Goal: Information Seeking & Learning: Learn about a topic

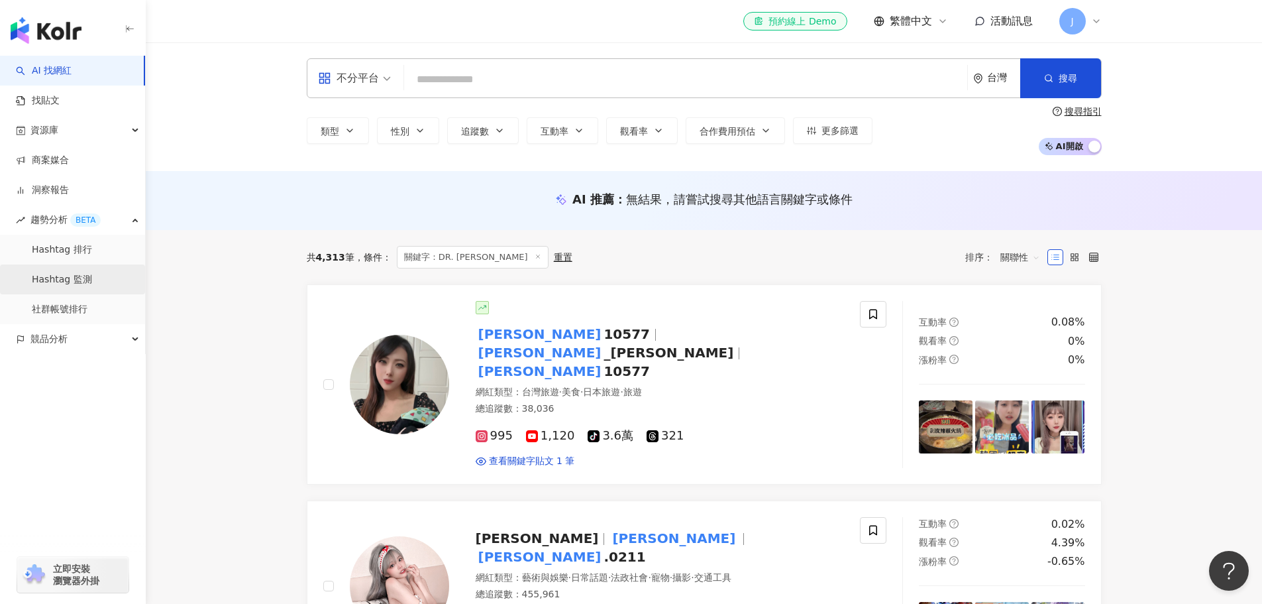
click at [92, 281] on link "Hashtag 監測" at bounding box center [62, 279] width 60 height 13
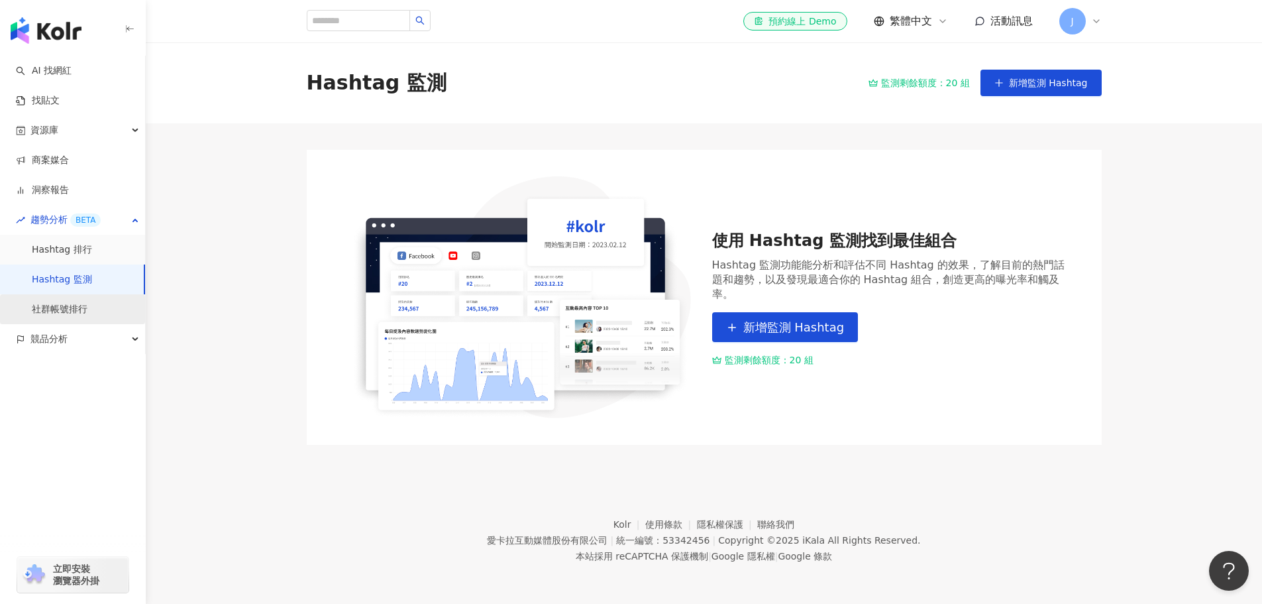
click at [87, 309] on link "社群帳號排行" at bounding box center [60, 309] width 56 height 13
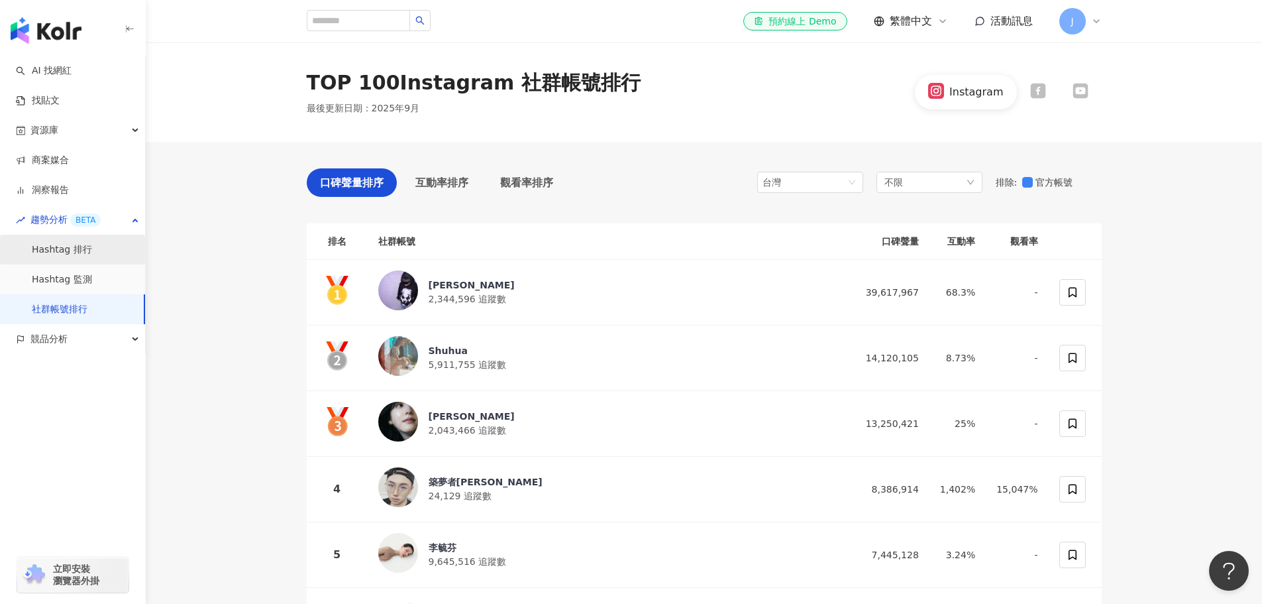
click at [92, 246] on link "Hashtag 排行" at bounding box center [62, 249] width 60 height 13
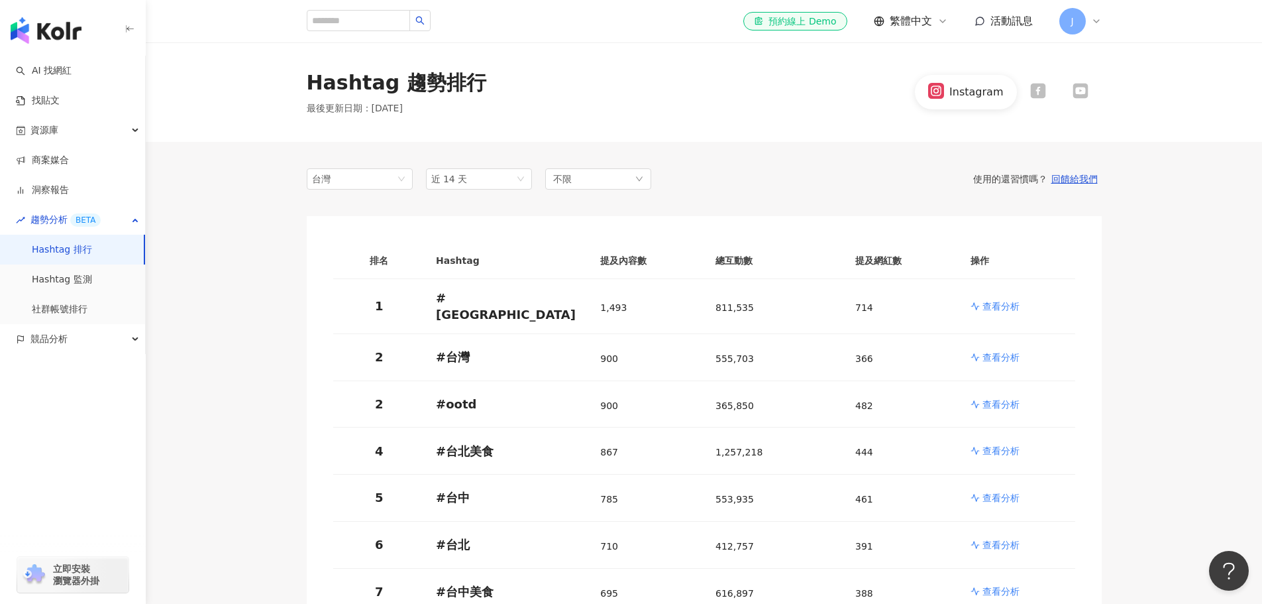
click at [77, 358] on div "button" at bounding box center [73, 397] width 146 height 87
click at [78, 340] on div "競品分析" at bounding box center [72, 339] width 145 height 30
click at [1089, 18] on div "J" at bounding box center [1080, 21] width 42 height 27
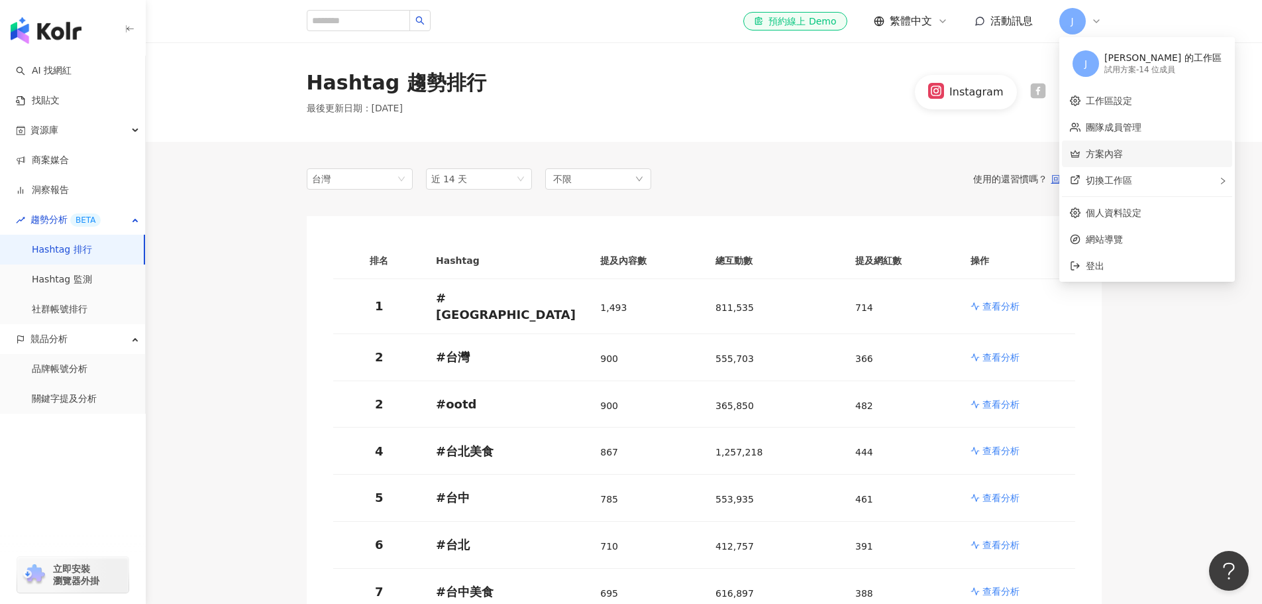
click at [1123, 148] on link "方案內容" at bounding box center [1104, 153] width 37 height 11
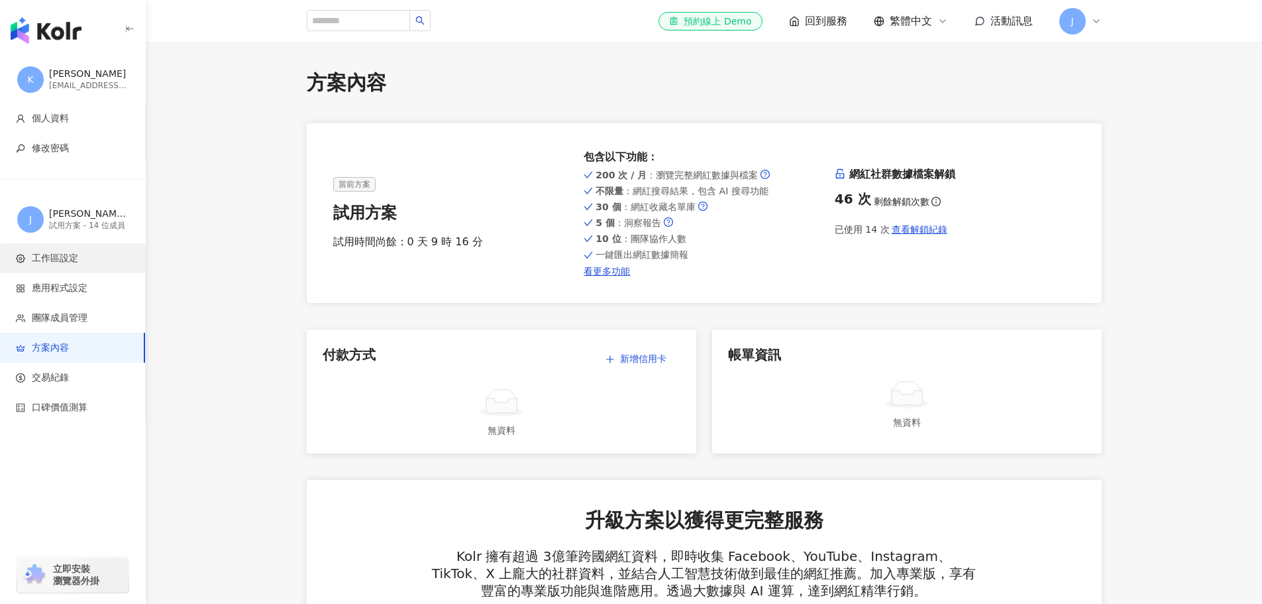
click at [85, 267] on li "工作區設定" at bounding box center [72, 258] width 145 height 30
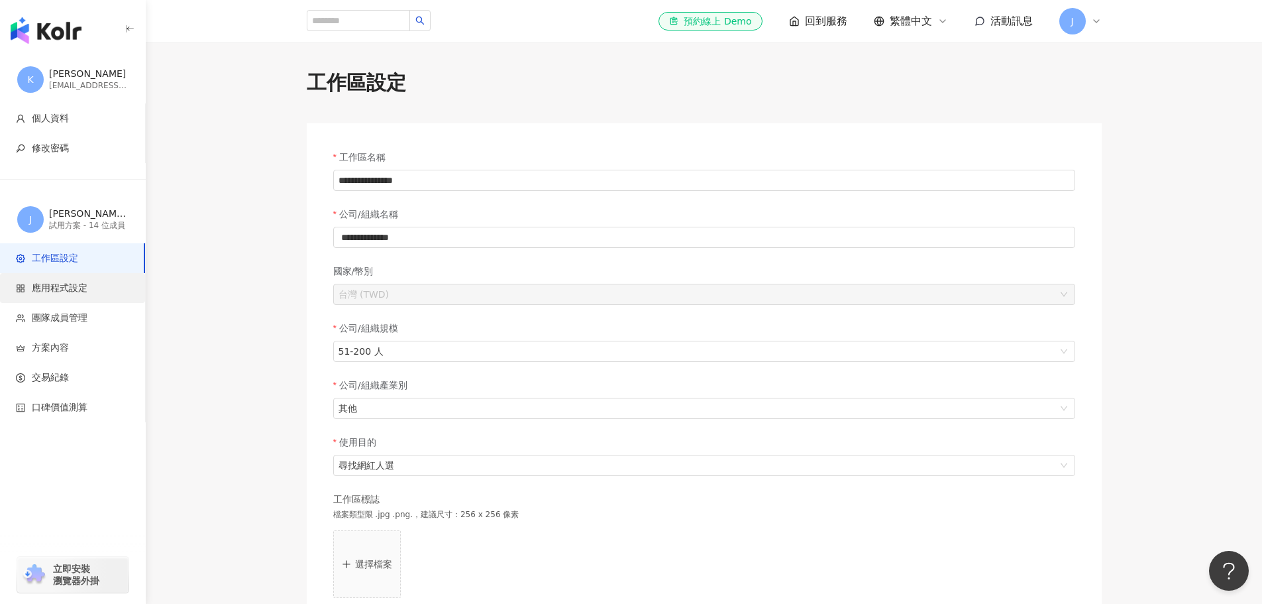
click at [72, 297] on li "應用程式設定" at bounding box center [72, 288] width 145 height 30
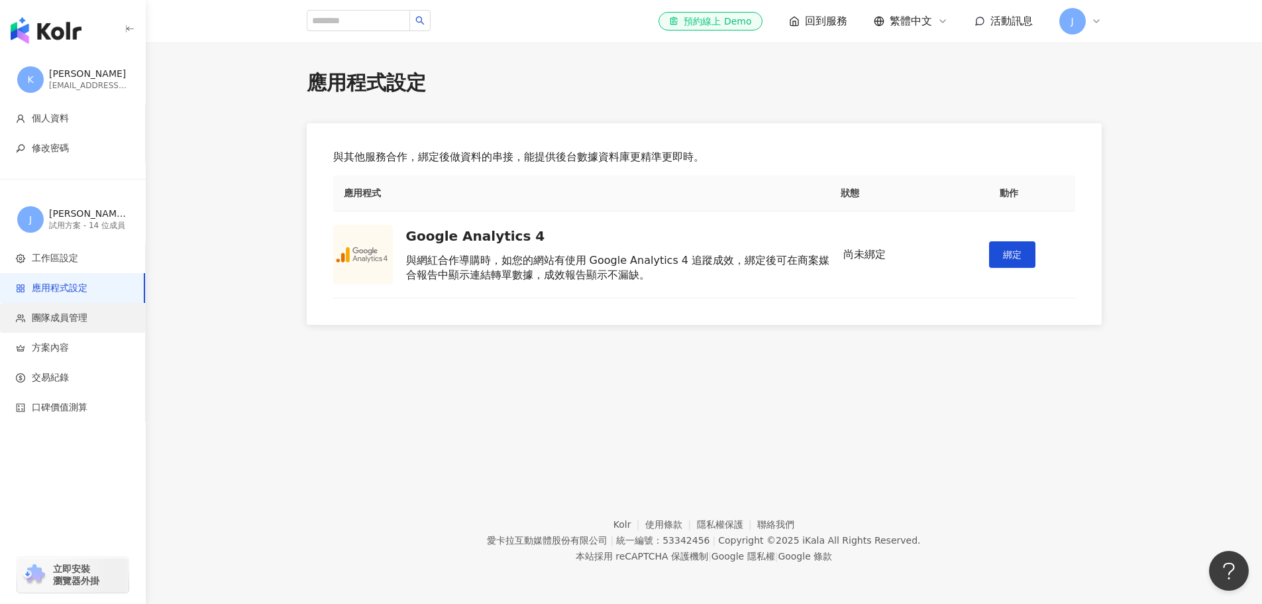
click at [75, 323] on span "團隊成員管理" at bounding box center [60, 317] width 56 height 13
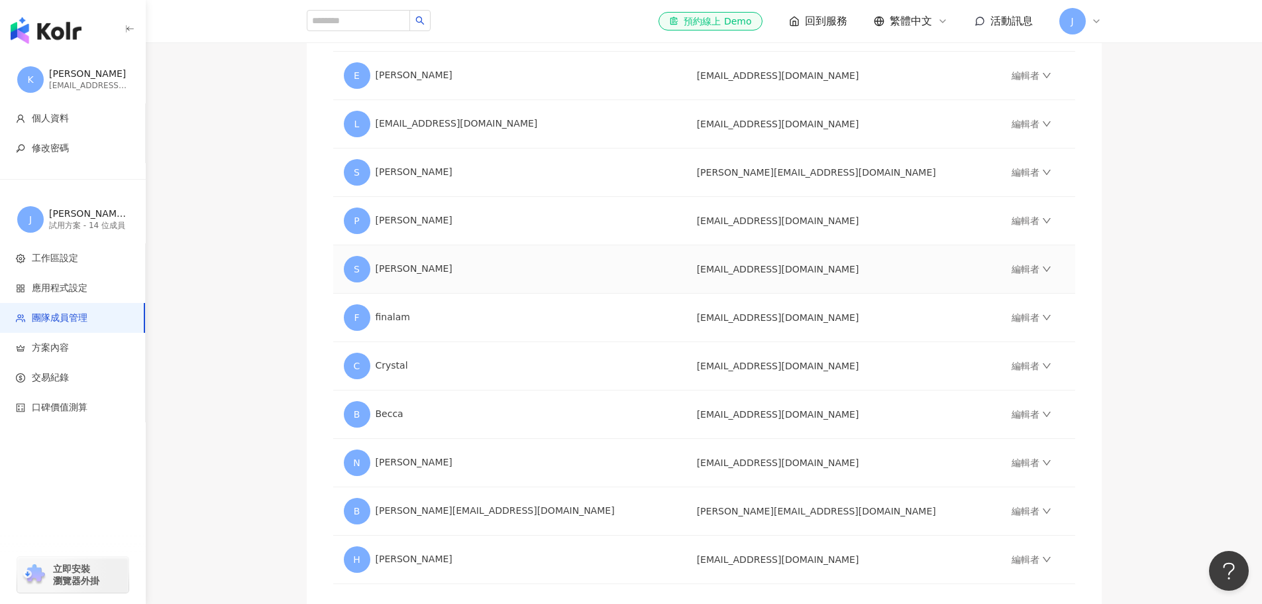
scroll to position [541, 0]
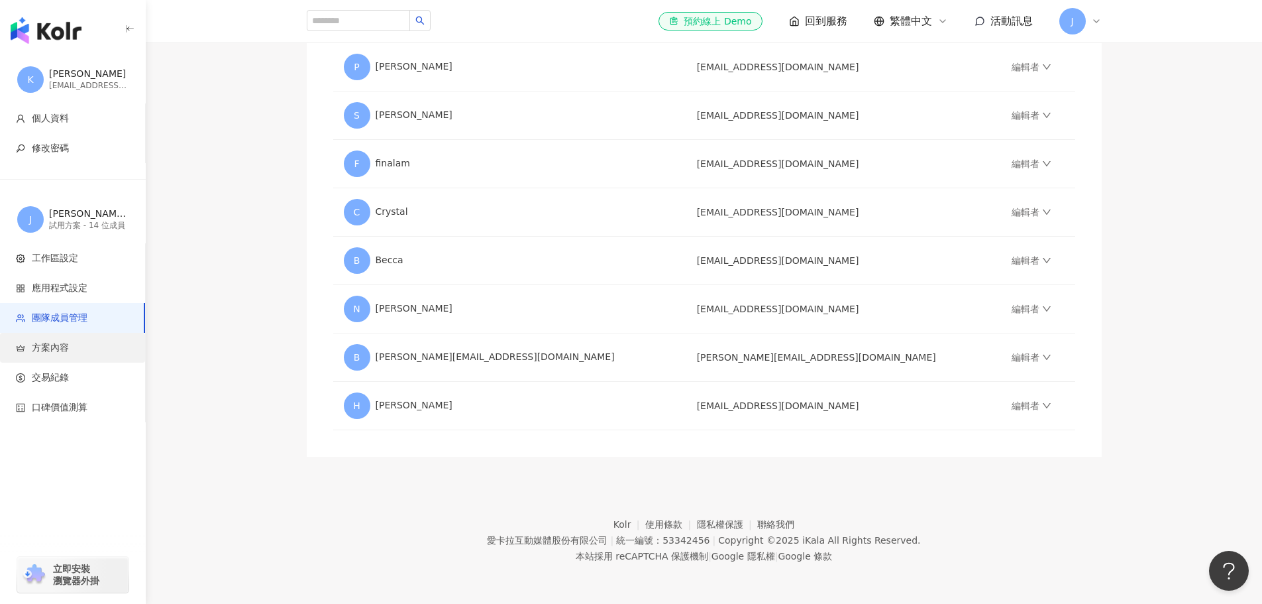
click at [74, 352] on span "方案內容" at bounding box center [75, 347] width 119 height 13
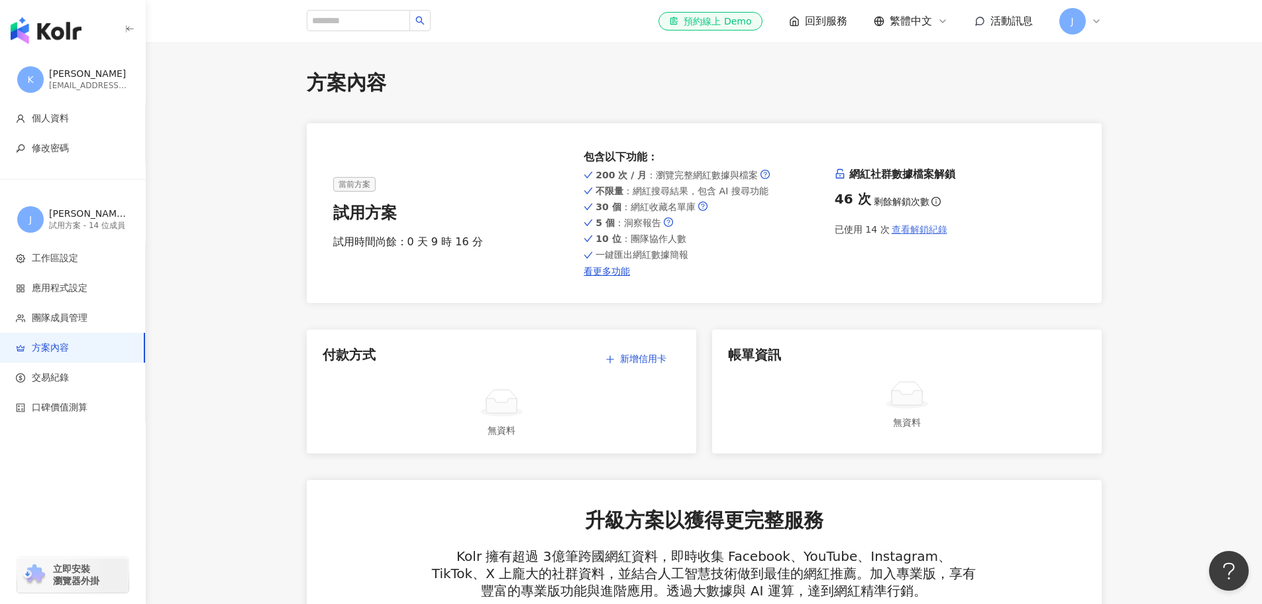
click at [930, 228] on span "查看解鎖紀錄" at bounding box center [920, 229] width 56 height 11
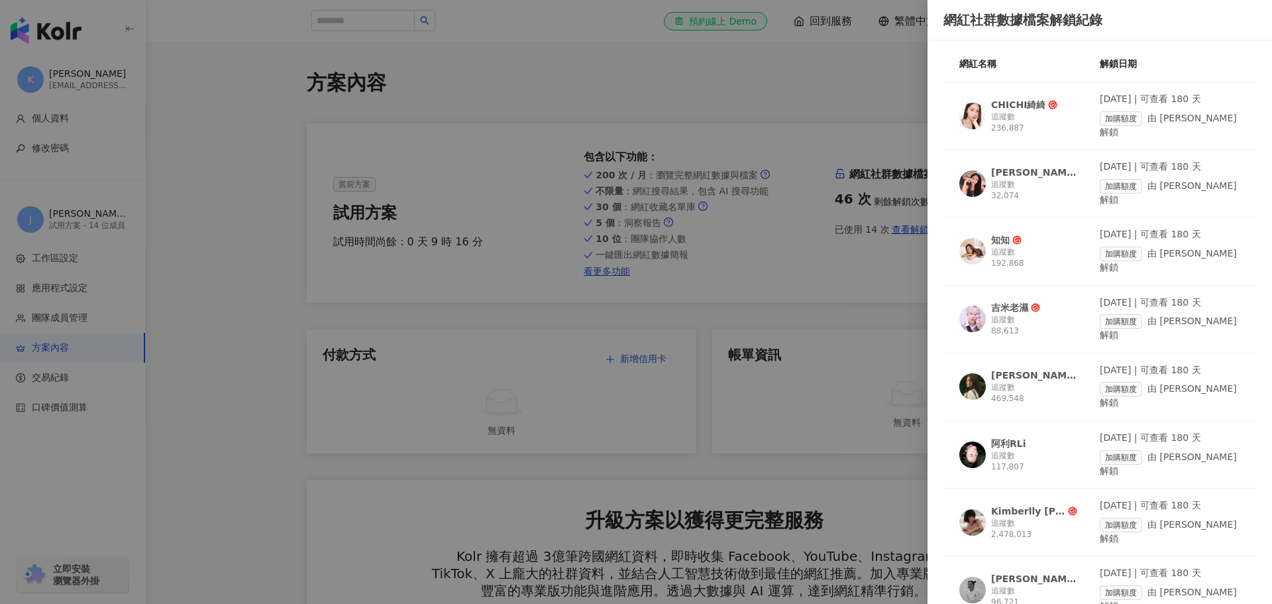
click at [696, 140] on div at bounding box center [636, 302] width 1272 height 604
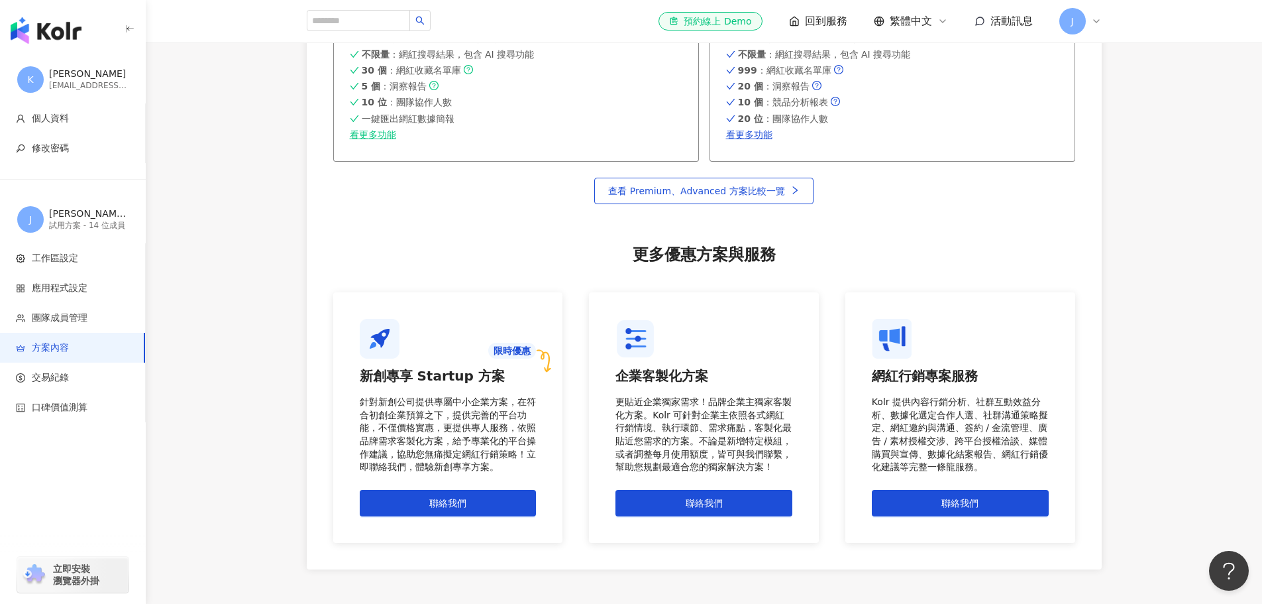
scroll to position [928, 0]
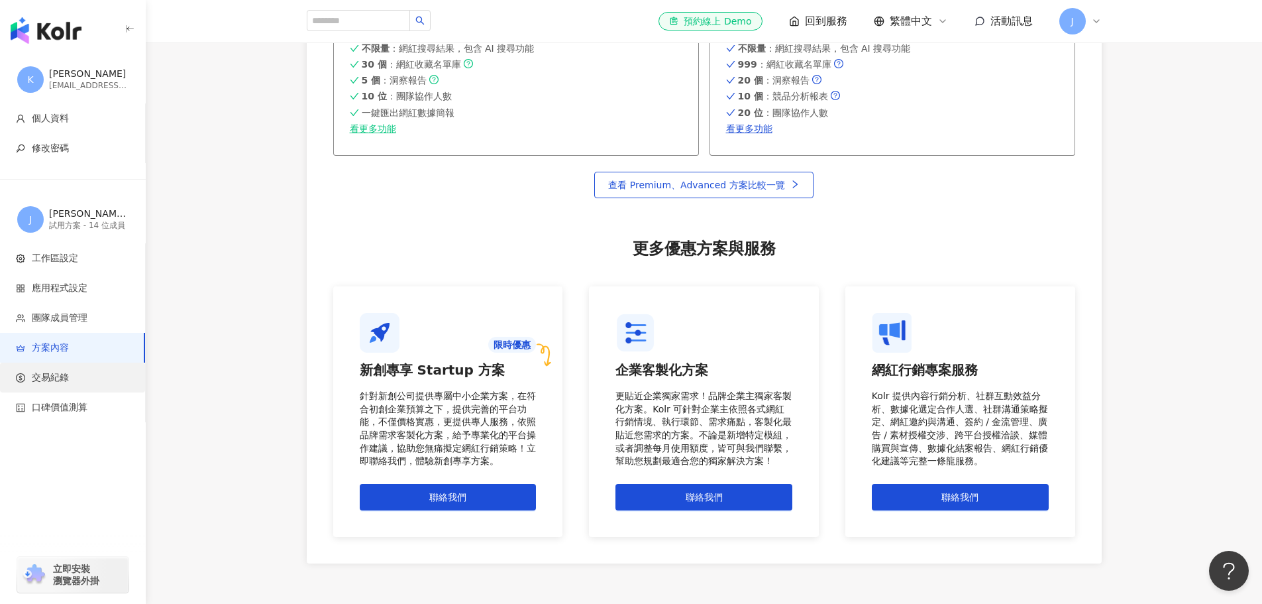
click at [56, 368] on li "交易紀錄" at bounding box center [72, 377] width 145 height 30
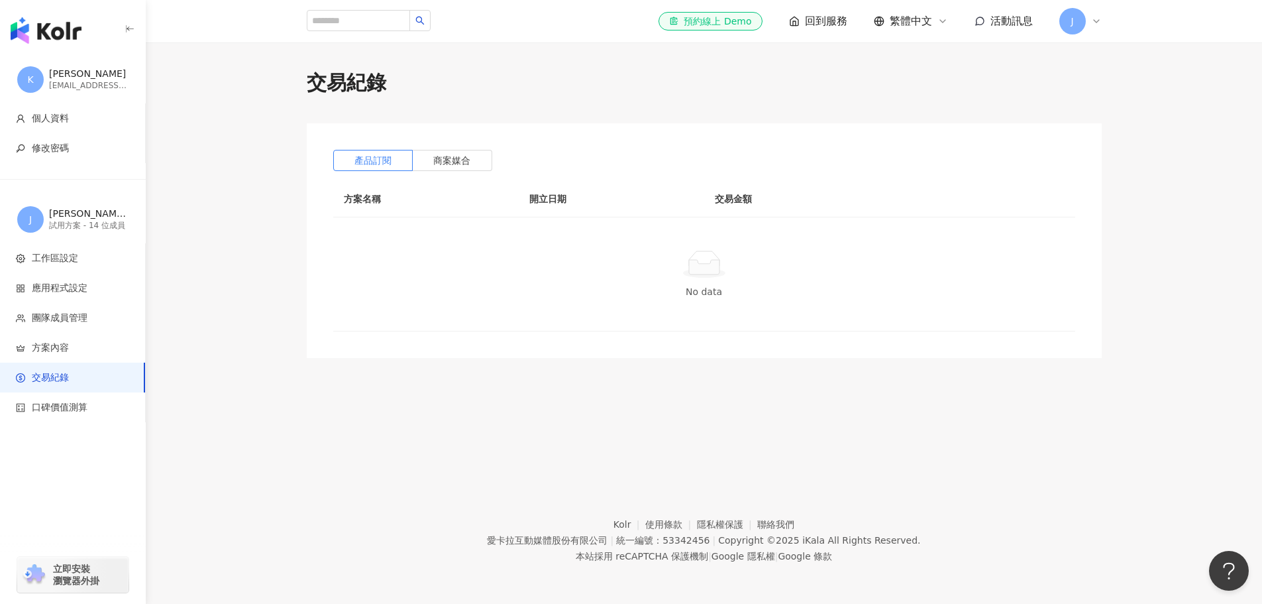
click at [15, 26] on img "button" at bounding box center [46, 30] width 71 height 27
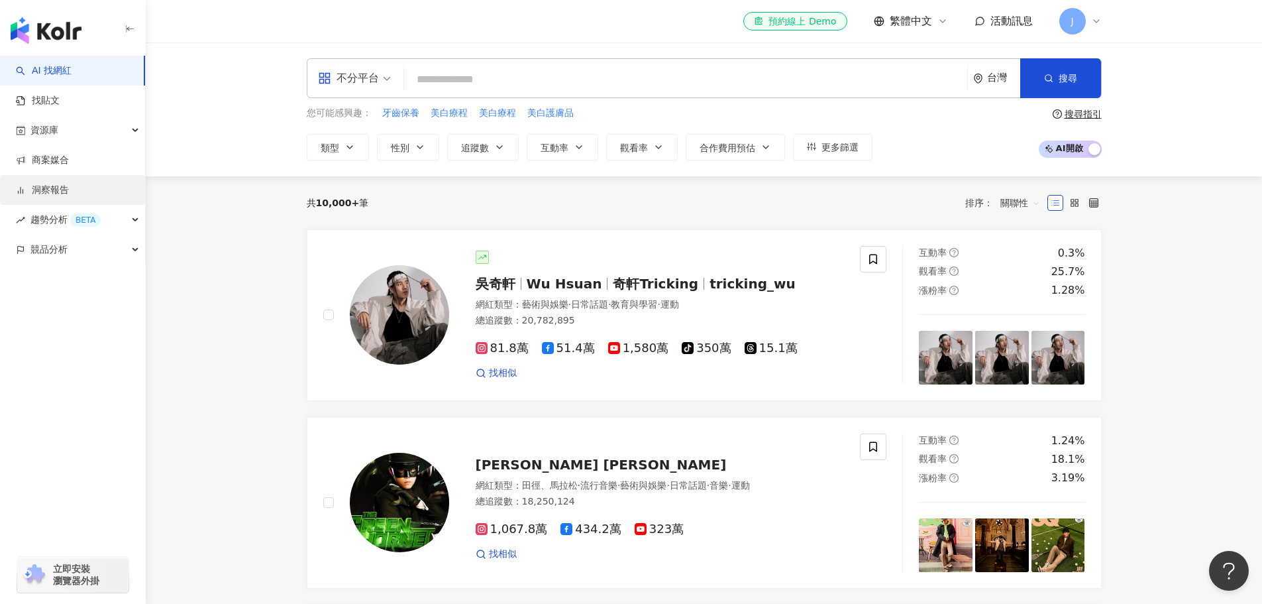
click at [69, 190] on link "洞察報告" at bounding box center [42, 190] width 53 height 13
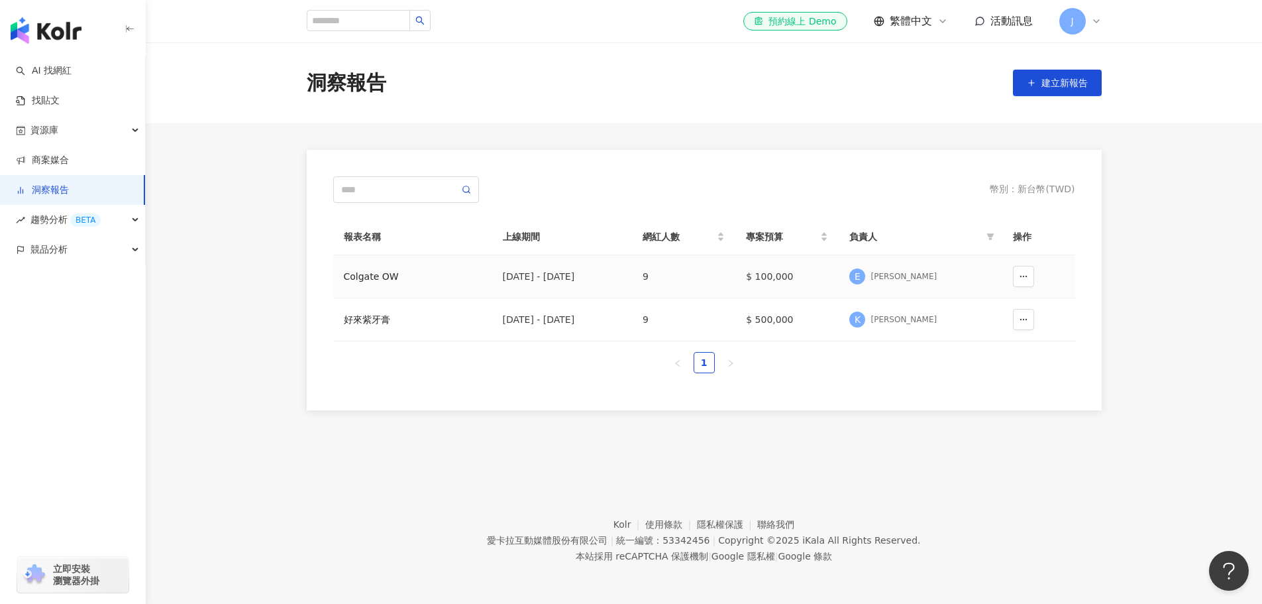
click at [370, 277] on div "Colgate OW" at bounding box center [413, 276] width 138 height 15
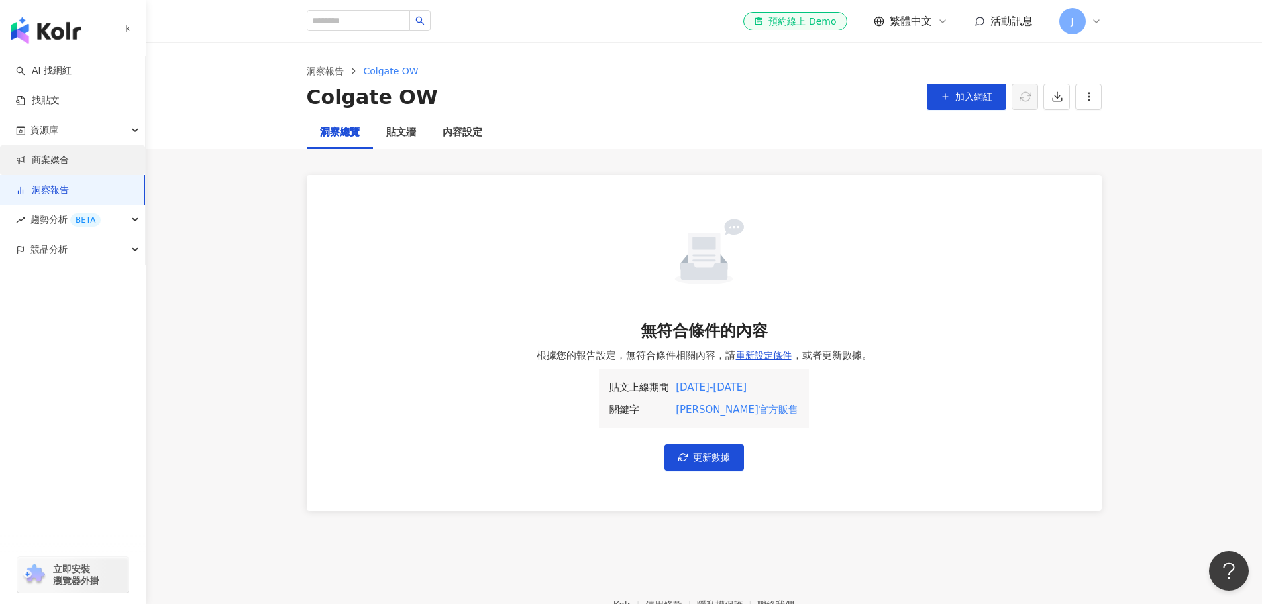
click at [69, 160] on link "商案媒合" at bounding box center [42, 160] width 53 height 13
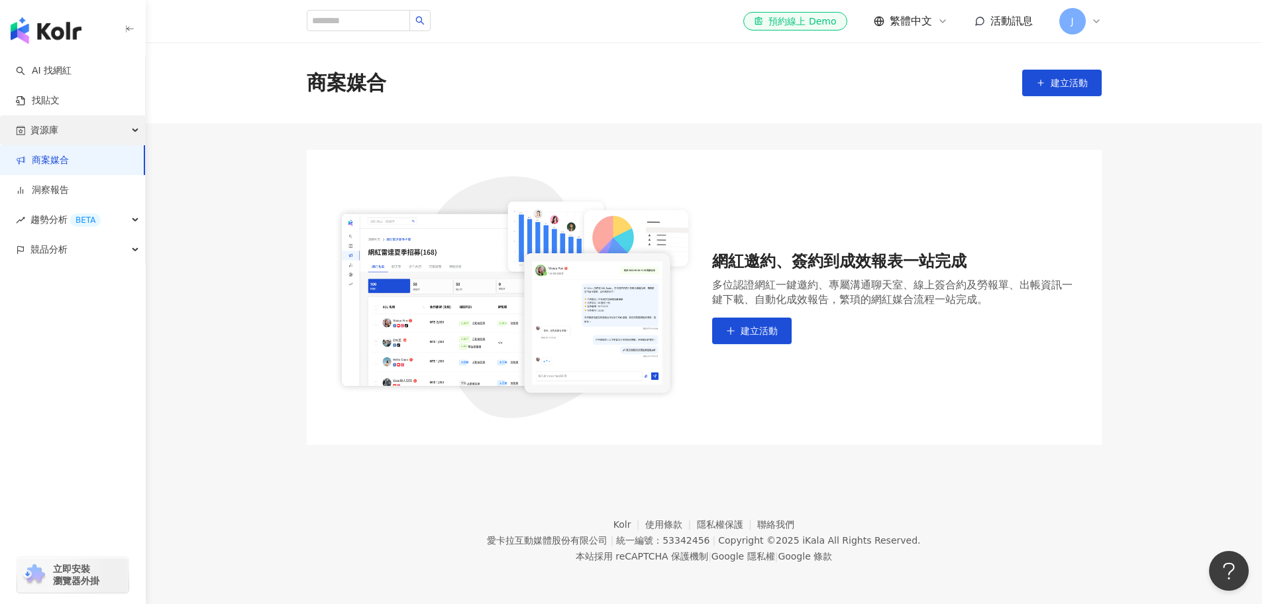
click at [39, 138] on span "資源庫" at bounding box center [44, 130] width 28 height 30
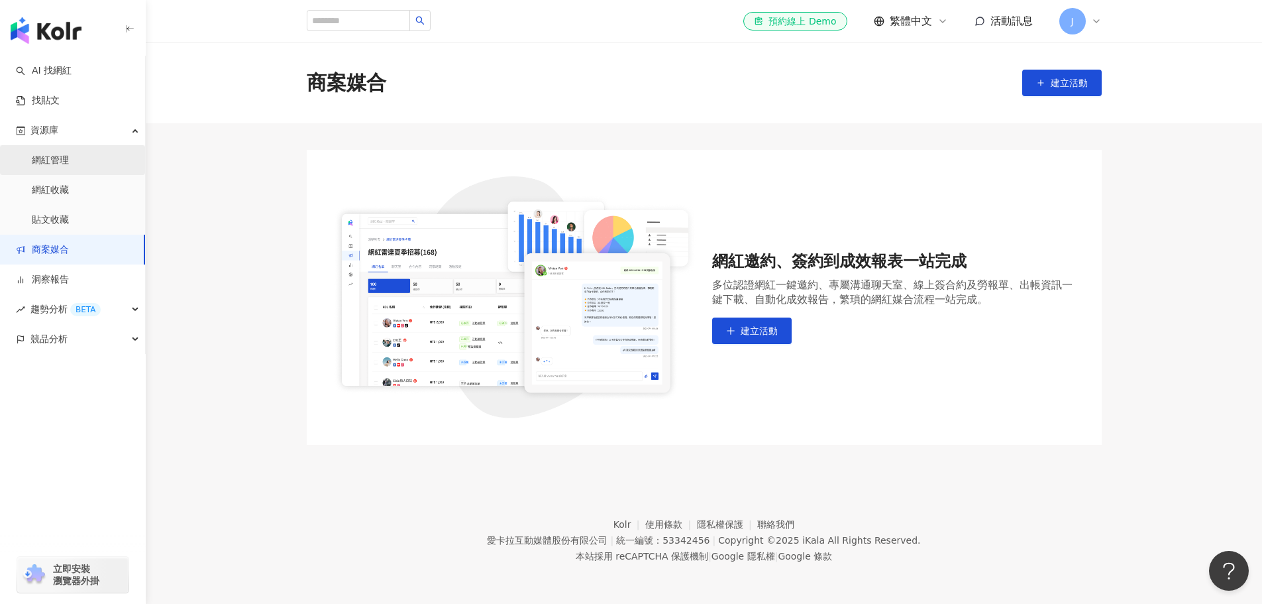
click at [69, 166] on link "網紅管理" at bounding box center [50, 160] width 37 height 13
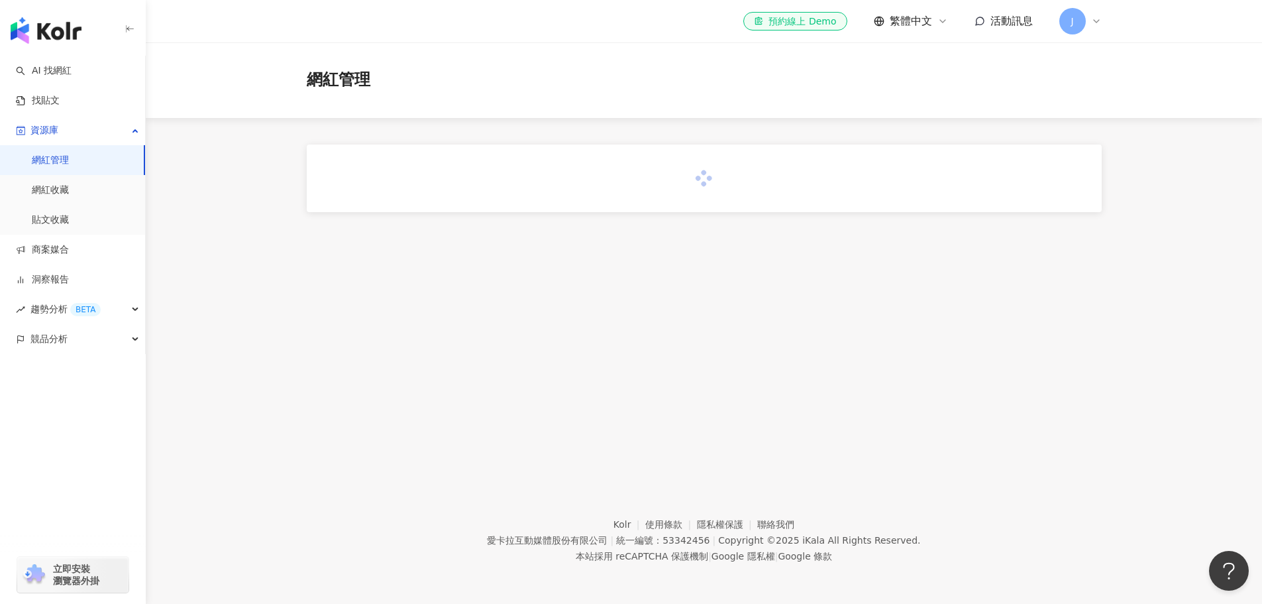
click at [1083, 27] on span "J" at bounding box center [1072, 21] width 27 height 27
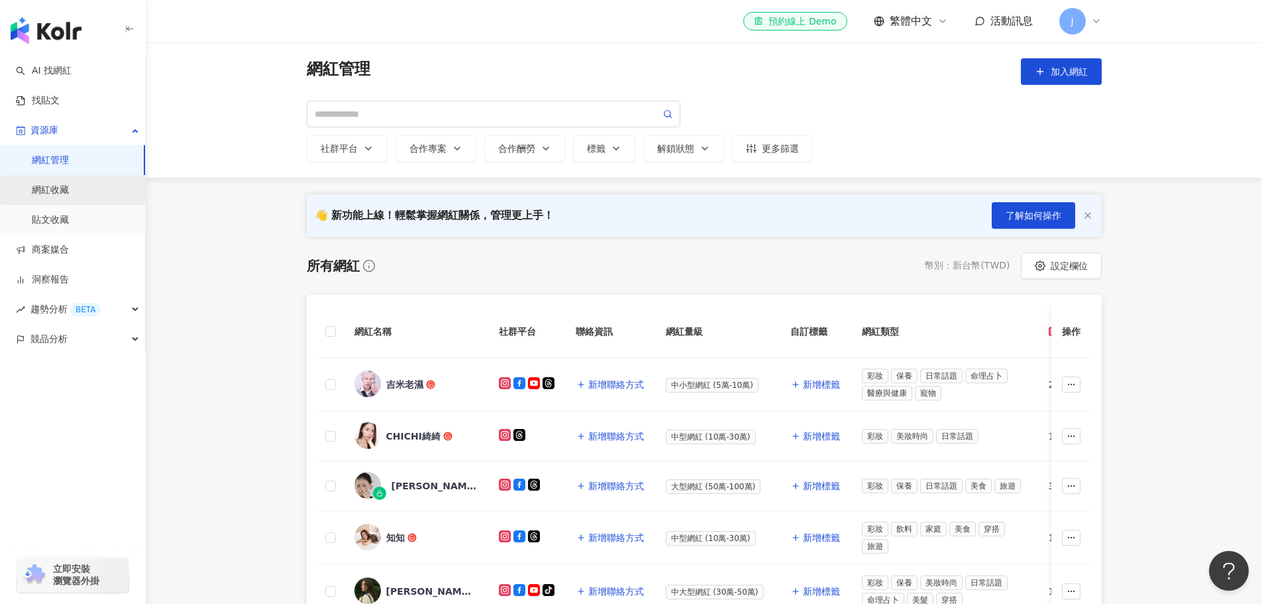
click at [69, 193] on link "網紅收藏" at bounding box center [50, 190] width 37 height 13
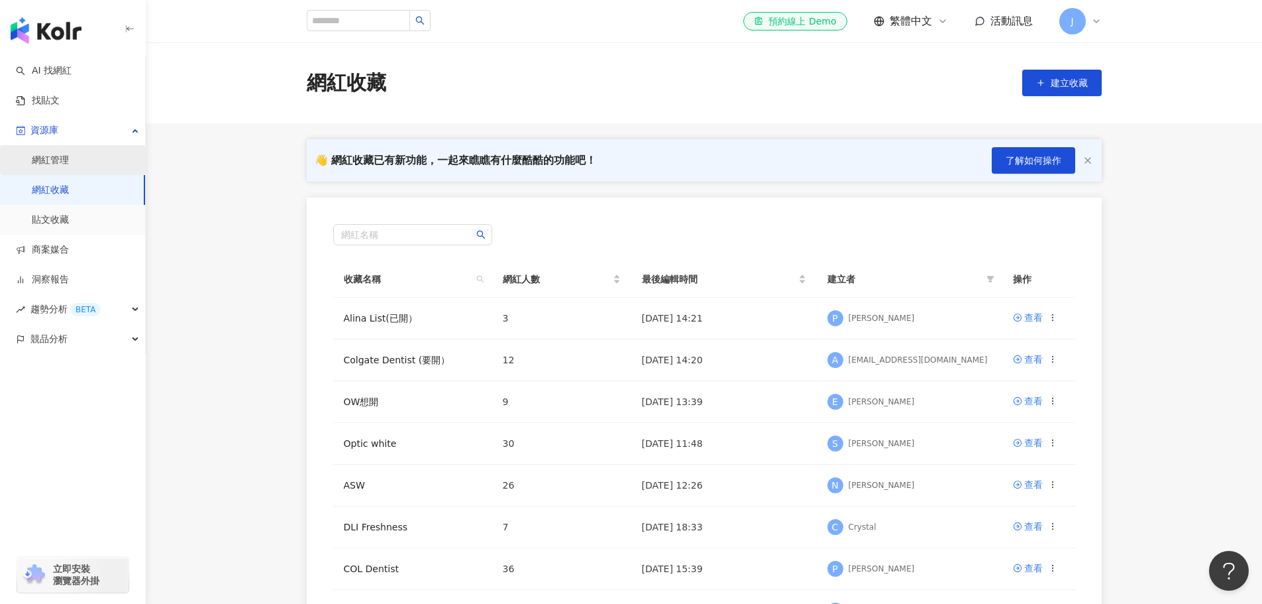
click at [69, 156] on link "網紅管理" at bounding box center [50, 160] width 37 height 13
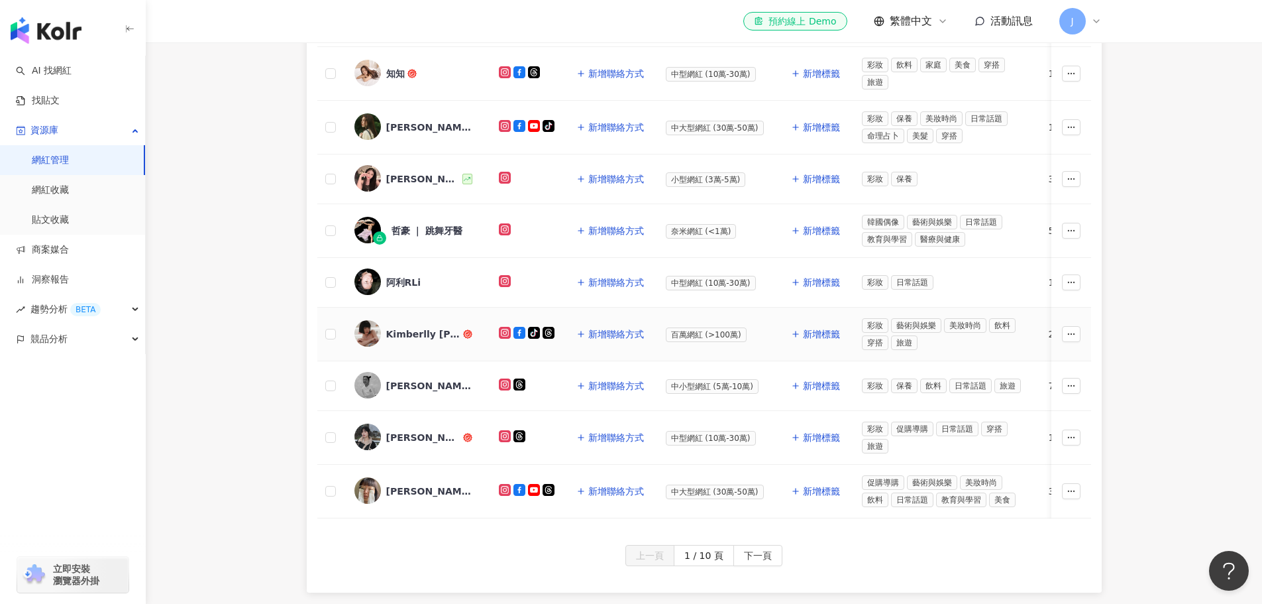
scroll to position [66, 0]
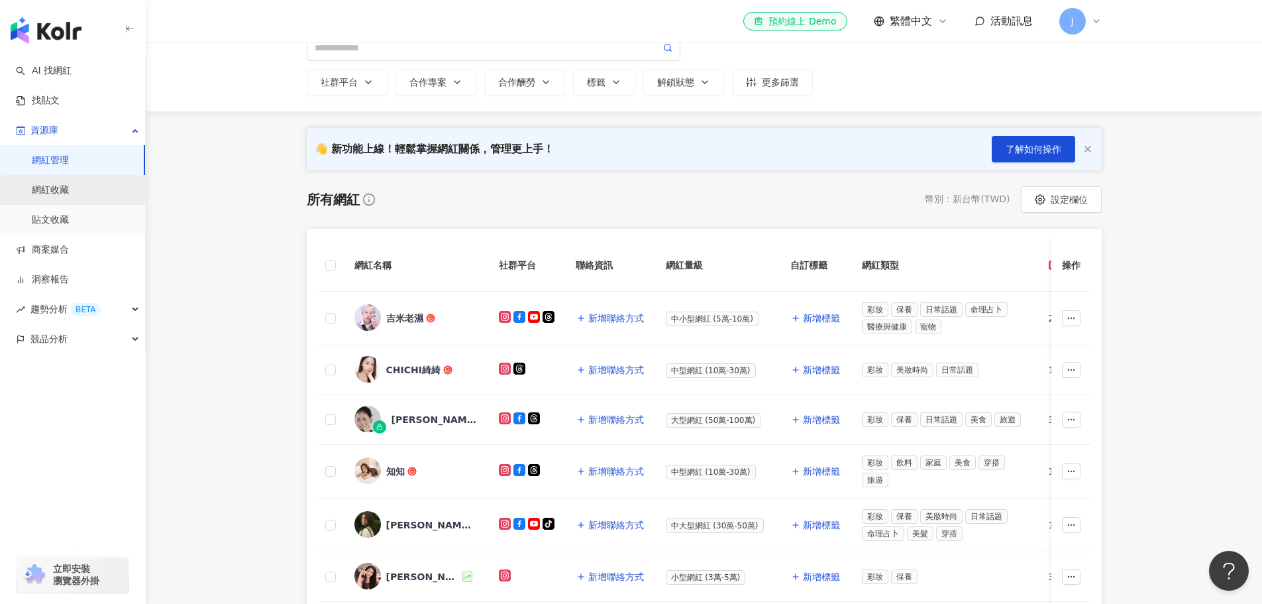
click at [51, 184] on link "網紅收藏" at bounding box center [50, 190] width 37 height 13
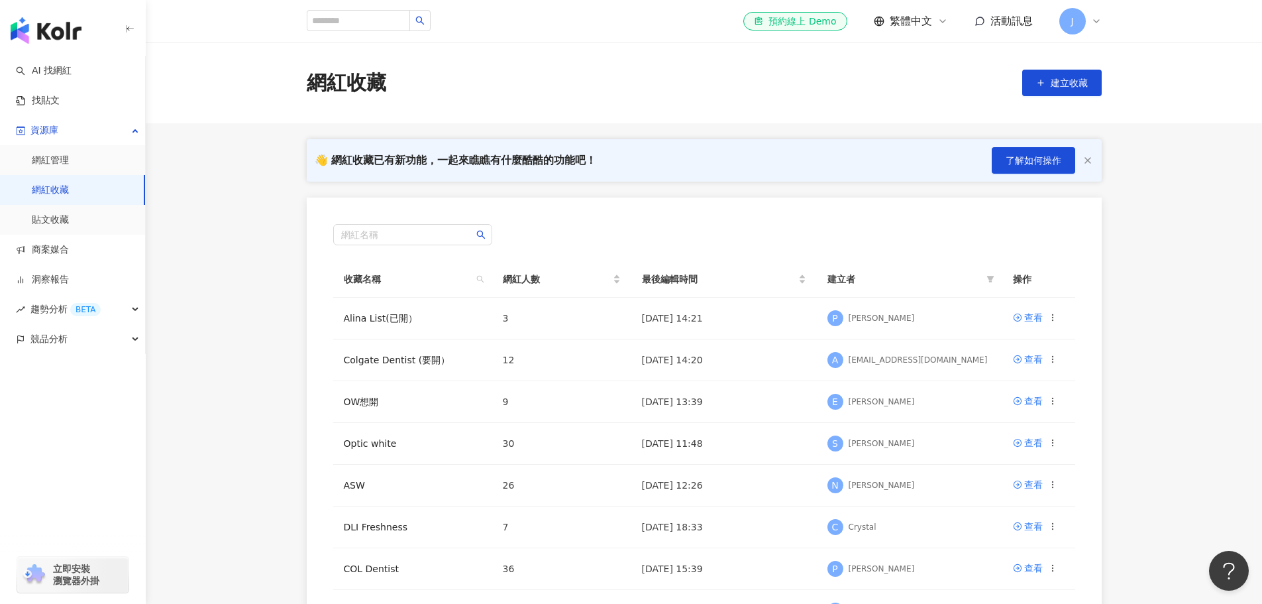
click at [1095, 26] on icon at bounding box center [1096, 21] width 11 height 11
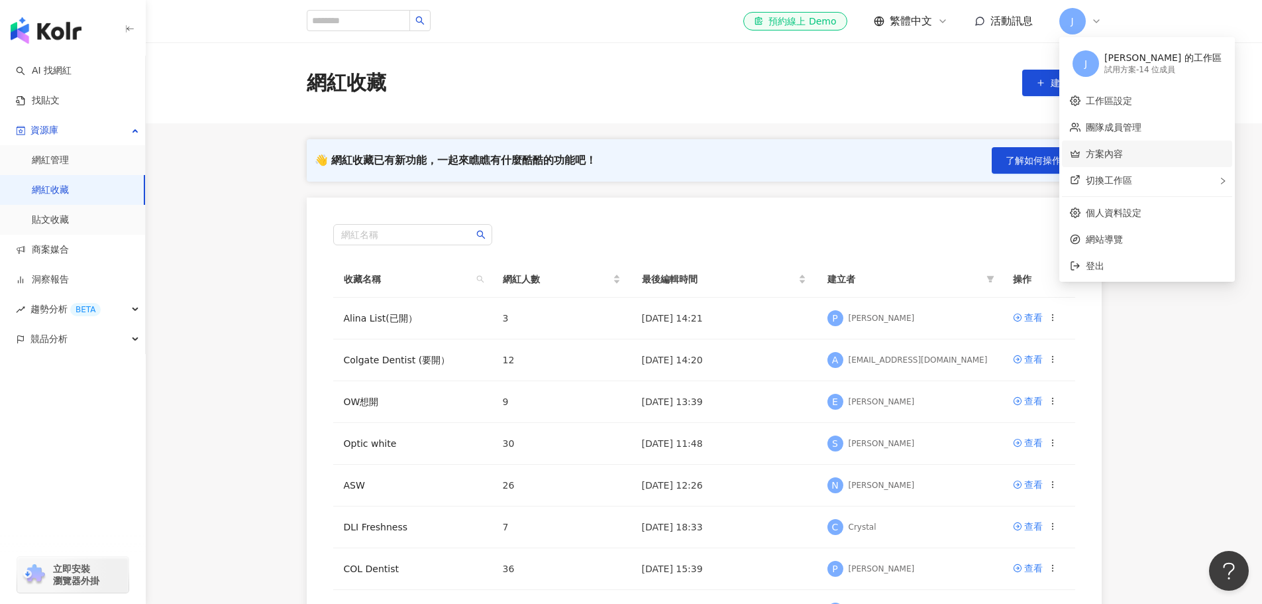
click at [1112, 156] on link "方案內容" at bounding box center [1104, 153] width 37 height 11
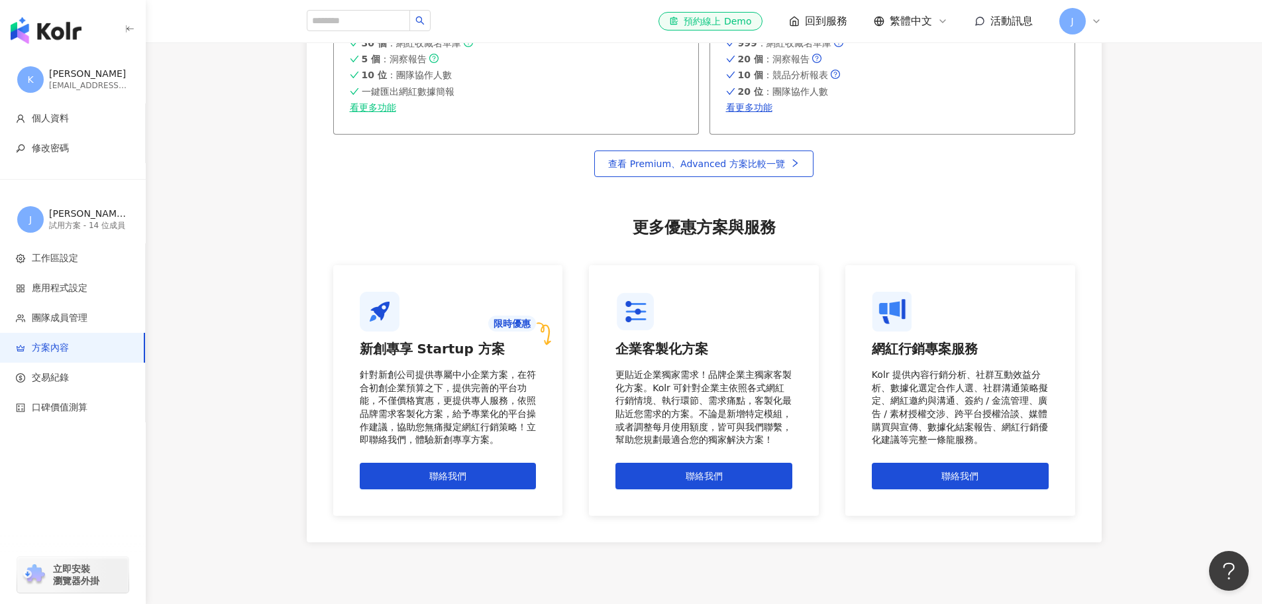
scroll to position [1034, 0]
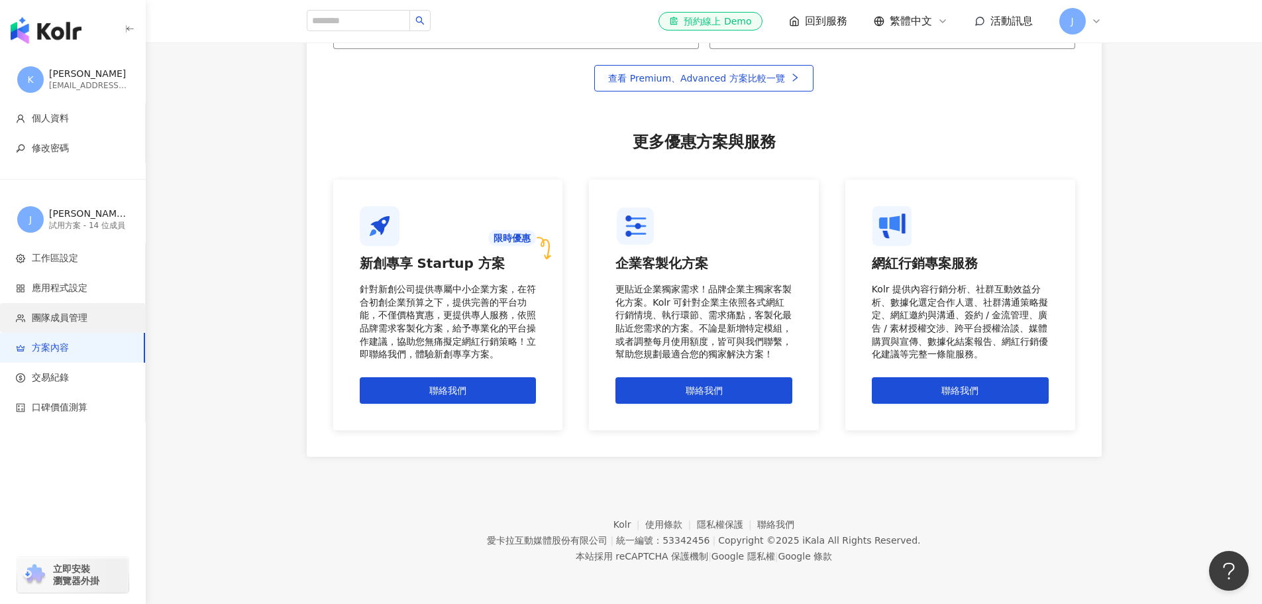
click at [77, 304] on li "團隊成員管理" at bounding box center [72, 318] width 145 height 30
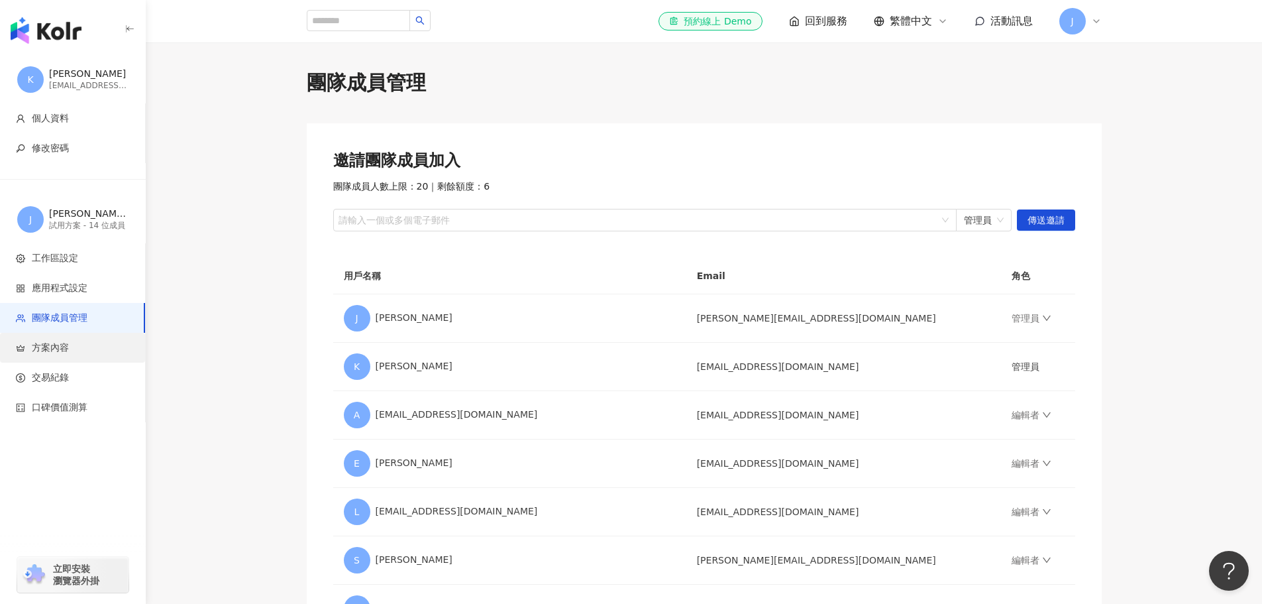
click at [46, 347] on span "方案內容" at bounding box center [50, 347] width 37 height 13
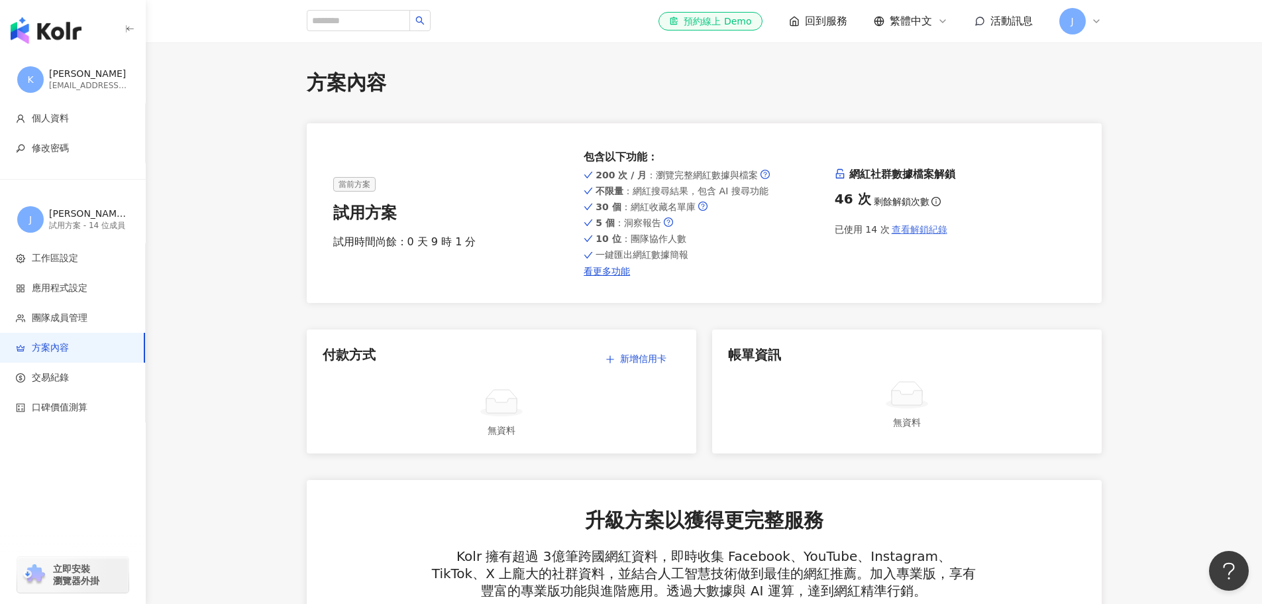
click at [920, 233] on span "查看解鎖紀錄" at bounding box center [920, 229] width 56 height 11
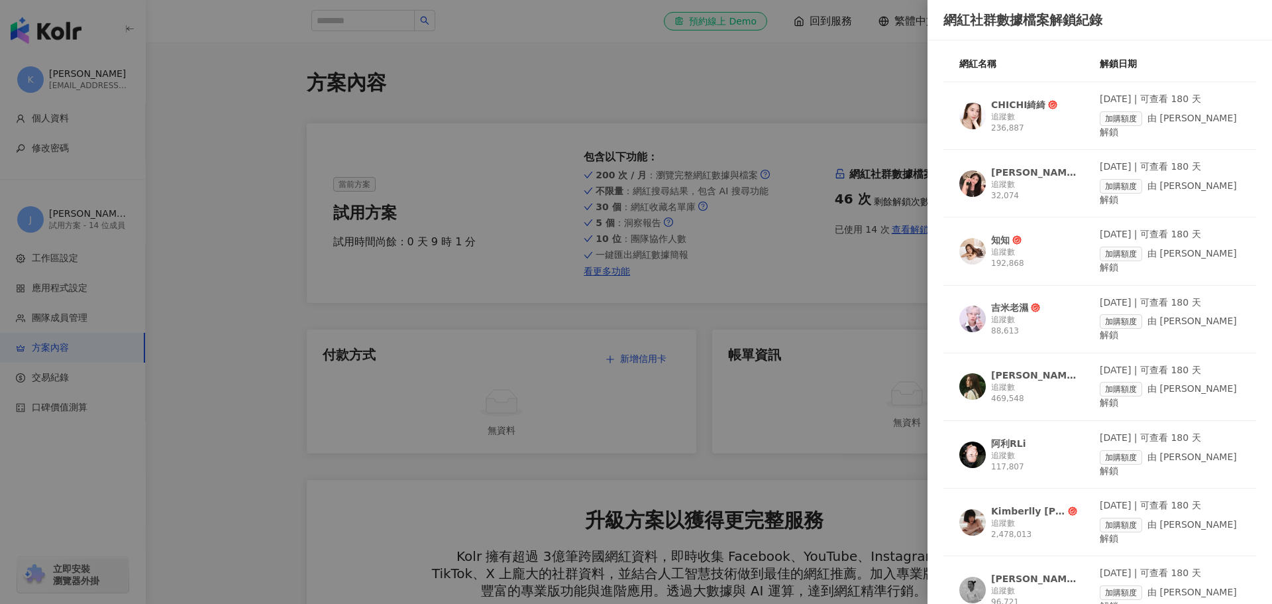
click at [106, 246] on div at bounding box center [636, 302] width 1272 height 604
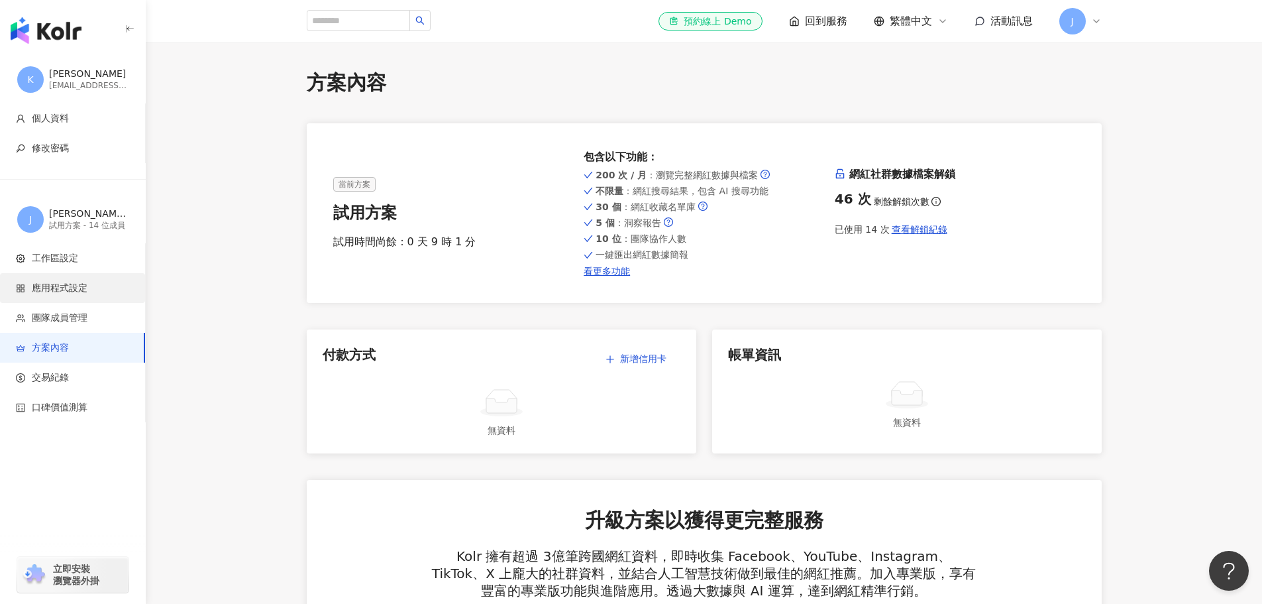
click at [64, 296] on li "應用程式設定" at bounding box center [72, 288] width 145 height 30
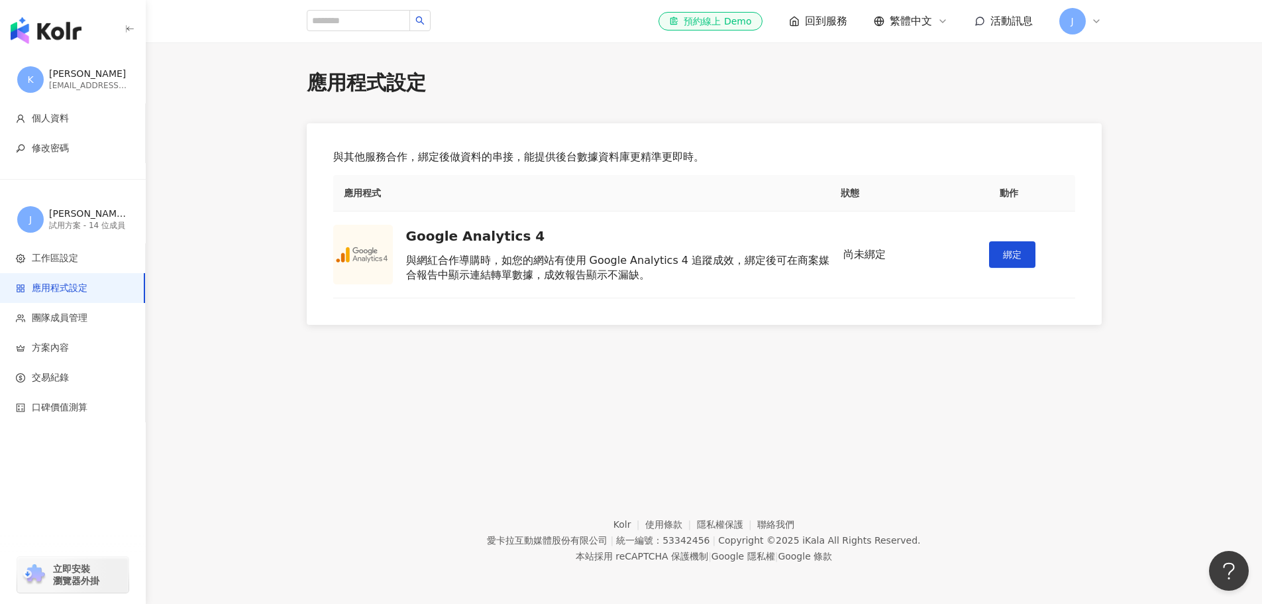
click at [48, 240] on div "J Joanna Shen 的工作區 試用方案 - 14 位成員" at bounding box center [73, 219] width 146 height 48
click at [52, 254] on span "工作區設定" at bounding box center [55, 258] width 46 height 13
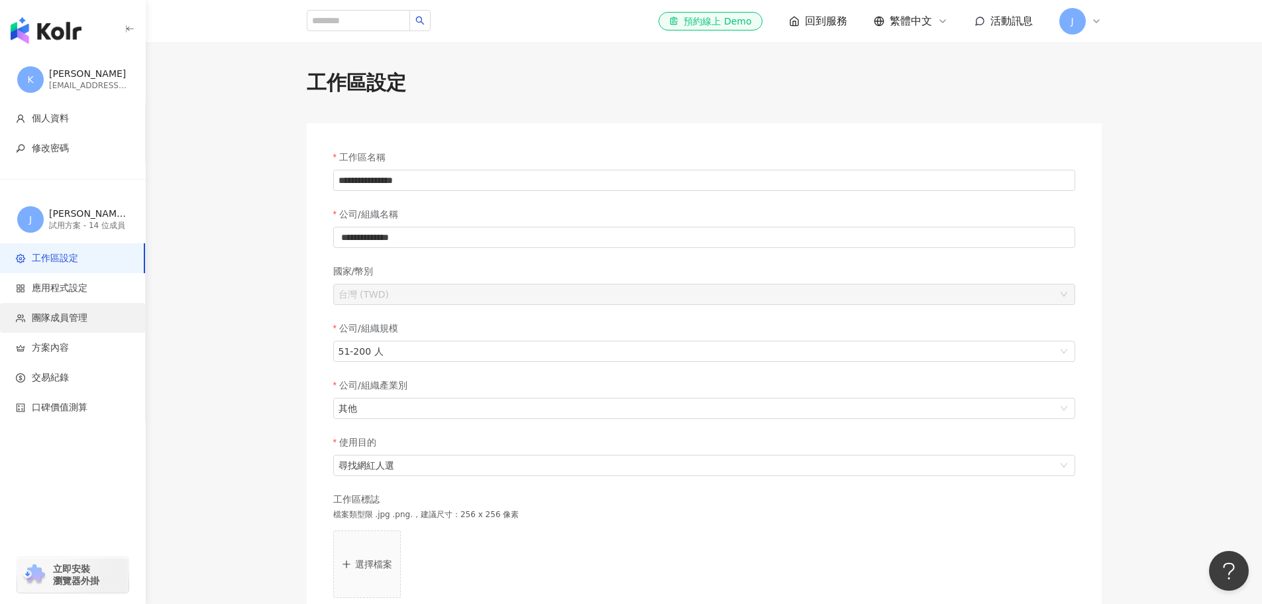
click at [70, 315] on span "團隊成員管理" at bounding box center [60, 317] width 56 height 13
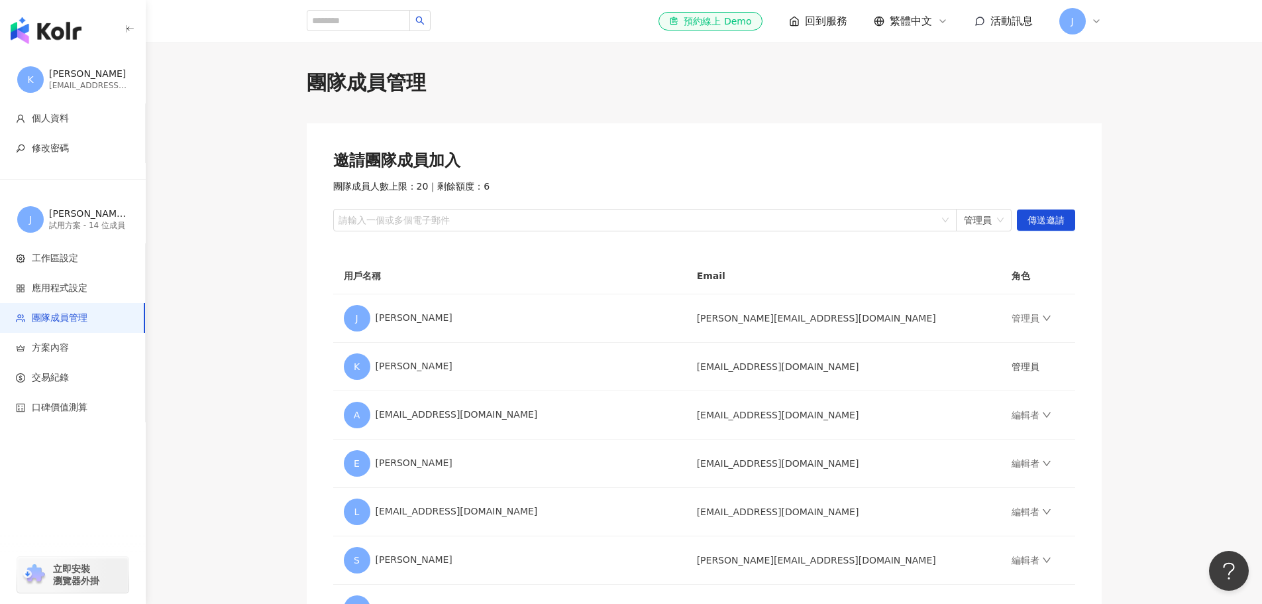
click at [1083, 25] on span "J" at bounding box center [1072, 21] width 27 height 27
click at [80, 355] on li "方案內容" at bounding box center [72, 348] width 145 height 30
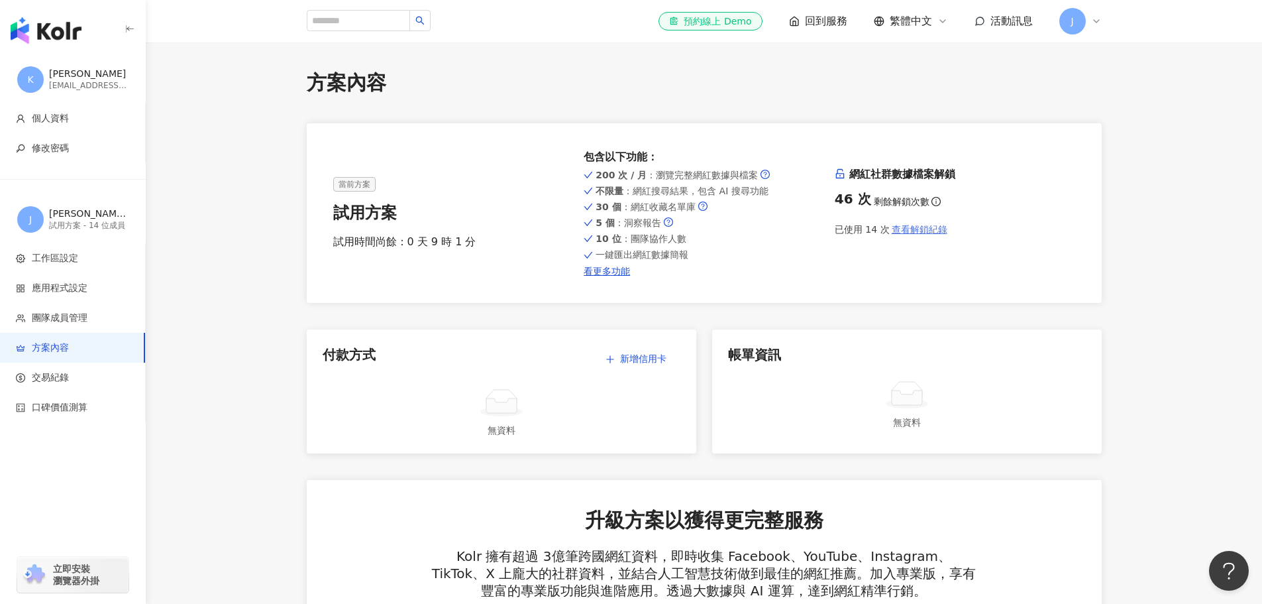
click at [925, 232] on span "查看解鎖紀錄" at bounding box center [920, 229] width 56 height 11
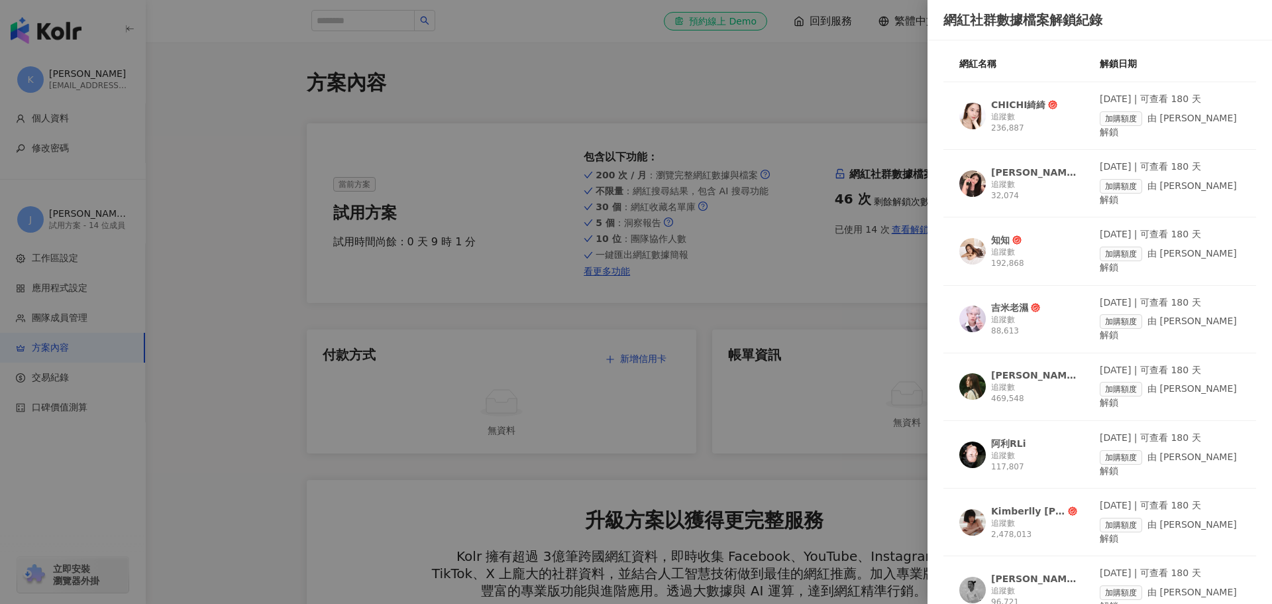
click at [985, 109] on img at bounding box center [972, 116] width 27 height 27
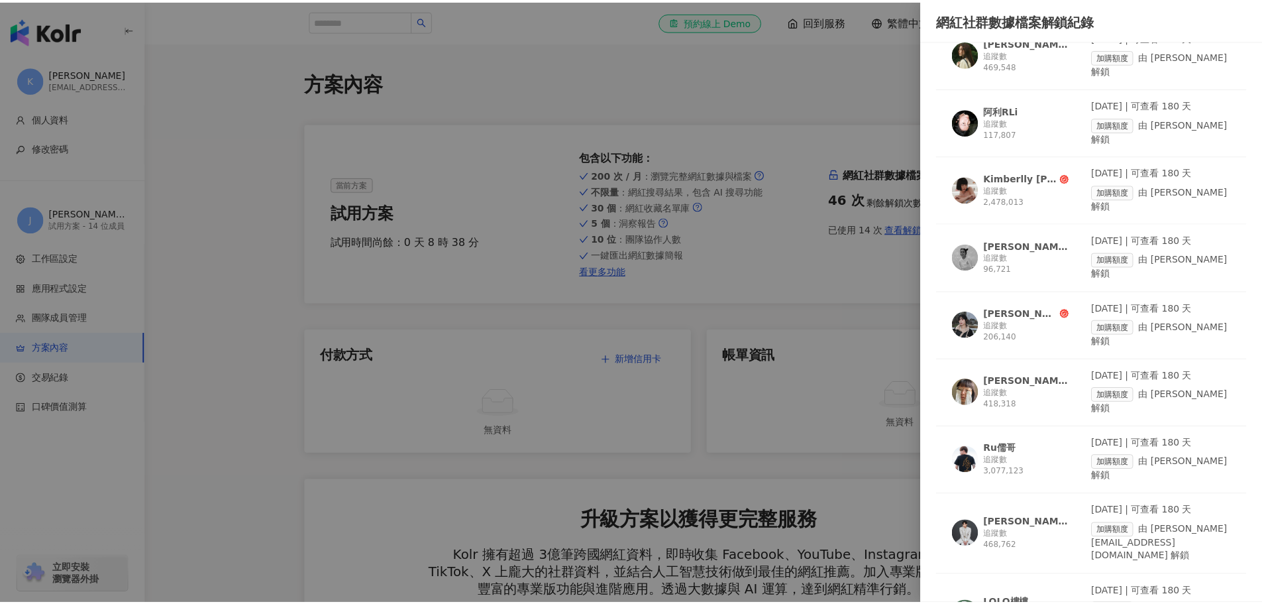
scroll to position [378, 0]
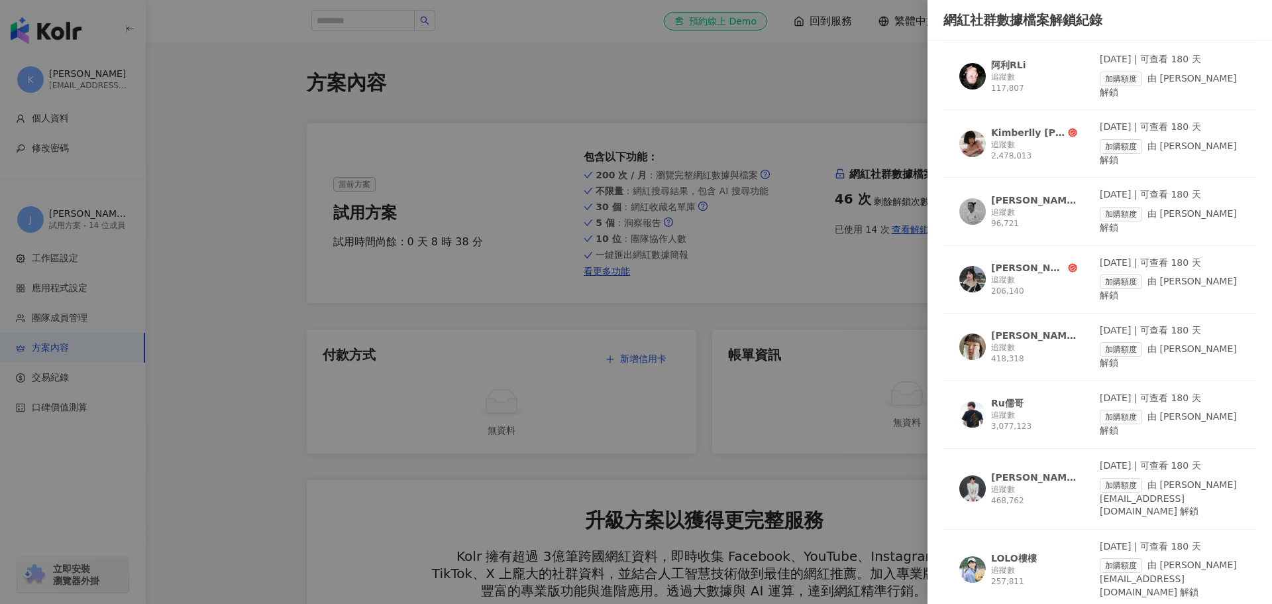
click at [170, 347] on div at bounding box center [636, 302] width 1272 height 604
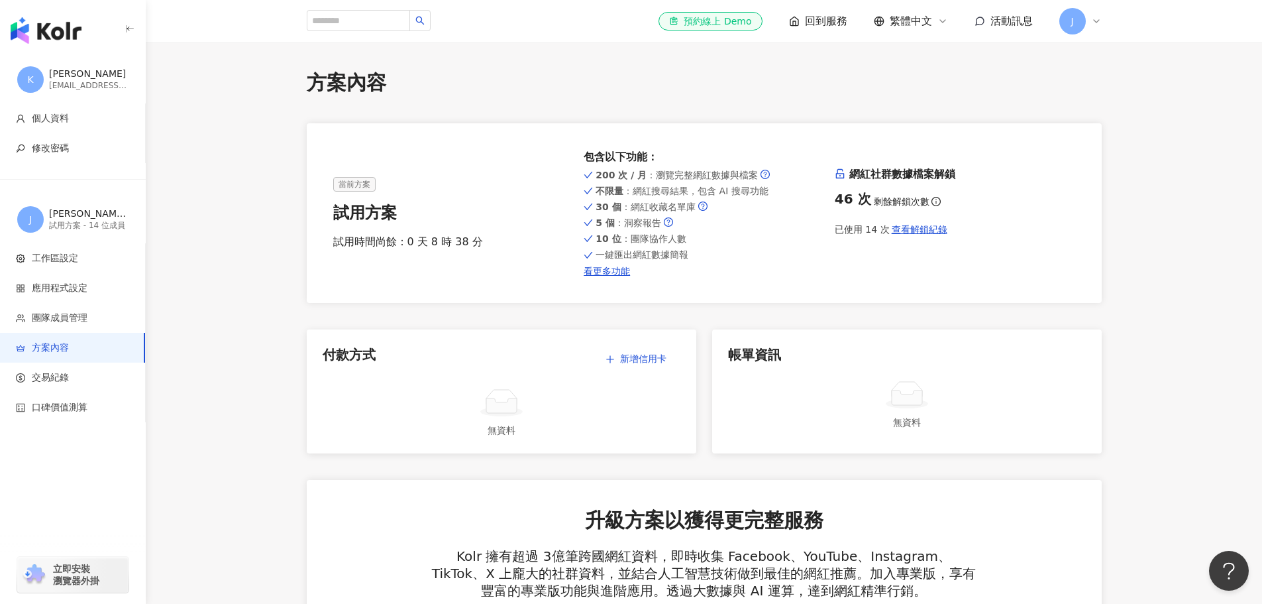
click at [28, 25] on img "button" at bounding box center [46, 30] width 71 height 27
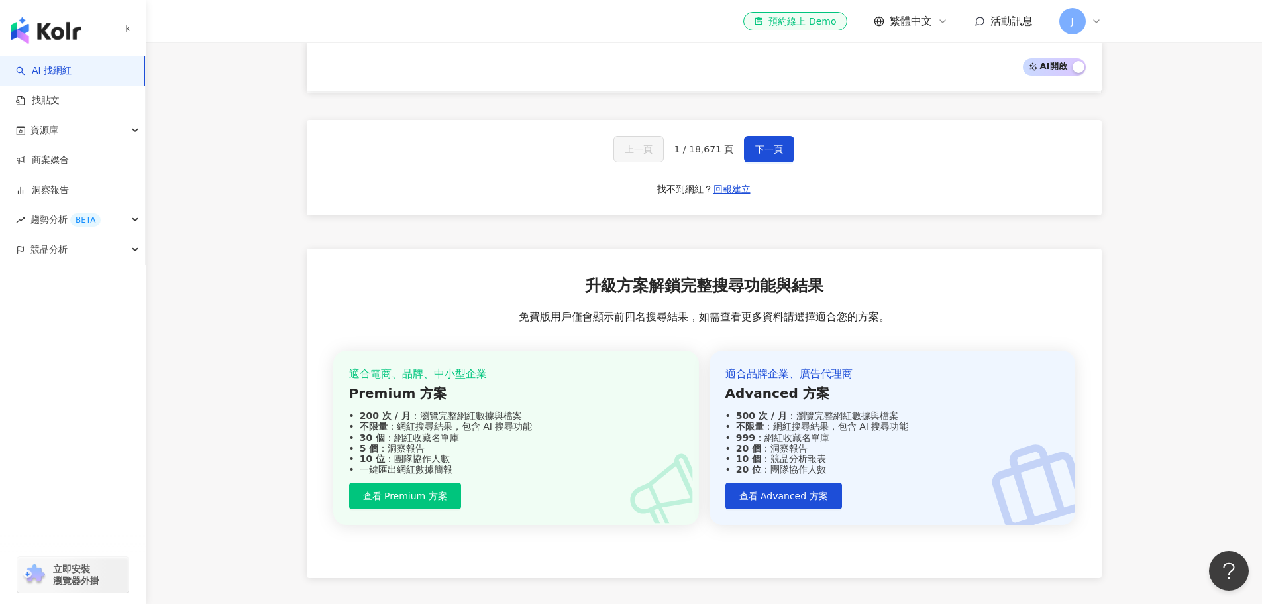
scroll to position [2487, 0]
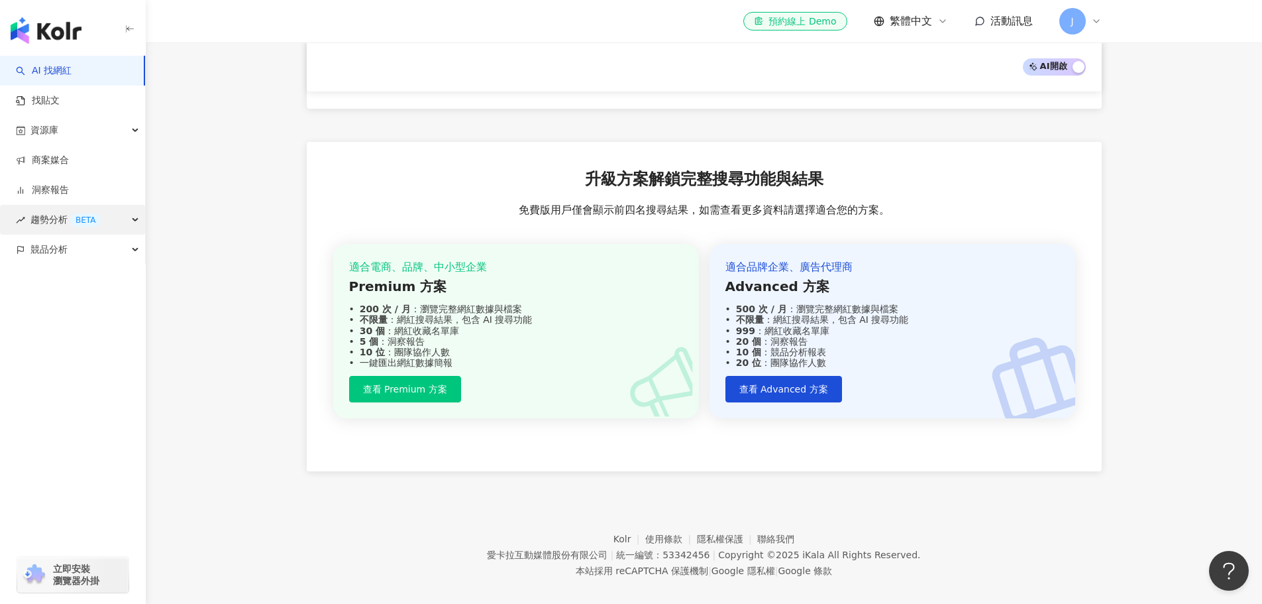
click at [46, 217] on span "趨勢分析 BETA" at bounding box center [65, 220] width 70 height 30
click at [87, 333] on div "競品分析" at bounding box center [72, 339] width 145 height 30
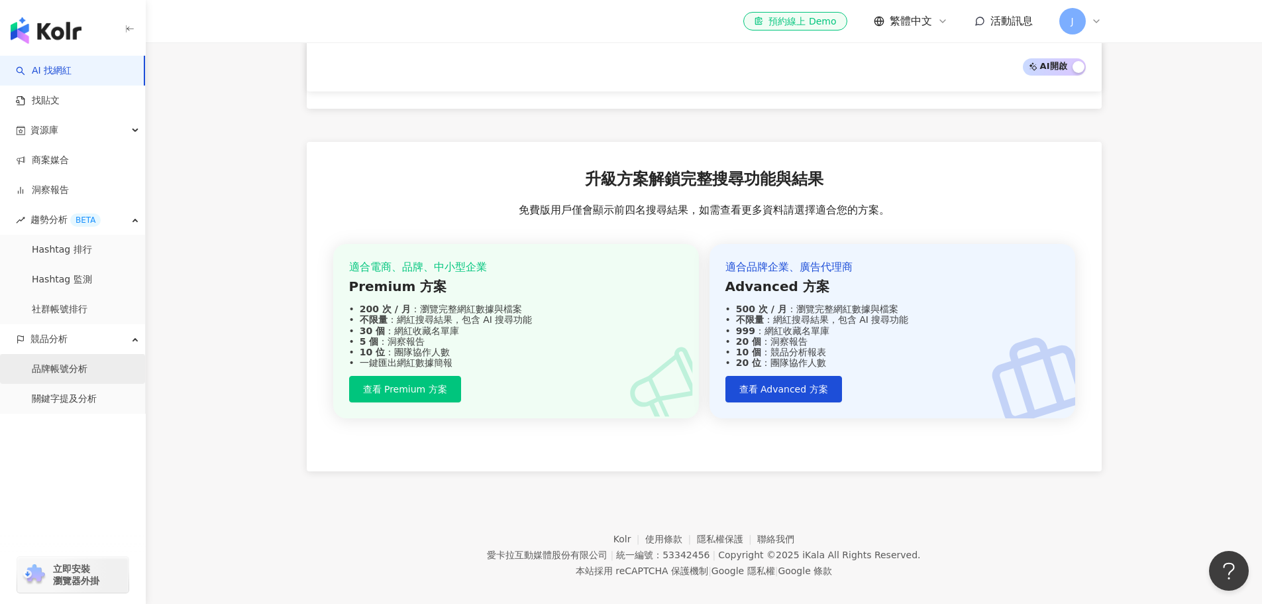
click at [87, 376] on link "品牌帳號分析" at bounding box center [60, 368] width 56 height 13
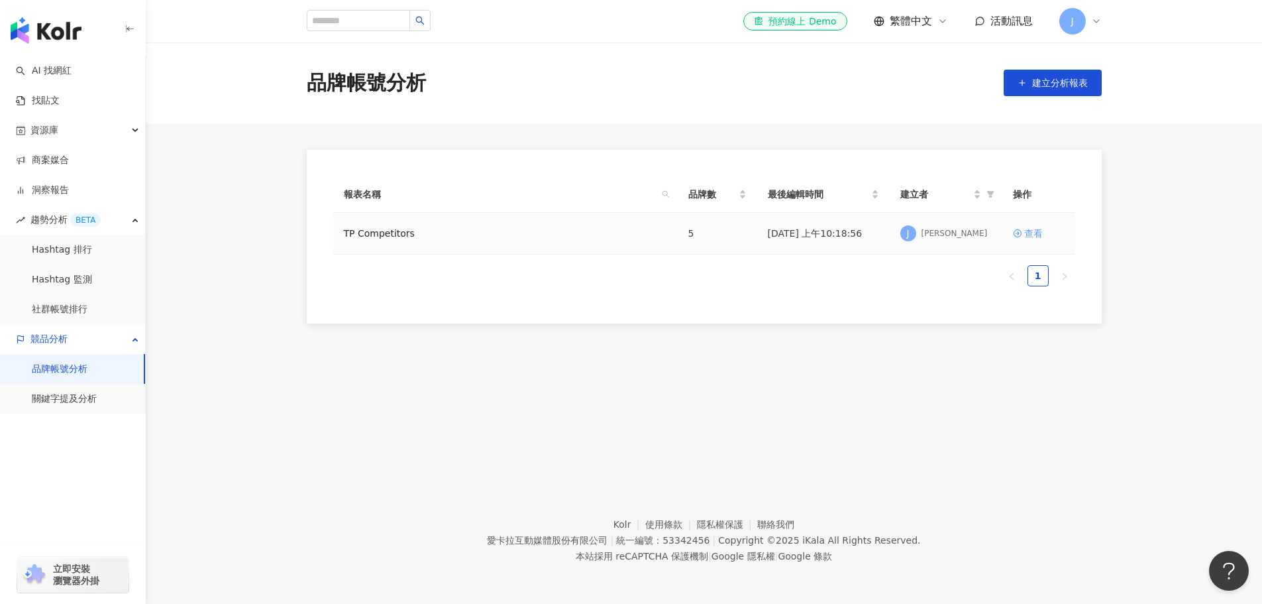
click at [1042, 234] on div "查看" at bounding box center [1033, 233] width 19 height 15
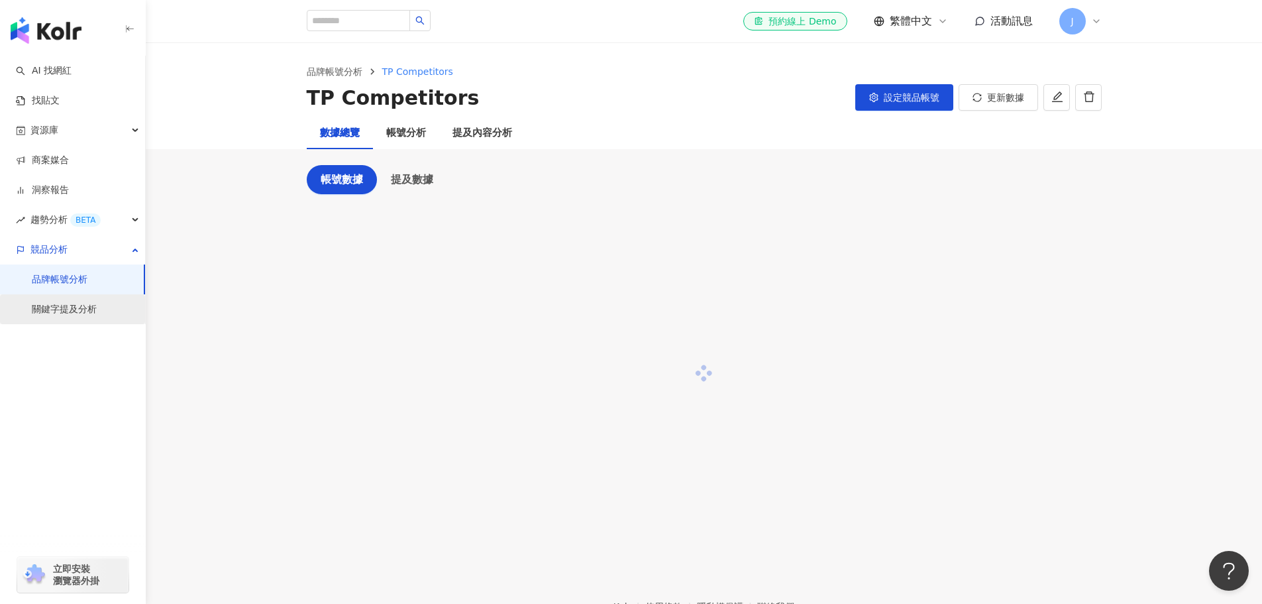
click at [97, 305] on link "關鍵字提及分析" at bounding box center [64, 309] width 65 height 13
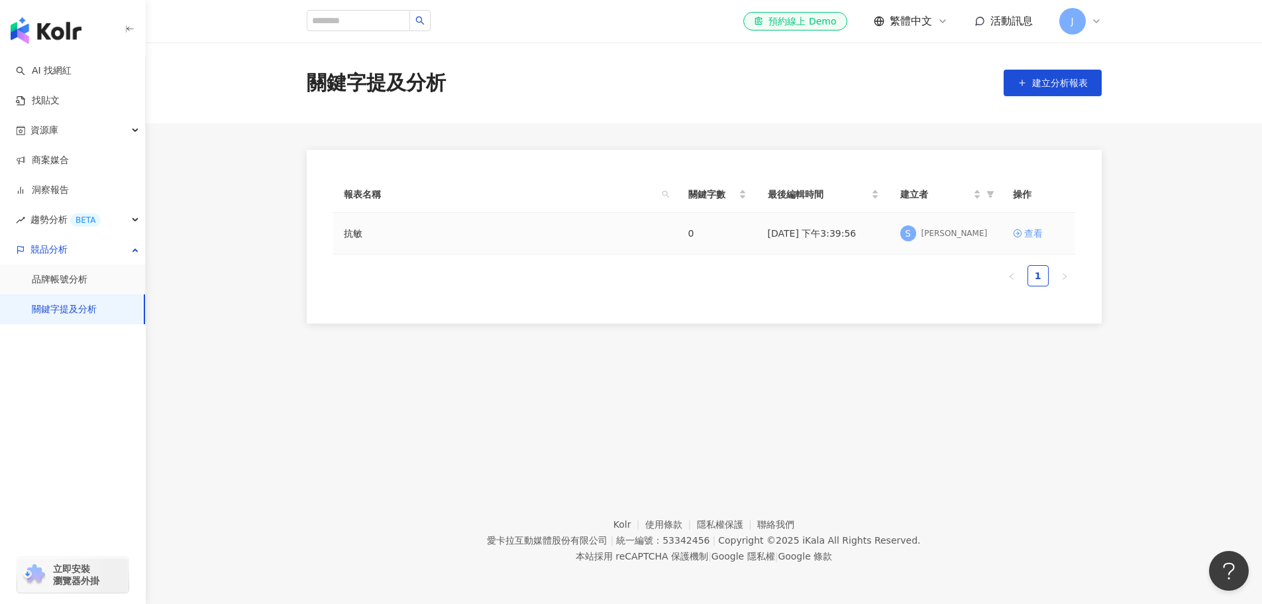
click at [1032, 229] on div "查看" at bounding box center [1033, 233] width 19 height 15
click at [406, 19] on input "search" at bounding box center [358, 20] width 103 height 21
click at [1026, 85] on icon "button" at bounding box center [1022, 82] width 9 height 9
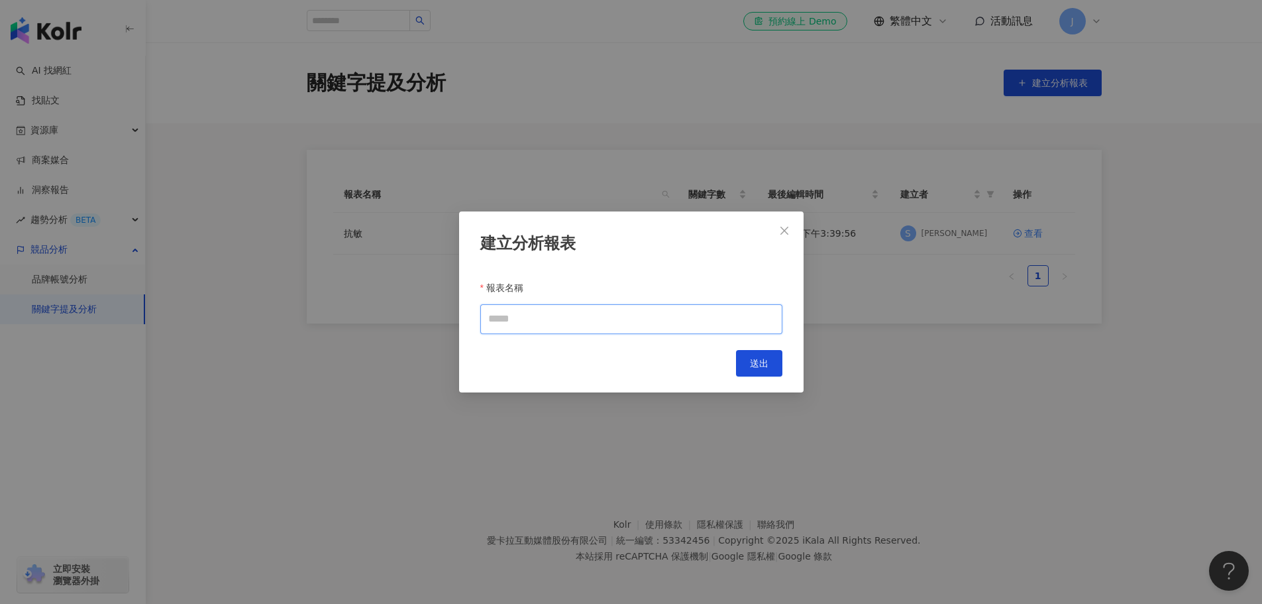
click at [521, 307] on input "報表名稱" at bounding box center [631, 319] width 302 height 30
type input "****"
click at [757, 364] on span "送出" at bounding box center [759, 363] width 19 height 11
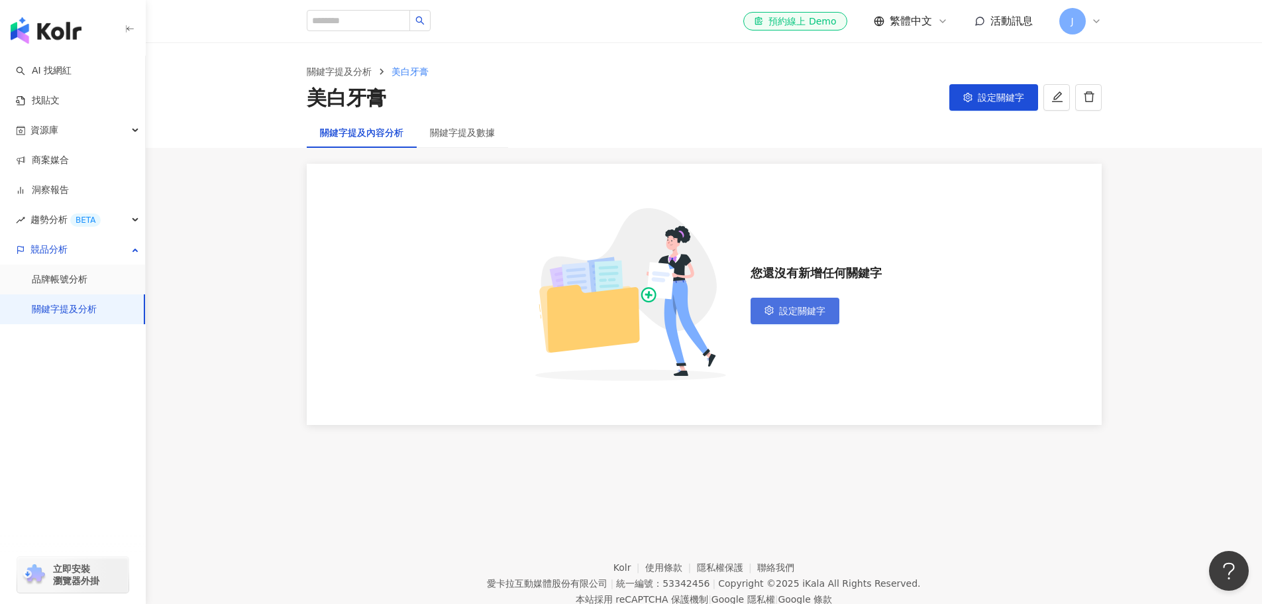
click at [781, 311] on span "設定關鍵字" at bounding box center [802, 310] width 46 height 11
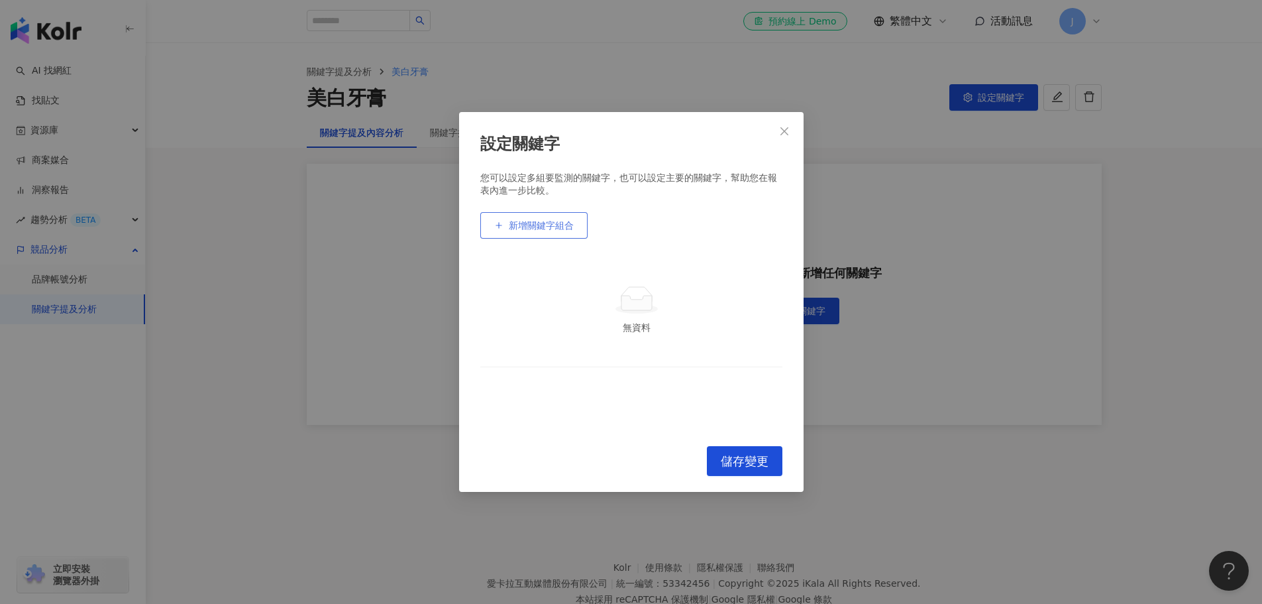
click at [553, 235] on button "新增關鍵字組合" at bounding box center [533, 225] width 107 height 27
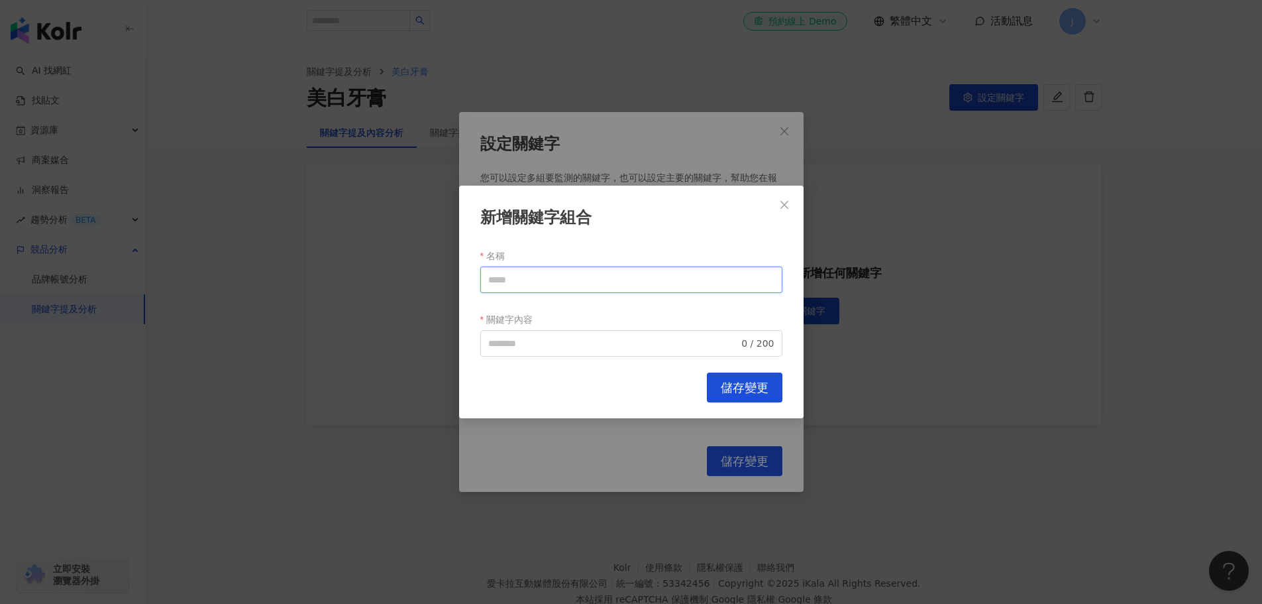
click at [549, 280] on input "名稱" at bounding box center [631, 279] width 302 height 27
click at [636, 266] on input "名稱" at bounding box center [631, 279] width 302 height 27
click at [630, 340] on input "關鍵字內容" at bounding box center [613, 343] width 251 height 15
click at [782, 206] on icon "close" at bounding box center [784, 204] width 11 height 11
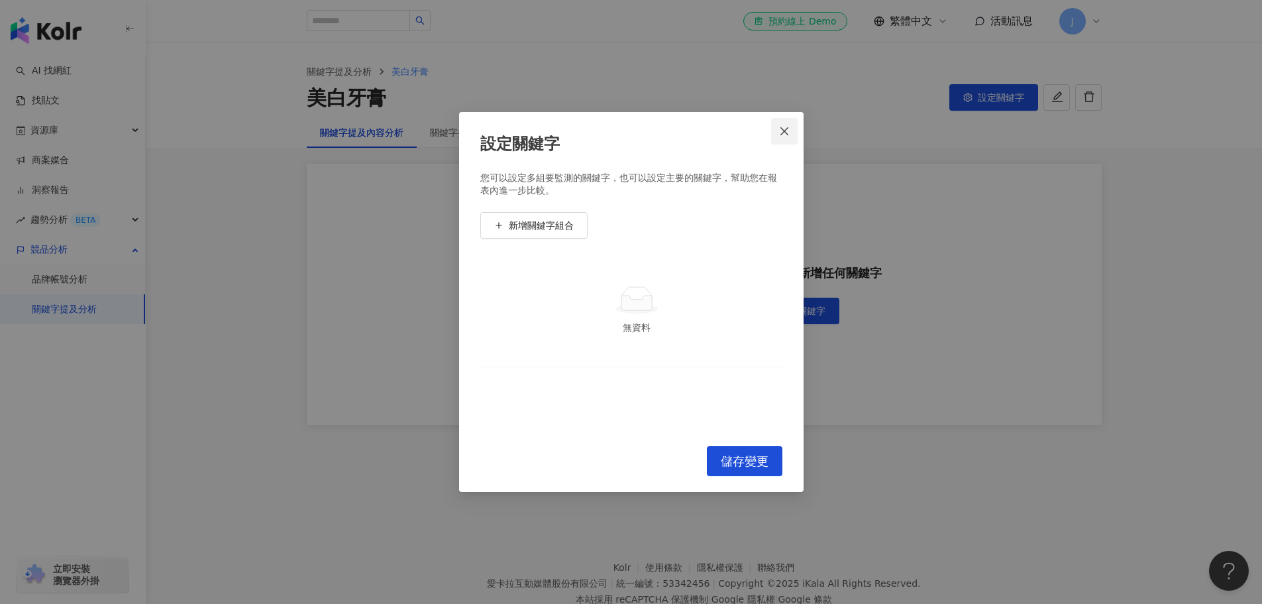
click at [783, 122] on button "Close" at bounding box center [784, 131] width 27 height 27
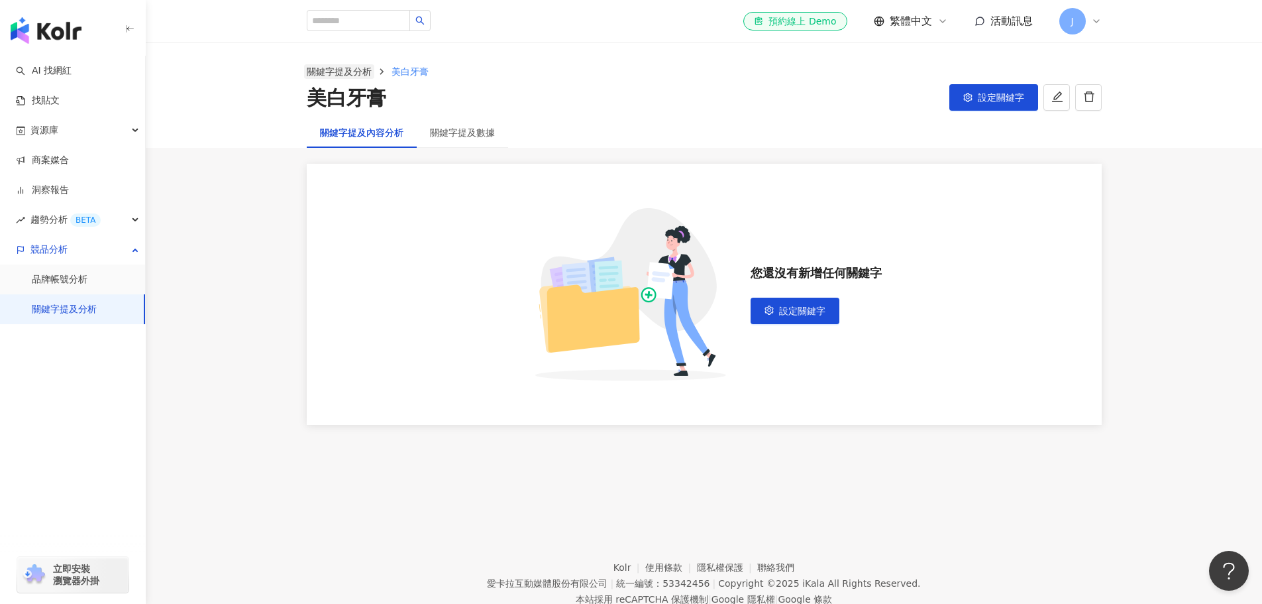
click at [347, 77] on link "關鍵字提及分析" at bounding box center [339, 71] width 70 height 15
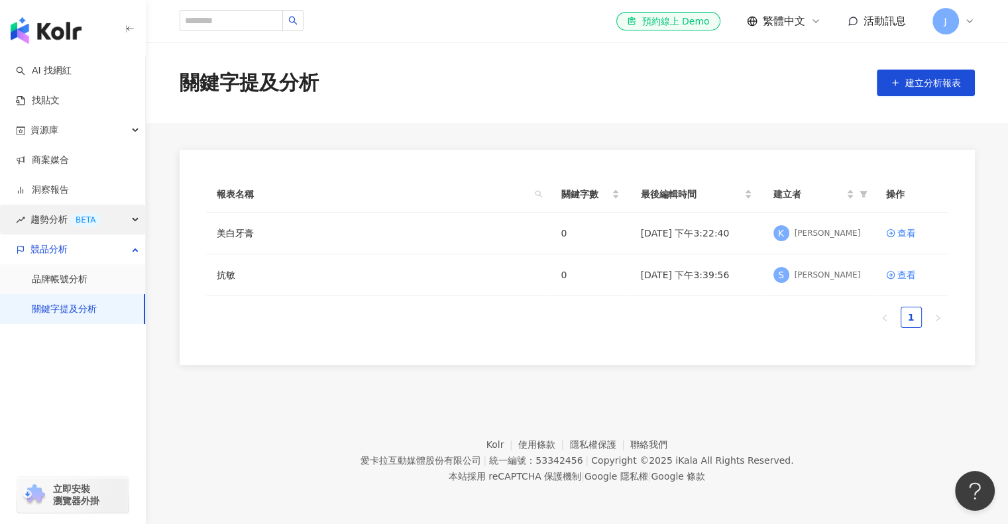
click at [63, 222] on span "趨勢分析 BETA" at bounding box center [65, 220] width 70 height 30
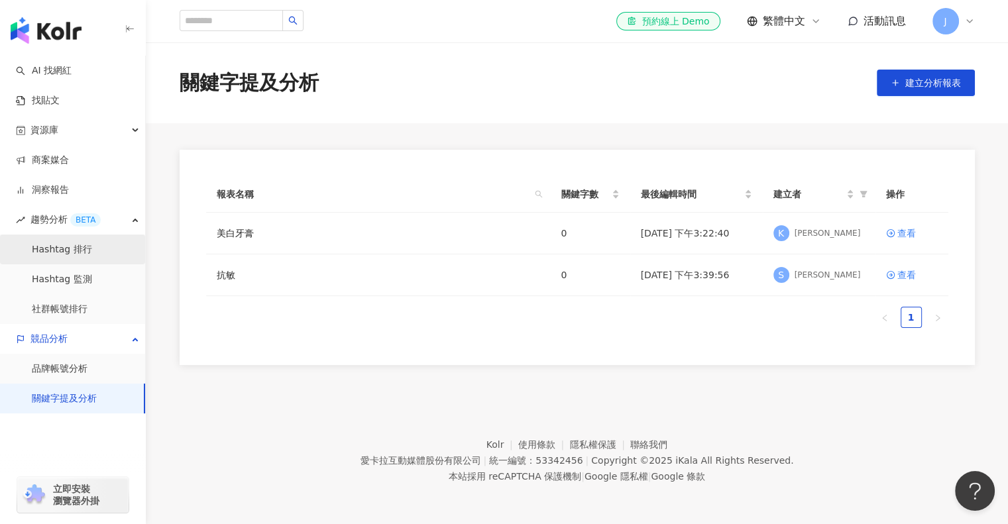
click at [92, 256] on link "Hashtag 排行" at bounding box center [62, 249] width 60 height 13
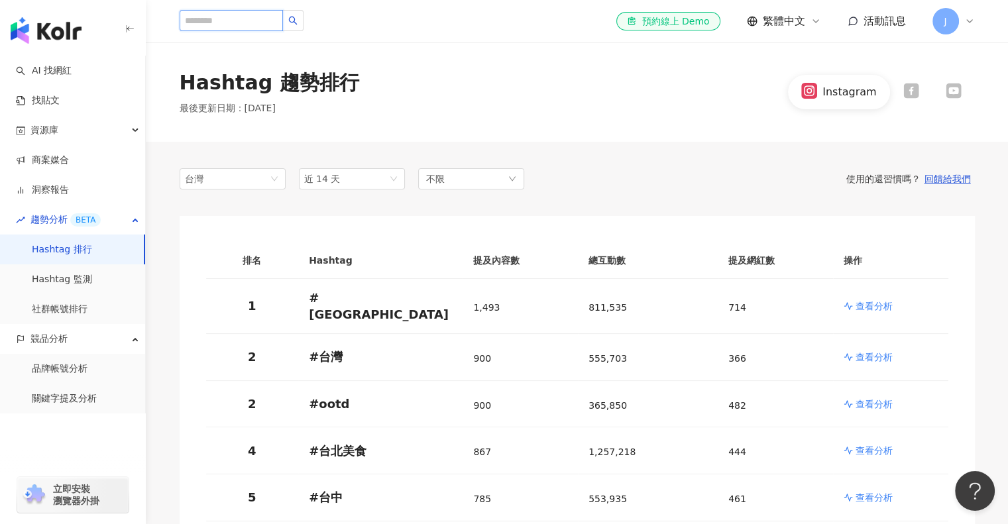
click at [266, 21] on input "search" at bounding box center [231, 20] width 103 height 21
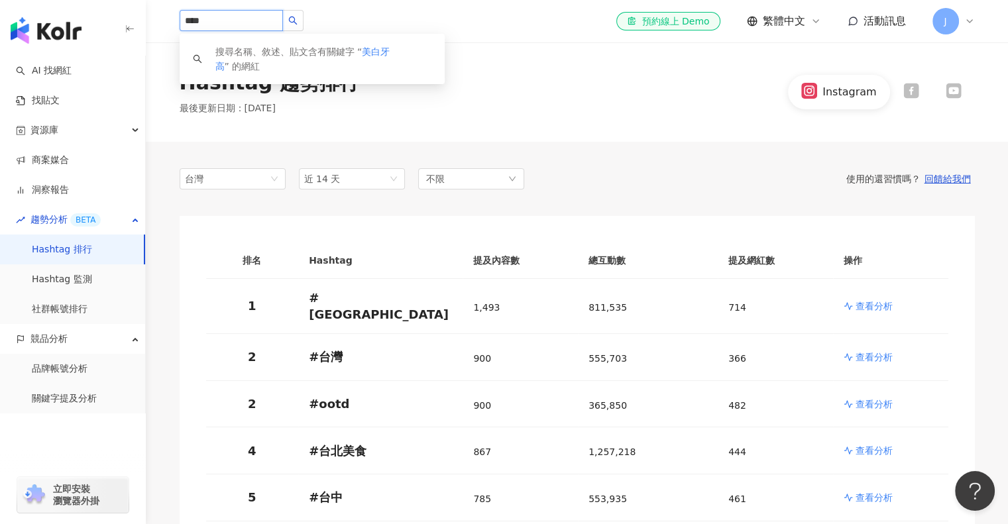
type input "****"
click at [278, 66] on div "搜尋名稱、敘述、貼文含有關鍵字 “ 美白牙膏 ” 的網紅" at bounding box center [323, 58] width 216 height 29
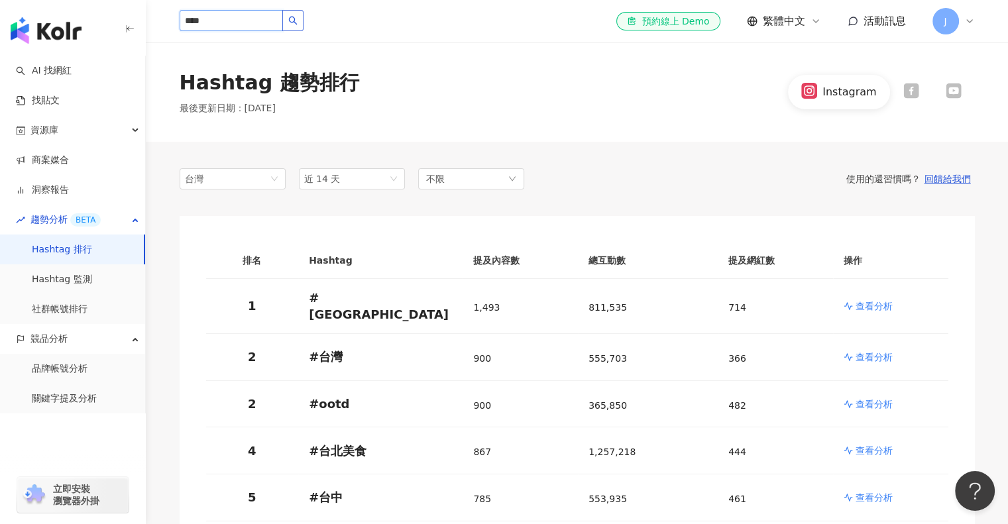
click at [297, 21] on icon "search" at bounding box center [292, 21] width 9 height 9
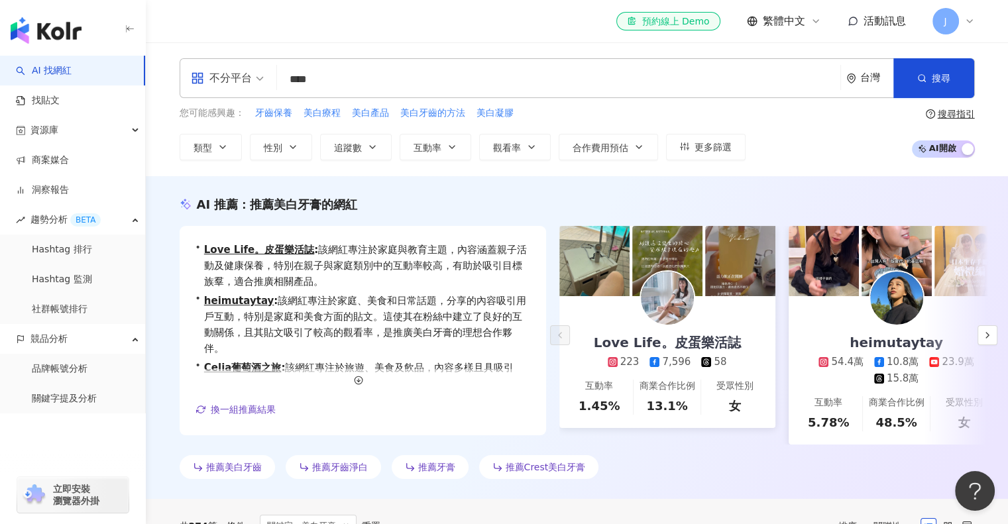
drag, startPoint x: 330, startPoint y: 78, endPoint x: 176, endPoint y: 60, distance: 154.7
click at [176, 60] on div "不分平台 美白牙膏 **** 台灣 搜尋 您可能感興趣： 牙齒保養 美白療程 美白產品 美白牙齒的方法 美白凝膠 類型 性別 追蹤數 互動率 觀看率 合作費用…" at bounding box center [577, 109] width 848 height 102
click at [215, 145] on button "類型" at bounding box center [211, 147] width 62 height 27
click at [288, 148] on icon "button" at bounding box center [293, 147] width 11 height 11
click at [370, 148] on icon "button" at bounding box center [372, 147] width 11 height 11
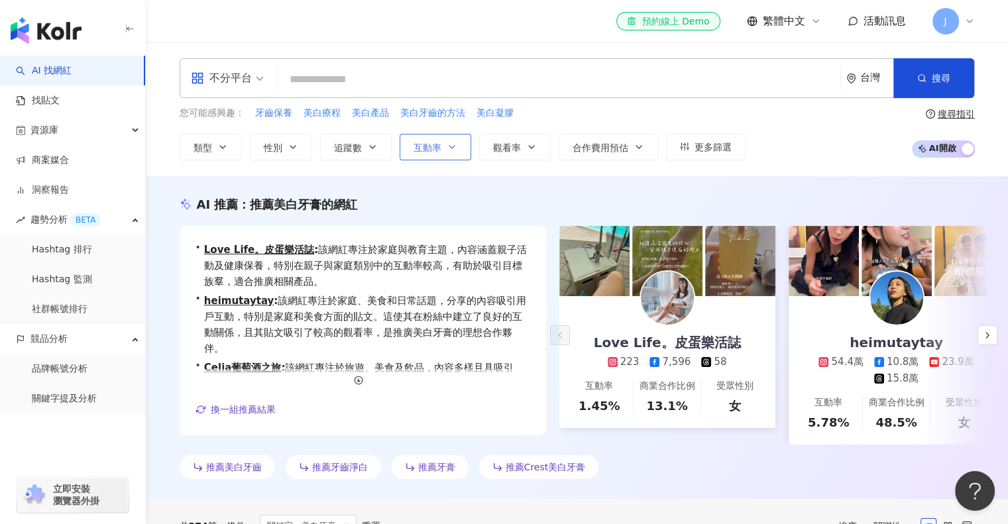
click at [438, 144] on span "互動率" at bounding box center [427, 147] width 28 height 11
click at [562, 137] on button "合作費用預估" at bounding box center [608, 147] width 99 height 27
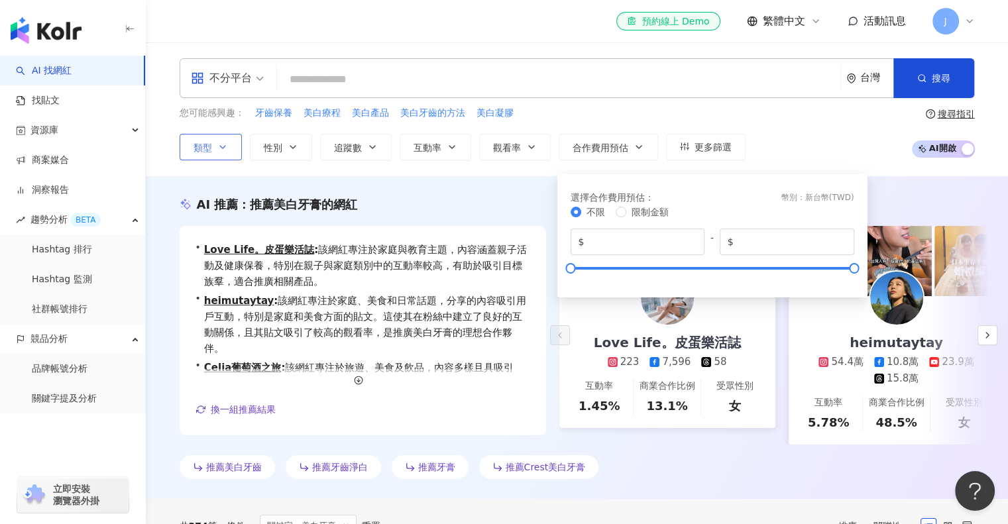
click at [209, 148] on span "類型" at bounding box center [202, 147] width 19 height 11
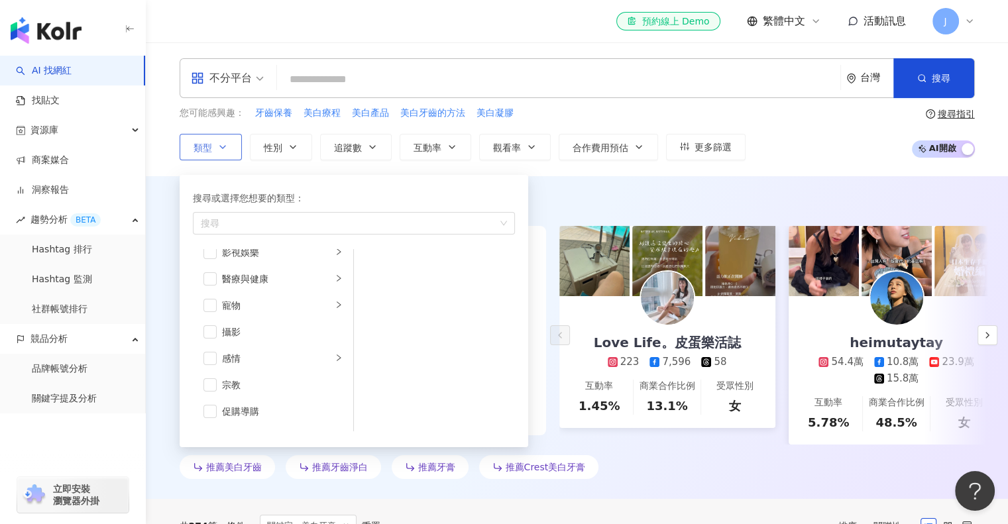
scroll to position [331, 0]
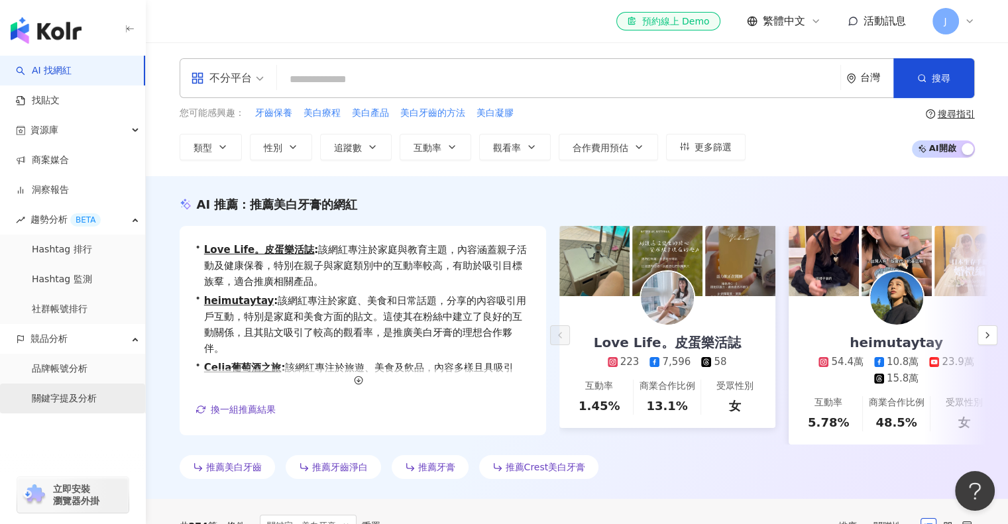
click at [97, 405] on link "關鍵字提及分析" at bounding box center [64, 398] width 65 height 13
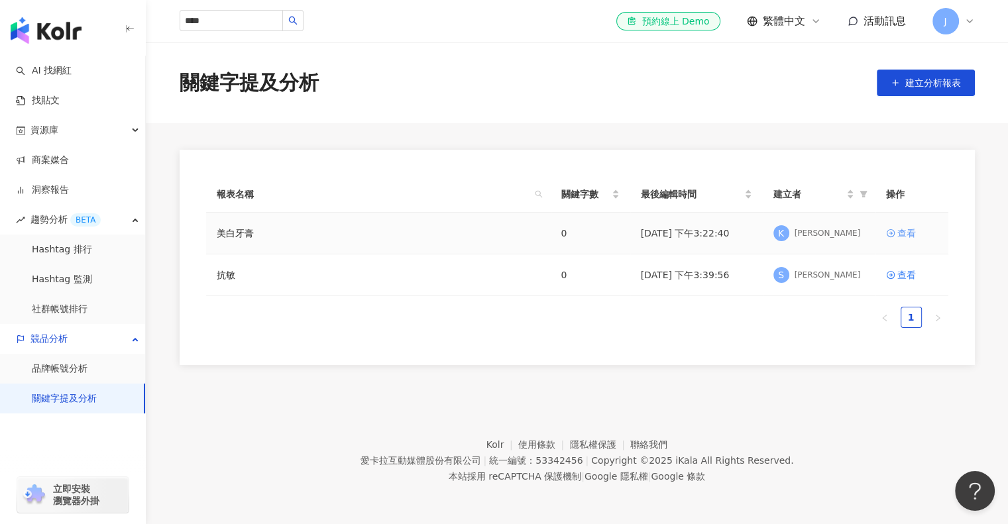
click at [908, 229] on div "查看" at bounding box center [906, 233] width 19 height 15
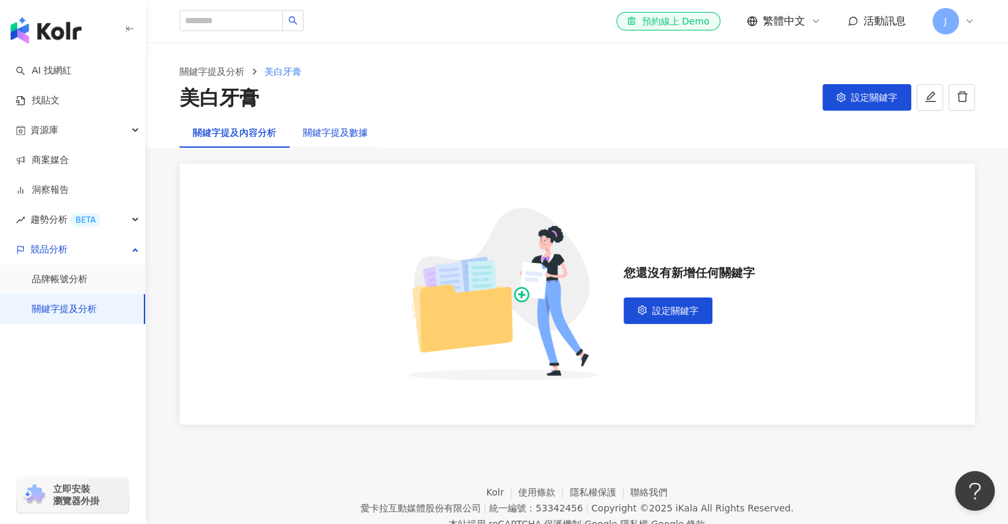
click at [328, 130] on div "關鍵字提及數據" at bounding box center [335, 132] width 65 height 15
click at [676, 309] on span "設定關鍵字" at bounding box center [675, 310] width 46 height 11
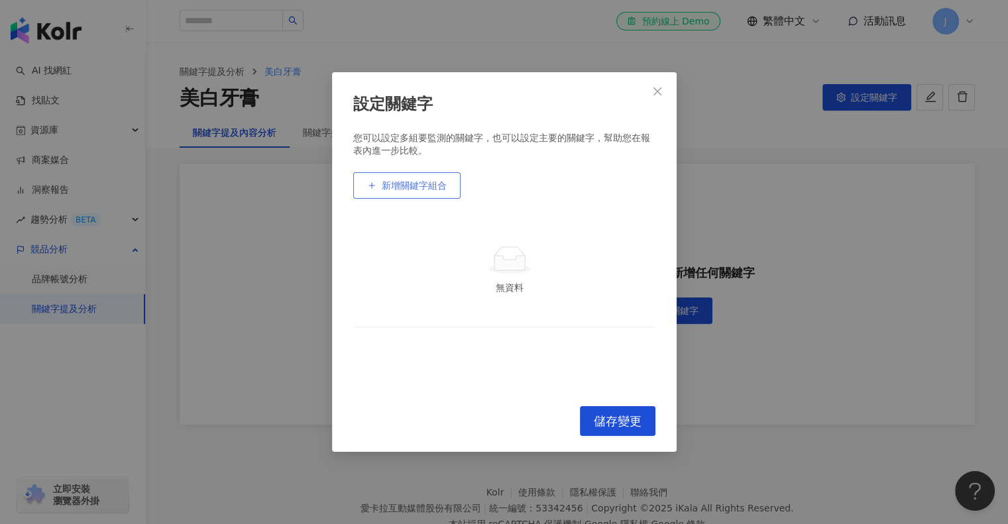
click at [401, 187] on span "新增關鍵字組合" at bounding box center [414, 185] width 65 height 11
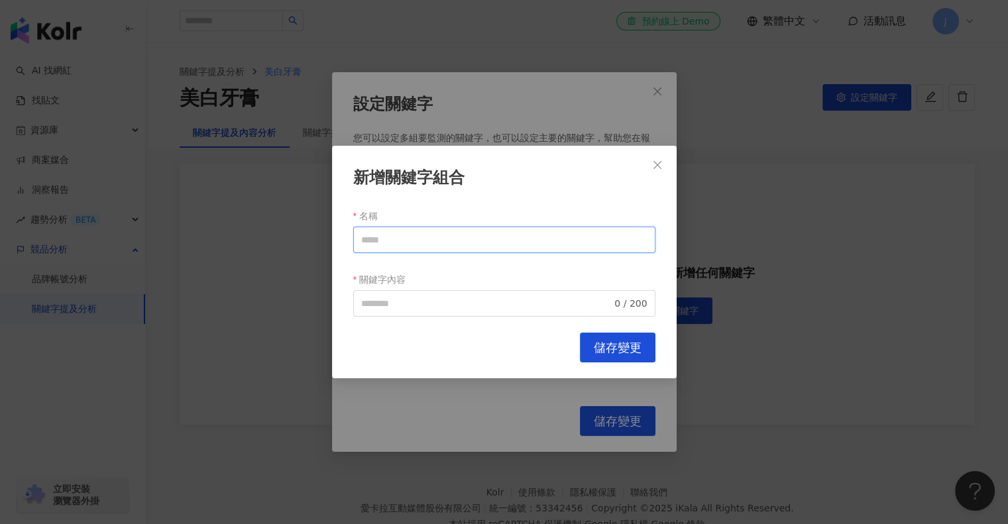
click at [403, 246] on input "名稱" at bounding box center [504, 240] width 302 height 27
click at [656, 164] on icon "close" at bounding box center [657, 165] width 8 height 8
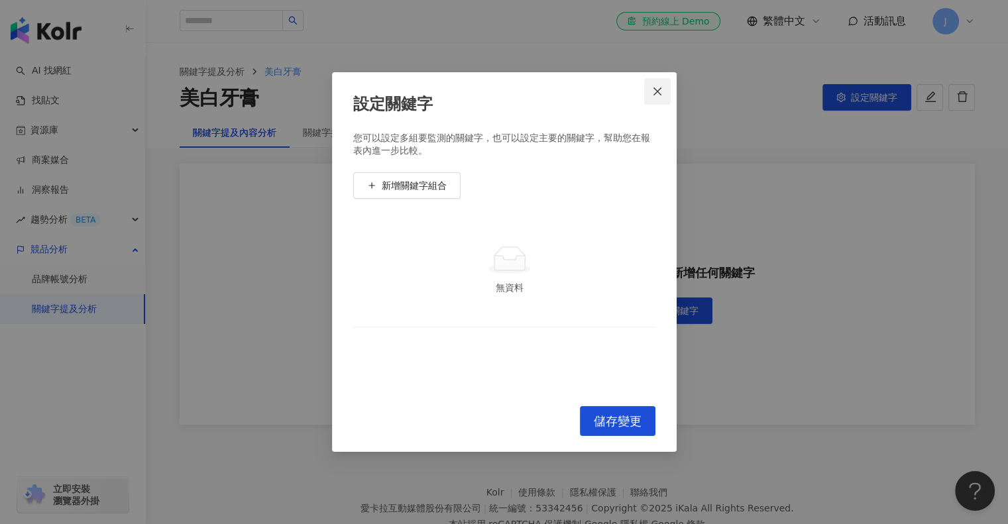
click at [665, 87] on span "Close" at bounding box center [657, 91] width 27 height 11
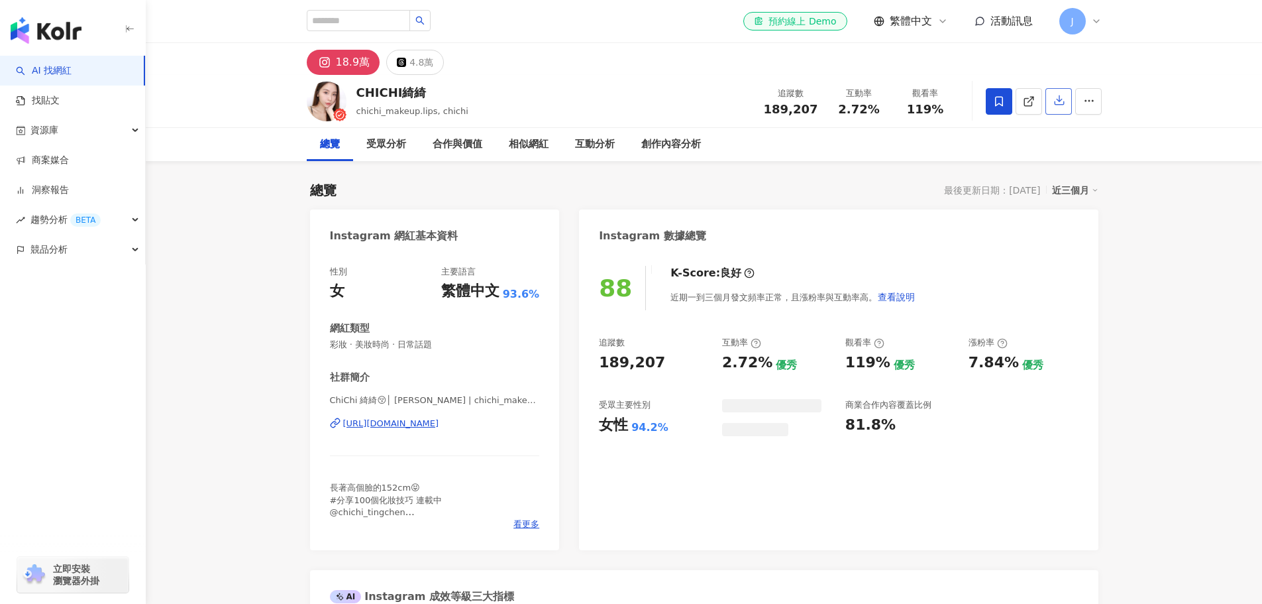
click at [1059, 100] on icon "button" at bounding box center [1059, 100] width 9 height 9
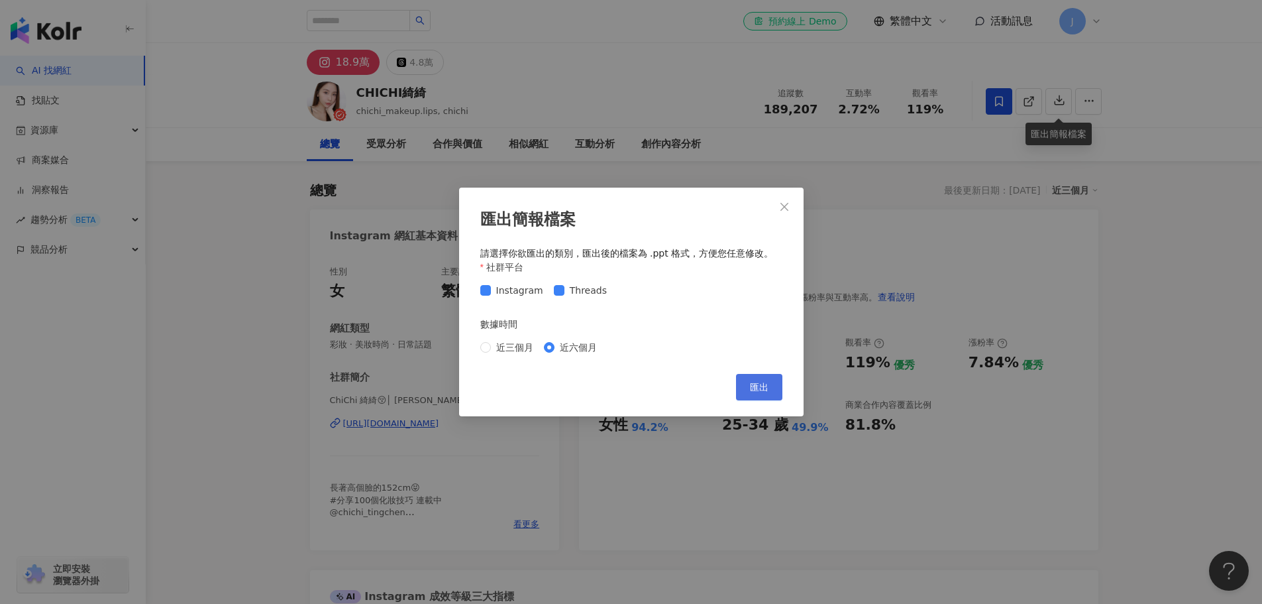
click at [758, 384] on span "匯出" at bounding box center [759, 387] width 19 height 11
click at [786, 207] on icon "close" at bounding box center [784, 206] width 11 height 11
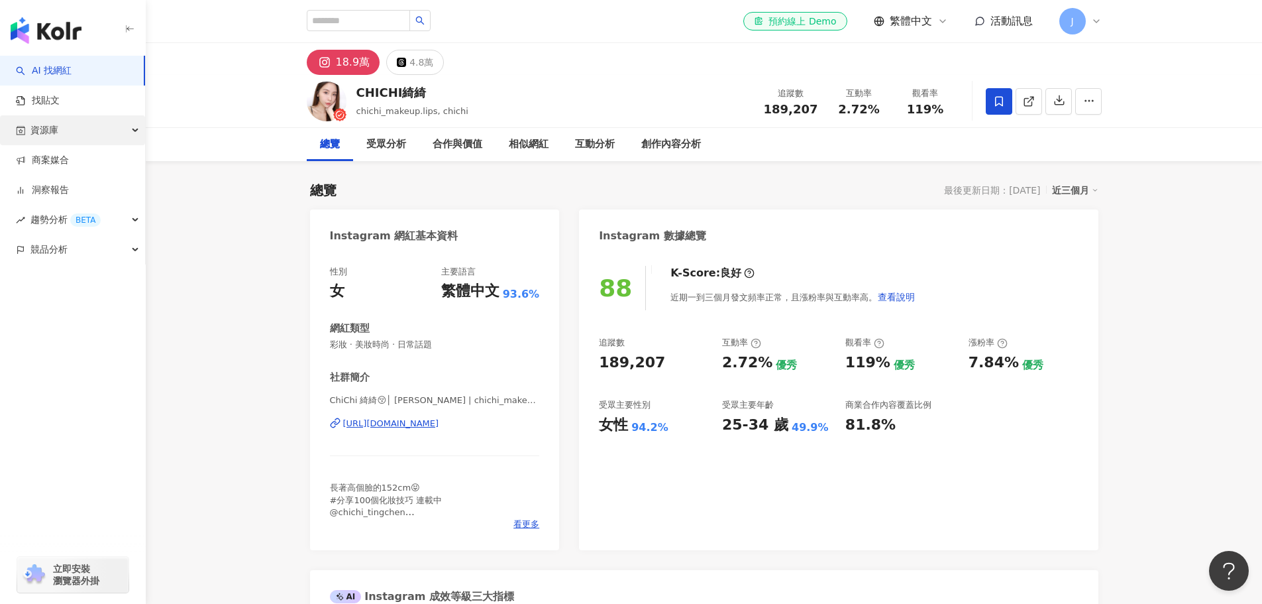
click at [119, 129] on div "資源庫" at bounding box center [72, 130] width 145 height 30
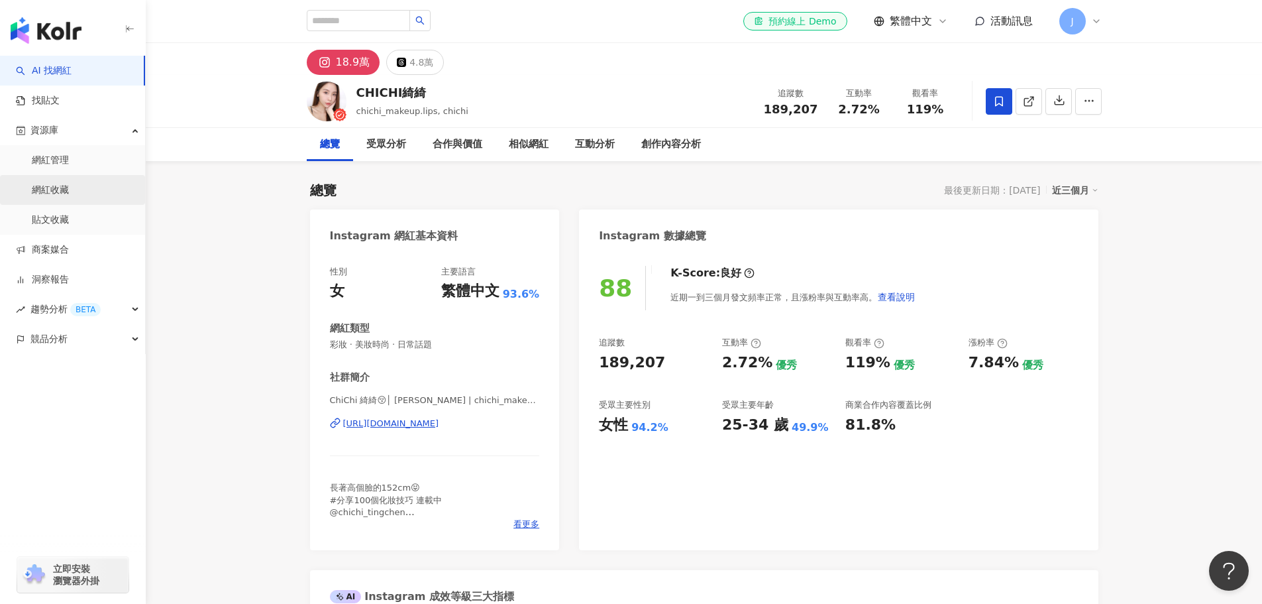
click at [69, 189] on link "網紅收藏" at bounding box center [50, 190] width 37 height 13
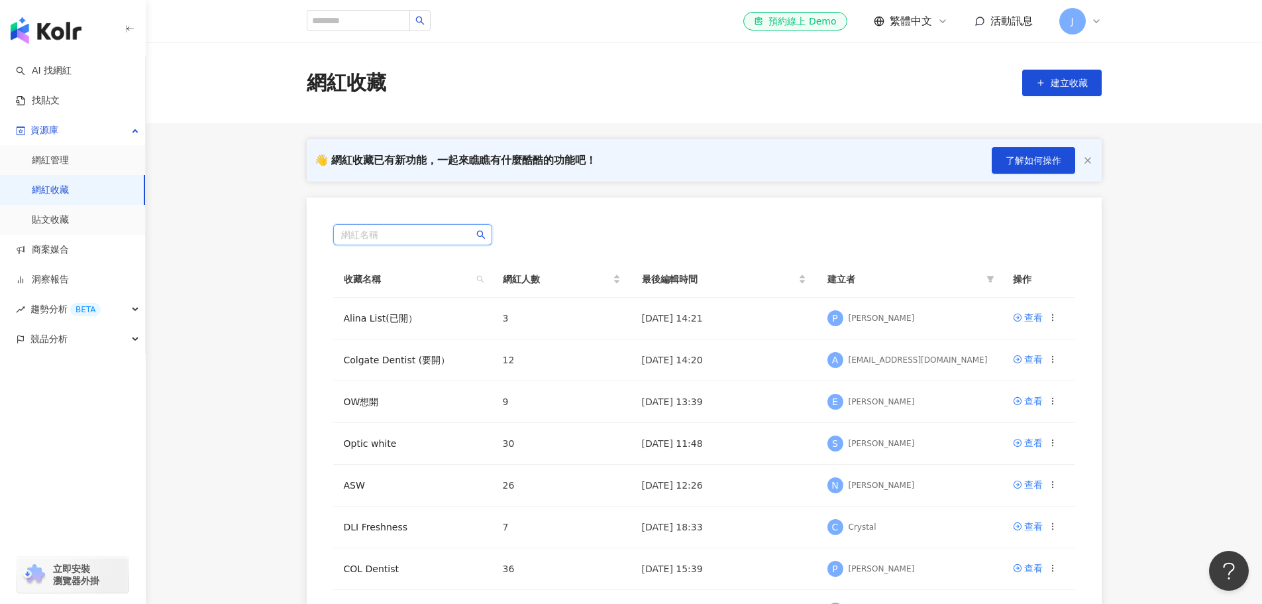
click at [409, 231] on input "search" at bounding box center [412, 235] width 143 height 20
click at [1064, 85] on span "建立收藏" at bounding box center [1069, 83] width 37 height 11
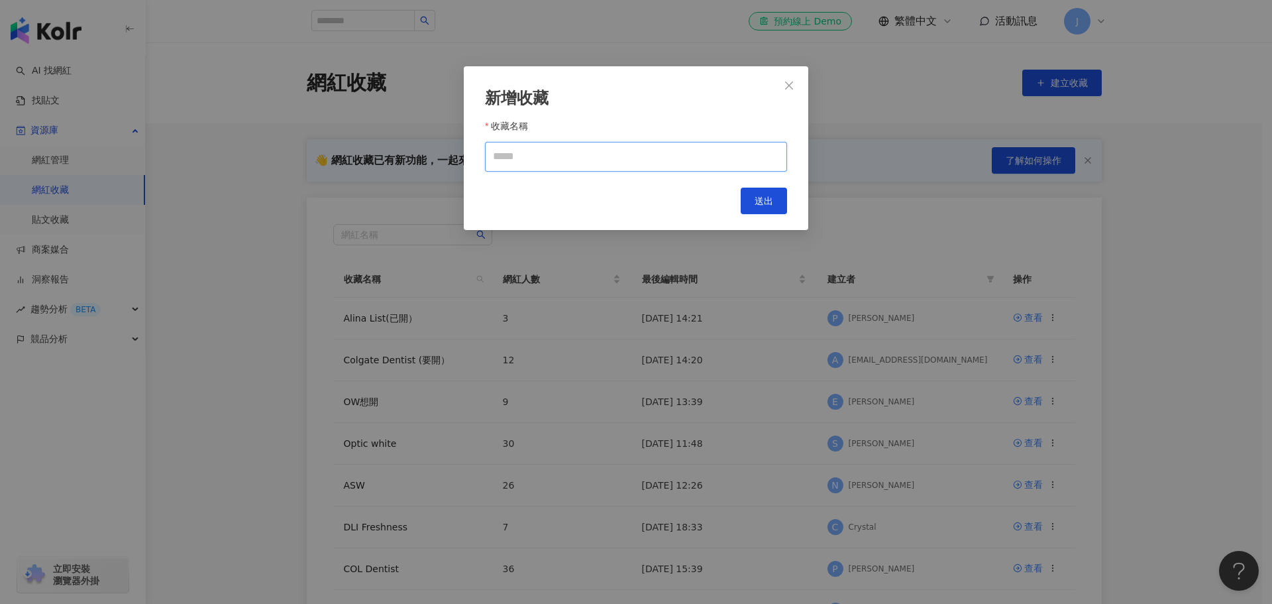
click at [576, 153] on input "收藏名稱" at bounding box center [636, 157] width 302 height 30
type input "*"
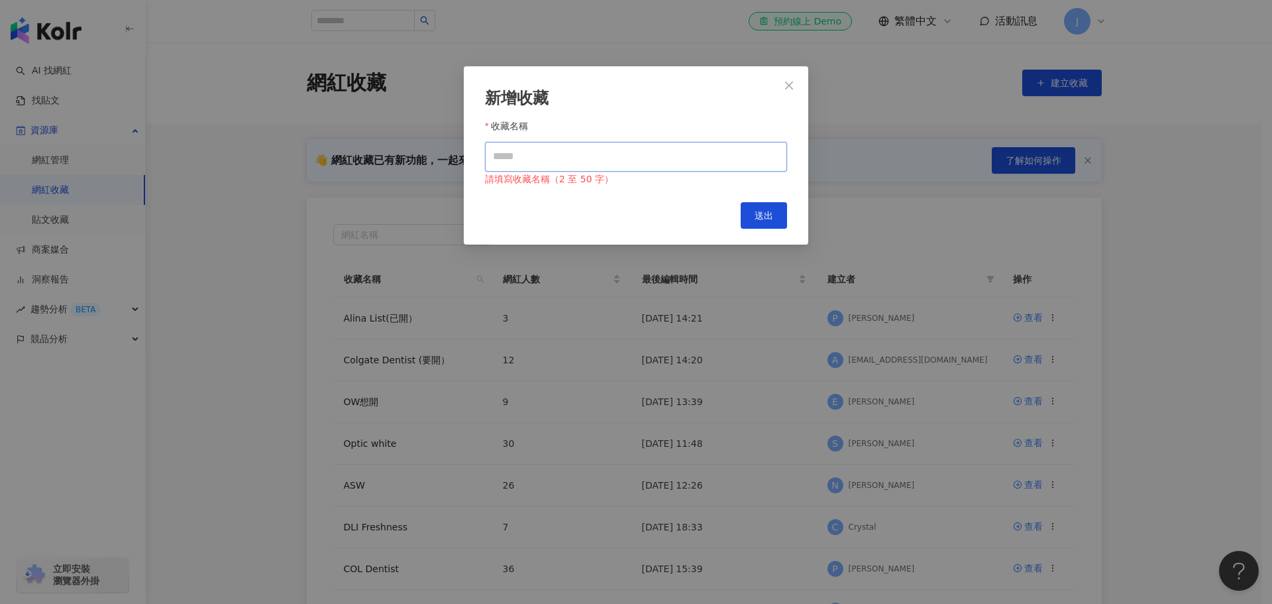
type input "*"
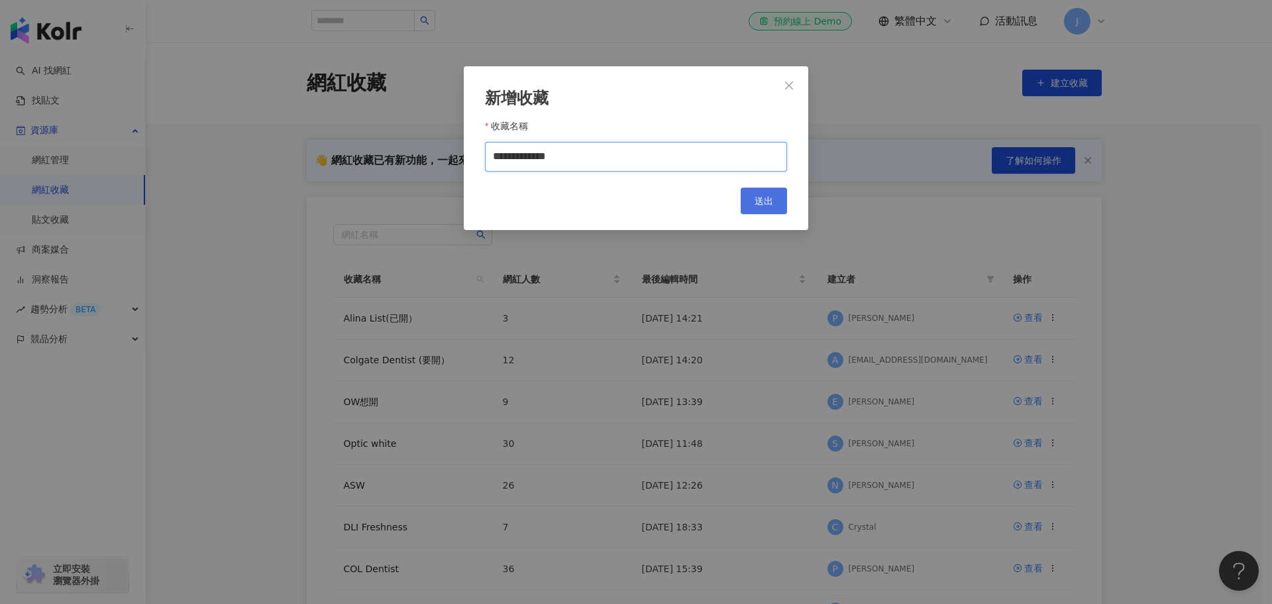
type input "**********"
click at [766, 205] on span "送出" at bounding box center [764, 200] width 19 height 11
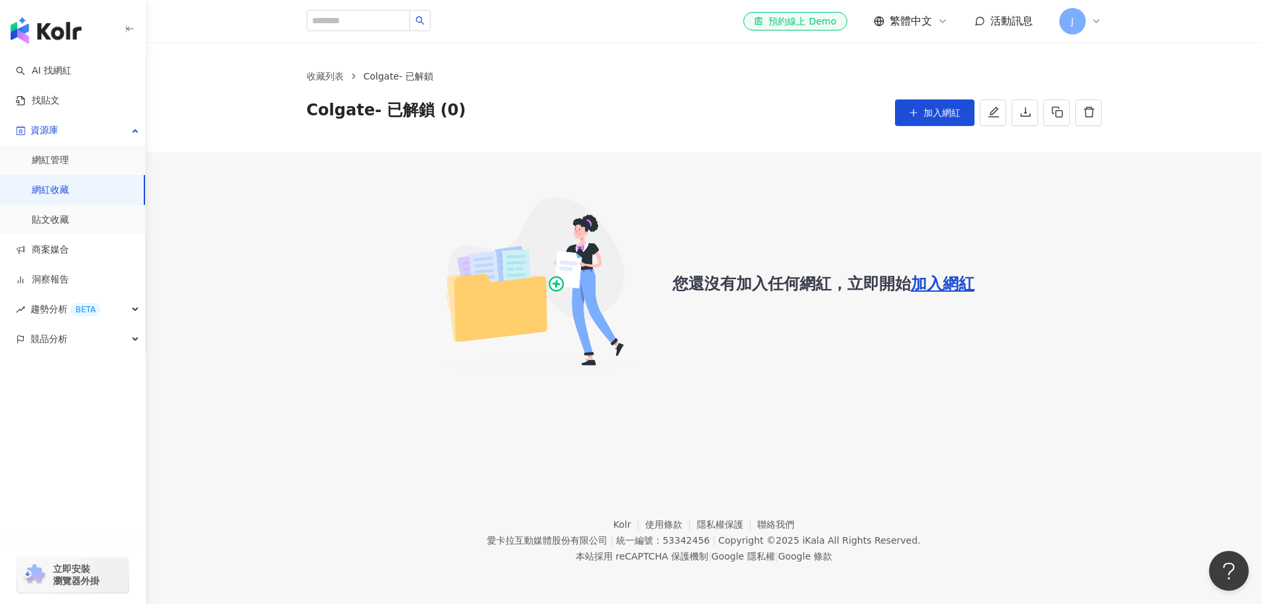
click at [69, 192] on link "網紅收藏" at bounding box center [50, 190] width 37 height 13
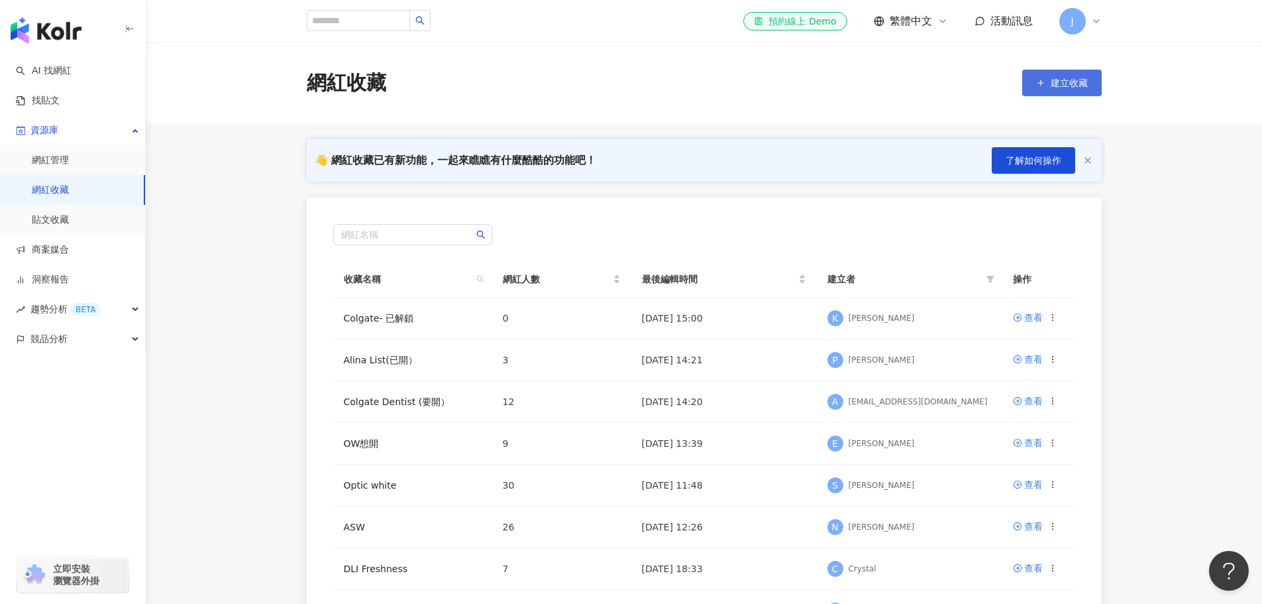
click at [1061, 85] on span "建立收藏" at bounding box center [1069, 83] width 37 height 11
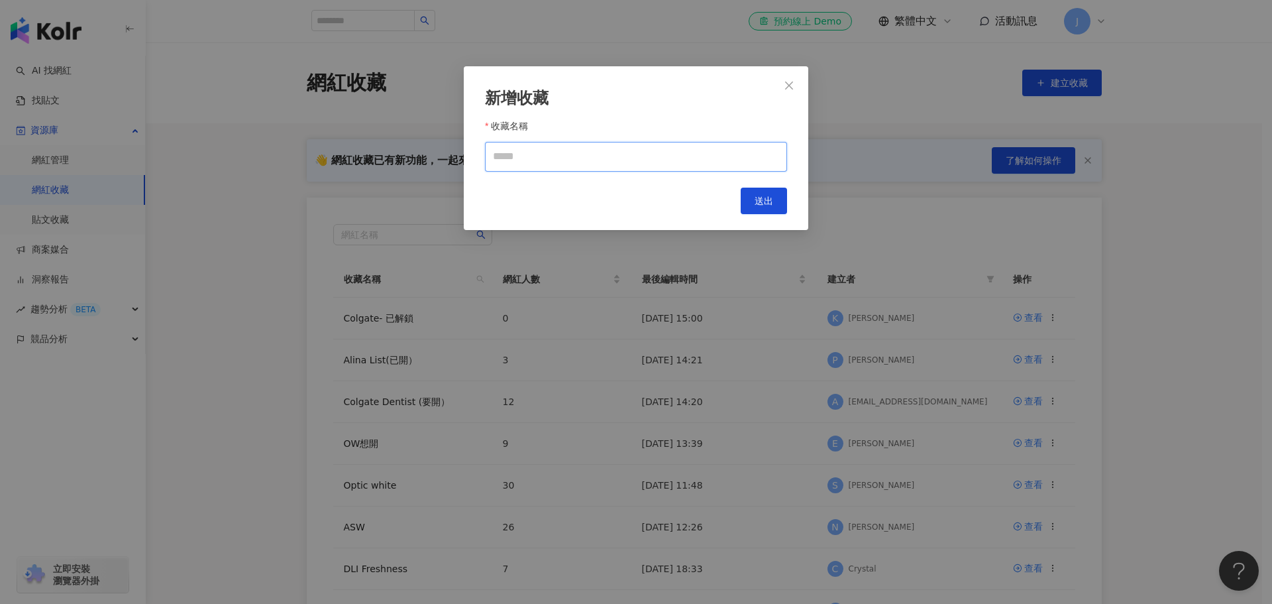
click at [586, 156] on input "收藏名稱" at bounding box center [636, 157] width 302 height 30
type input "**********"
click at [763, 203] on span "送出" at bounding box center [764, 200] width 19 height 11
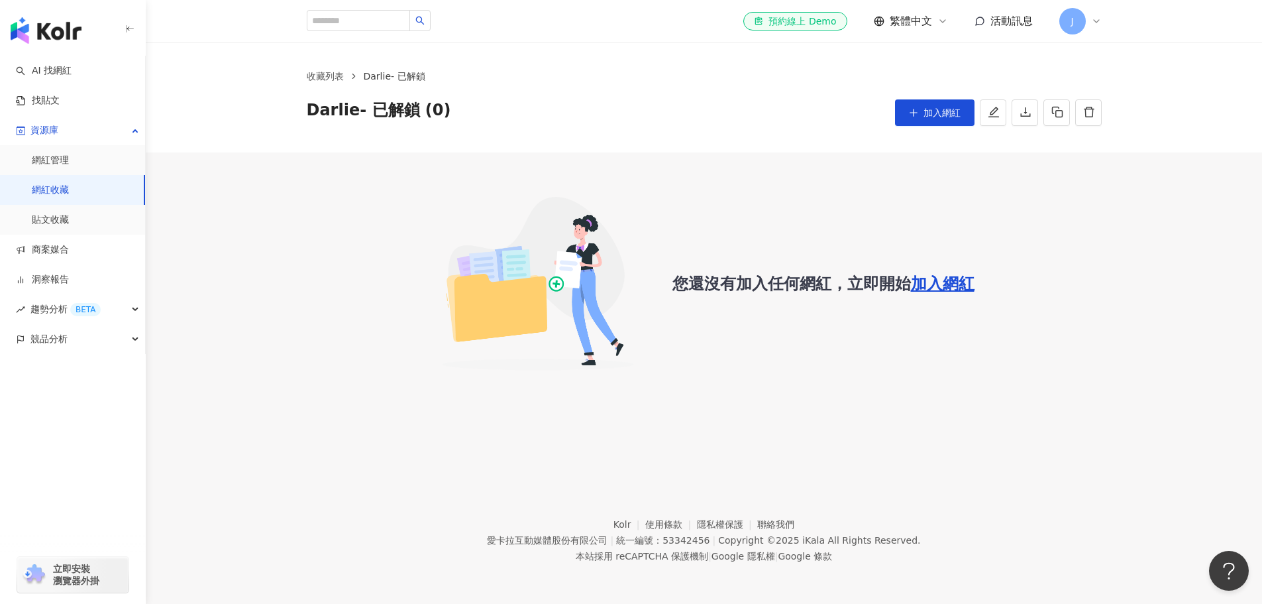
click at [69, 186] on link "網紅收藏" at bounding box center [50, 190] width 37 height 13
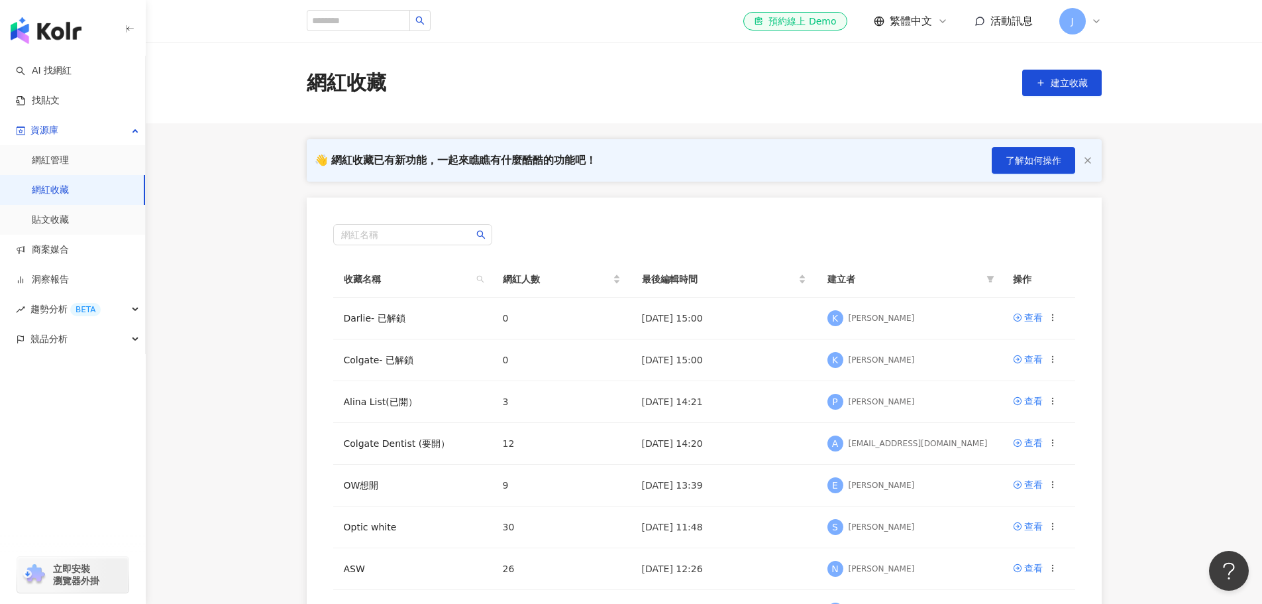
click at [225, 299] on main "網紅收藏 建立收藏 👋 網紅收藏已有新功能，一起來瞧瞧有什麼酷酷的功能吧！ 了解如何操作 網紅名稱 收藏名稱 網紅人數 最後編輯時間 建立者 操作 Darli…" at bounding box center [704, 412] width 1116 height 741
click at [250, 294] on main "網紅收藏 建立收藏 👋 網紅收藏已有新功能，一起來瞧瞧有什麼酷酷的功能吧！ 了解如何操作 網紅名稱 收藏名稱 網紅人數 最後編輯時間 建立者 操作 Darli…" at bounding box center [704, 412] width 1116 height 741
drag, startPoint x: 1099, startPoint y: 25, endPoint x: 1099, endPoint y: 34, distance: 8.6
click at [1100, 25] on icon at bounding box center [1096, 21] width 11 height 11
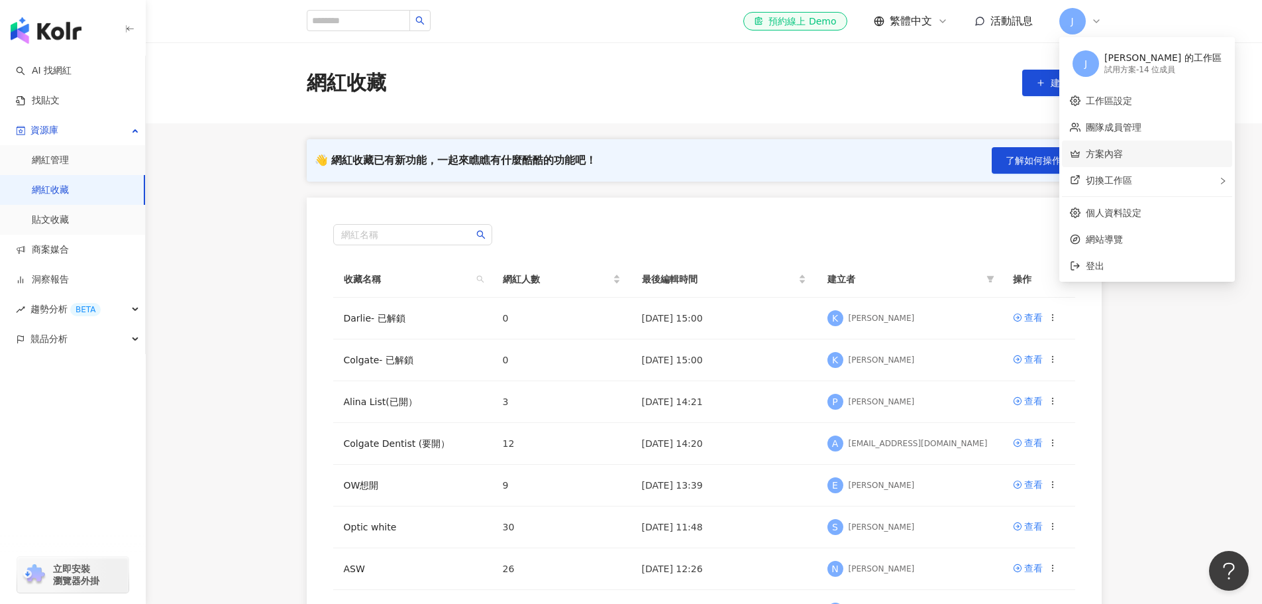
click at [1117, 148] on link "方案內容" at bounding box center [1104, 153] width 37 height 11
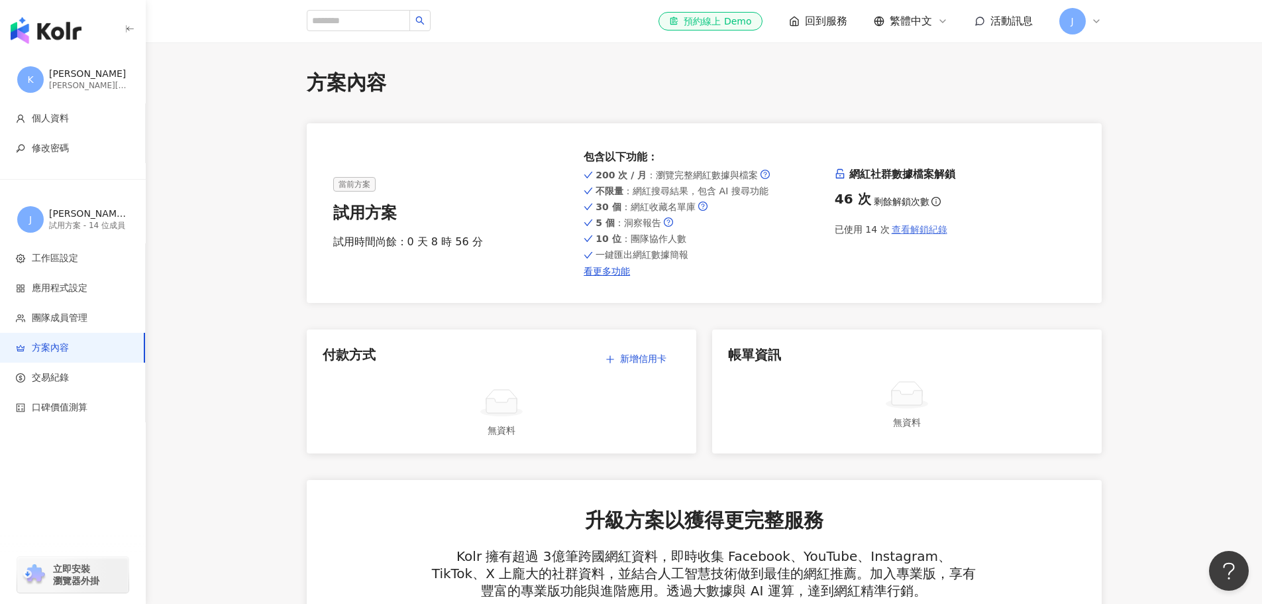
click at [903, 231] on span "查看解鎖紀錄" at bounding box center [920, 229] width 56 height 11
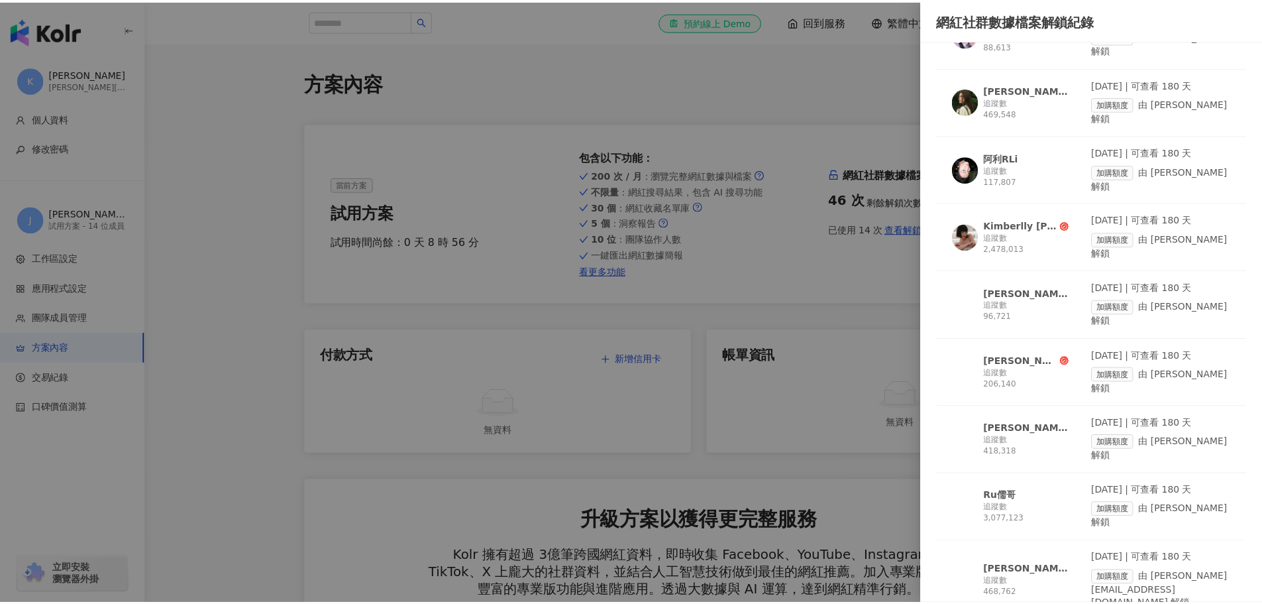
scroll to position [378, 0]
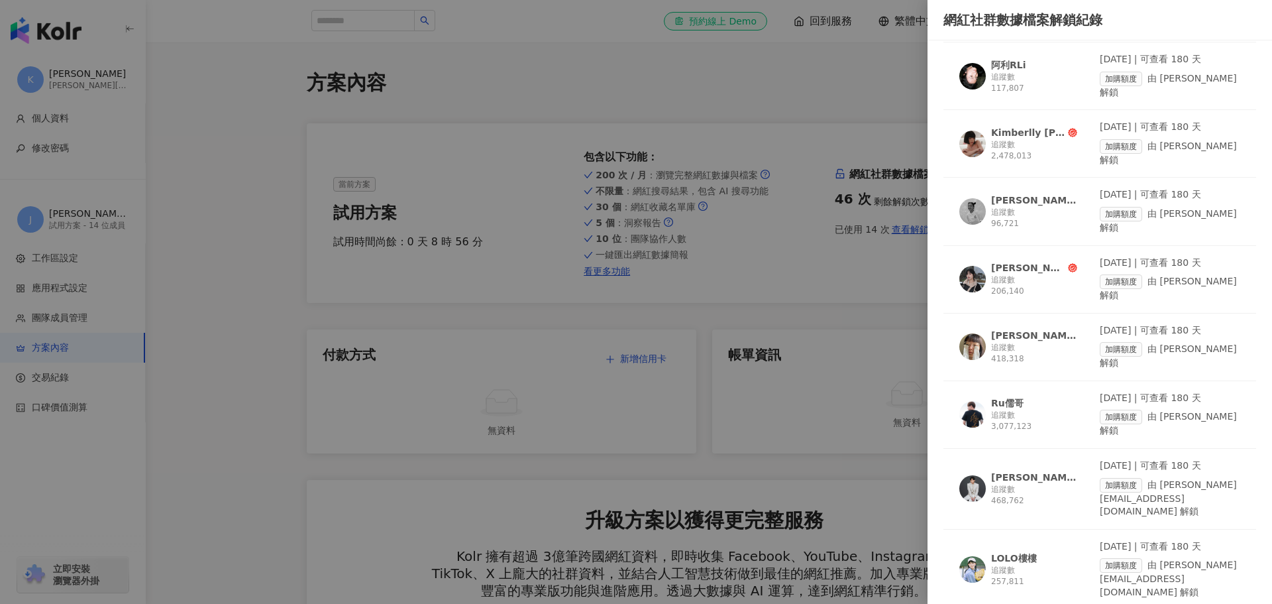
click at [652, 258] on div at bounding box center [636, 302] width 1272 height 604
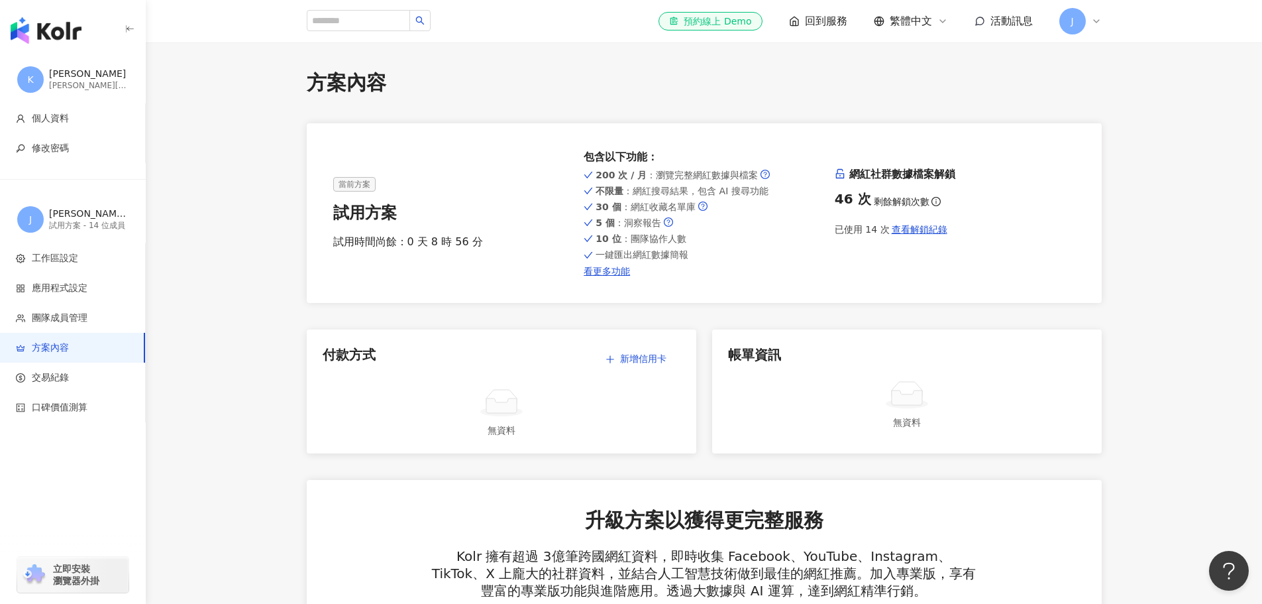
click at [83, 349] on span "方案內容" at bounding box center [74, 347] width 117 height 13
click at [77, 295] on li "應用程式設定" at bounding box center [72, 288] width 145 height 30
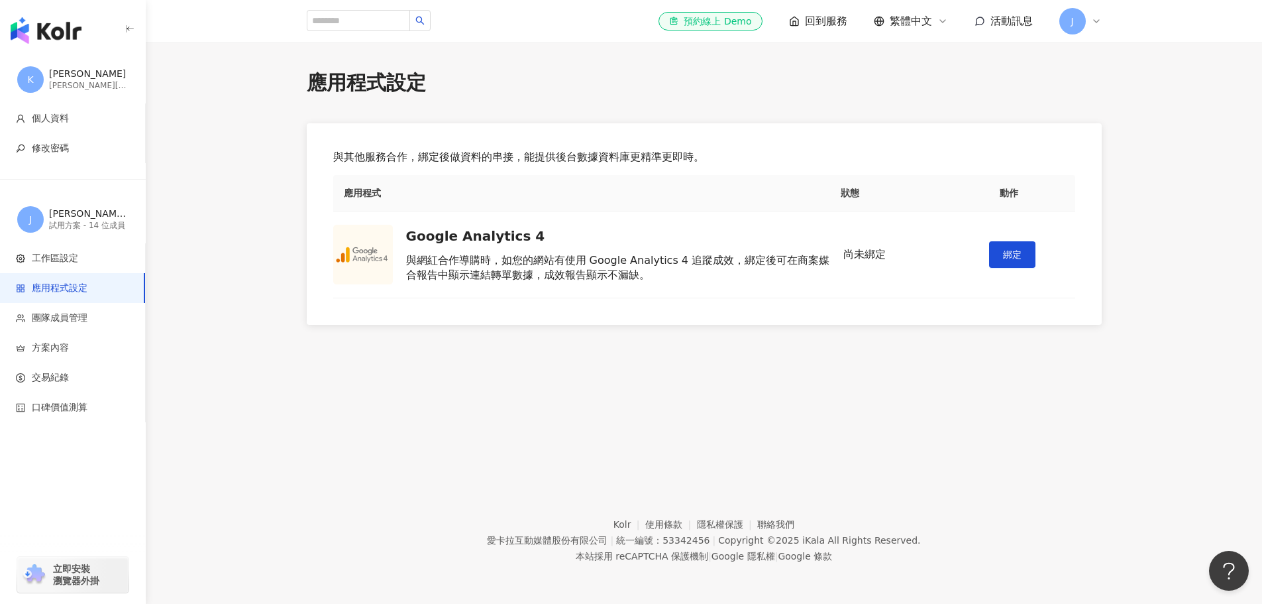
click at [81, 257] on span "工作區設定" at bounding box center [75, 258] width 119 height 13
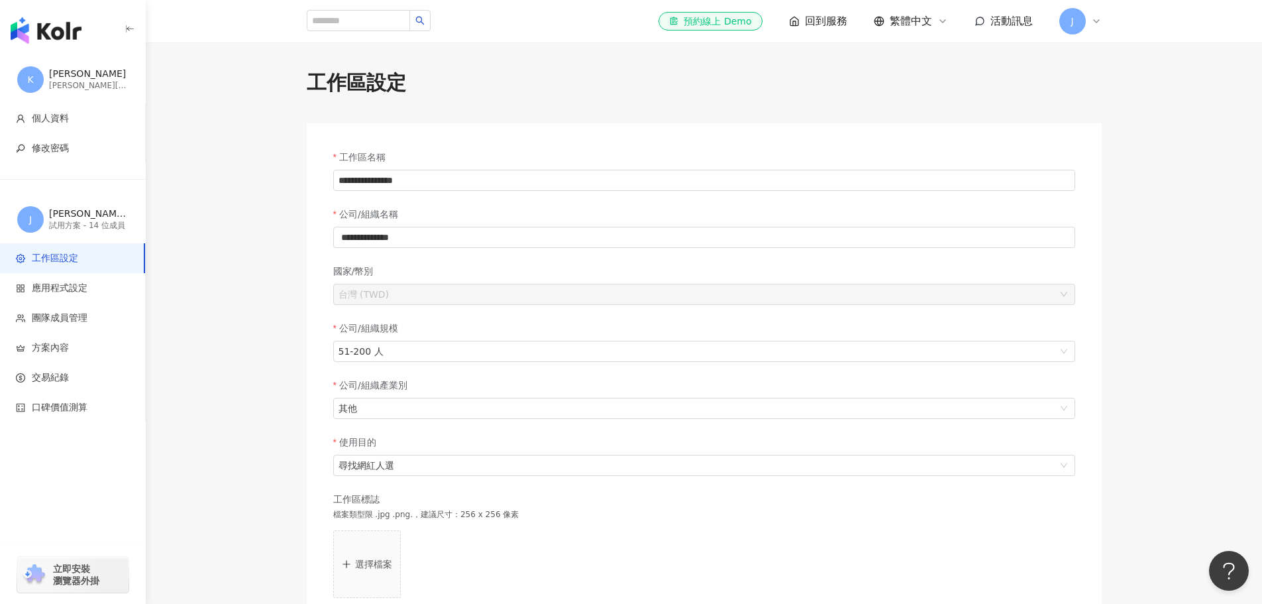
click at [25, 17] on div "button" at bounding box center [73, 28] width 146 height 56
click at [27, 25] on img "button" at bounding box center [46, 30] width 71 height 27
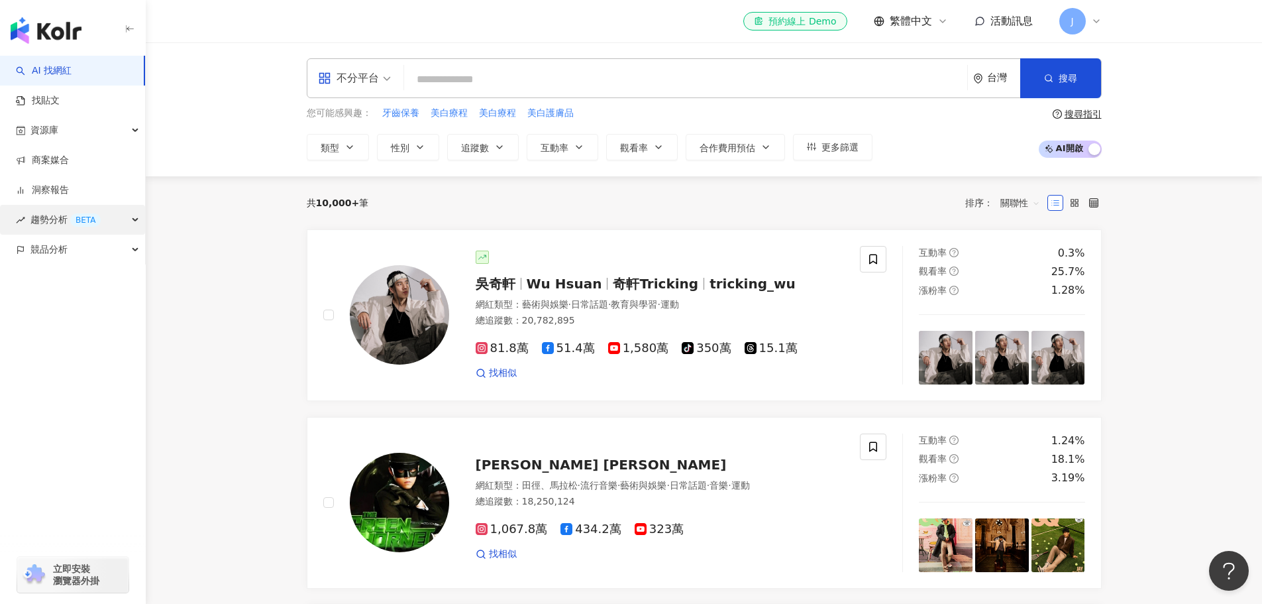
click at [130, 218] on div "趨勢分析 BETA" at bounding box center [72, 220] width 145 height 30
click at [69, 158] on link "商案媒合" at bounding box center [42, 160] width 53 height 13
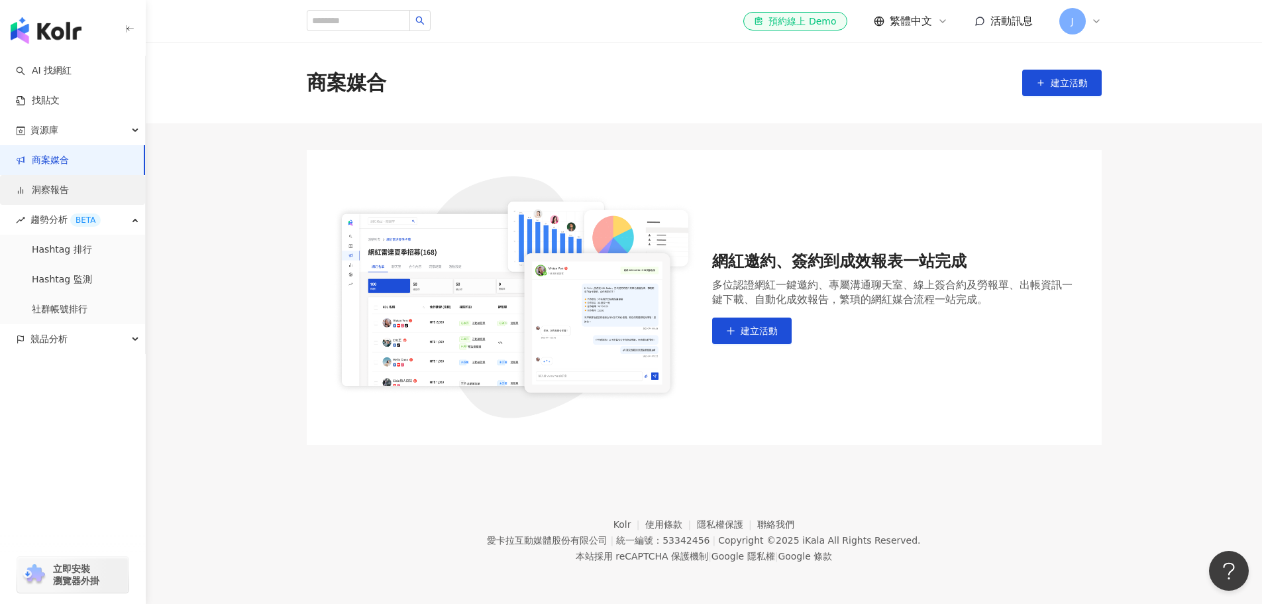
click at [52, 184] on link "洞察報告" at bounding box center [42, 190] width 53 height 13
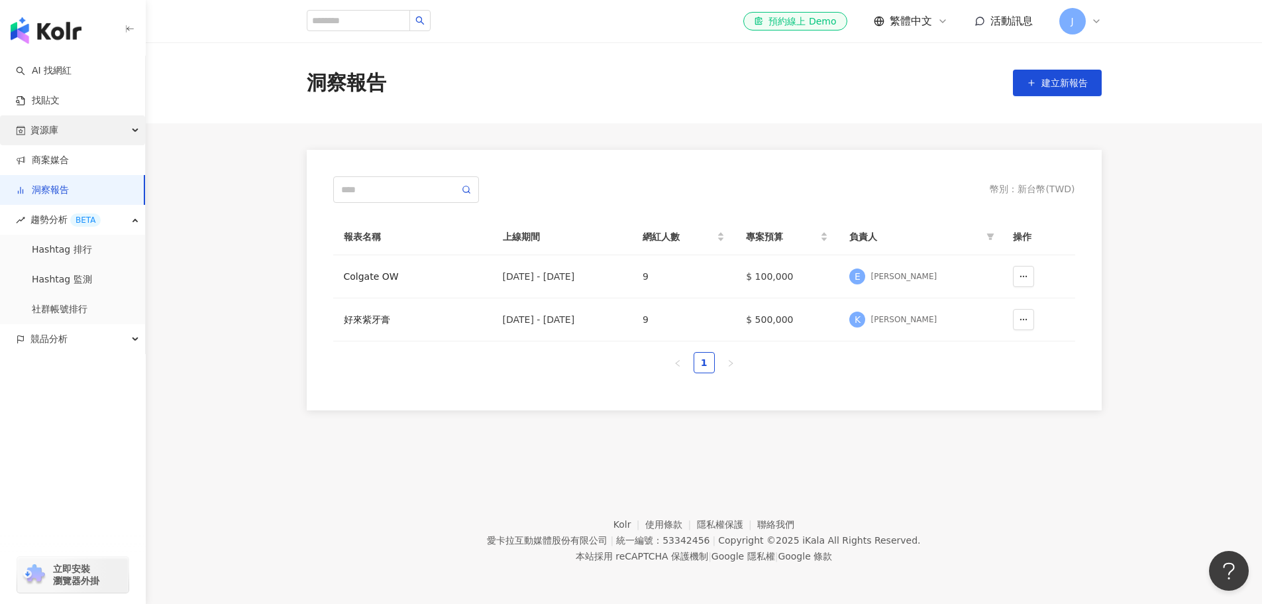
click at [93, 134] on div "資源庫" at bounding box center [72, 130] width 145 height 30
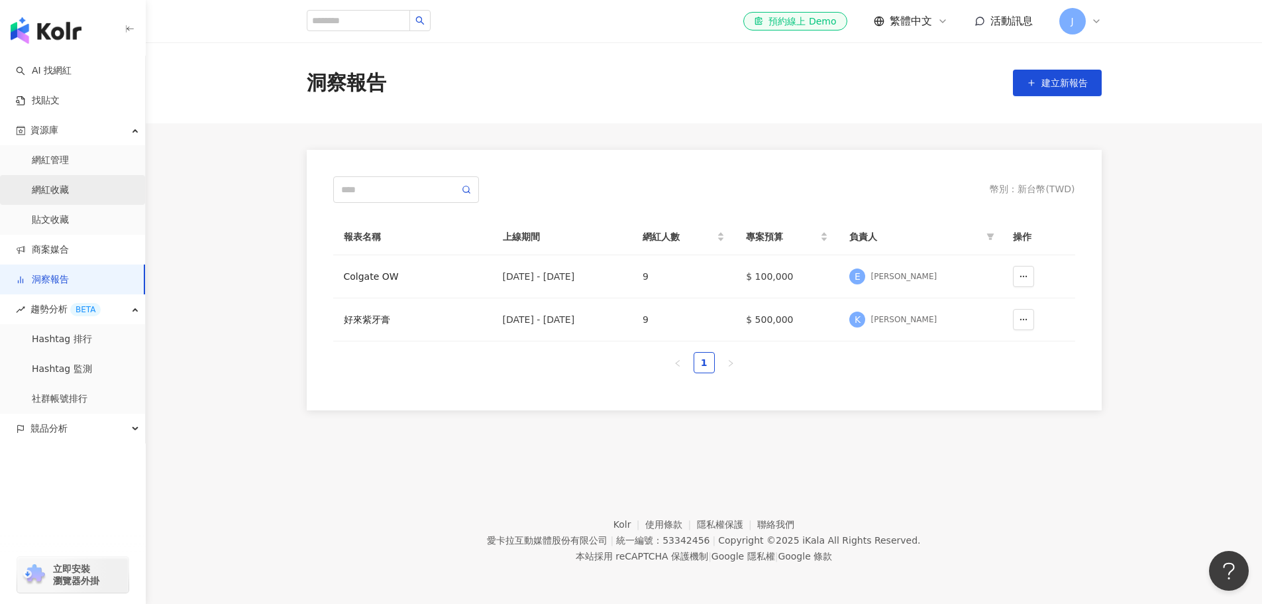
click at [64, 188] on link "網紅收藏" at bounding box center [50, 190] width 37 height 13
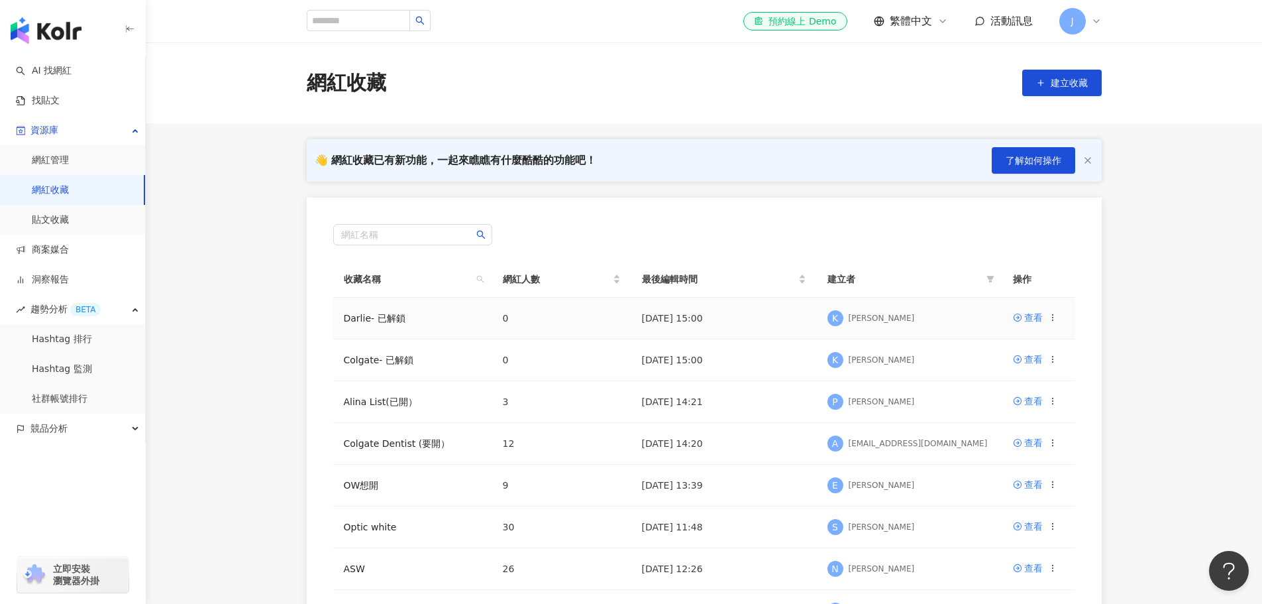
click at [1051, 319] on icon at bounding box center [1052, 317] width 9 height 9
click at [1012, 424] on div "刪除收藏" at bounding box center [1018, 428] width 56 height 15
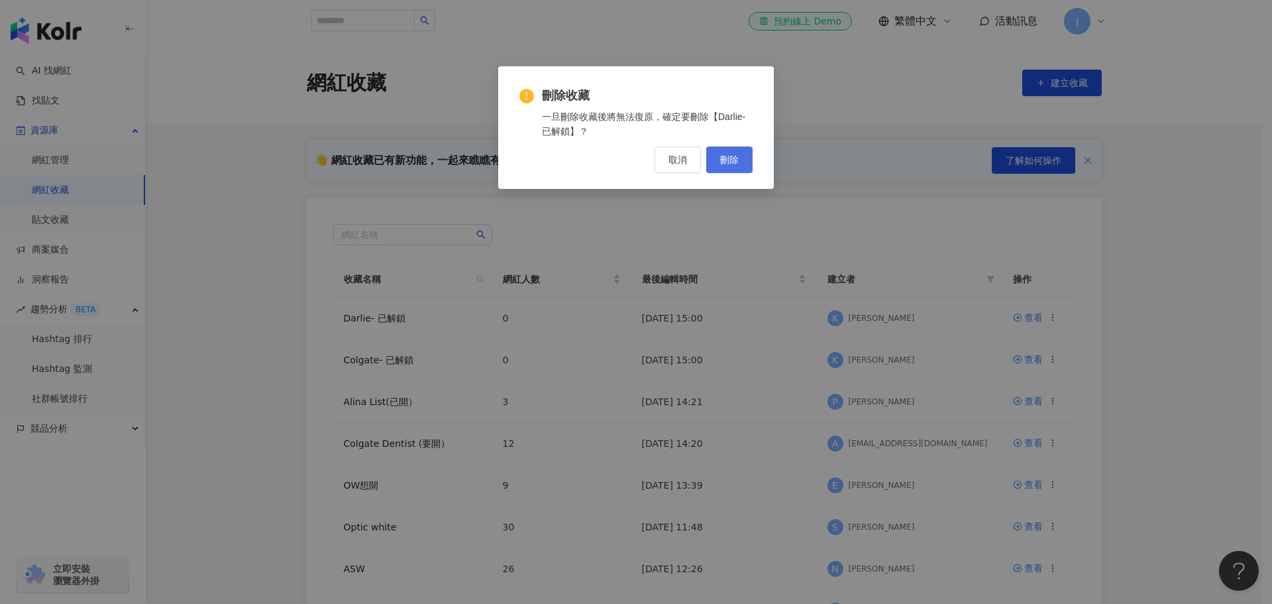
click at [735, 156] on span "刪除" at bounding box center [729, 159] width 19 height 11
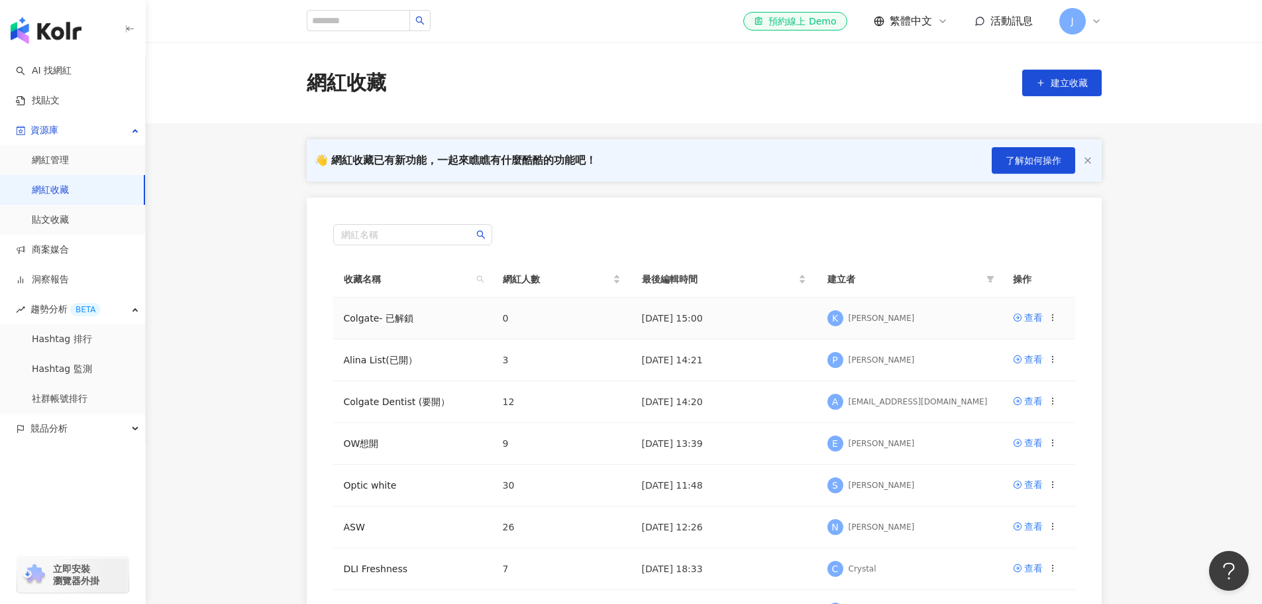
click at [1053, 320] on circle at bounding box center [1052, 319] width 1 height 1
click at [1026, 345] on div "編輯收藏名稱" at bounding box center [1018, 342] width 56 height 15
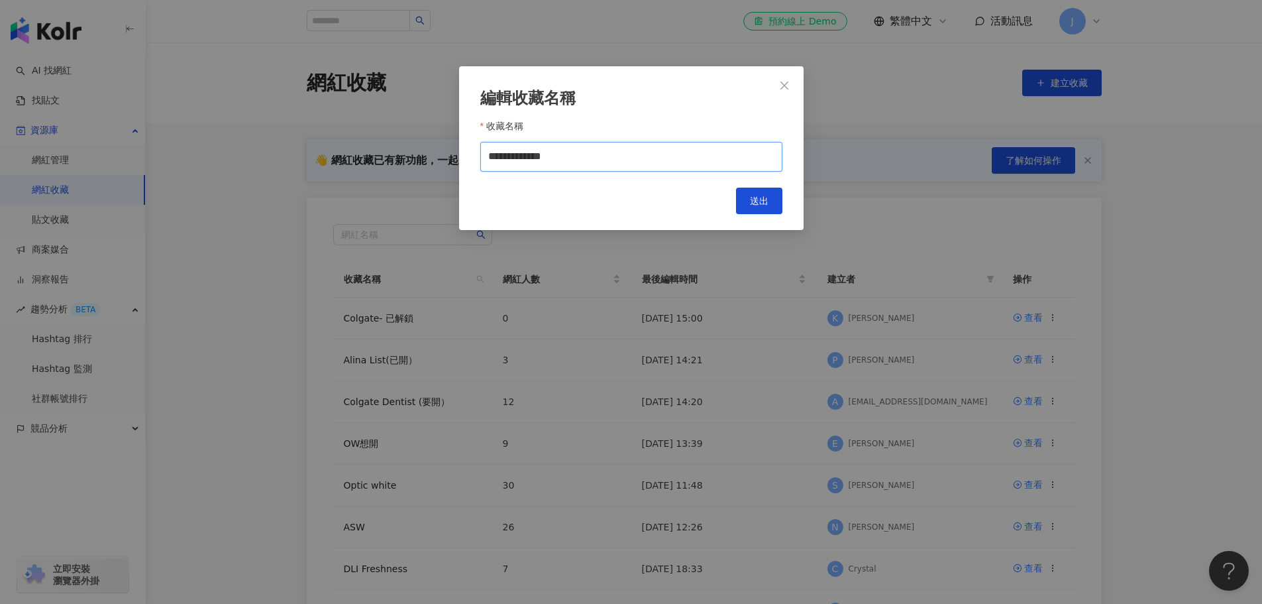
click at [535, 151] on input "**********" at bounding box center [631, 157] width 302 height 30
drag, startPoint x: 531, startPoint y: 156, endPoint x: 437, endPoint y: 150, distance: 94.9
click at [437, 150] on div "**********" at bounding box center [631, 302] width 1262 height 604
type input "*"
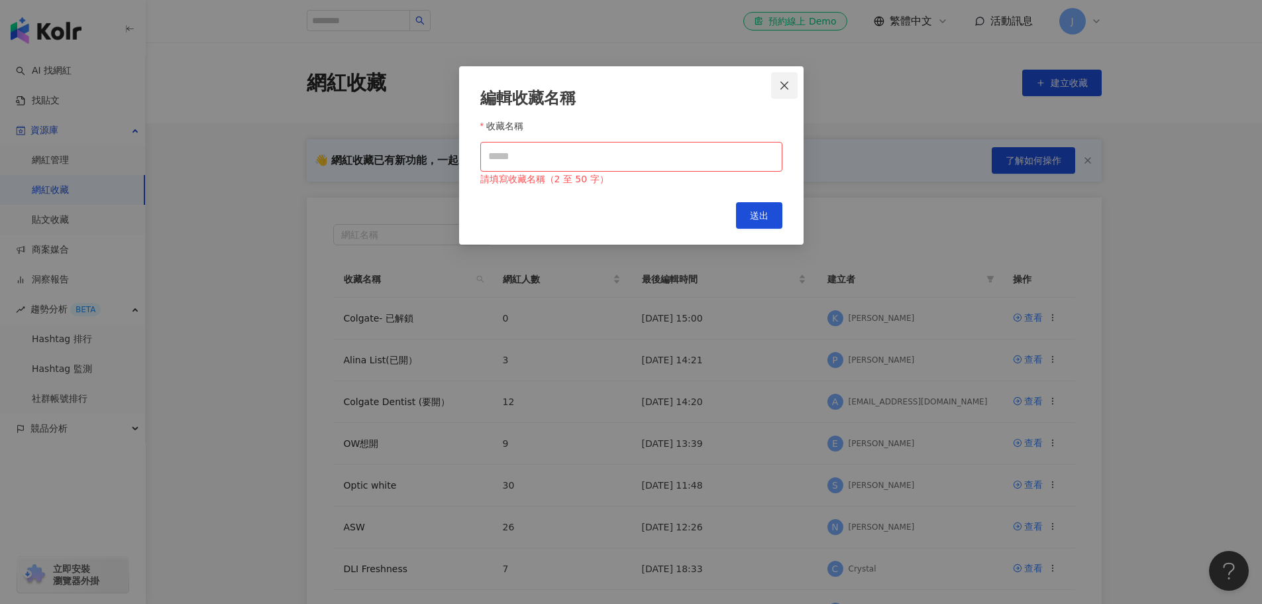
click at [788, 82] on icon "close" at bounding box center [784, 85] width 8 height 8
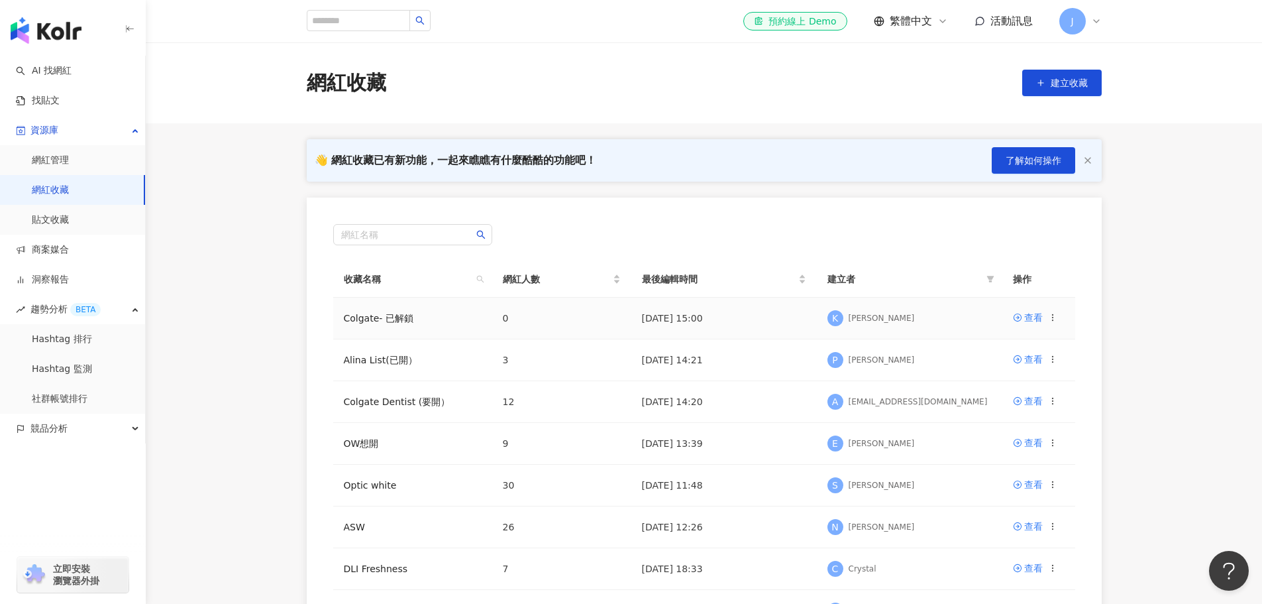
click at [1051, 321] on icon at bounding box center [1052, 317] width 9 height 9
click at [1020, 435] on div "刪除收藏" at bounding box center [1018, 428] width 56 height 15
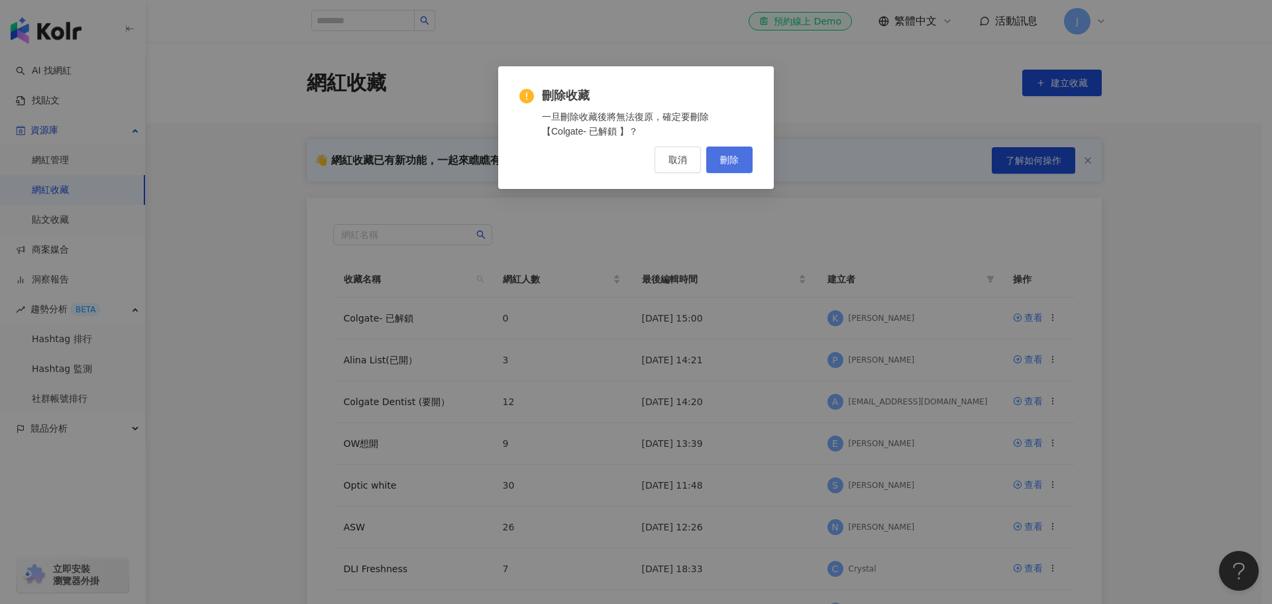
click at [739, 160] on button "刪除" at bounding box center [729, 159] width 46 height 27
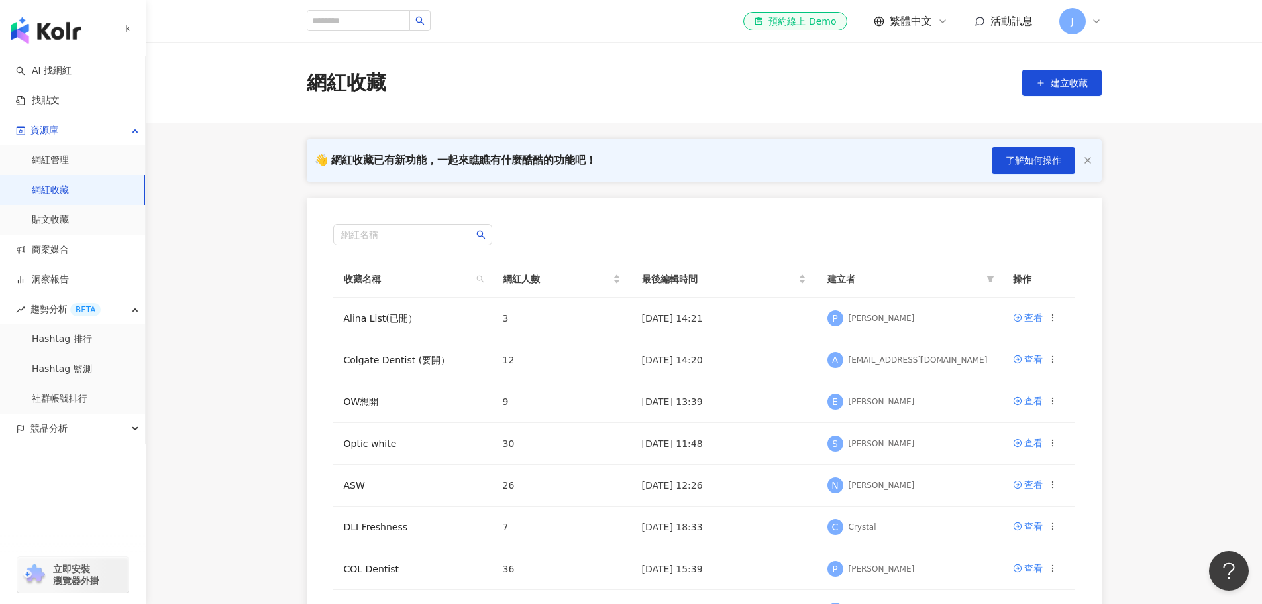
click at [245, 247] on main "網紅收藏 建立收藏 👋 網紅收藏已有新功能，一起來瞧瞧有什麼酷酷的功能吧！ 了解如何操作 網紅名稱 收藏名稱 網紅人數 最後編輯時間 建立者 操作 Alina…" at bounding box center [704, 371] width 1116 height 658
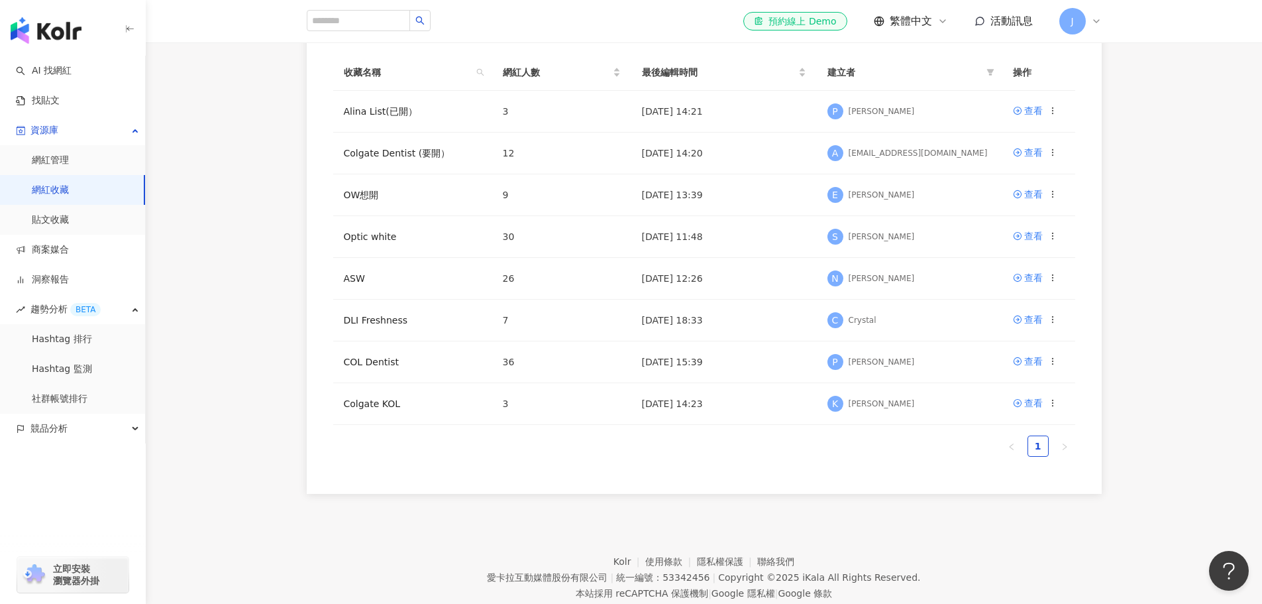
scroll to position [244, 0]
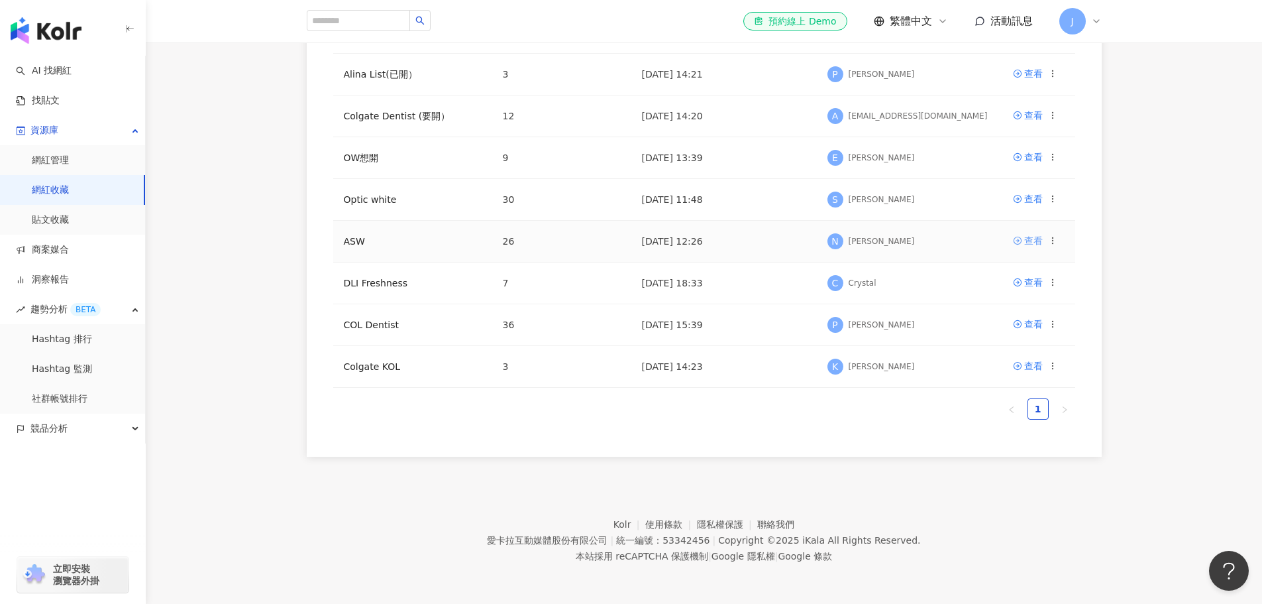
click at [1025, 243] on div "查看" at bounding box center [1033, 240] width 19 height 15
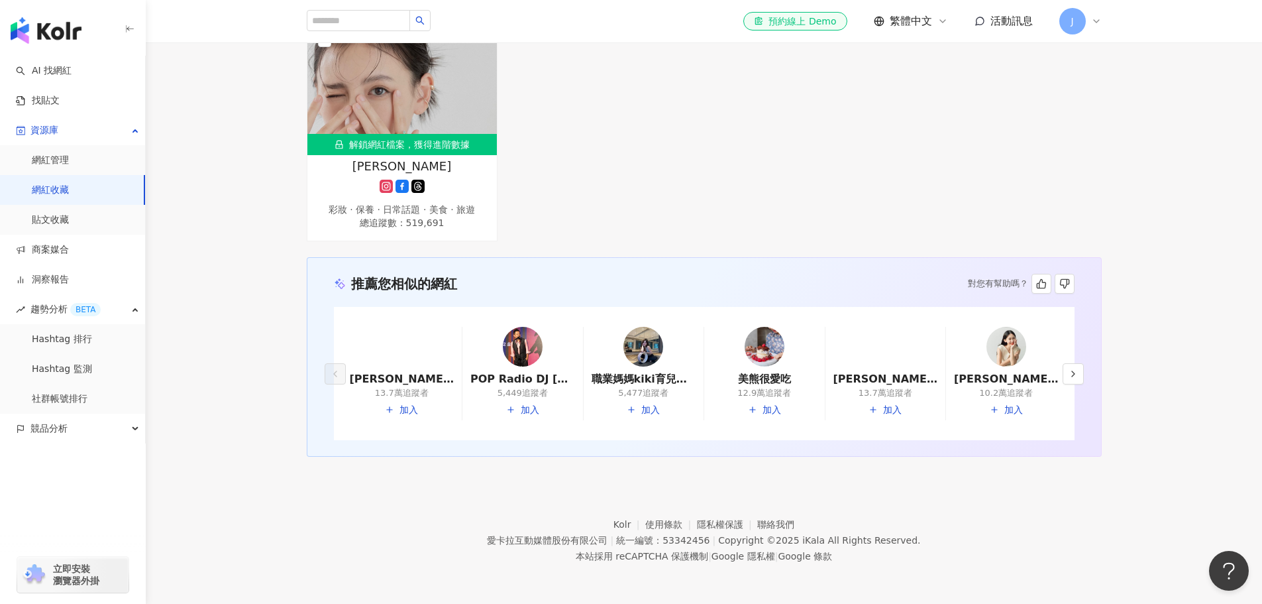
scroll to position [1730, 0]
click at [58, 69] on link "AI 找網紅" at bounding box center [44, 70] width 56 height 13
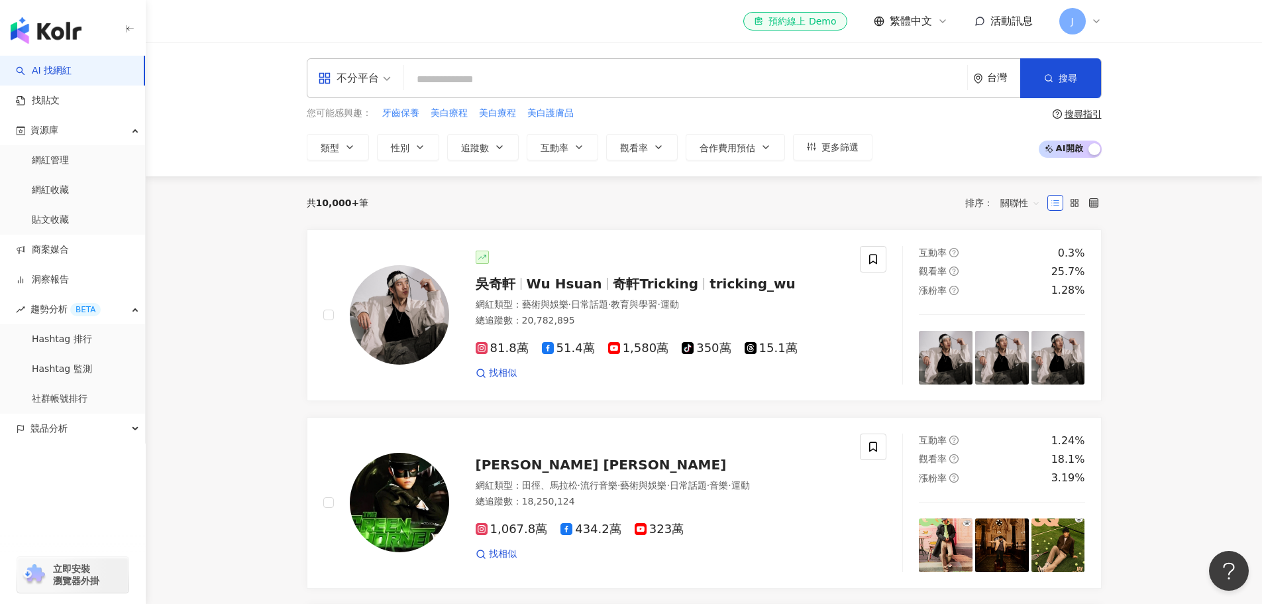
click at [488, 68] on input "search" at bounding box center [685, 79] width 553 height 25
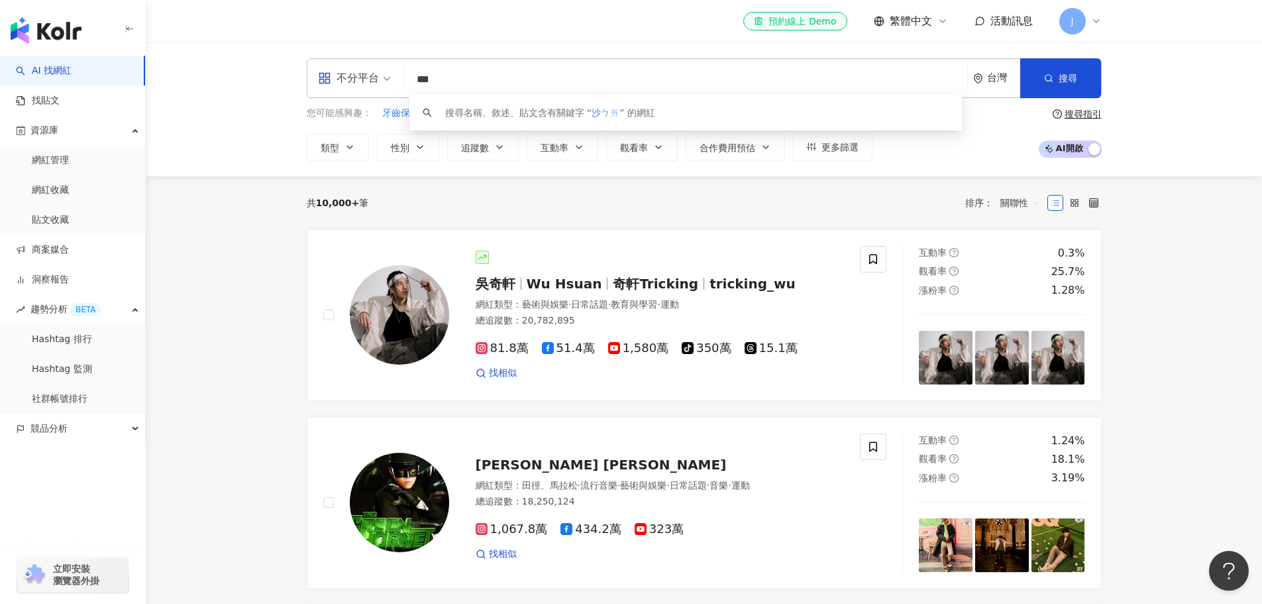
type input "**"
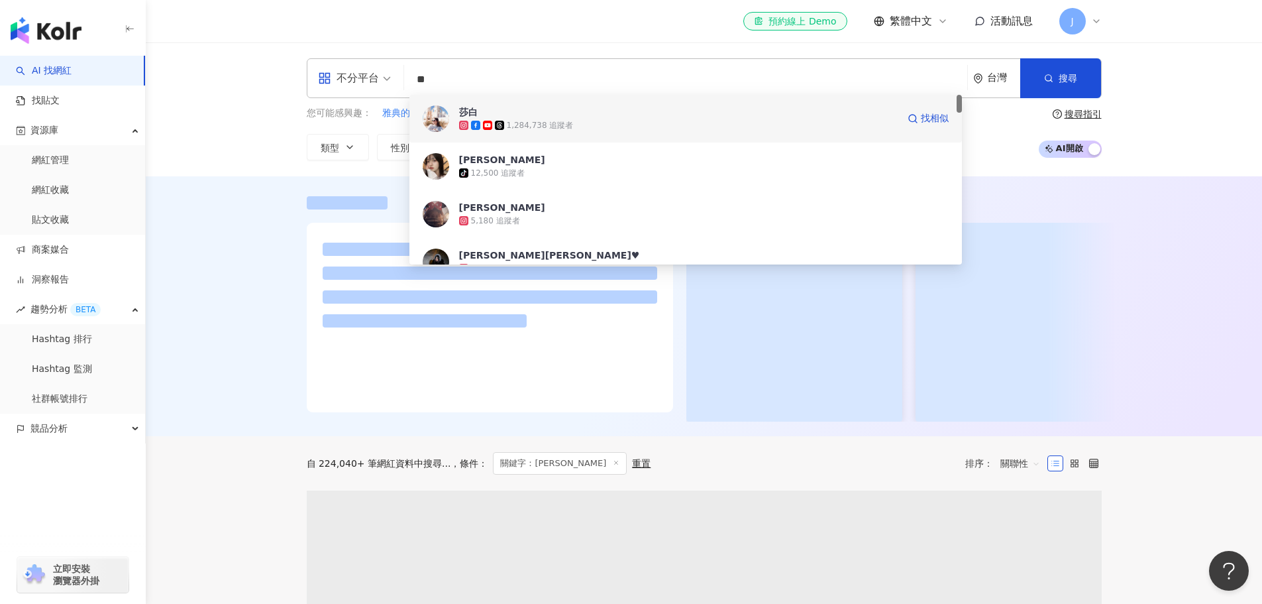
click at [544, 125] on div "1,284,738 追蹤者" at bounding box center [540, 125] width 67 height 11
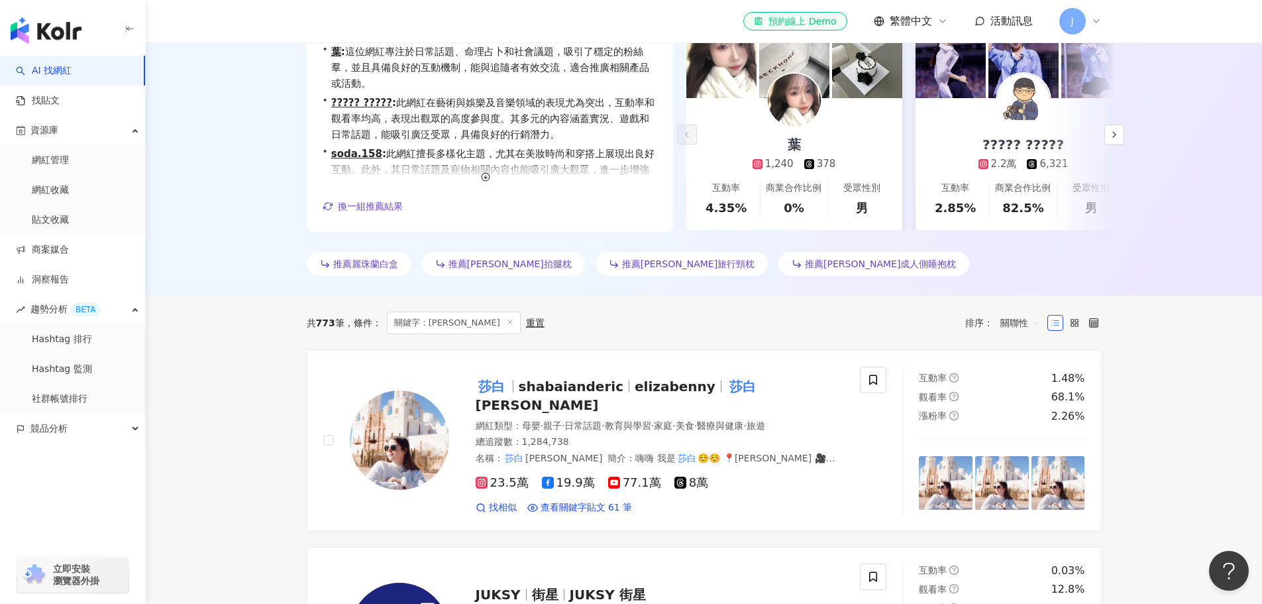
scroll to position [66, 0]
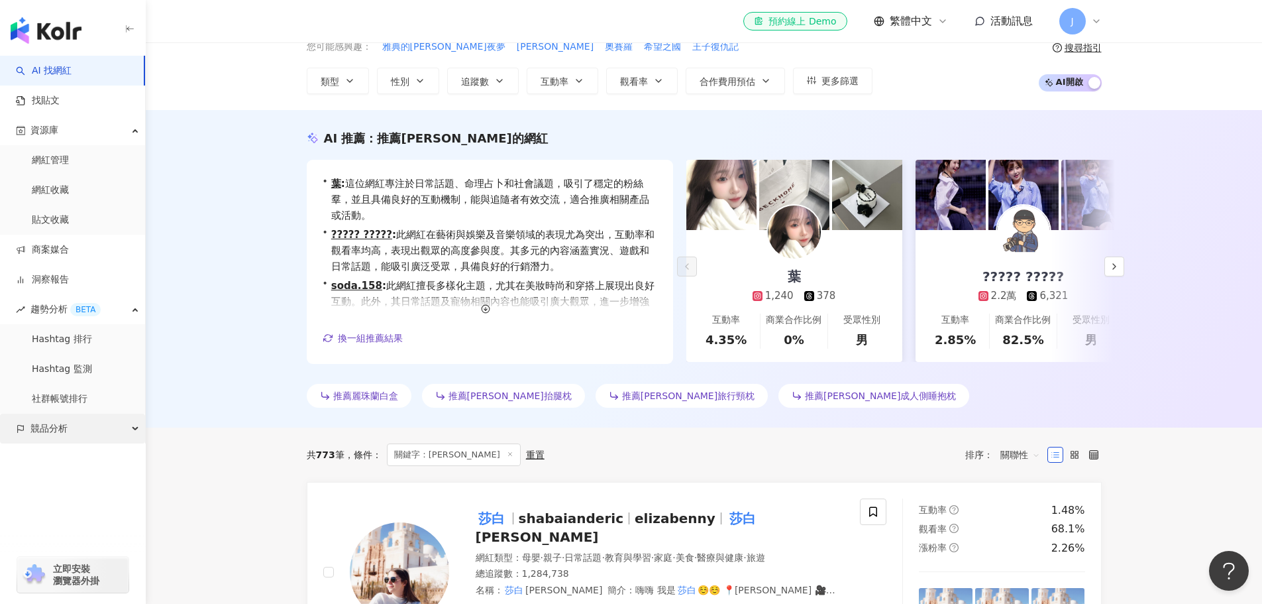
click at [74, 435] on div "競品分析" at bounding box center [72, 428] width 145 height 30
click at [72, 460] on link "品牌帳號分析" at bounding box center [60, 458] width 56 height 13
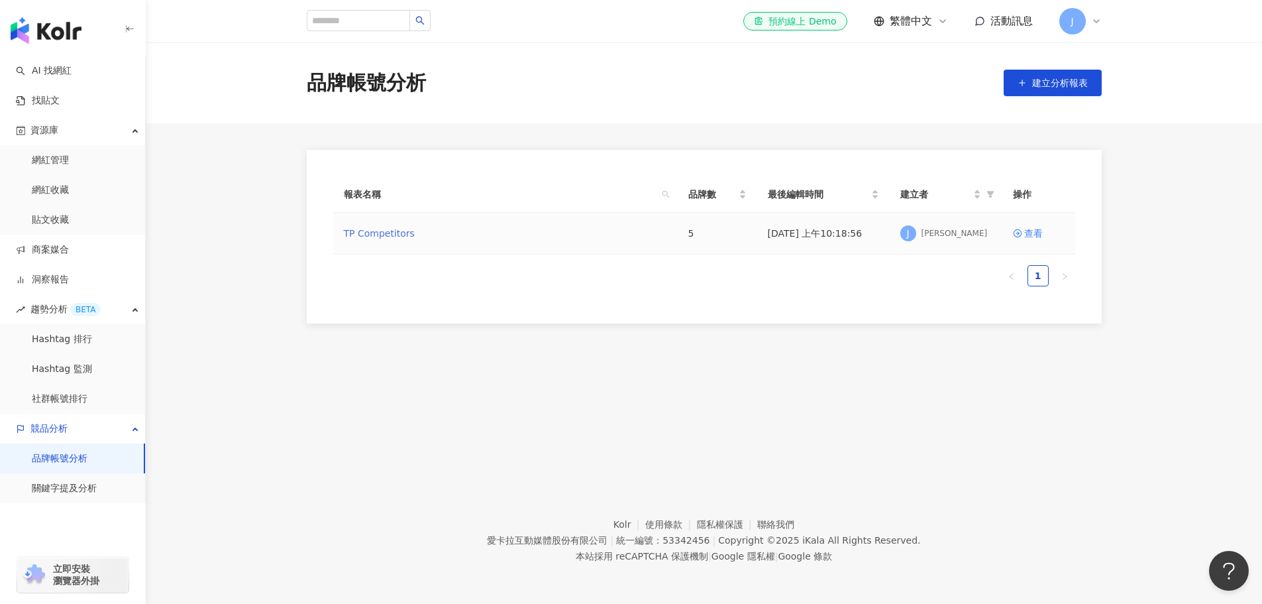
click at [394, 237] on link "TP Competitors" at bounding box center [379, 233] width 71 height 15
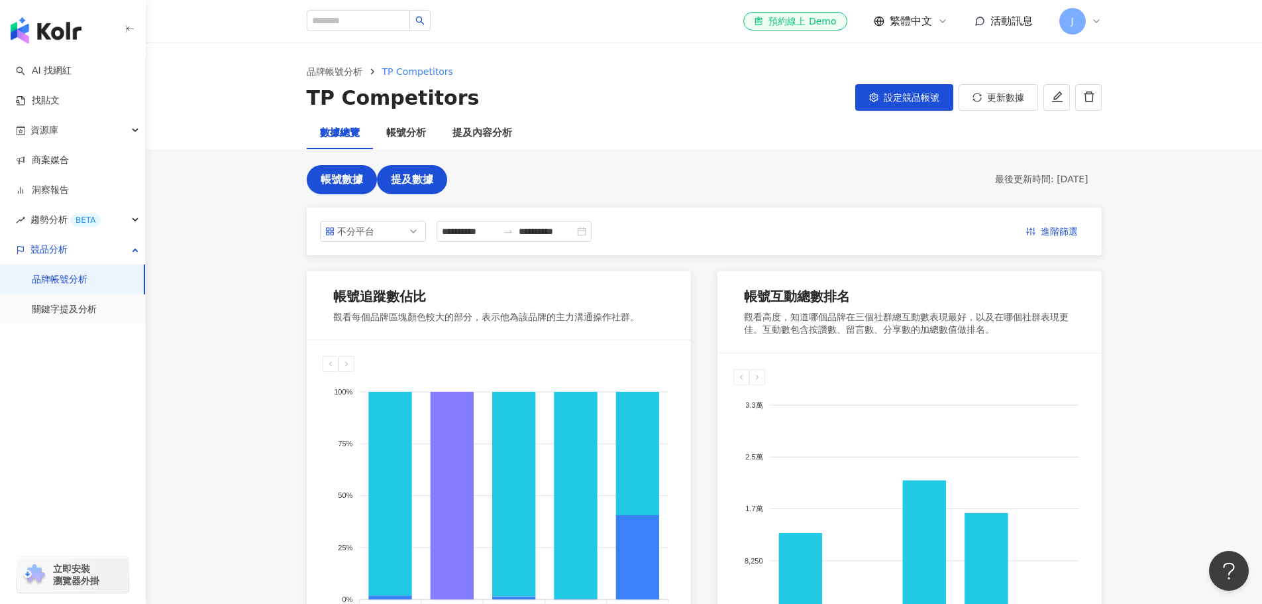
click at [409, 180] on span "提及數據" at bounding box center [412, 180] width 42 height 12
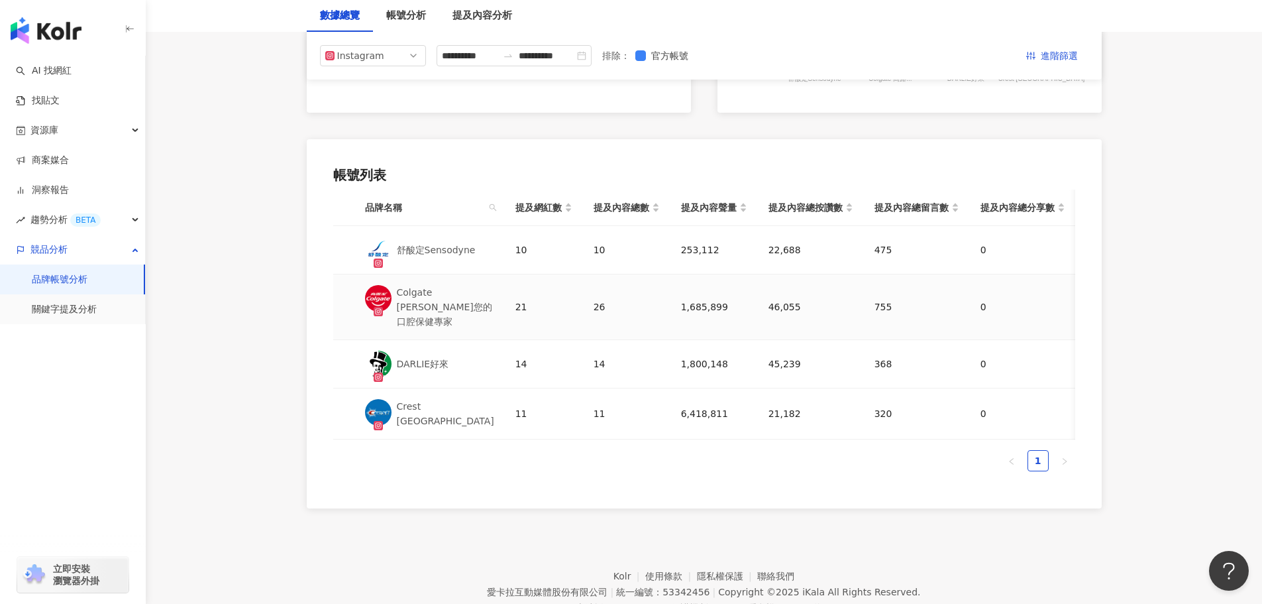
scroll to position [541, 0]
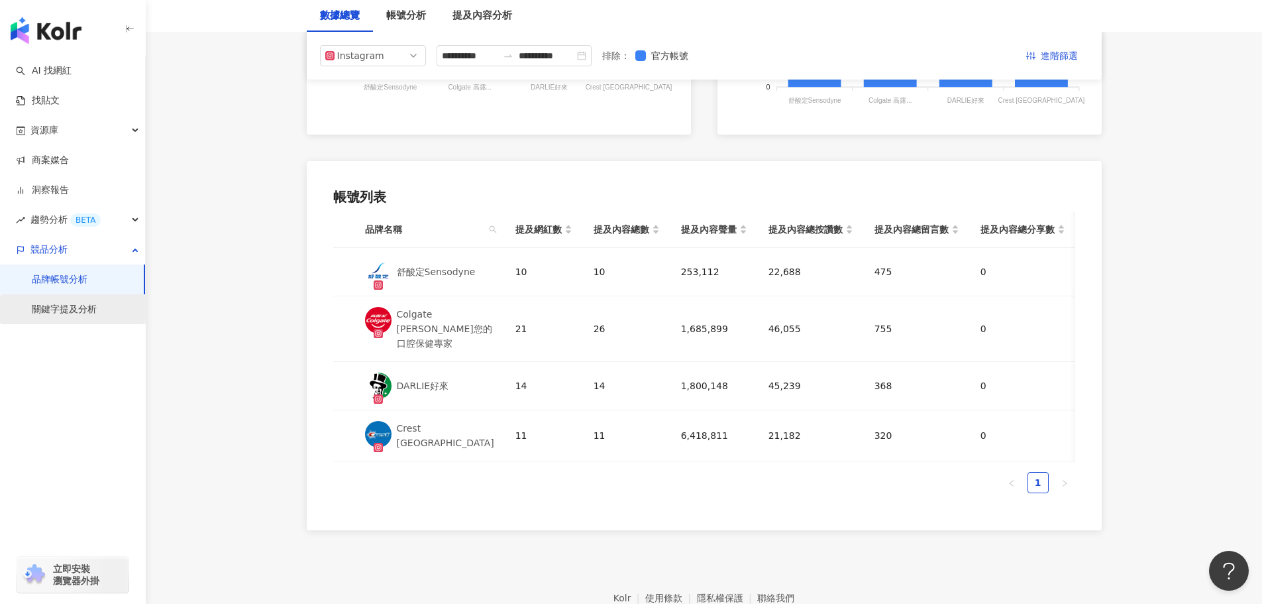
click at [97, 308] on link "關鍵字提及分析" at bounding box center [64, 309] width 65 height 13
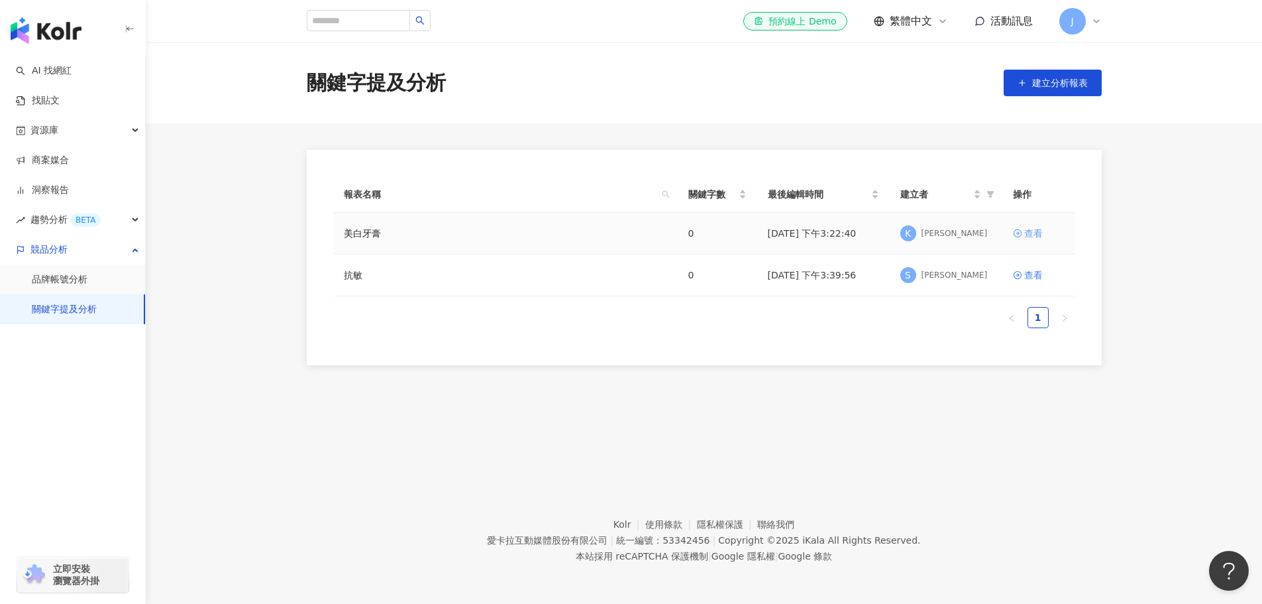
click at [1036, 228] on div "查看" at bounding box center [1033, 233] width 19 height 15
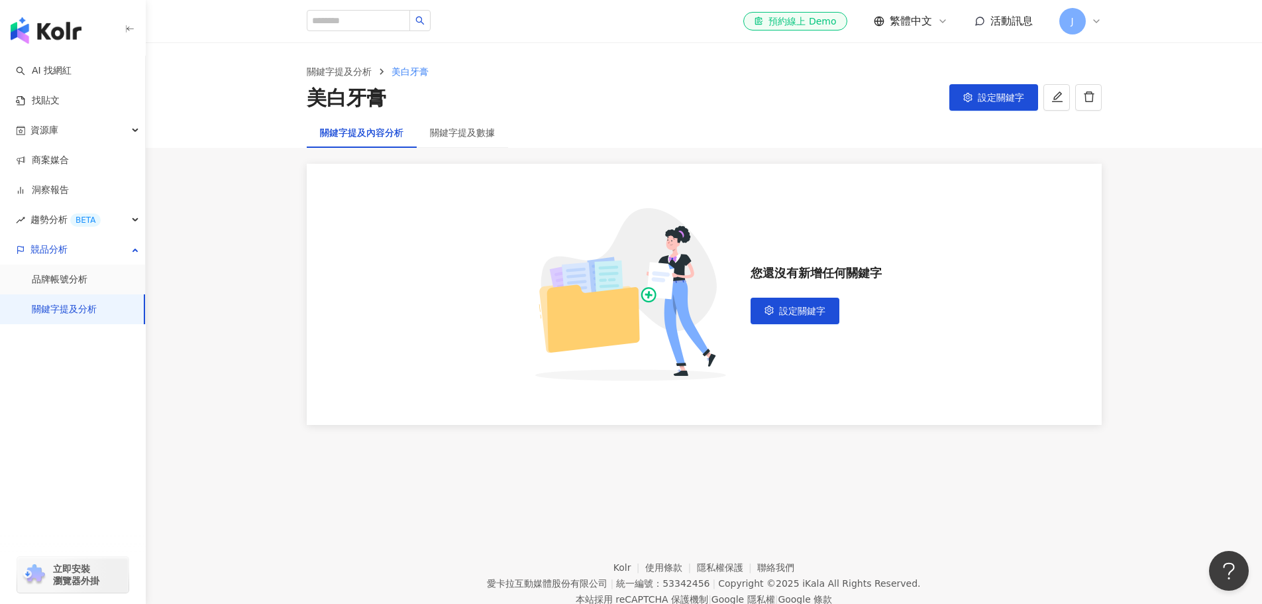
click at [857, 351] on div "您還沒有新增任何關鍵字 設定關鍵字" at bounding box center [704, 294] width 795 height 261
click at [822, 321] on button "設定關鍵字" at bounding box center [795, 310] width 89 height 27
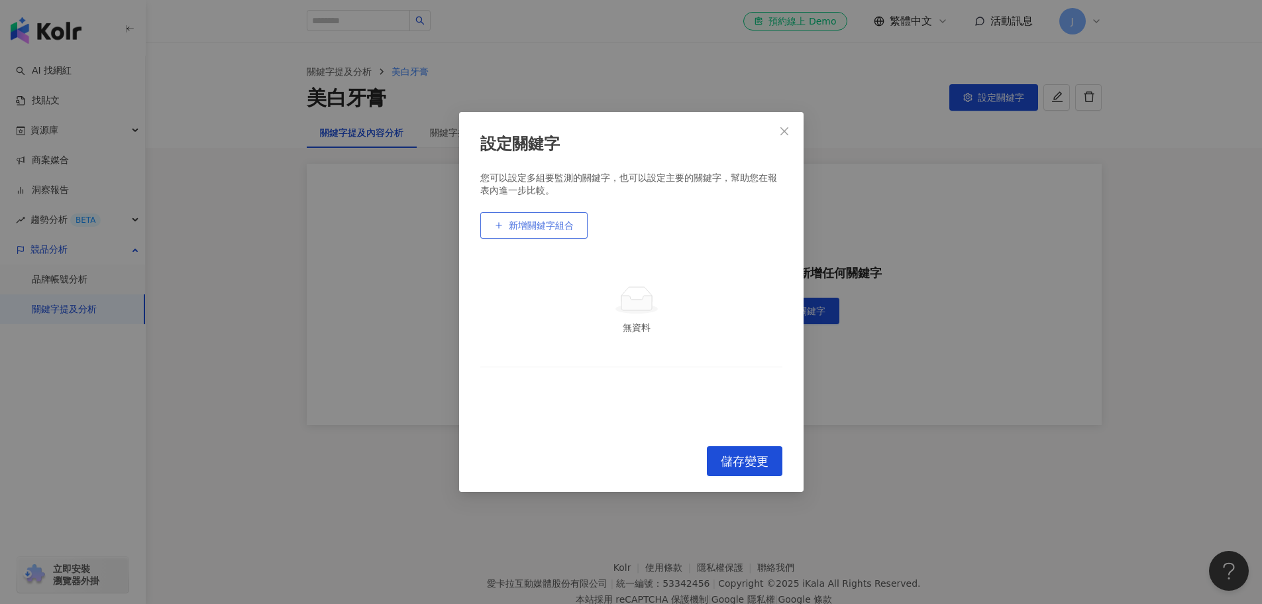
click at [537, 227] on span "新增關鍵字組合" at bounding box center [541, 225] width 65 height 11
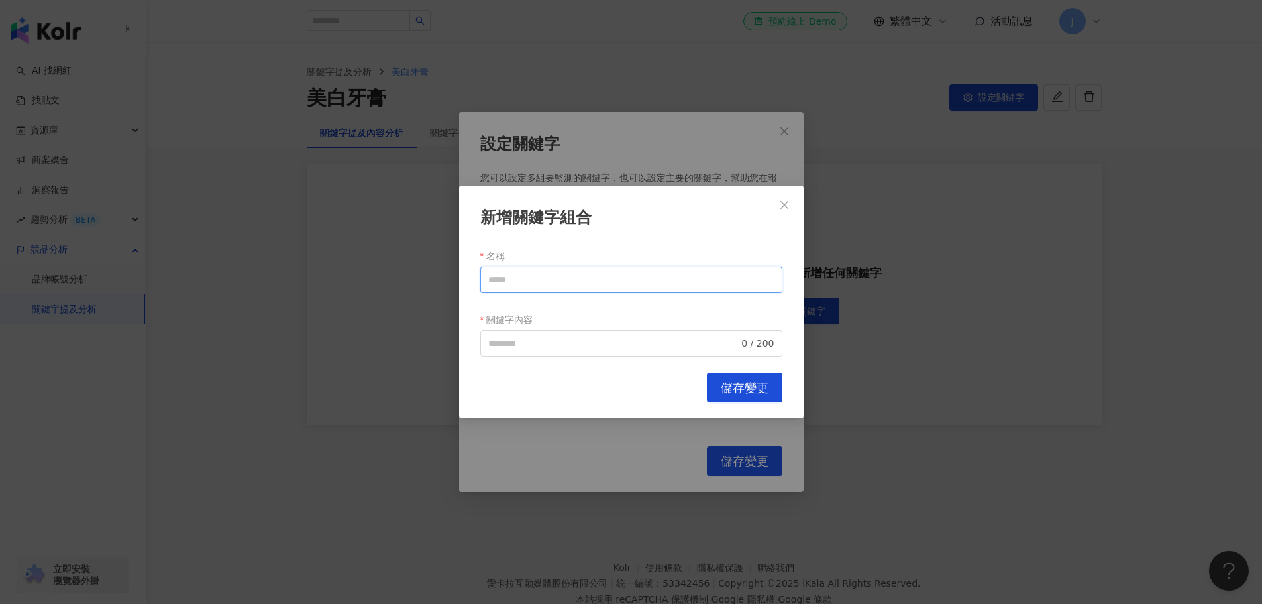
click at [544, 279] on input "名稱" at bounding box center [631, 279] width 302 height 27
type input "****"
click at [554, 337] on input "關鍵字內容" at bounding box center [613, 343] width 251 height 15
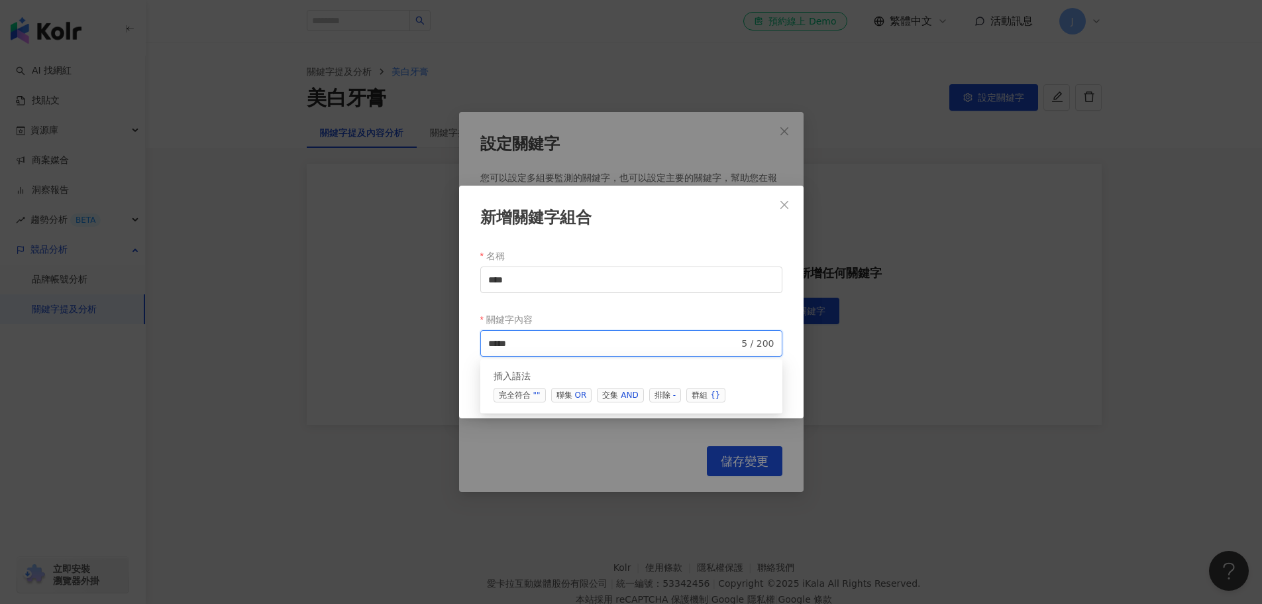
click at [574, 396] on span "聯集 OR" at bounding box center [571, 395] width 41 height 15
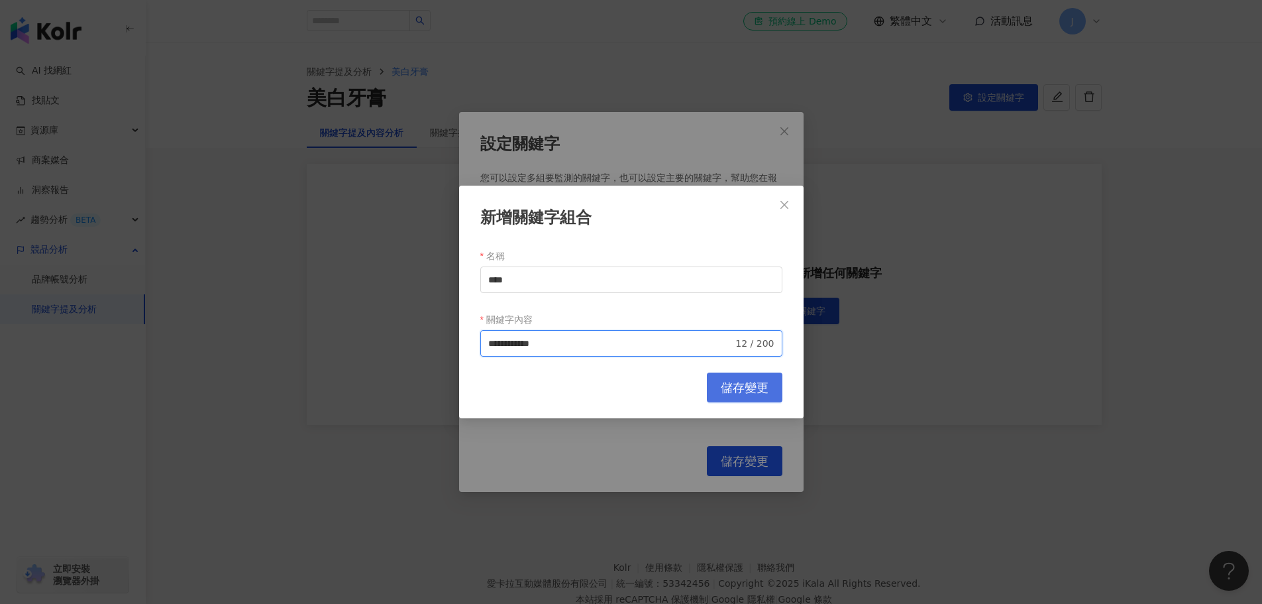
type input "**********"
click at [749, 396] on button "儲存變更" at bounding box center [745, 387] width 76 height 30
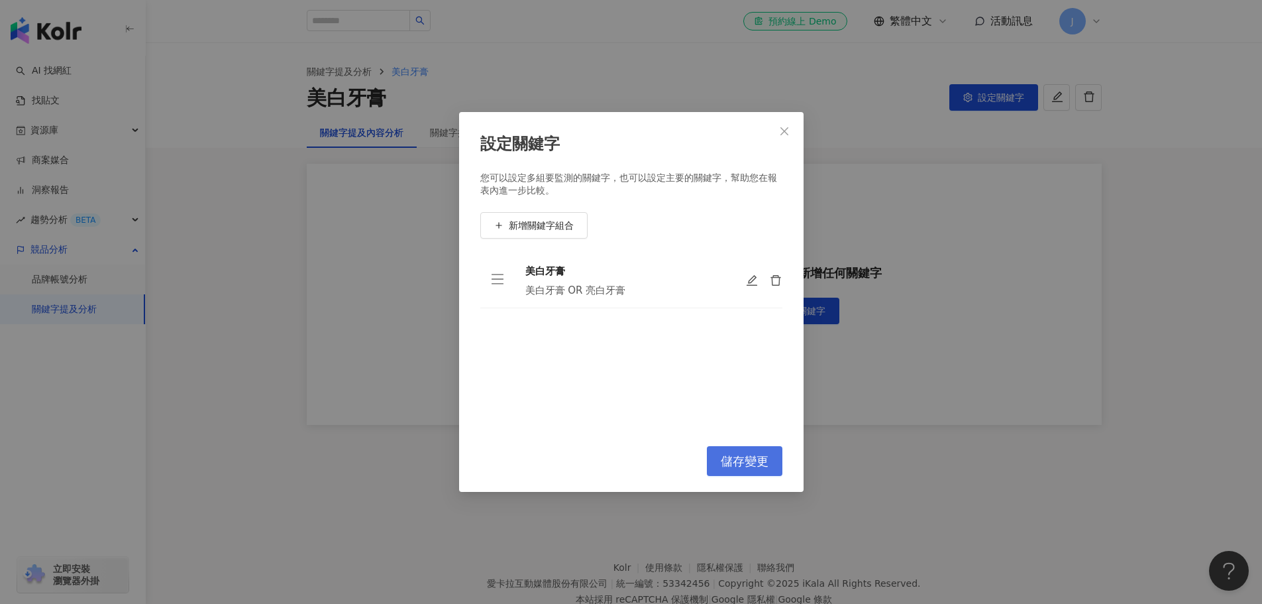
click at [739, 454] on span "儲存變更" at bounding box center [745, 461] width 48 height 15
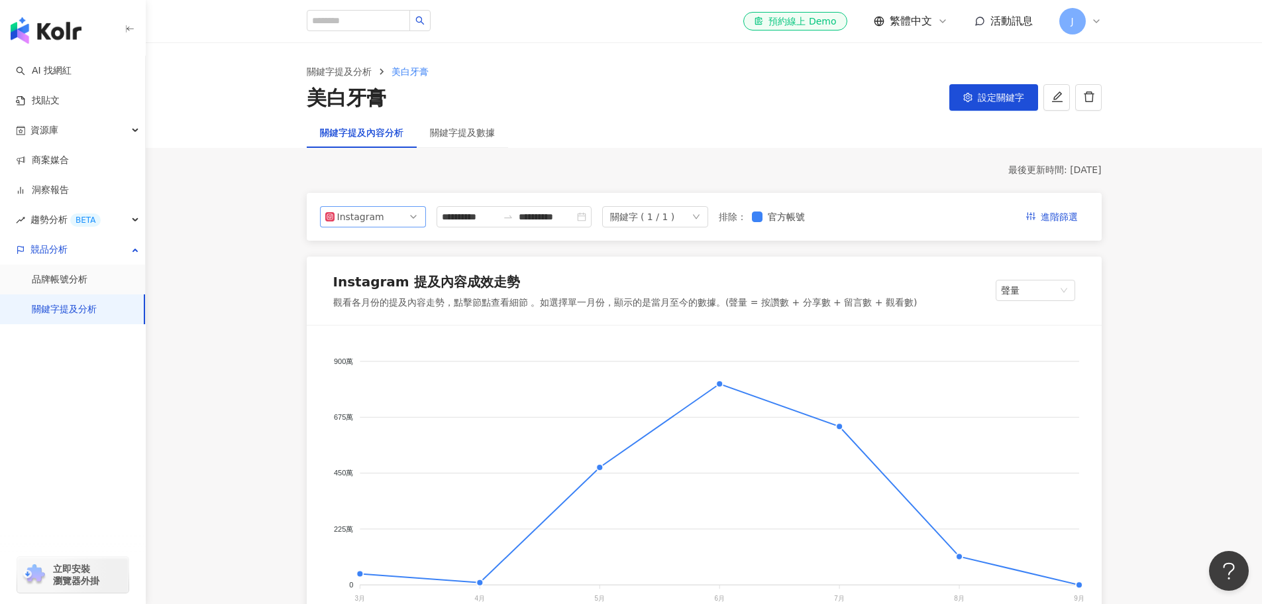
click at [393, 216] on span "Instagram" at bounding box center [372, 217] width 95 height 20
click at [480, 128] on div "關鍵字提及數據" at bounding box center [462, 132] width 65 height 15
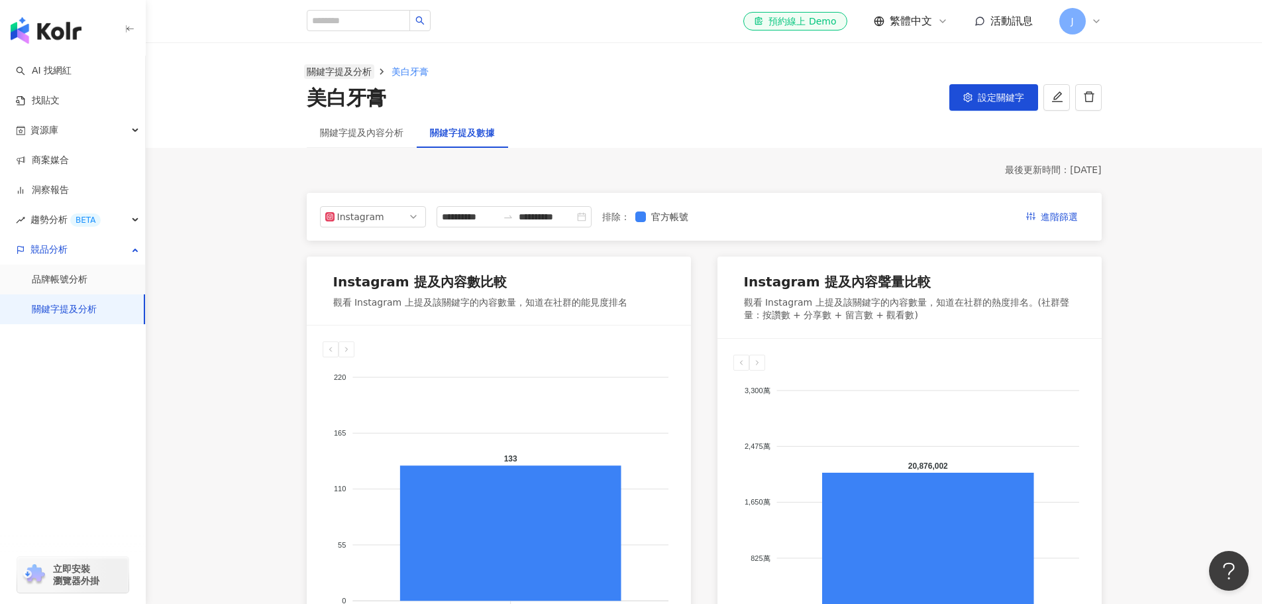
click at [327, 74] on link "關鍵字提及分析" at bounding box center [339, 71] width 70 height 15
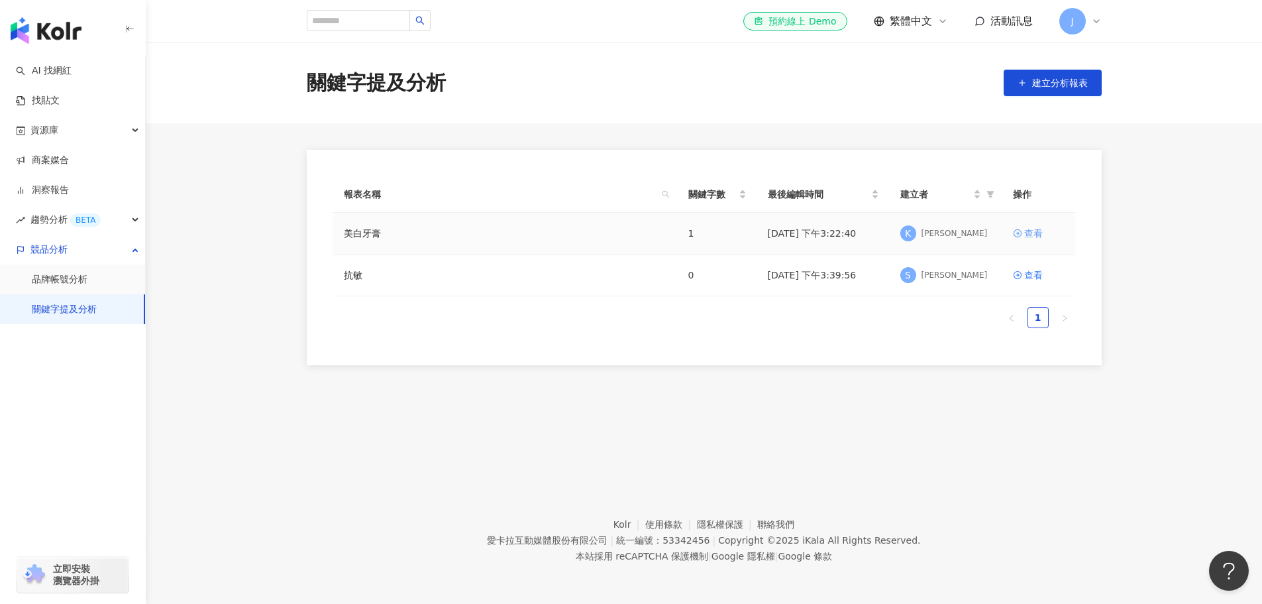
click at [1023, 232] on link "查看" at bounding box center [1039, 233] width 52 height 15
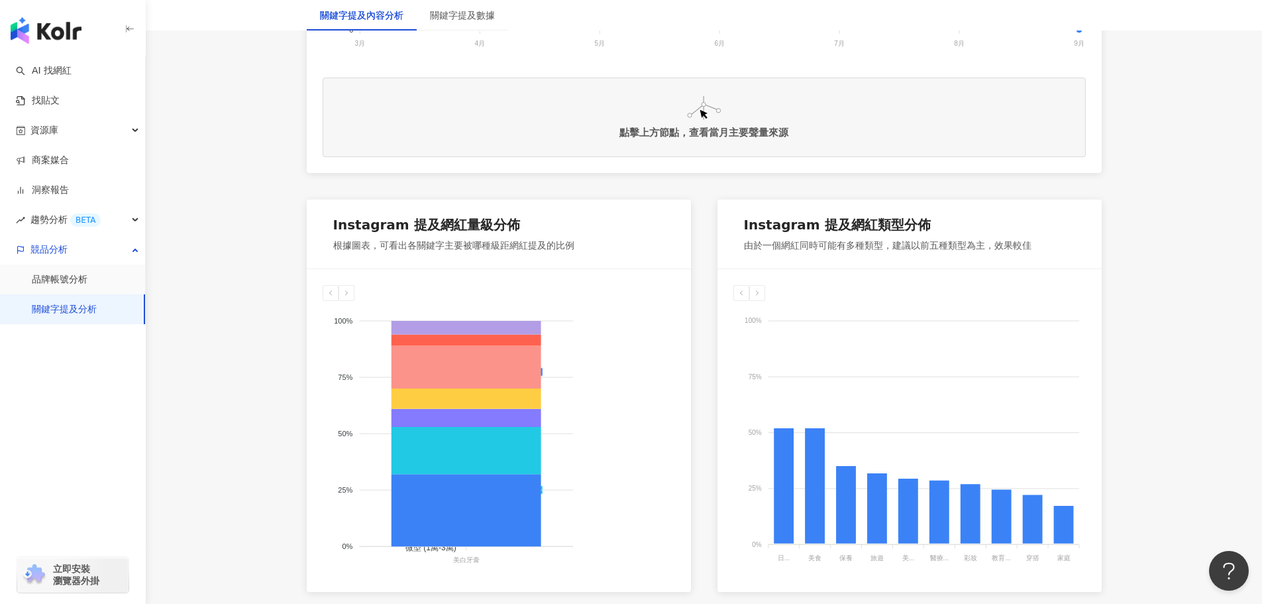
scroll to position [596, 0]
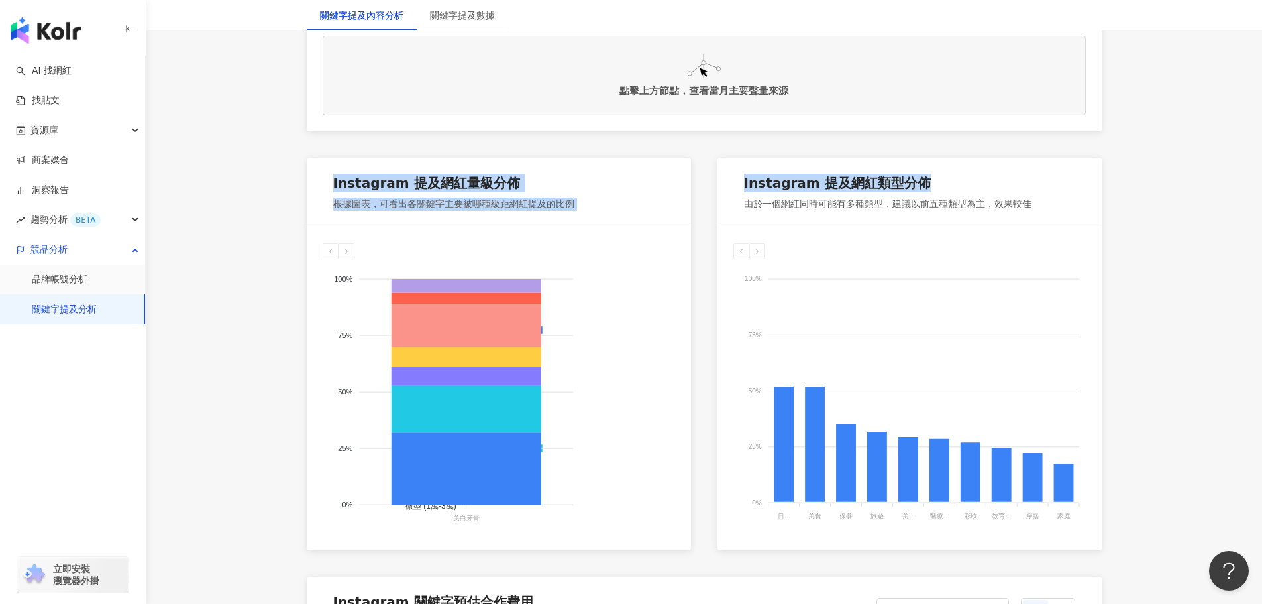
drag, startPoint x: 333, startPoint y: 184, endPoint x: 974, endPoint y: 195, distance: 641.4
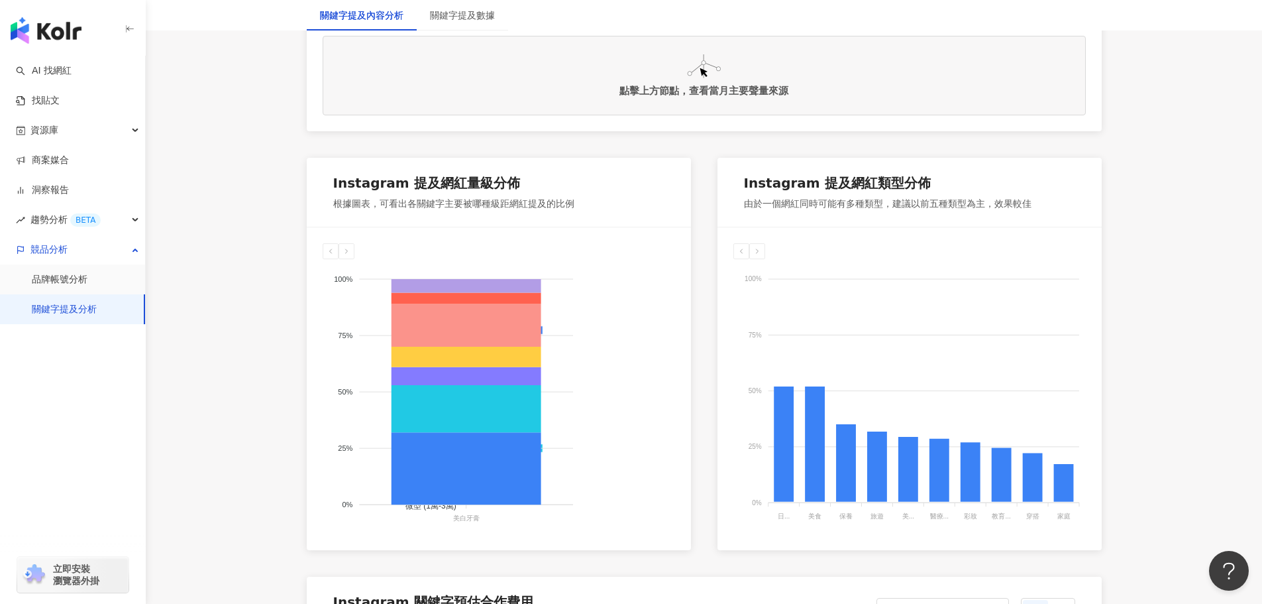
click at [1044, 203] on div "Instagram 提及網紅類型分佈 由於一個網紅同時可能有多種類型，建議以前五種類型為主，效果較佳" at bounding box center [910, 192] width 384 height 69
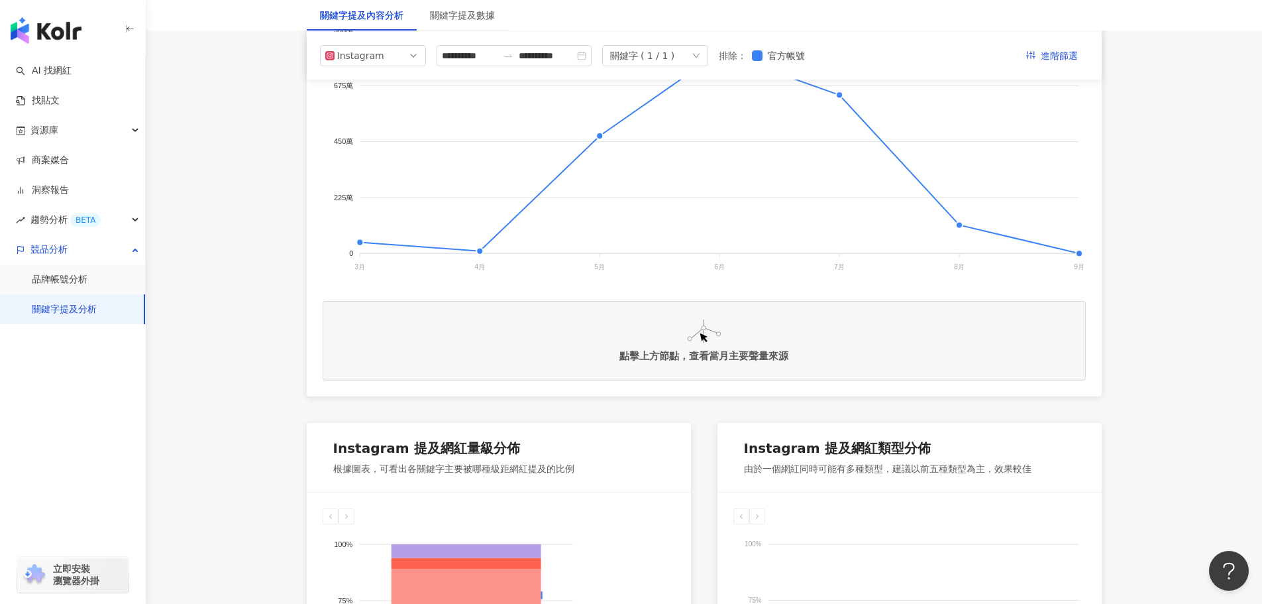
scroll to position [0, 0]
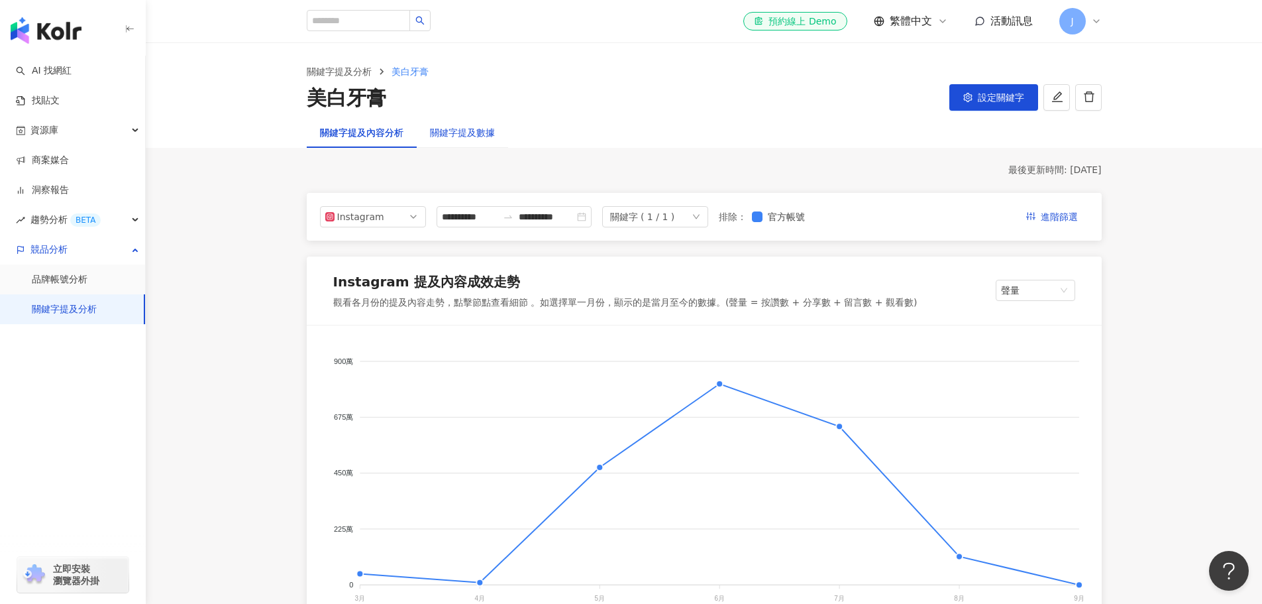
click at [473, 138] on div "關鍵字提及數據" at bounding box center [462, 132] width 65 height 15
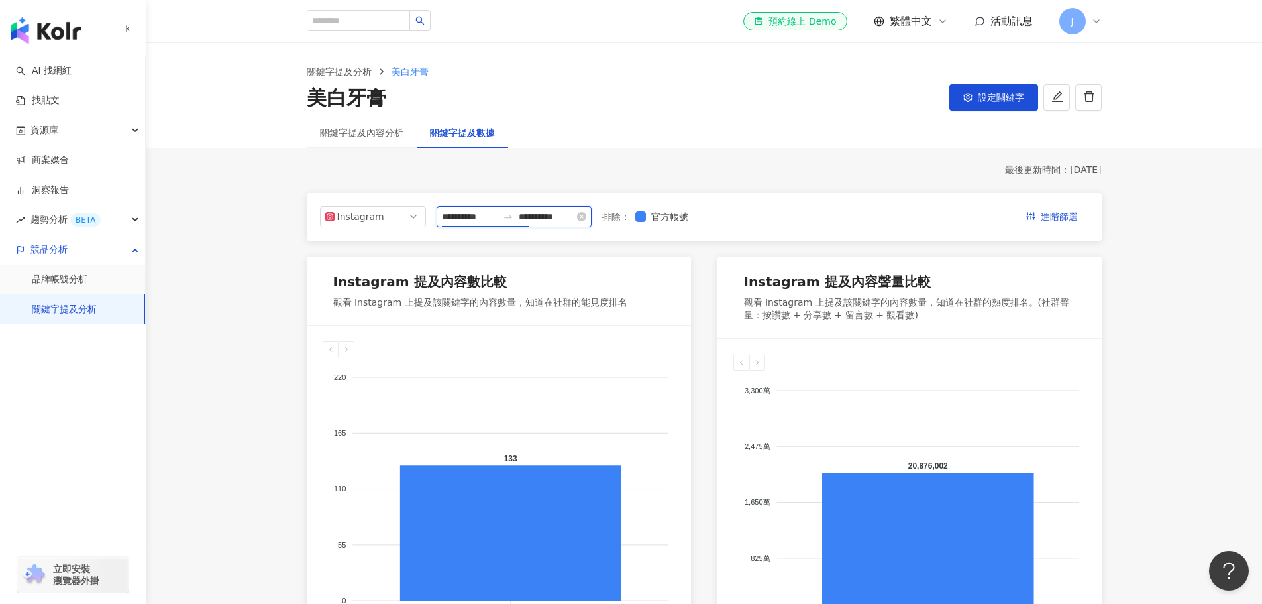
click at [495, 223] on input "**********" at bounding box center [470, 216] width 56 height 15
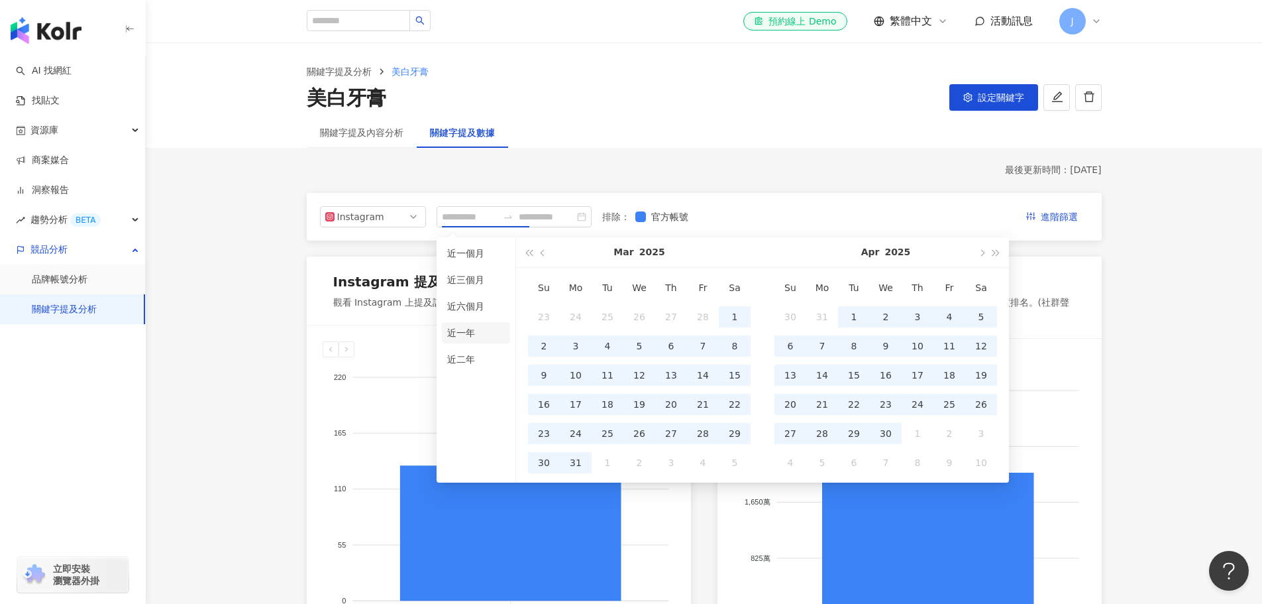
click at [474, 338] on li "近一年" at bounding box center [476, 332] width 68 height 21
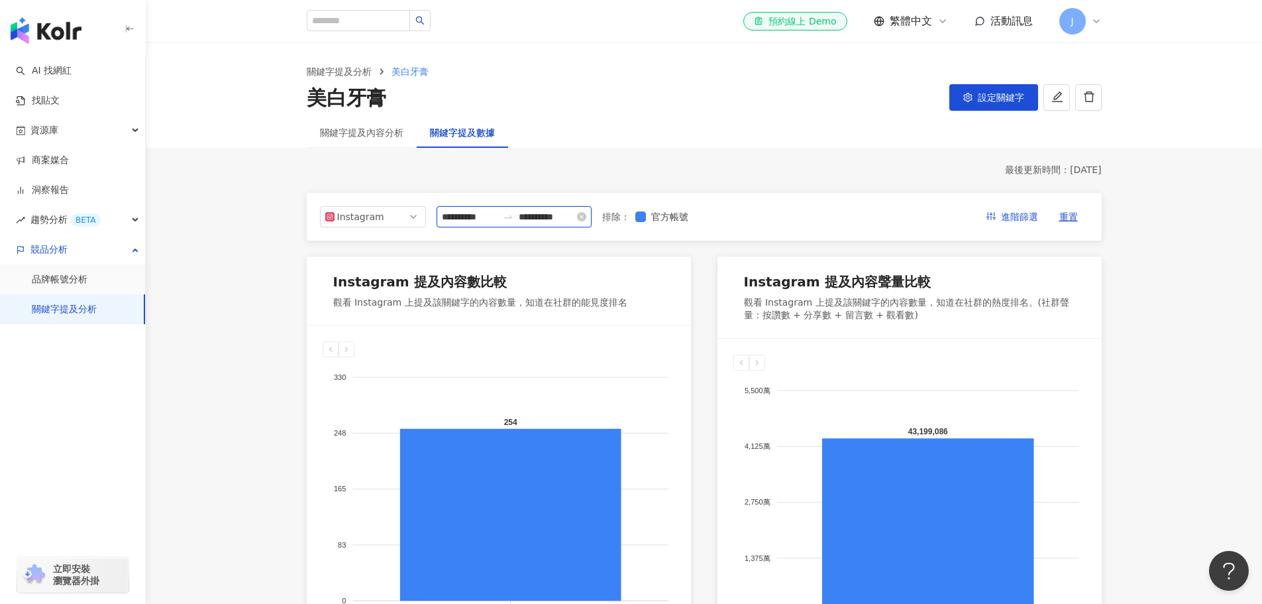
click at [477, 223] on input "**********" at bounding box center [470, 216] width 56 height 15
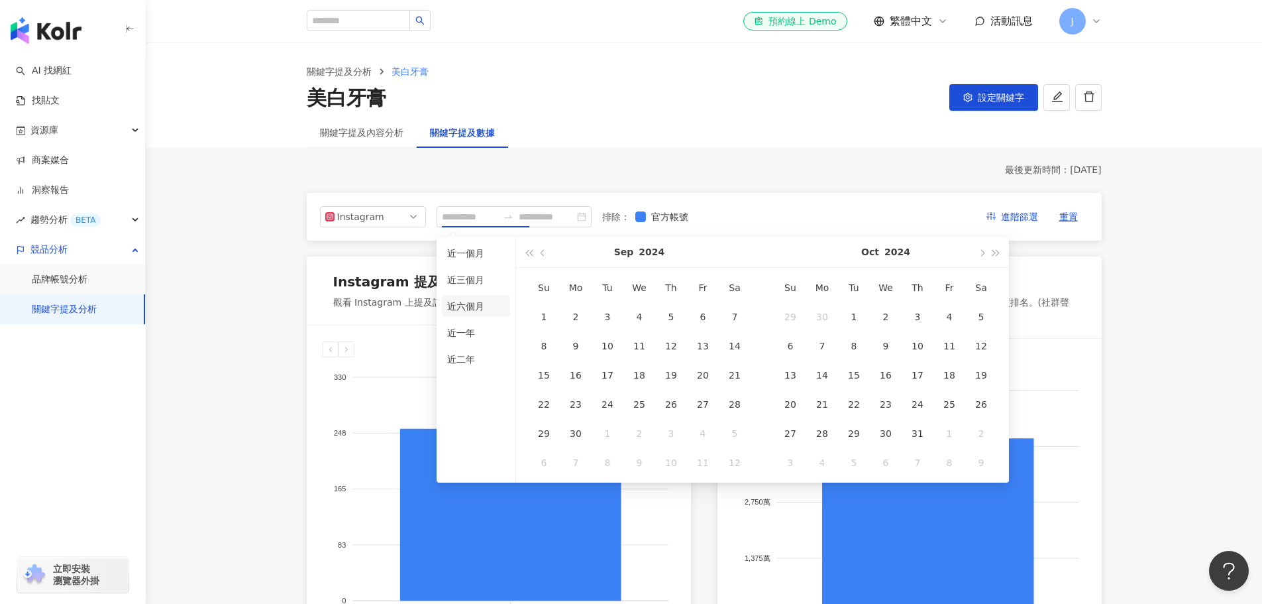
click at [466, 305] on li "近六個月" at bounding box center [476, 305] width 68 height 21
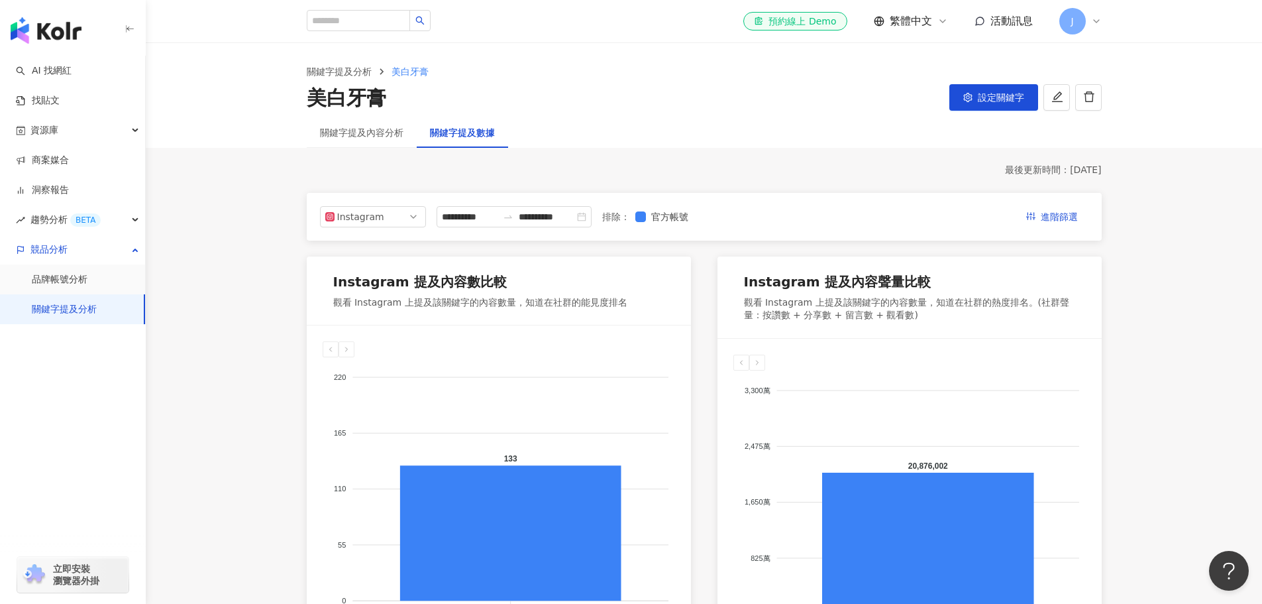
click at [217, 319] on main "**********" at bounding box center [704, 486] width 1116 height 886
click at [513, 219] on icon "swap-right" at bounding box center [508, 216] width 11 height 11
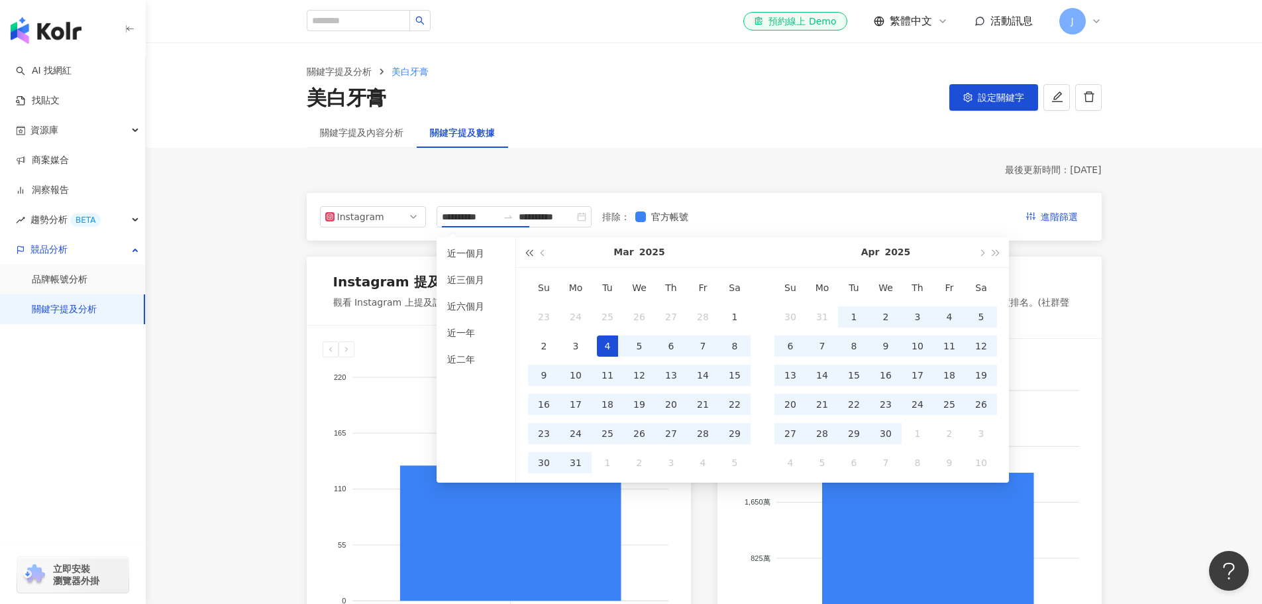
click at [531, 252] on span "button" at bounding box center [528, 252] width 7 height 7
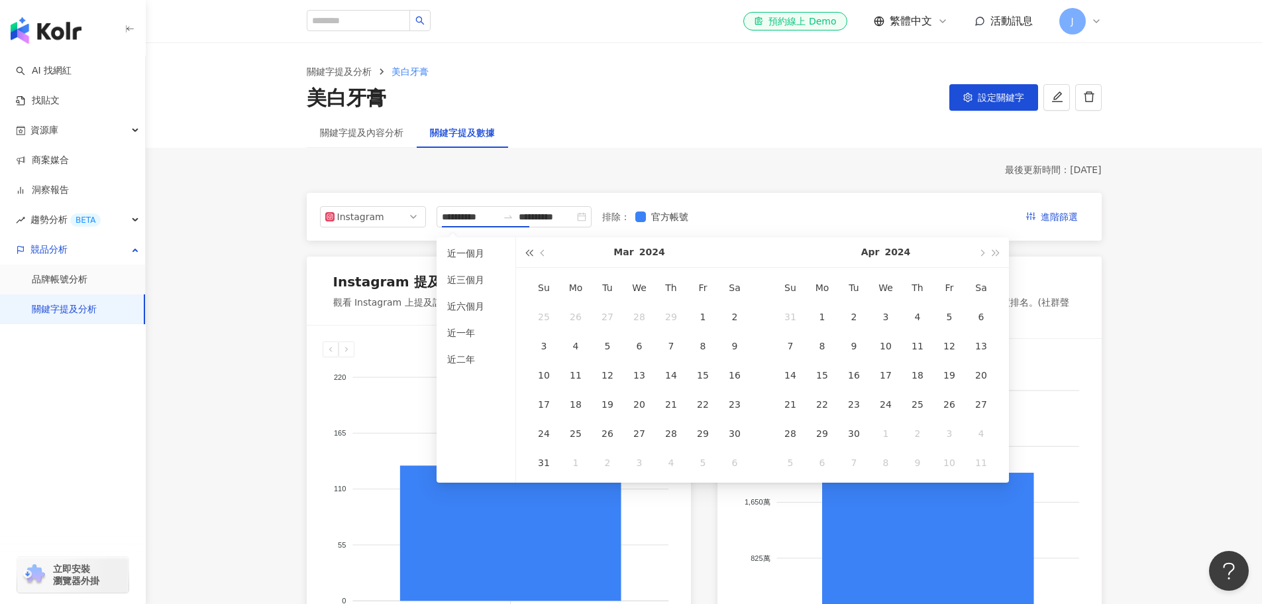
click at [531, 252] on span "button" at bounding box center [528, 252] width 7 height 7
click at [619, 257] on button "Mar" at bounding box center [624, 252] width 20 height 30
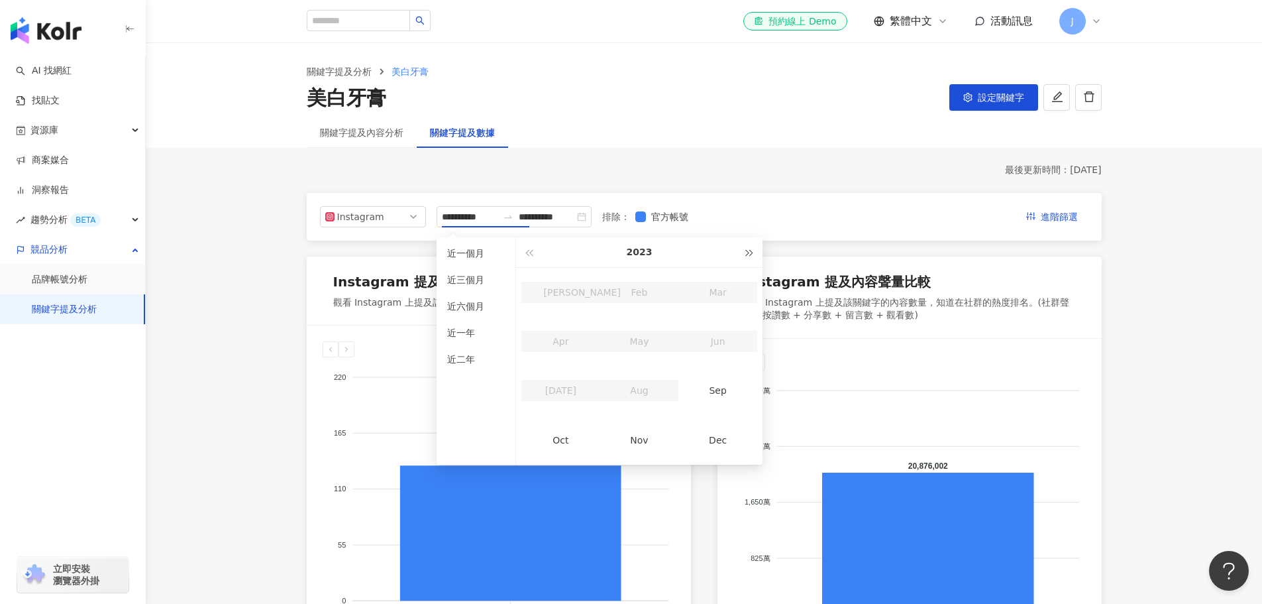
click at [747, 256] on button "button" at bounding box center [750, 252] width 15 height 30
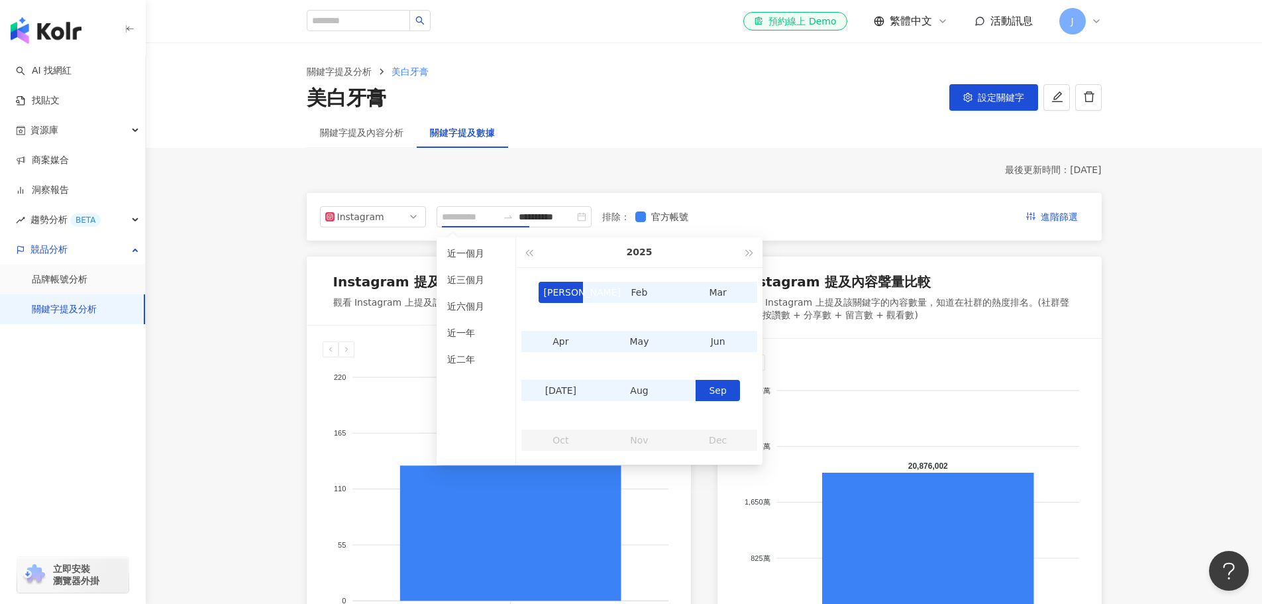
click at [561, 292] on div "Jan" at bounding box center [561, 292] width 45 height 21
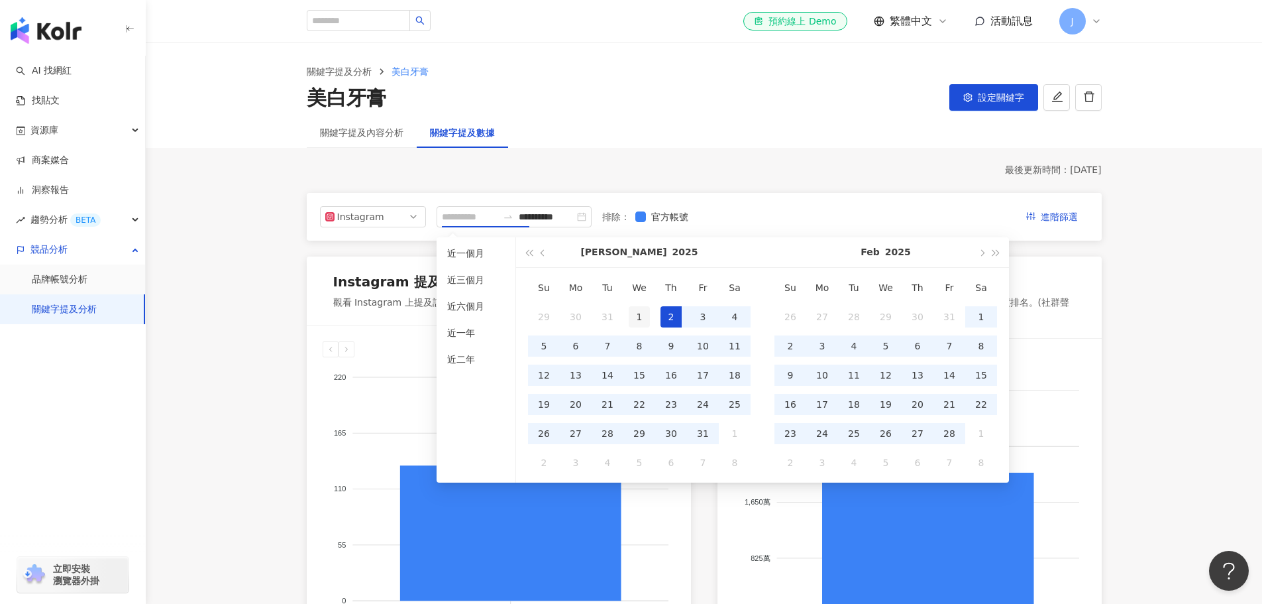
type input "**********"
click at [640, 315] on div "1" at bounding box center [639, 316] width 21 height 21
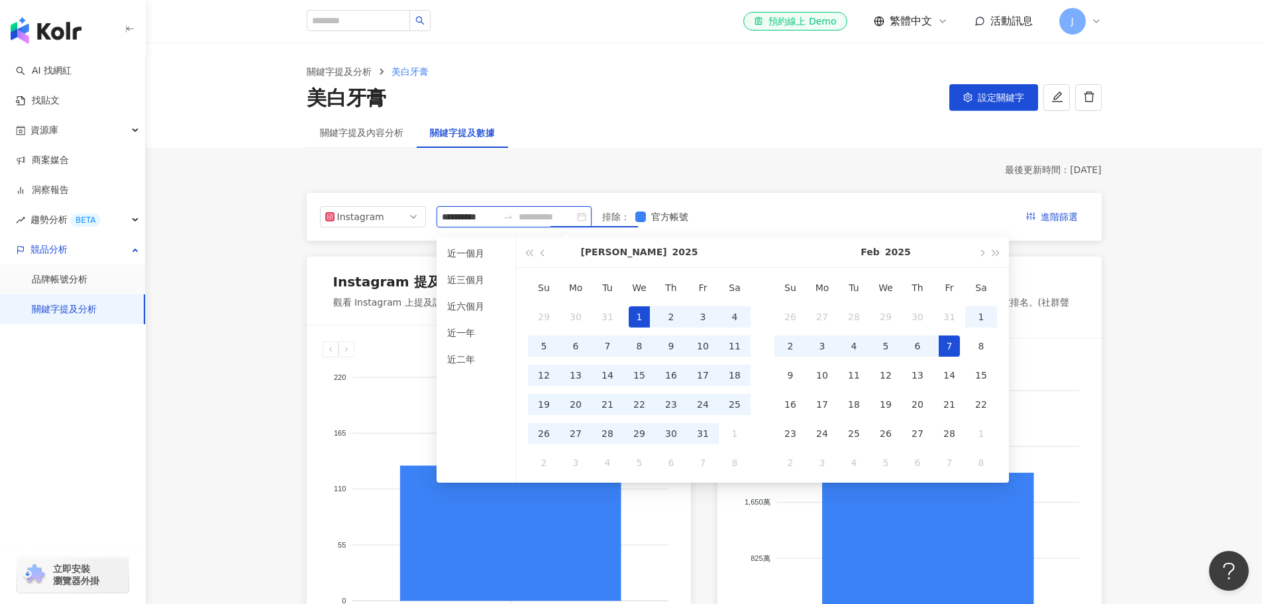
type input "**********"
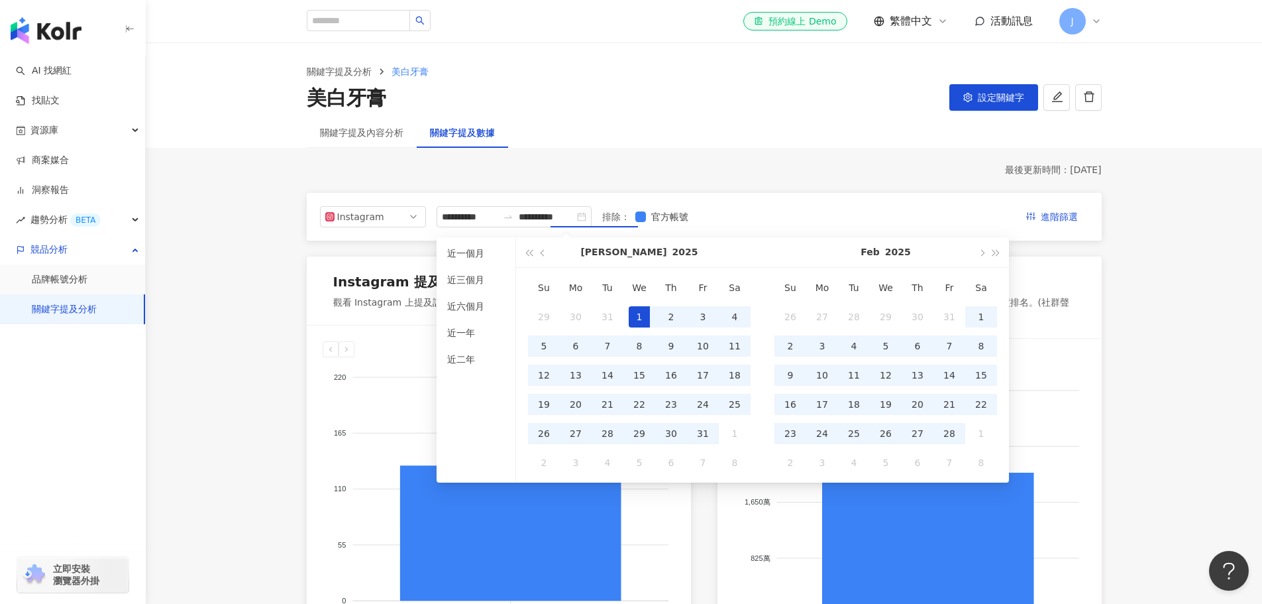
click at [790, 221] on div "**********" at bounding box center [704, 546] width 795 height 765
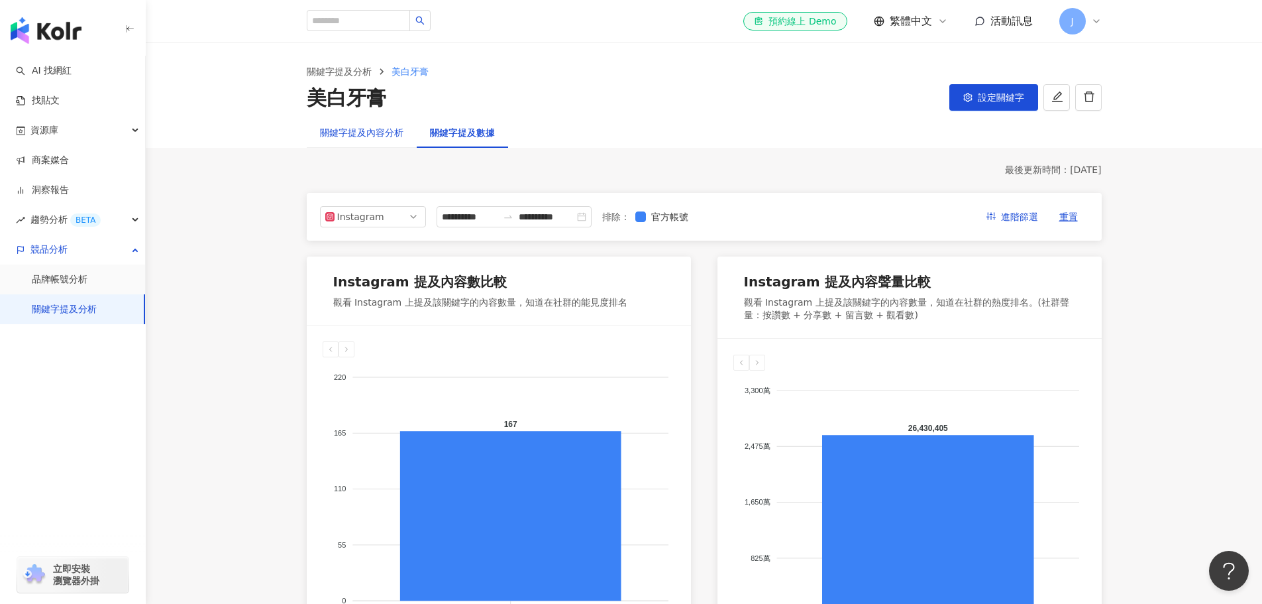
click at [356, 128] on div "關鍵字提及內容分析" at bounding box center [361, 132] width 83 height 15
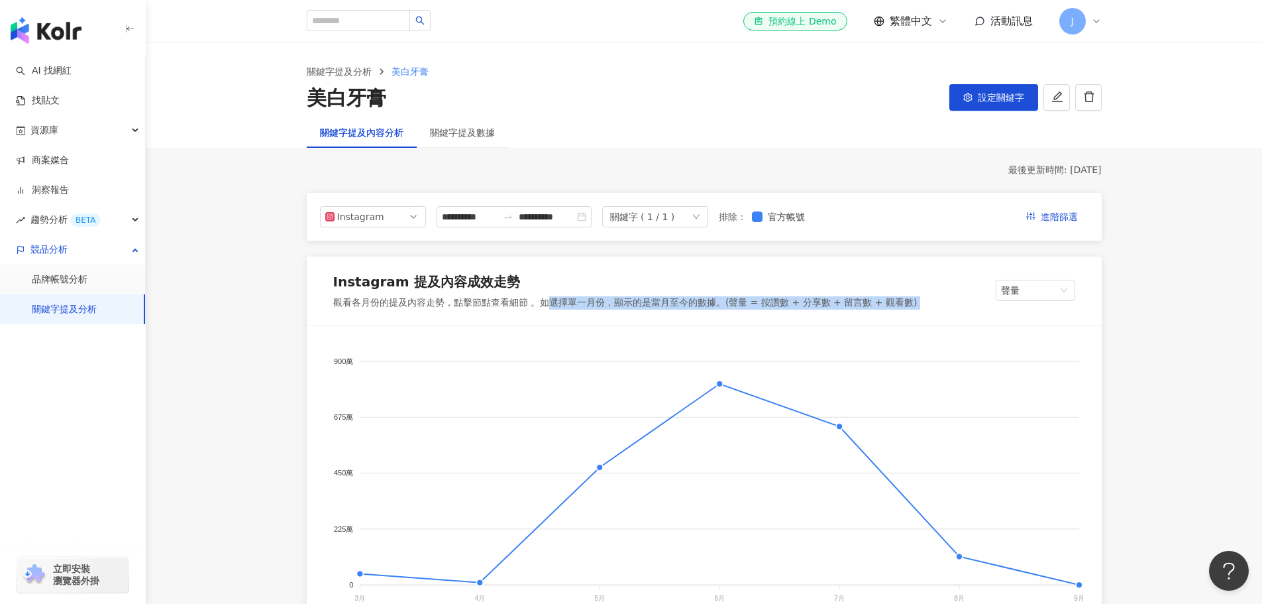
drag, startPoint x: 544, startPoint y: 301, endPoint x: 880, endPoint y: 327, distance: 336.8
click at [880, 327] on div "Instagram 提及內容成效走勢 觀看各月份的提及內容走勢，點擊節點查看細節 。如選擇單一月份，顯示的是當月至今的數據。(聲量 = 按讚數 + 分享數 +…" at bounding box center [704, 492] width 795 height 472
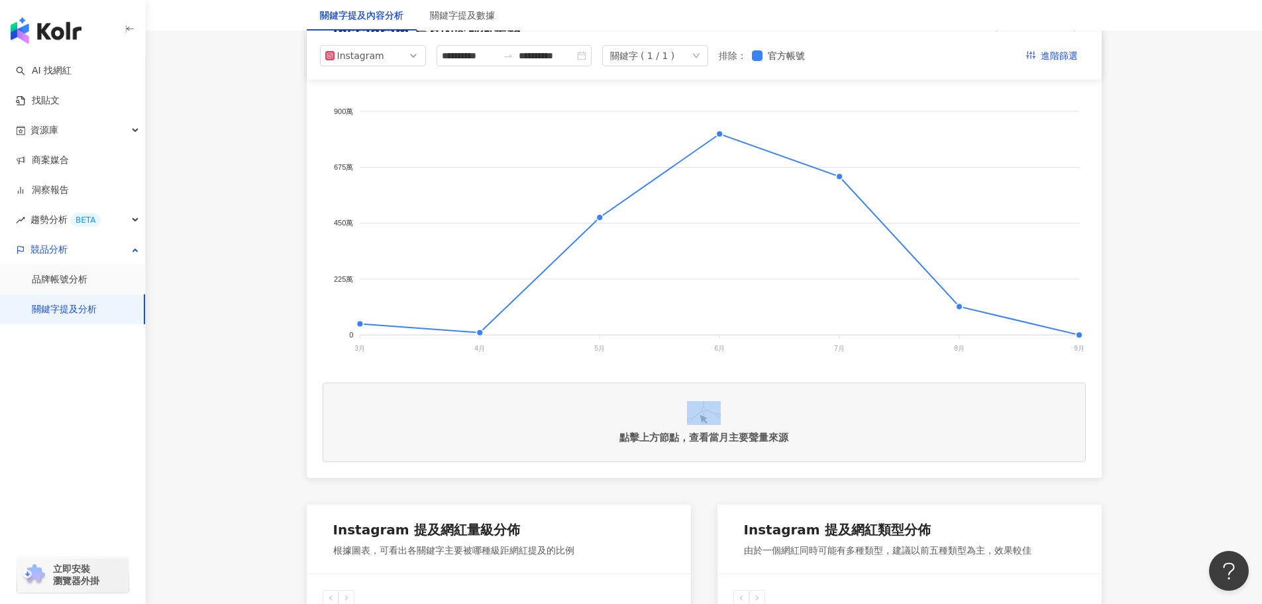
scroll to position [331, 0]
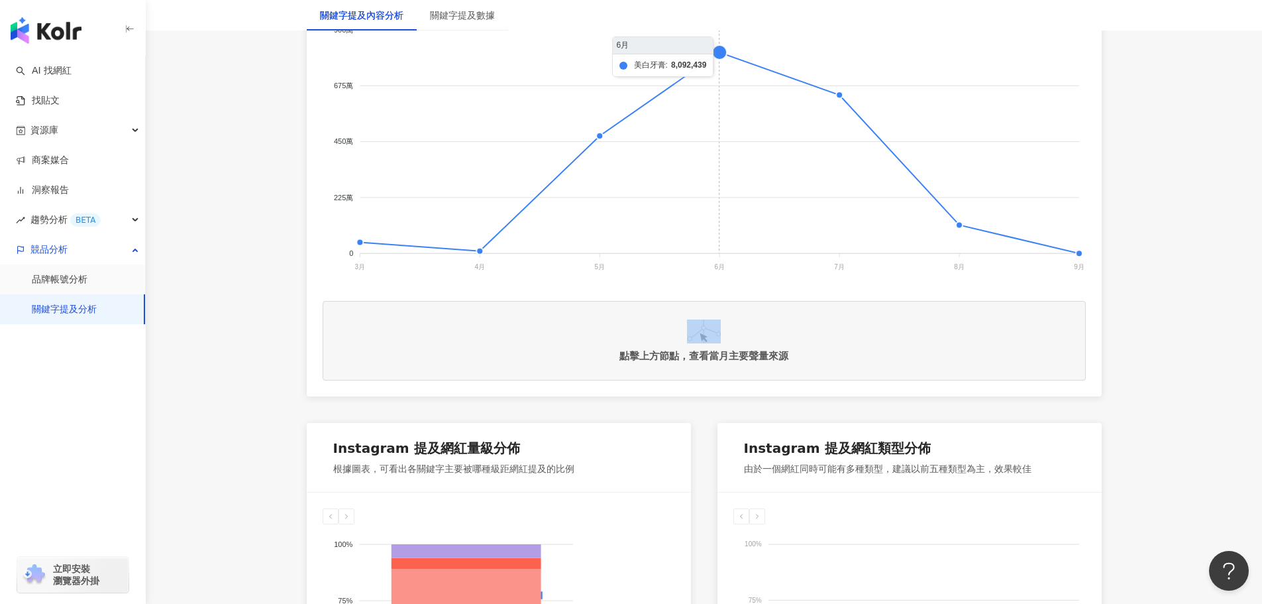
click at [721, 58] on foreignobject at bounding box center [704, 142] width 763 height 265
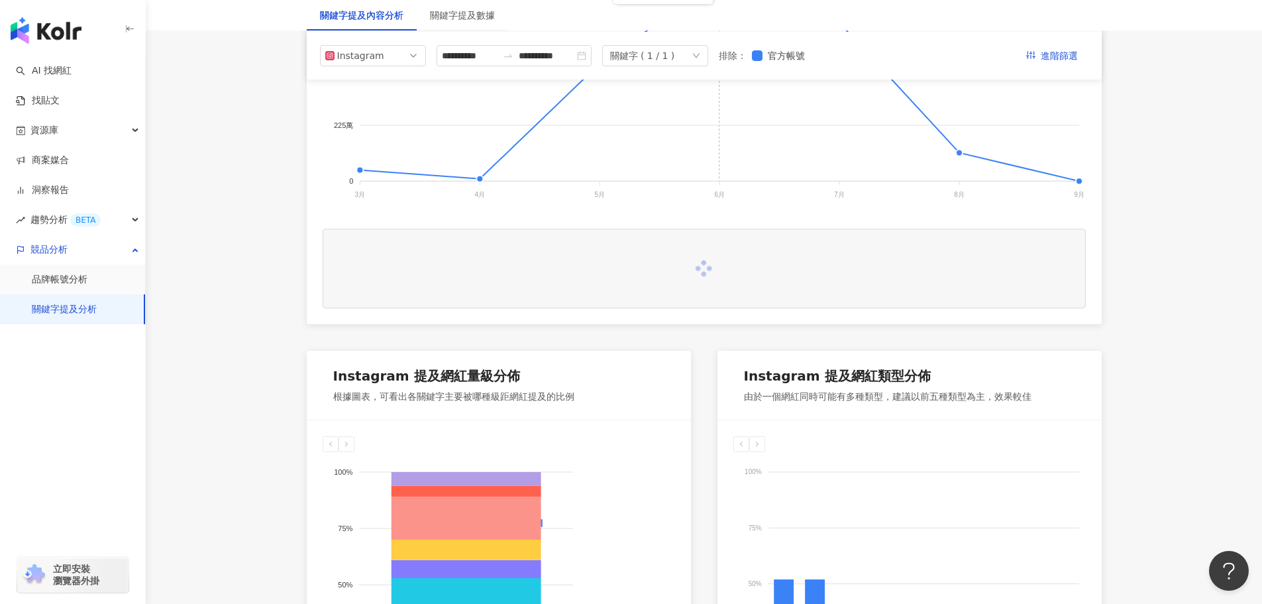
scroll to position [464, 0]
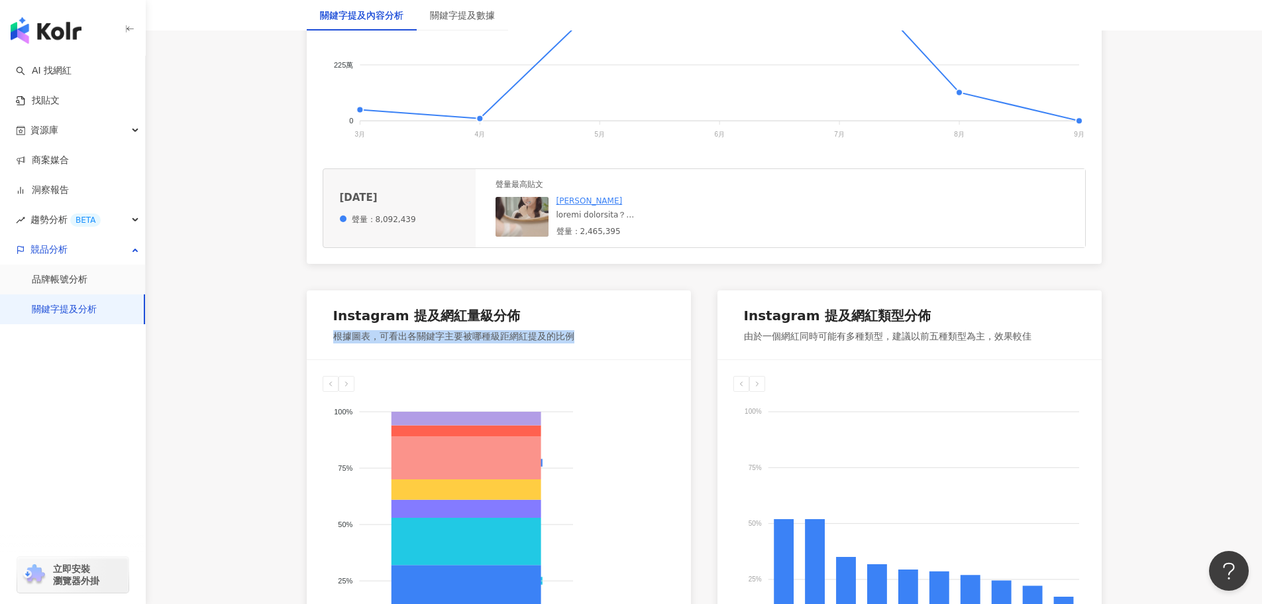
drag, startPoint x: 328, startPoint y: 338, endPoint x: 570, endPoint y: 348, distance: 242.7
click at [570, 348] on div "Instagram 提及網紅量級分佈 根據圖表，可看出各關鍵字主要被哪種級距網紅提及的比例" at bounding box center [499, 324] width 384 height 69
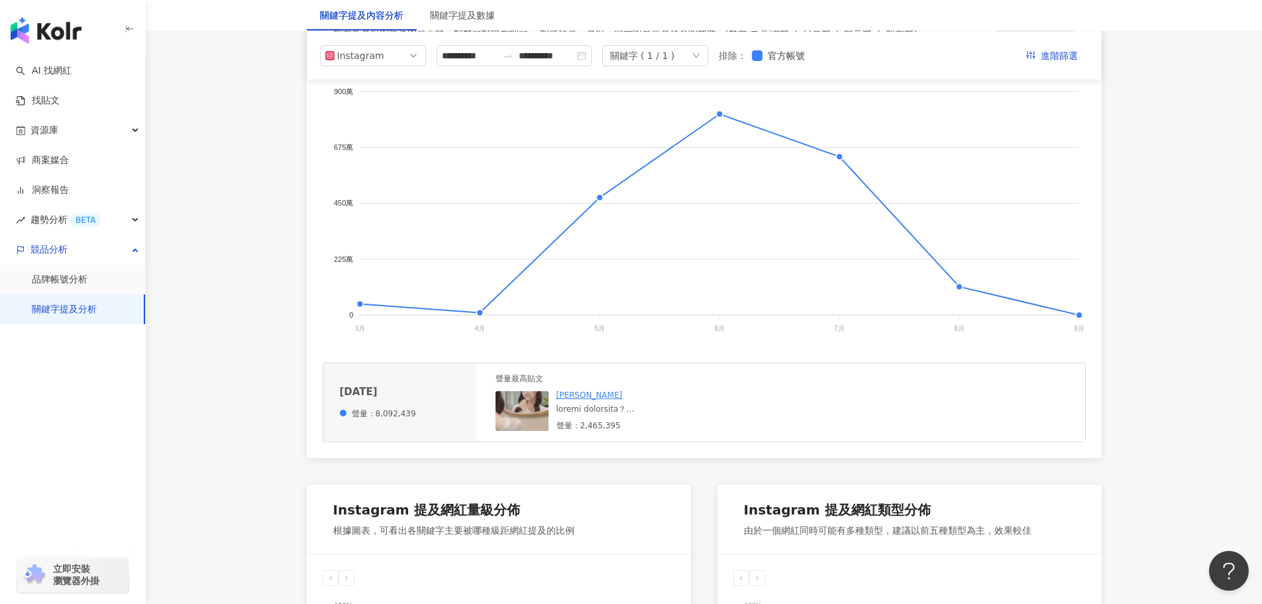
scroll to position [265, 0]
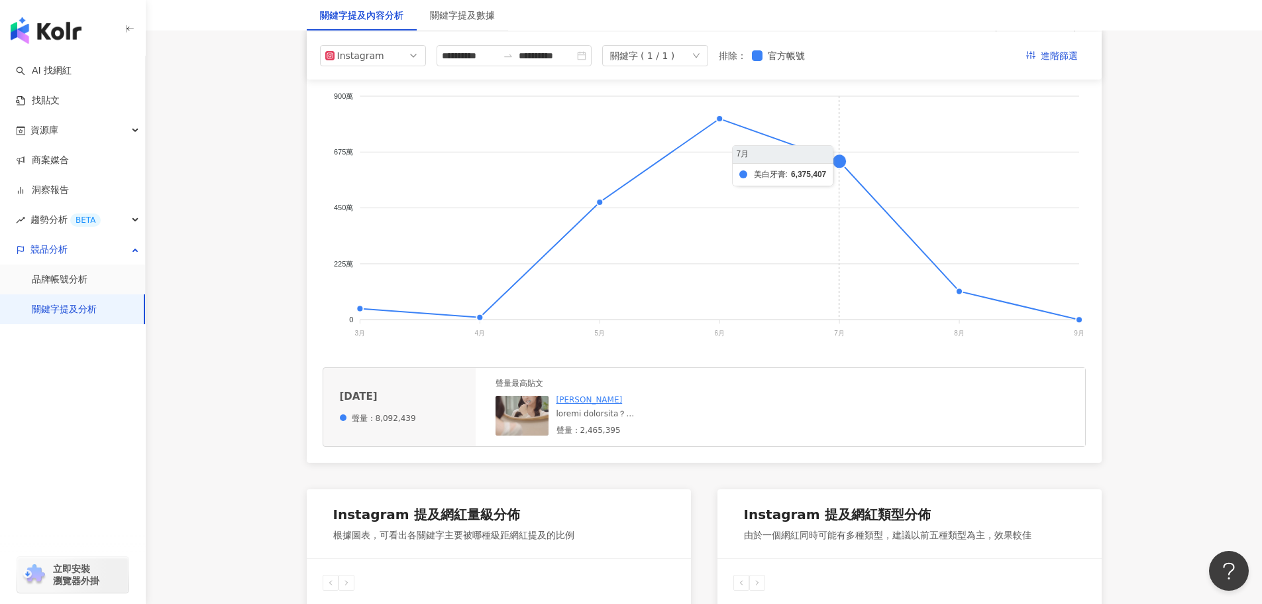
click at [837, 167] on foreignobject at bounding box center [704, 208] width 763 height 265
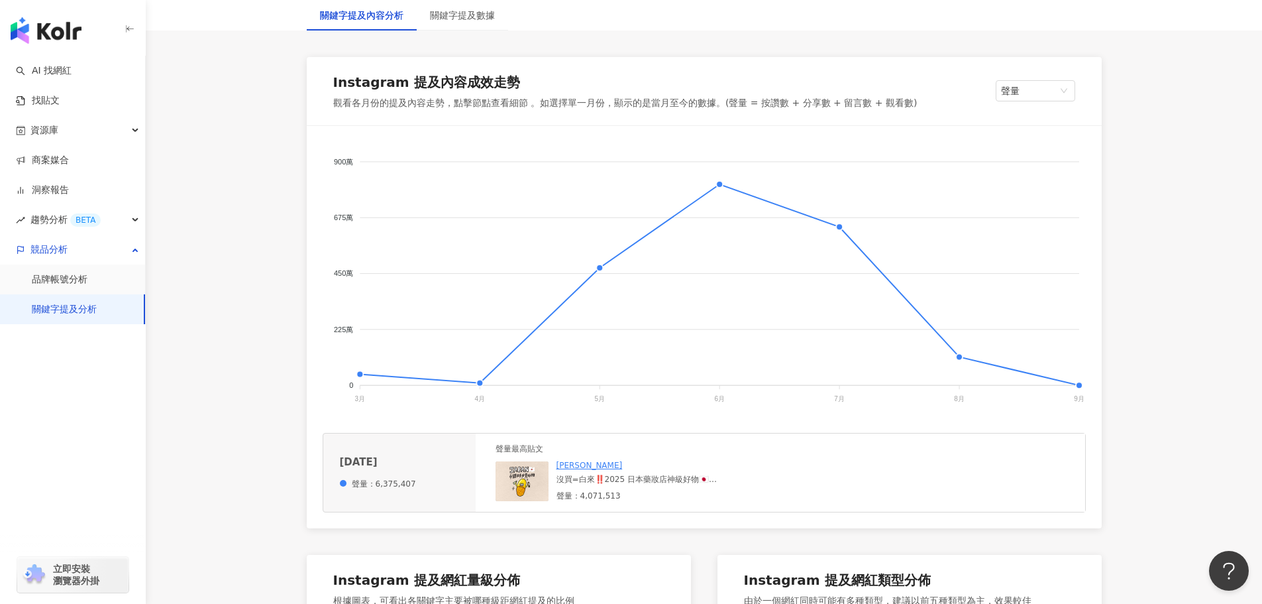
scroll to position [331, 0]
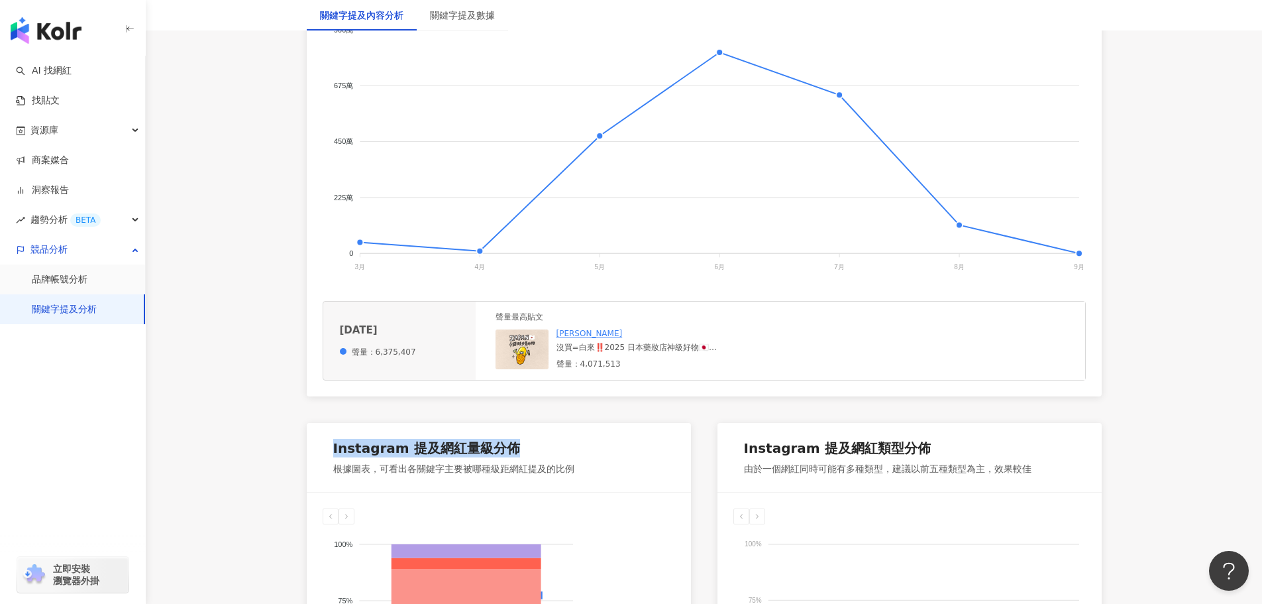
drag, startPoint x: 334, startPoint y: 451, endPoint x: 534, endPoint y: 459, distance: 200.3
click at [534, 459] on div "Instagram 提及網紅量級分佈" at bounding box center [453, 451] width 241 height 24
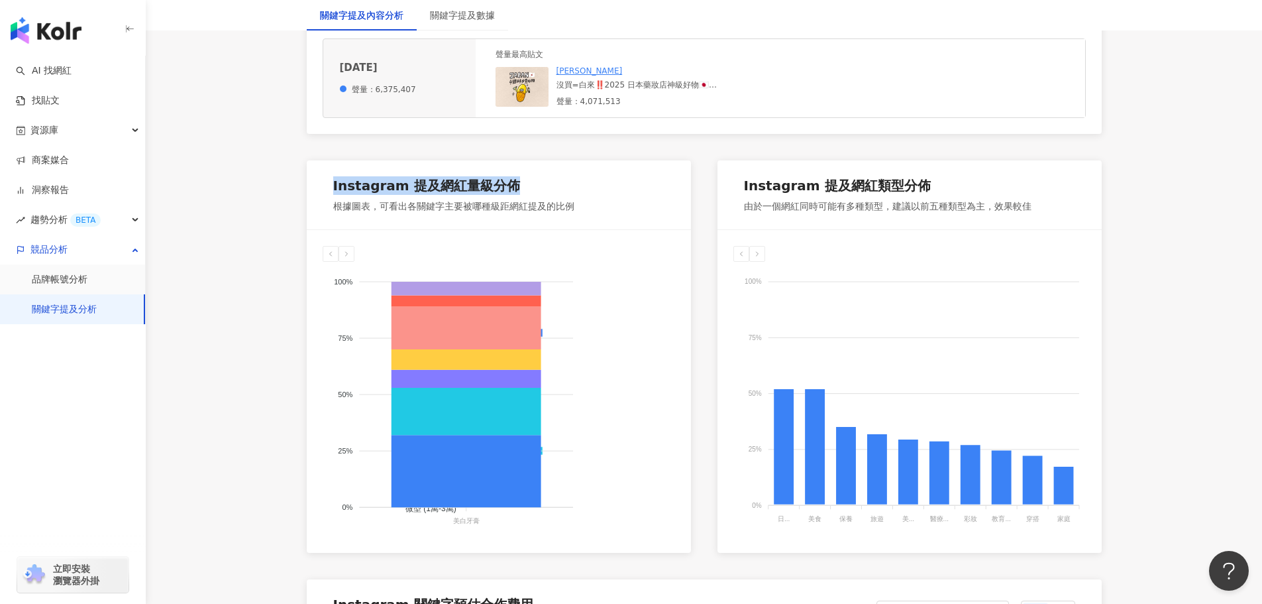
scroll to position [596, 0]
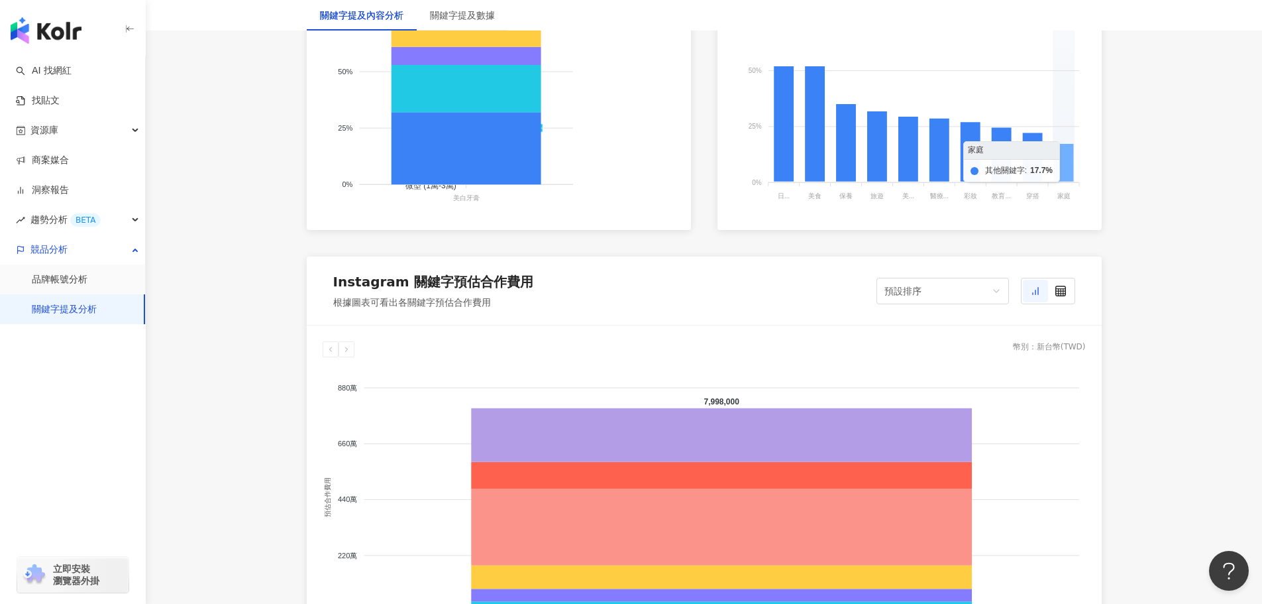
scroll to position [928, 0]
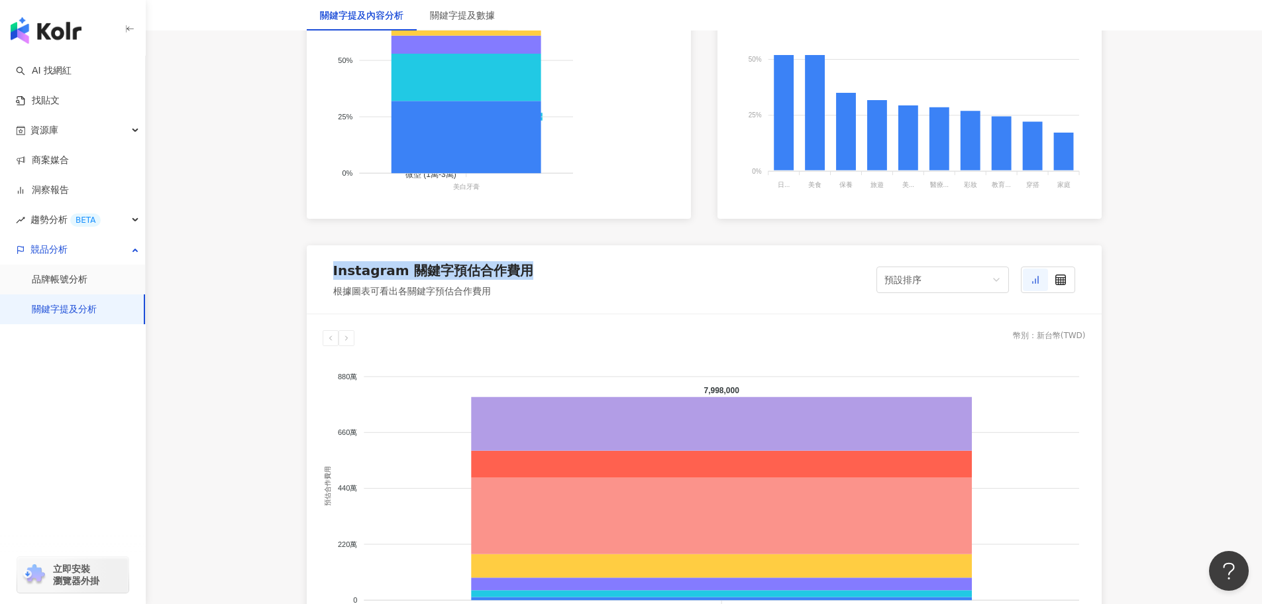
drag, startPoint x: 333, startPoint y: 268, endPoint x: 566, endPoint y: 274, distance: 233.9
click at [566, 274] on div "Instagram 關鍵字預估合作費用 根據圖表可看出各關鍵字預估合作費用 預設排序" at bounding box center [704, 279] width 795 height 69
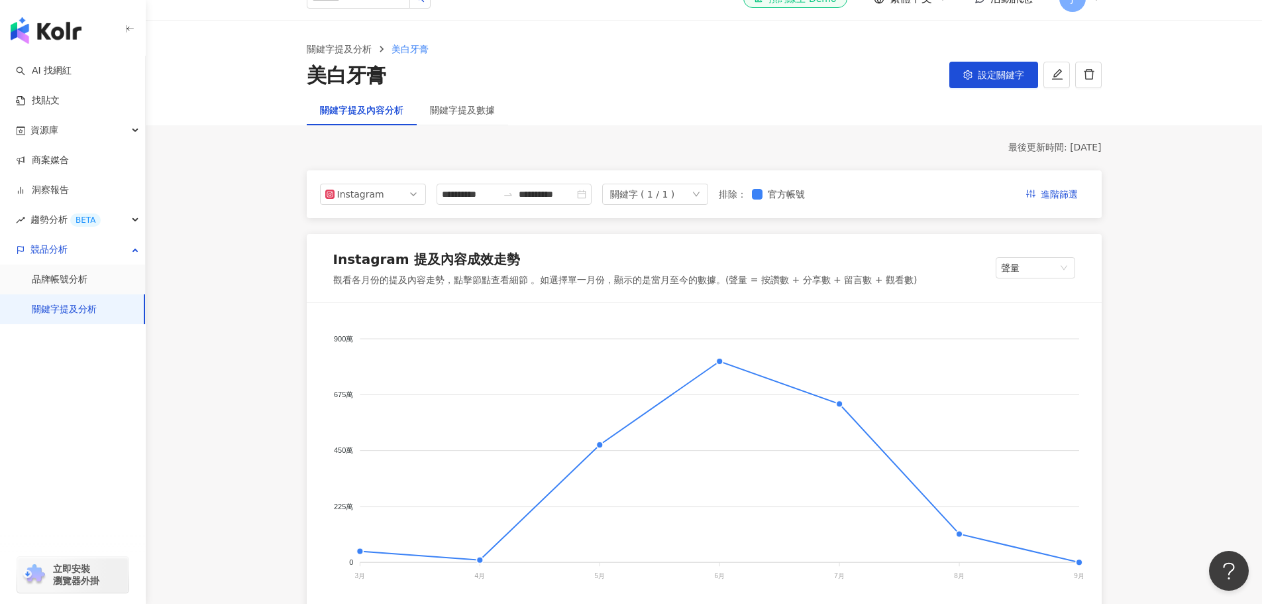
scroll to position [0, 0]
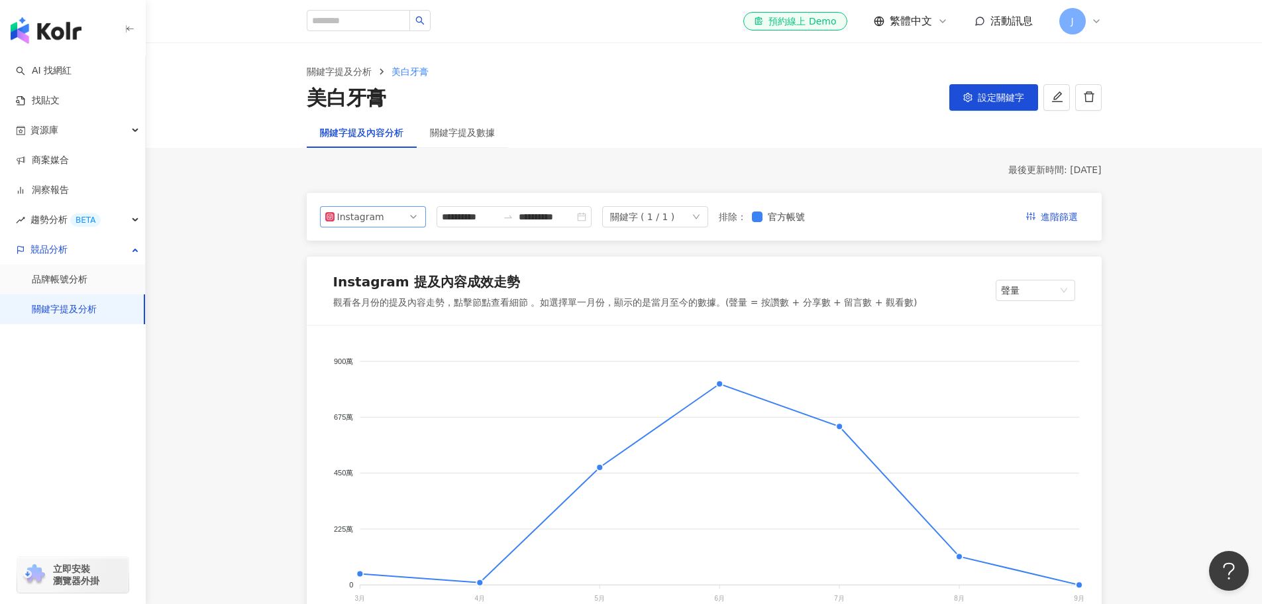
click at [352, 225] on div "Instagram" at bounding box center [358, 217] width 43 height 20
click at [360, 310] on div "Threads" at bounding box center [364, 314] width 43 height 15
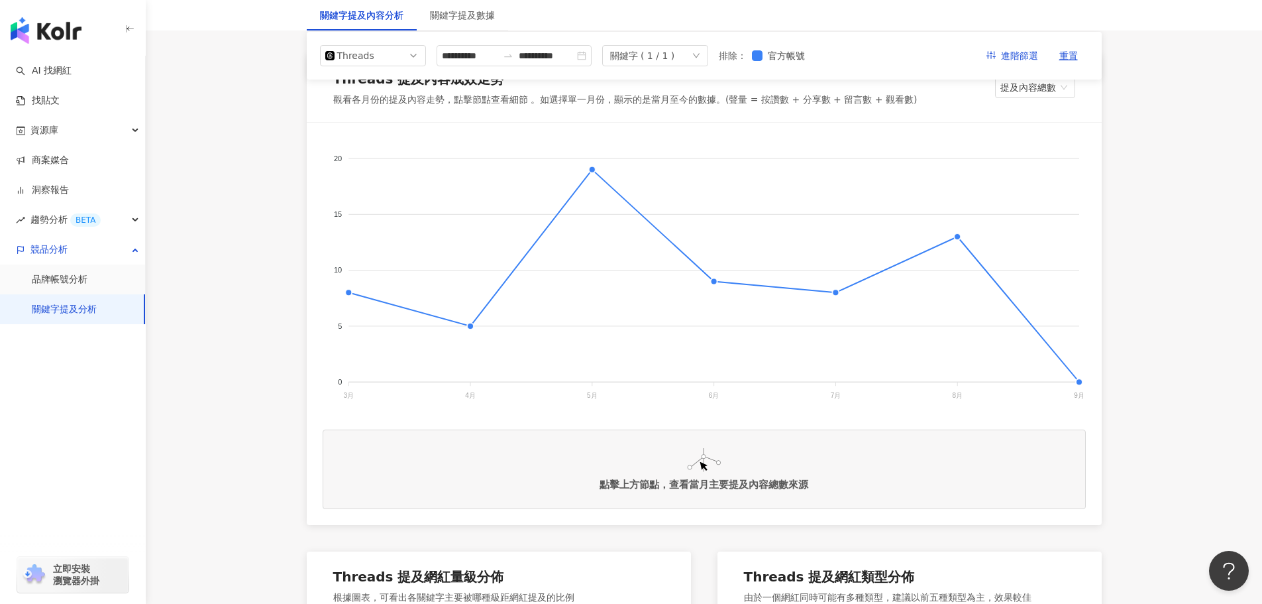
scroll to position [66, 0]
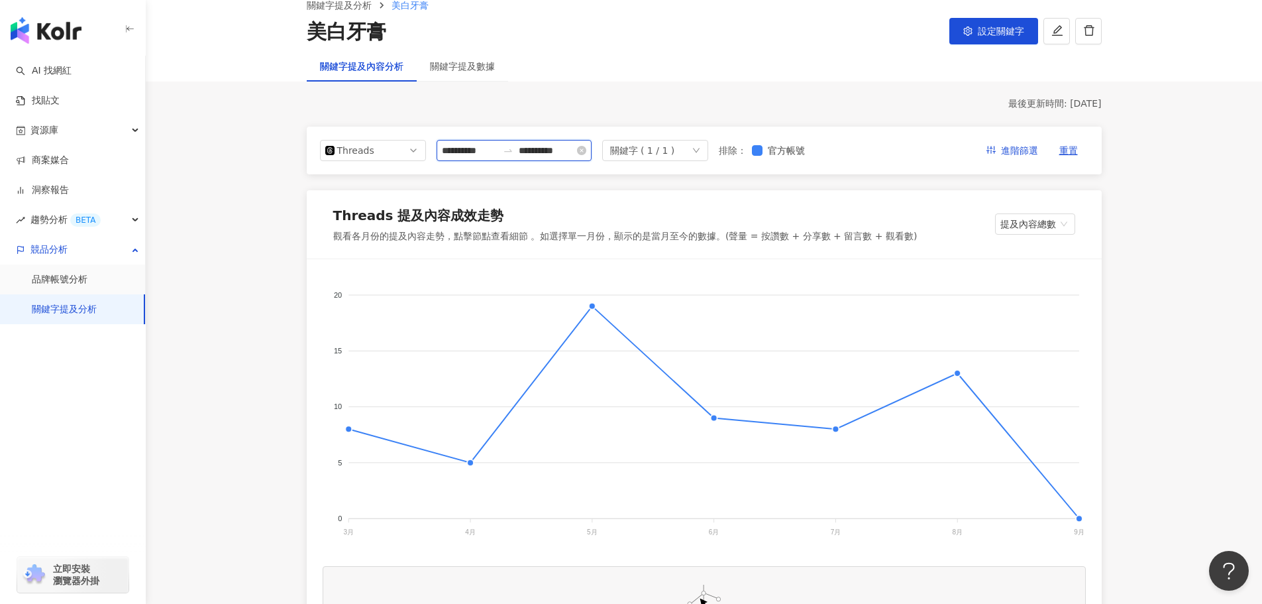
click at [464, 149] on input "**********" at bounding box center [470, 150] width 56 height 15
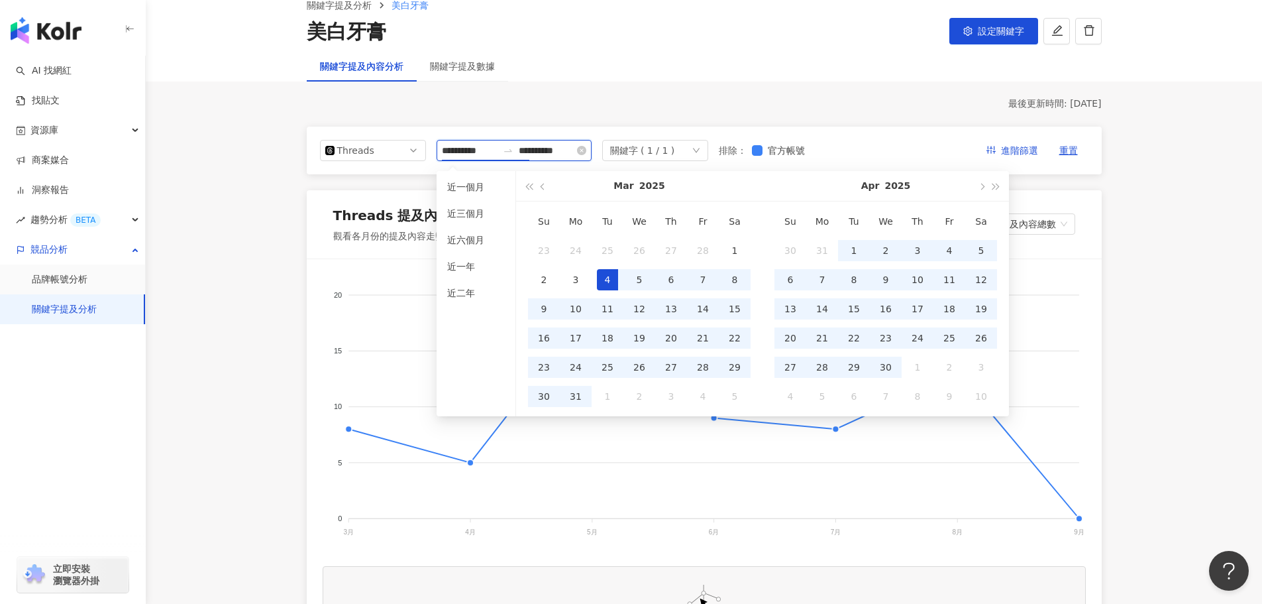
click at [474, 152] on input "**********" at bounding box center [470, 150] width 56 height 15
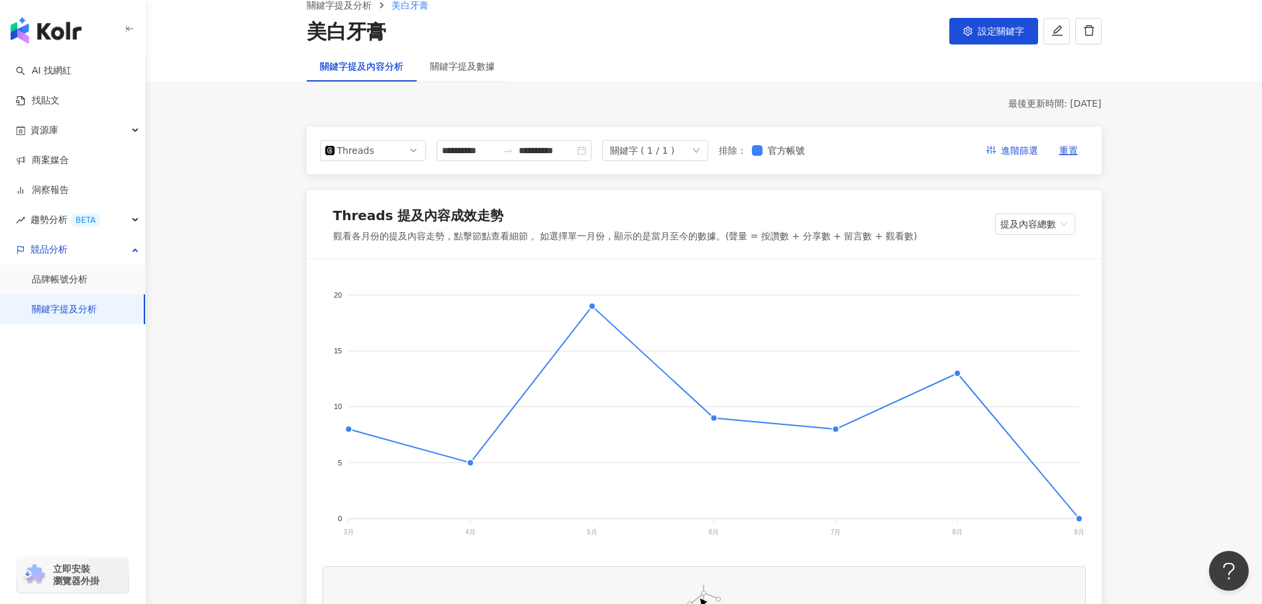
click at [603, 102] on div "最後更新時間: [DATE]" at bounding box center [704, 103] width 795 height 13
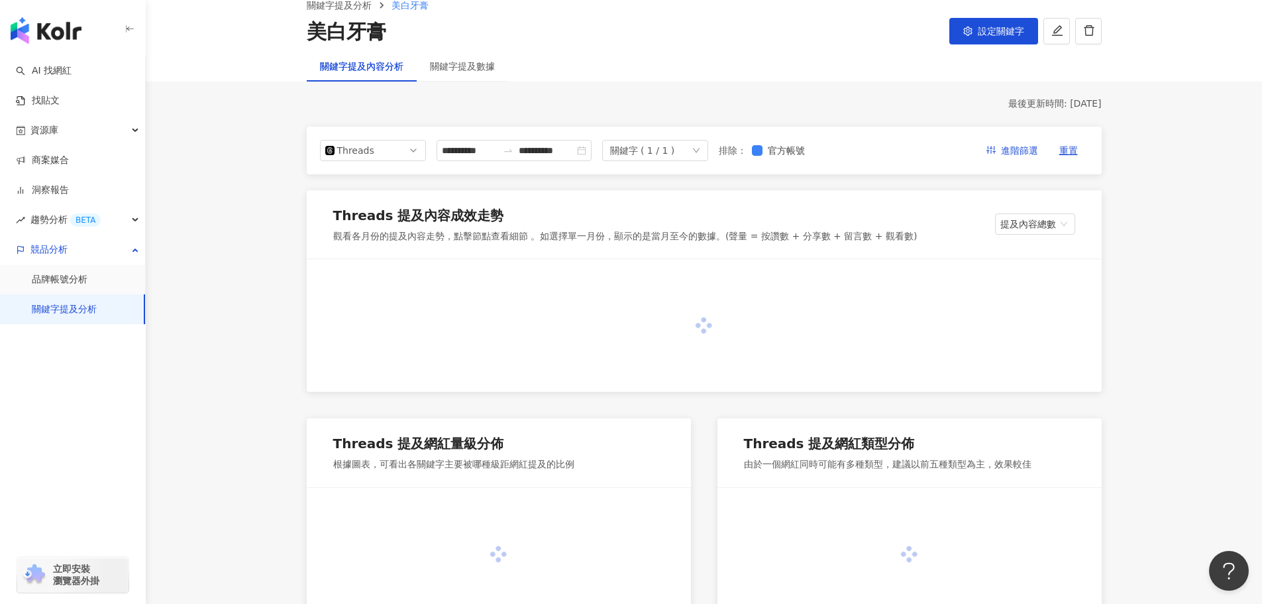
type input "**********"
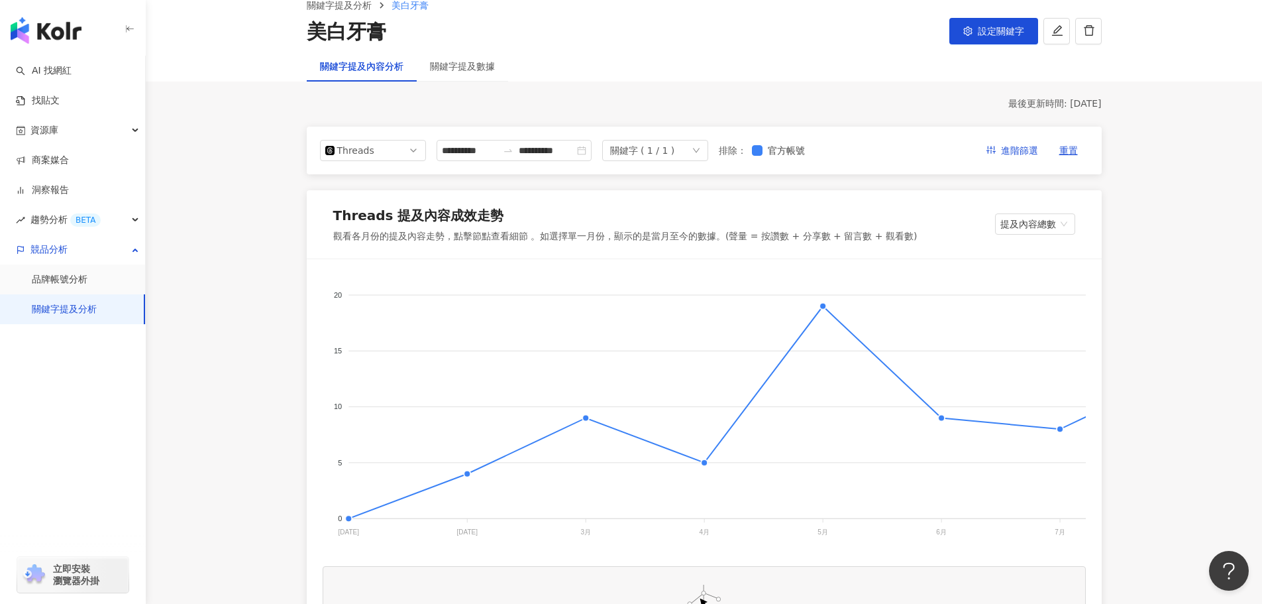
click at [1040, 213] on div "Threads 提及內容成效走勢 觀看各月份的提及內容走勢，點擊節點查看細節 。如選擇單一月份，顯示的是當月至今的數據。(聲量 = 按讚數 + 分享數 + 留…" at bounding box center [704, 224] width 795 height 69
click at [1039, 220] on span "提及內容總數" at bounding box center [1035, 224] width 70 height 20
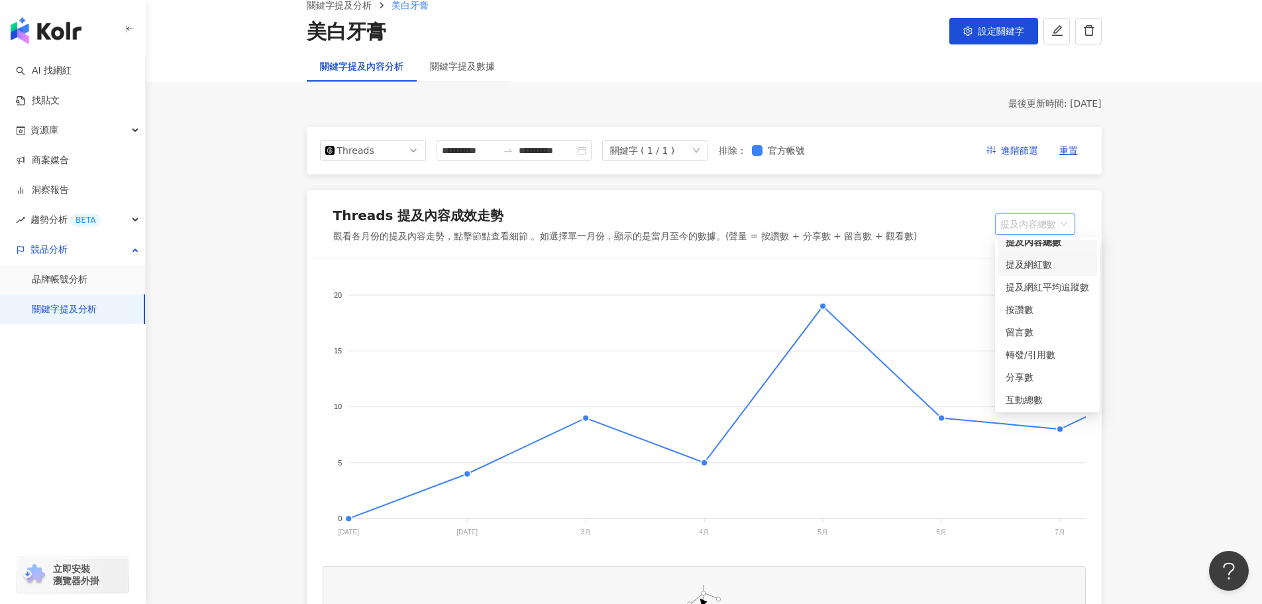
scroll to position [11, 0]
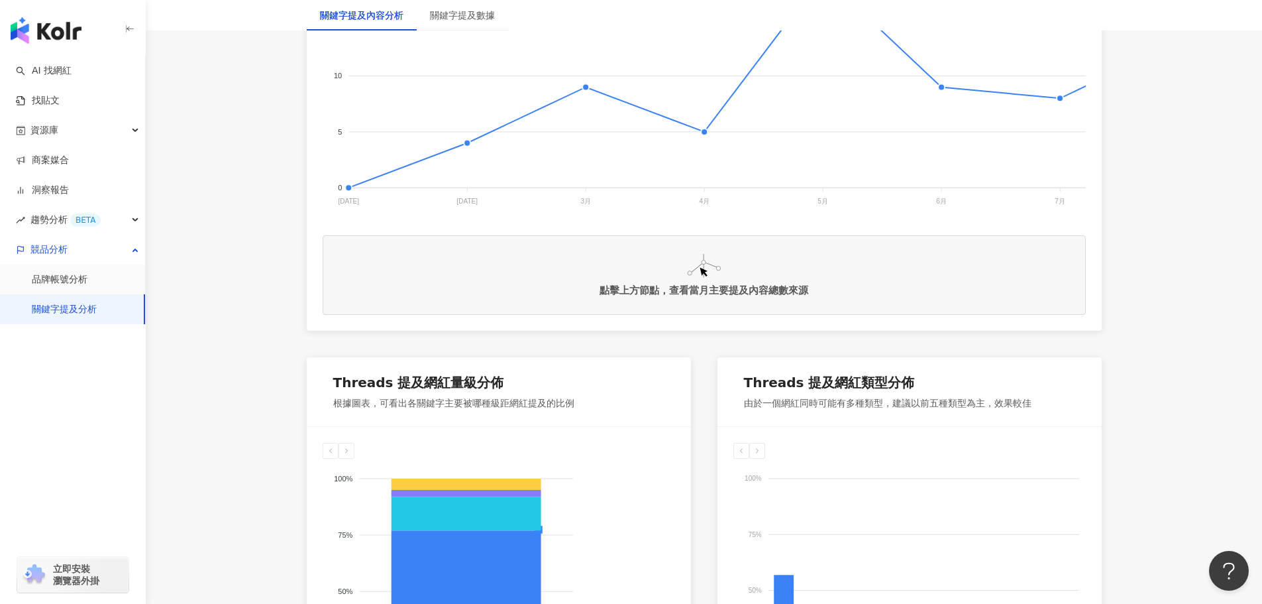
scroll to position [398, 0]
click at [843, 93] on foreignobject at bounding box center [813, 76] width 981 height 265
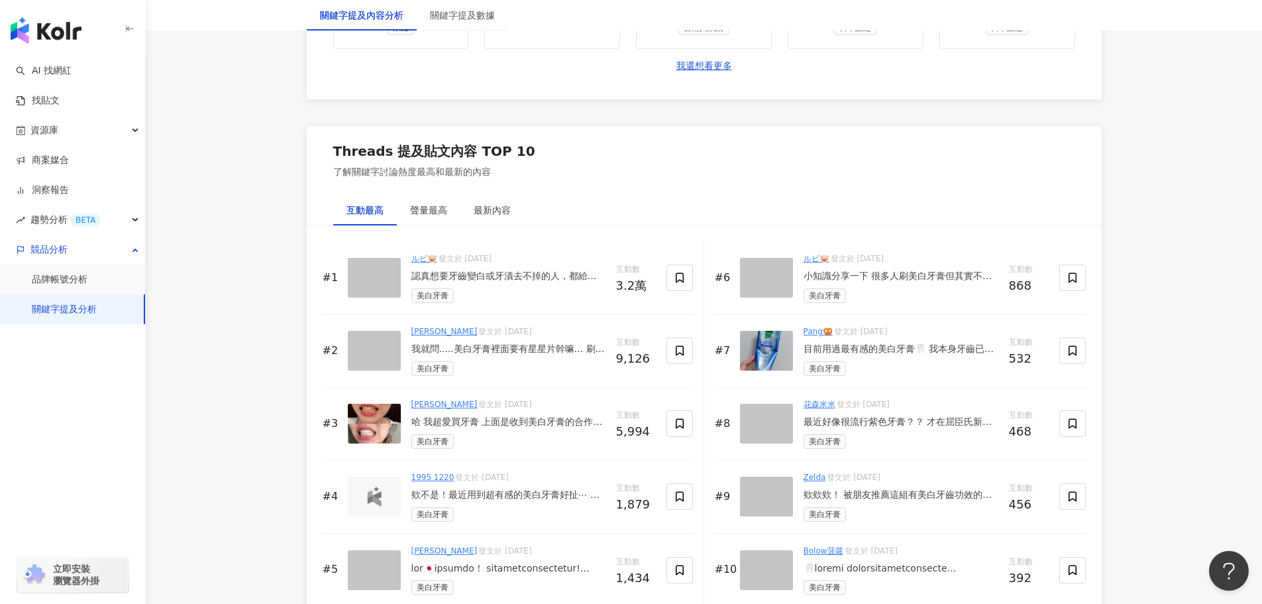
scroll to position [1590, 0]
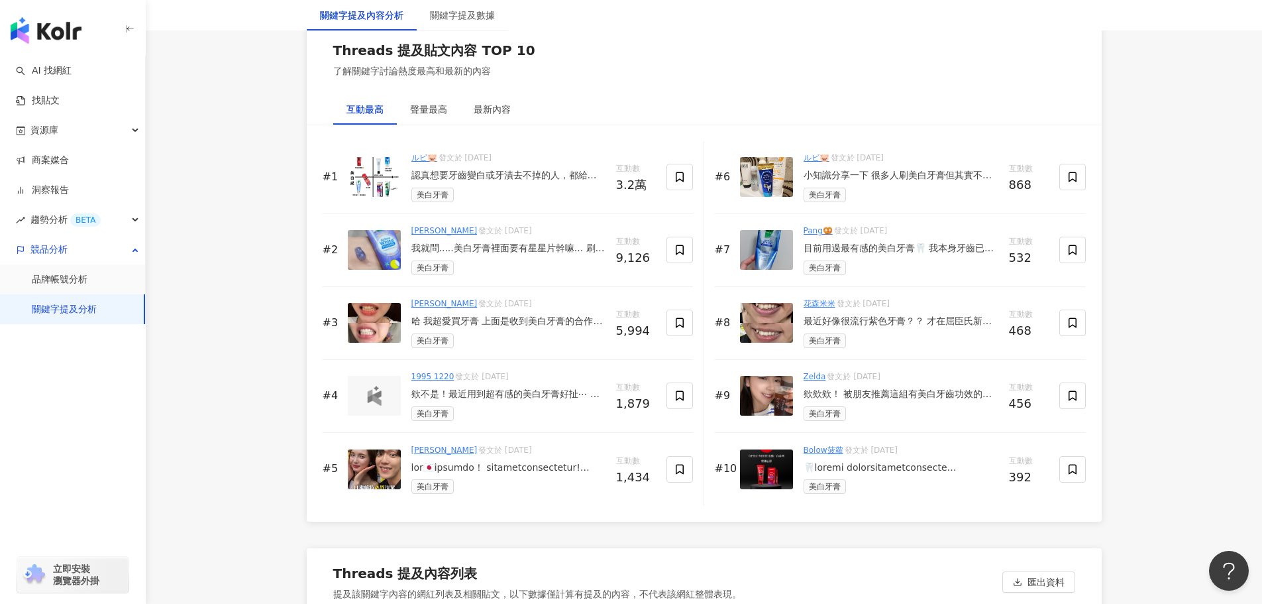
click at [460, 255] on div "我就問.....美白牙膏裡面要有星星片幹嘛... 刷到變藍色泡沫一起吐星星.....？ #黑人牙膏" at bounding box center [508, 248] width 194 height 13
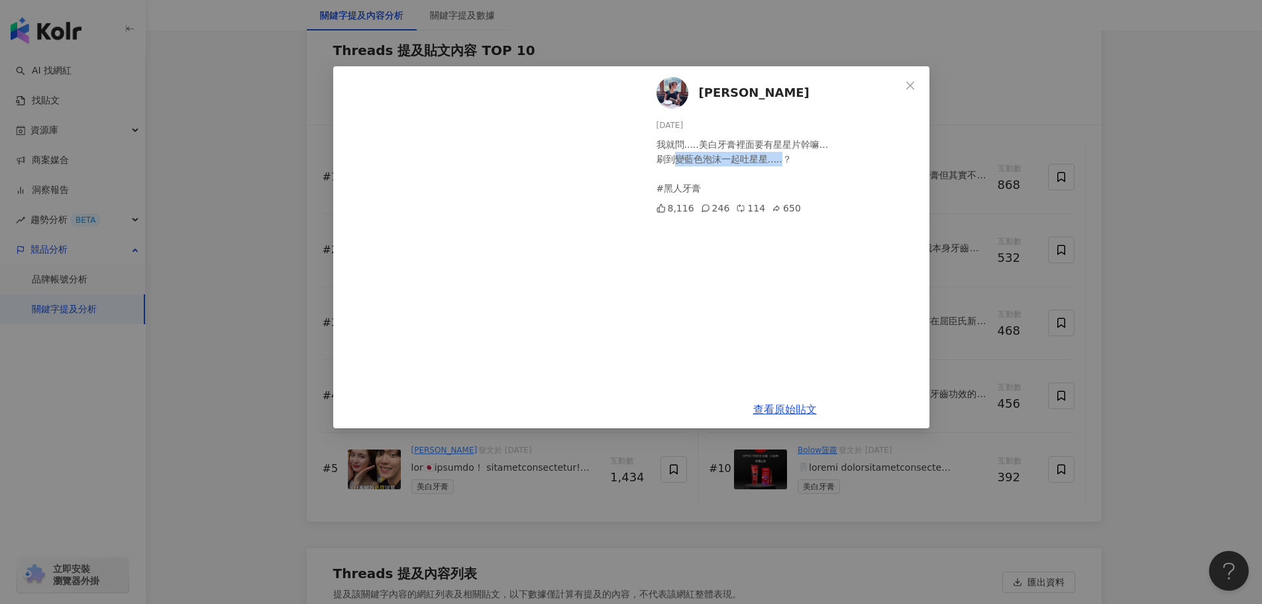
drag, startPoint x: 673, startPoint y: 158, endPoint x: 781, endPoint y: 161, distance: 108.0
click at [781, 161] on div "我就問.....美白牙膏裡面要有星星片幹嘛... 刷到變藍色泡沫一起吐星星.....？ #黑人牙膏" at bounding box center [788, 166] width 262 height 58
click at [911, 80] on icon "close" at bounding box center [910, 85] width 11 height 11
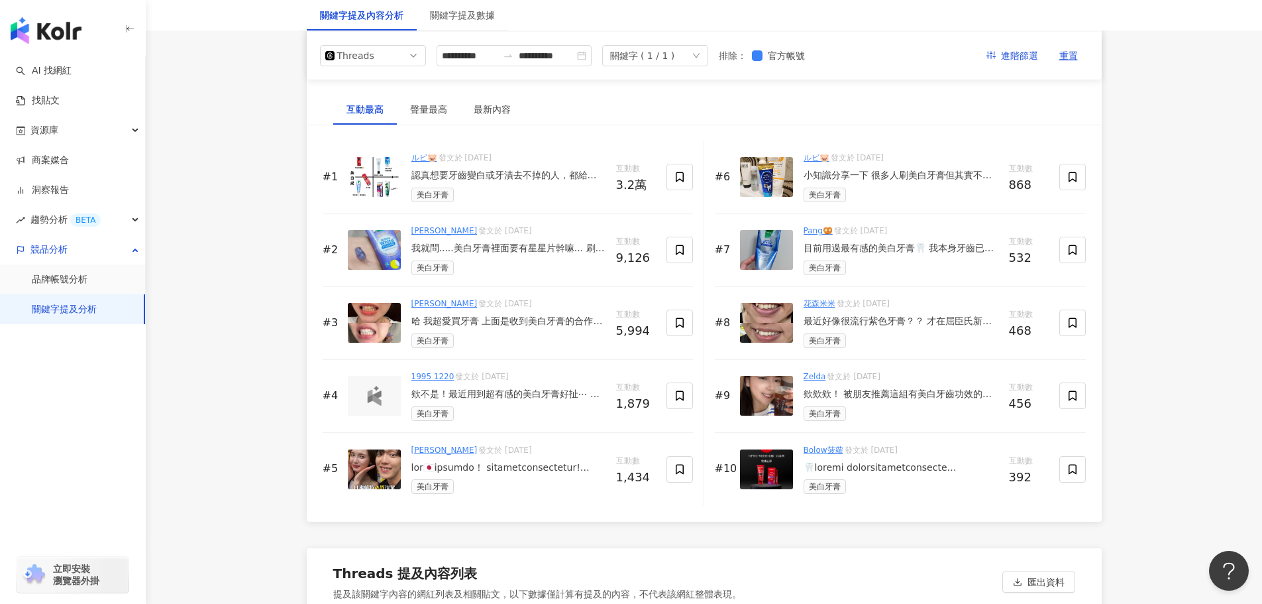
click at [451, 328] on div "哈 我超愛買牙膏 上面是收到美白牙膏的合作 結果用完一條，牙齒也黃掉 牙齒甚至變透明 下面是我最愛的美白牙膏：） 刷了不酸也不磨損 牙齒被養到原本的白度 愛到…" at bounding box center [508, 321] width 194 height 13
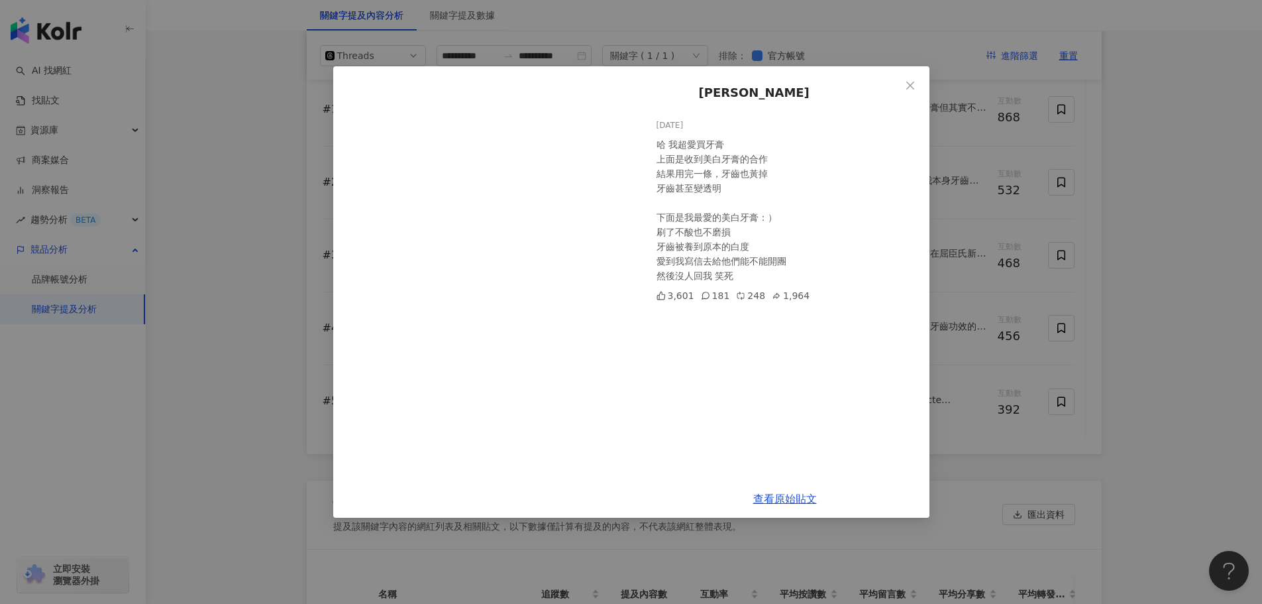
scroll to position [1656, 0]
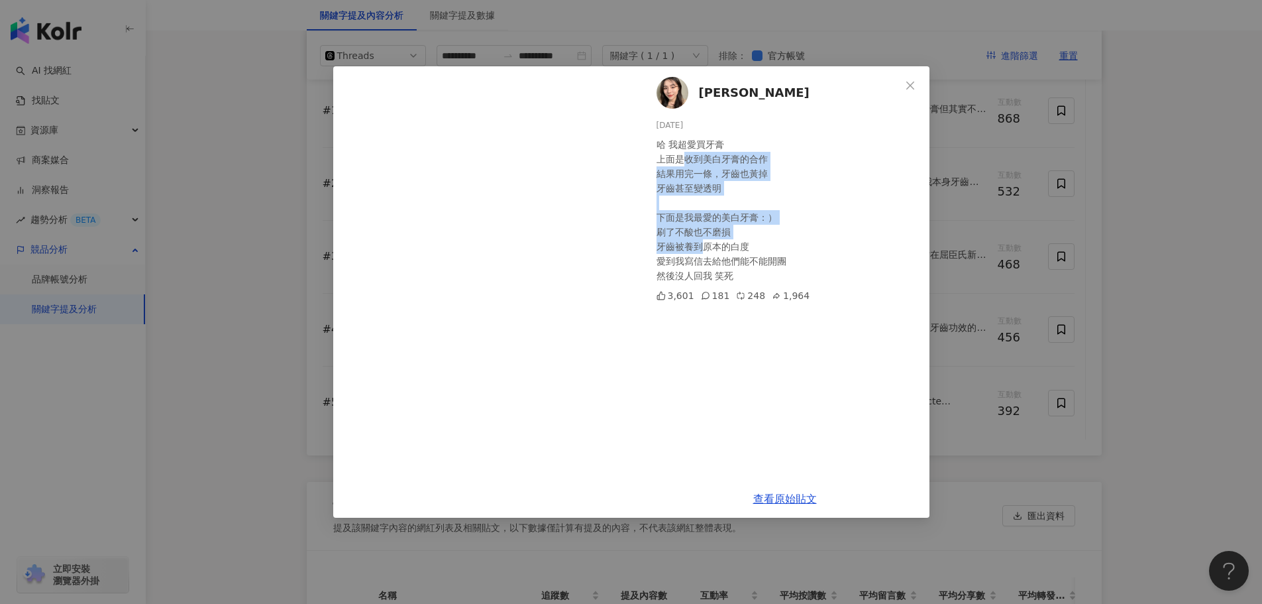
drag, startPoint x: 686, startPoint y: 152, endPoint x: 702, endPoint y: 246, distance: 95.5
click at [702, 246] on div "哈 我超愛買牙膏 上面是收到美白牙膏的合作 結果用完一條，牙齒也黃掉 牙齒甚至變透明 下面是我最愛的美白牙膏：） 刷了不酸也不磨損 牙齒被養到原本的白度 愛到…" at bounding box center [788, 210] width 262 height 146
click at [719, 206] on div "哈 我超愛買牙膏 上面是收到美白牙膏的合作 結果用完一條，牙齒也黃掉 牙齒甚至變透明 下面是我最愛的美白牙膏：） 刷了不酸也不磨損 牙齒被養到原本的白度 愛到…" at bounding box center [788, 210] width 262 height 146
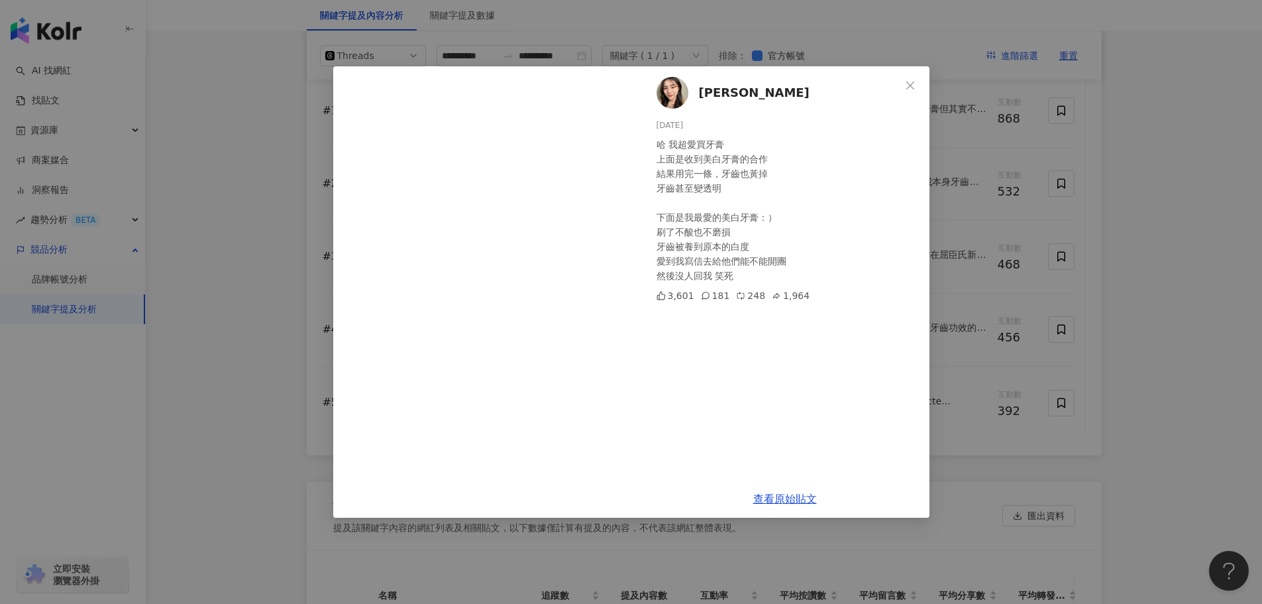
click at [912, 84] on icon "close" at bounding box center [910, 85] width 11 height 11
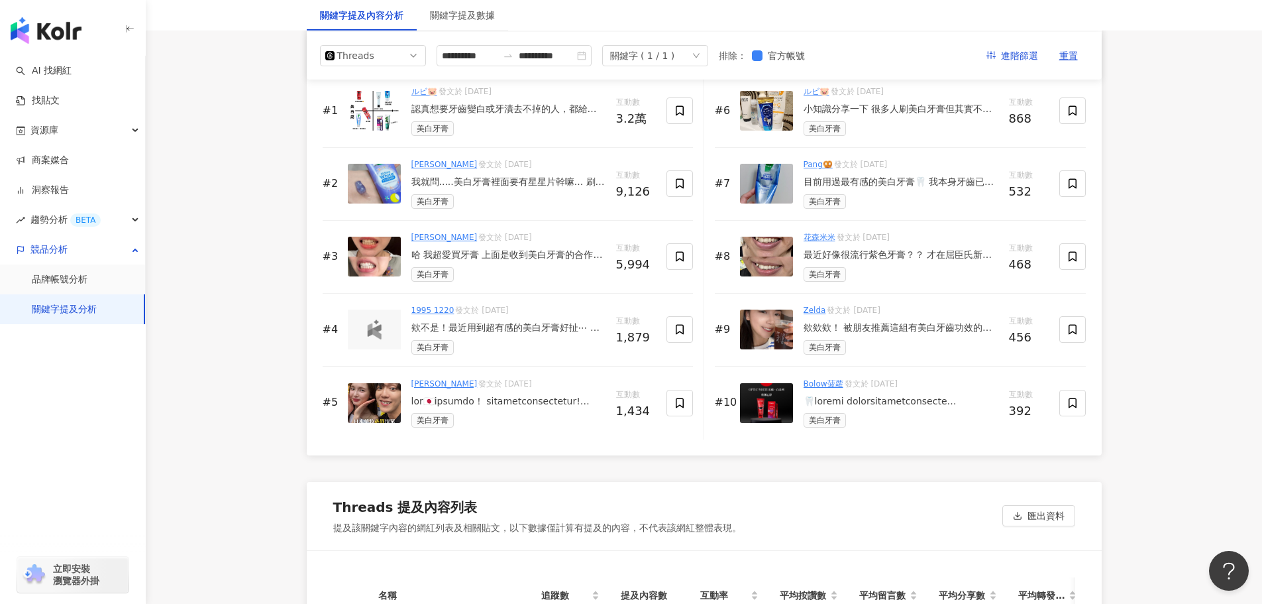
click at [472, 408] on div at bounding box center [508, 401] width 194 height 13
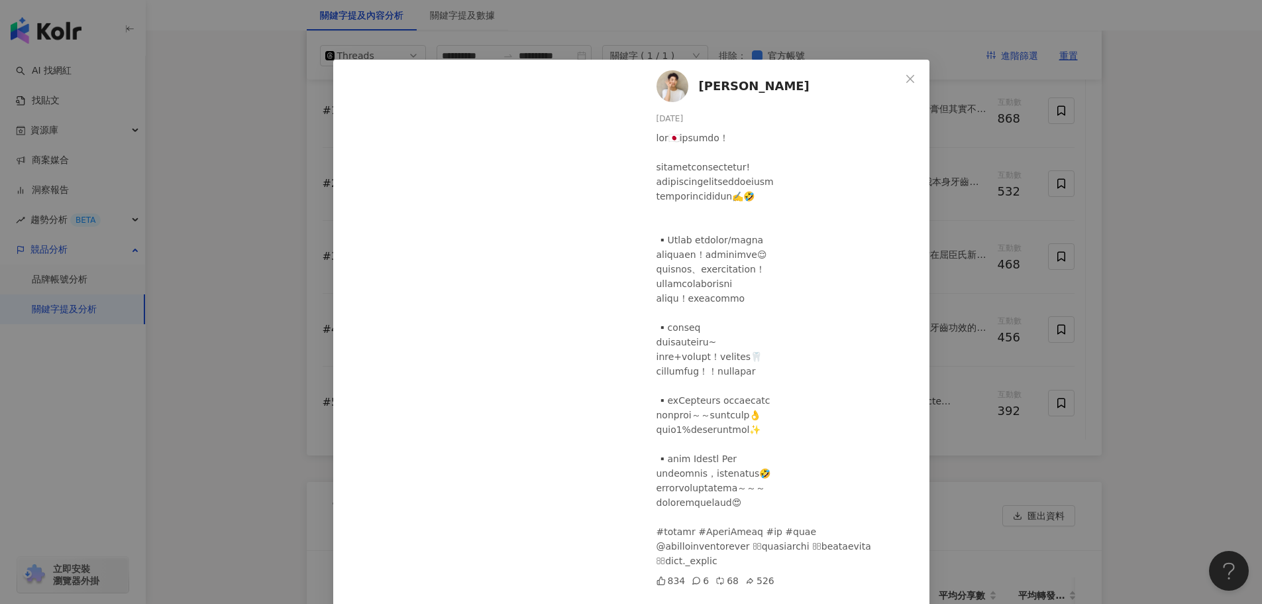
scroll to position [0, 0]
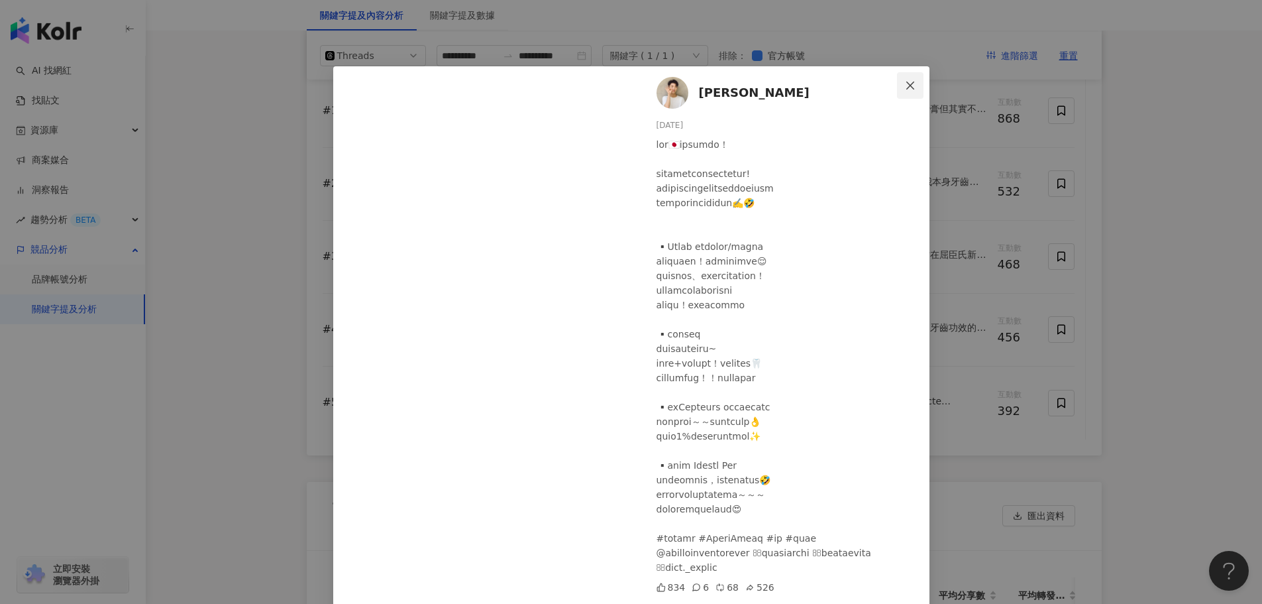
click at [905, 85] on icon "close" at bounding box center [910, 85] width 11 height 11
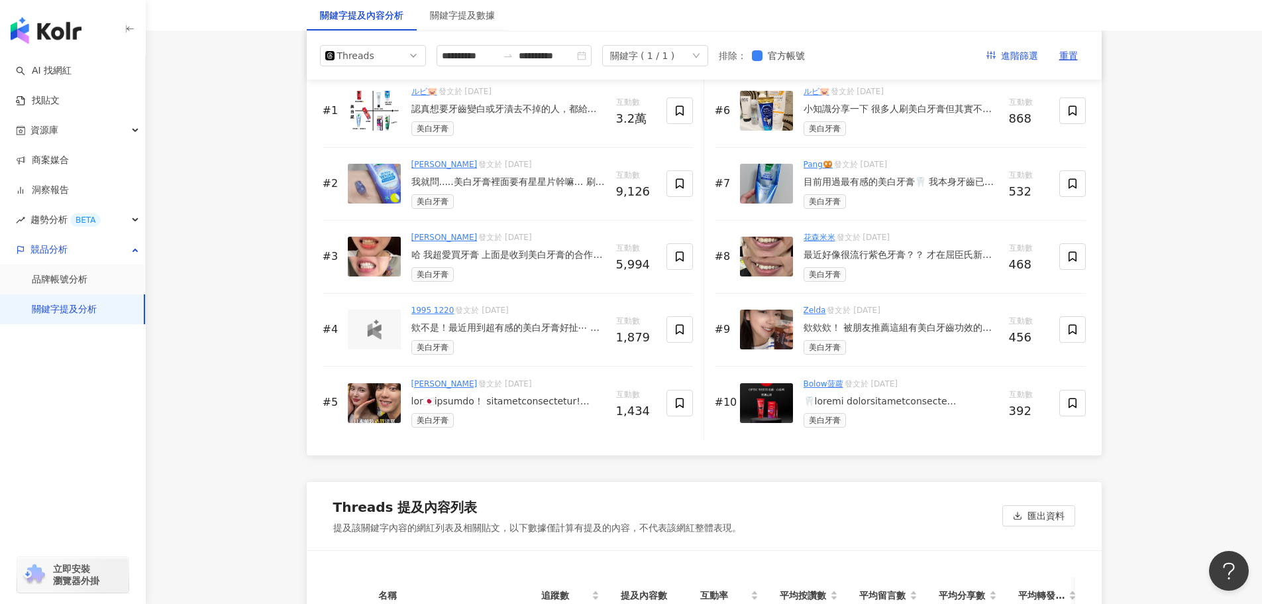
click at [878, 116] on div "小知識分享一下 很多人刷美白牙膏但其實不知道，美白靠的是「過氧化氫」這個成分（Hydrogen Peroxide） 靠氧化分解牙齒表面色素才會變白 衛福部規定…" at bounding box center [901, 109] width 195 height 13
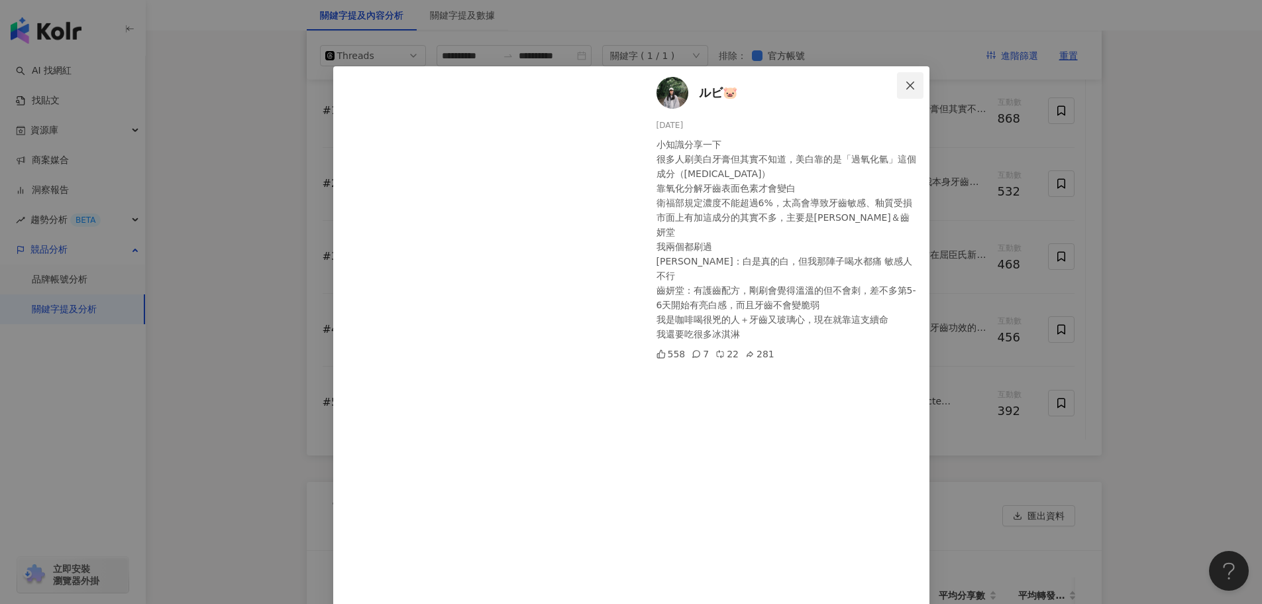
click at [907, 81] on icon "close" at bounding box center [910, 85] width 11 height 11
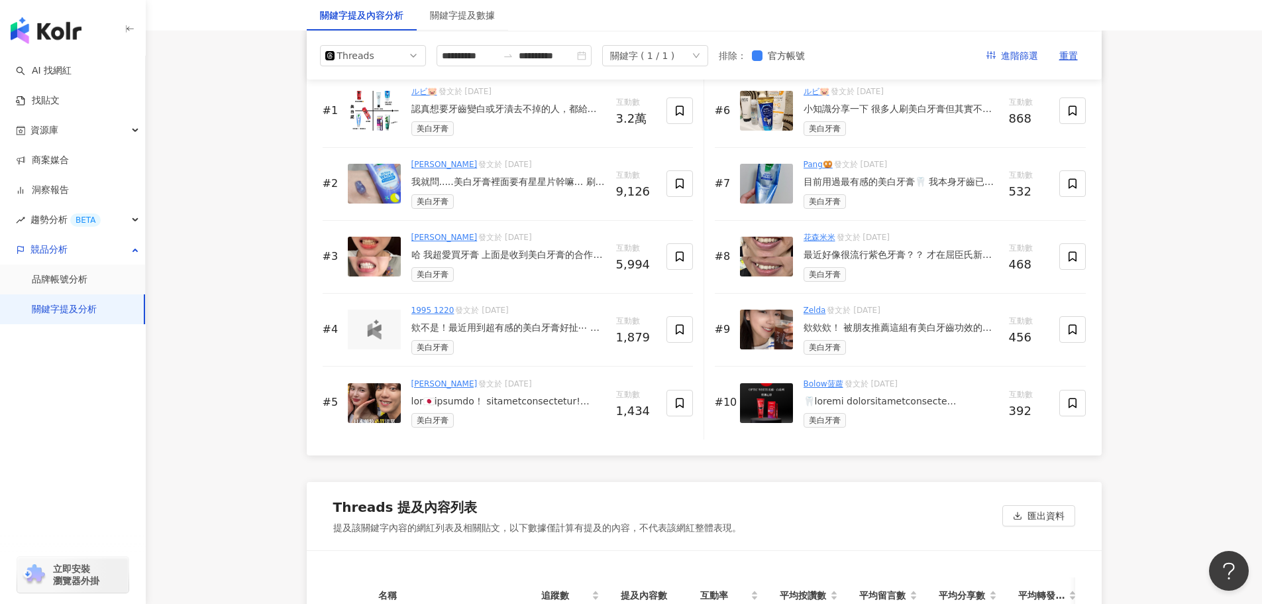
click at [879, 116] on div "小知識分享一下 很多人刷美白牙膏但其實不知道，美白靠的是「過氧化氫」這個成分（Hydrogen Peroxide） 靠氧化分解牙齒表面色素才會變白 衛福部規定…" at bounding box center [901, 109] width 195 height 13
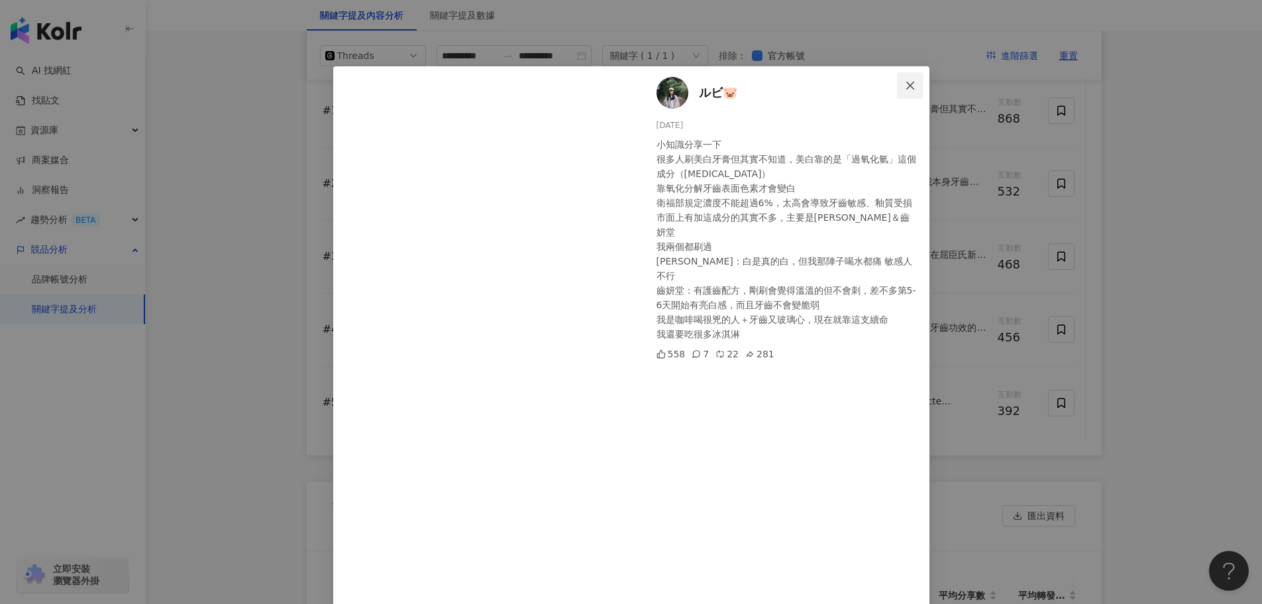
click at [905, 90] on icon "close" at bounding box center [910, 85] width 11 height 11
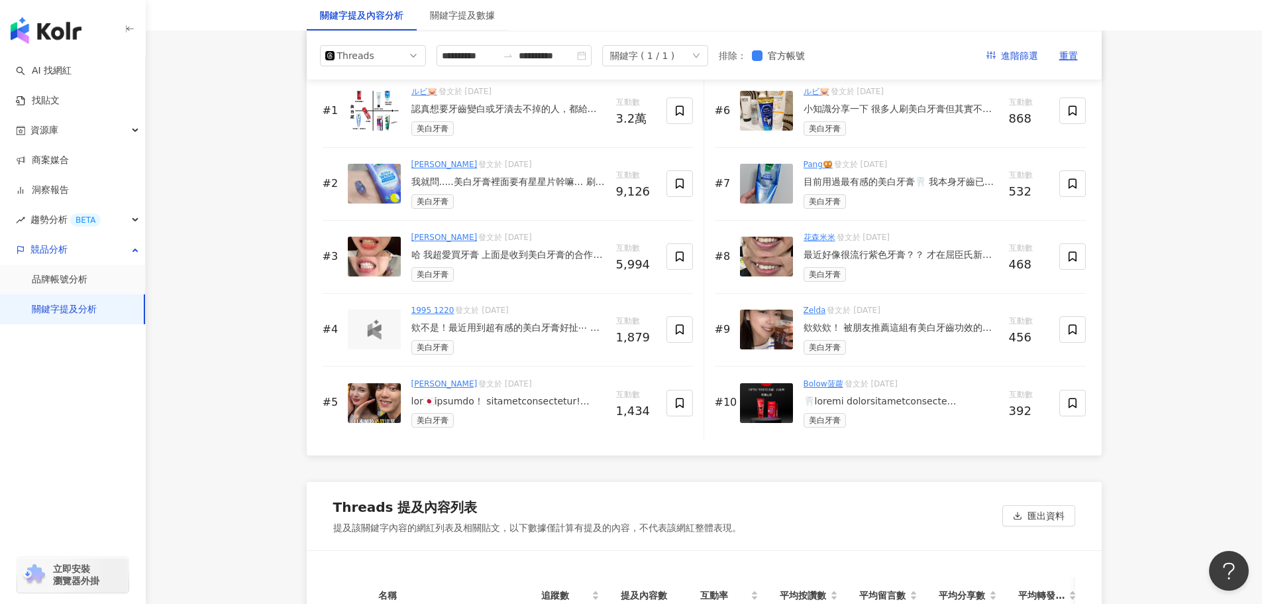
click at [893, 408] on div at bounding box center [901, 401] width 195 height 13
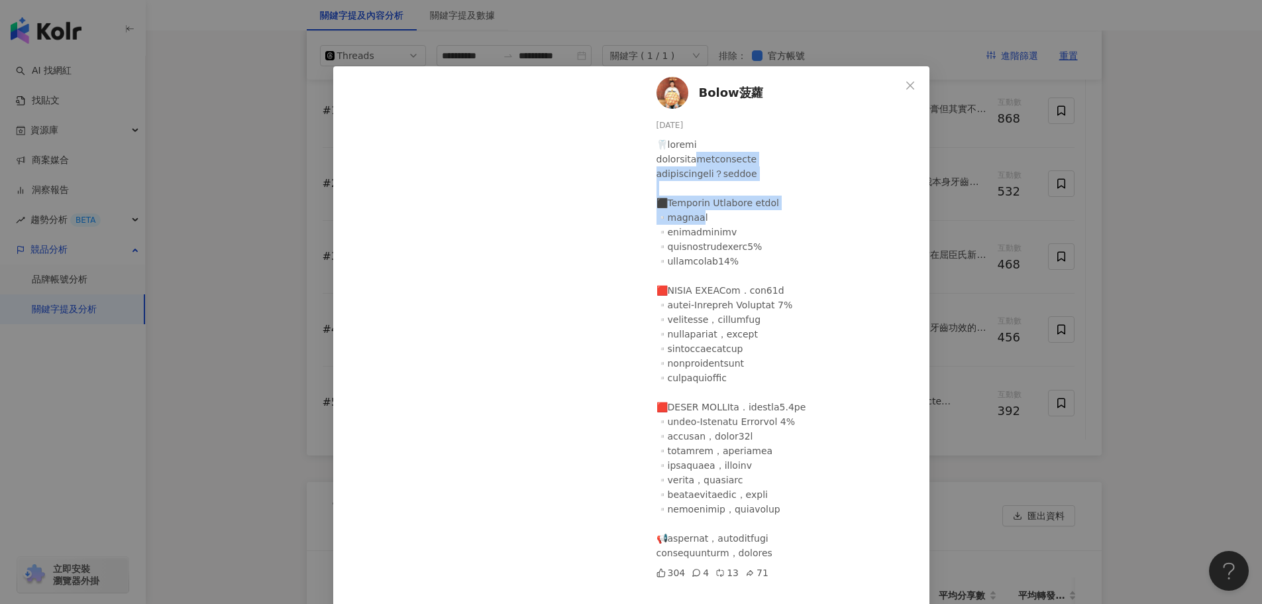
drag, startPoint x: 731, startPoint y: 158, endPoint x: 716, endPoint y: 213, distance: 57.1
click at [716, 213] on div at bounding box center [788, 348] width 262 height 423
click at [905, 81] on icon "close" at bounding box center [910, 85] width 11 height 11
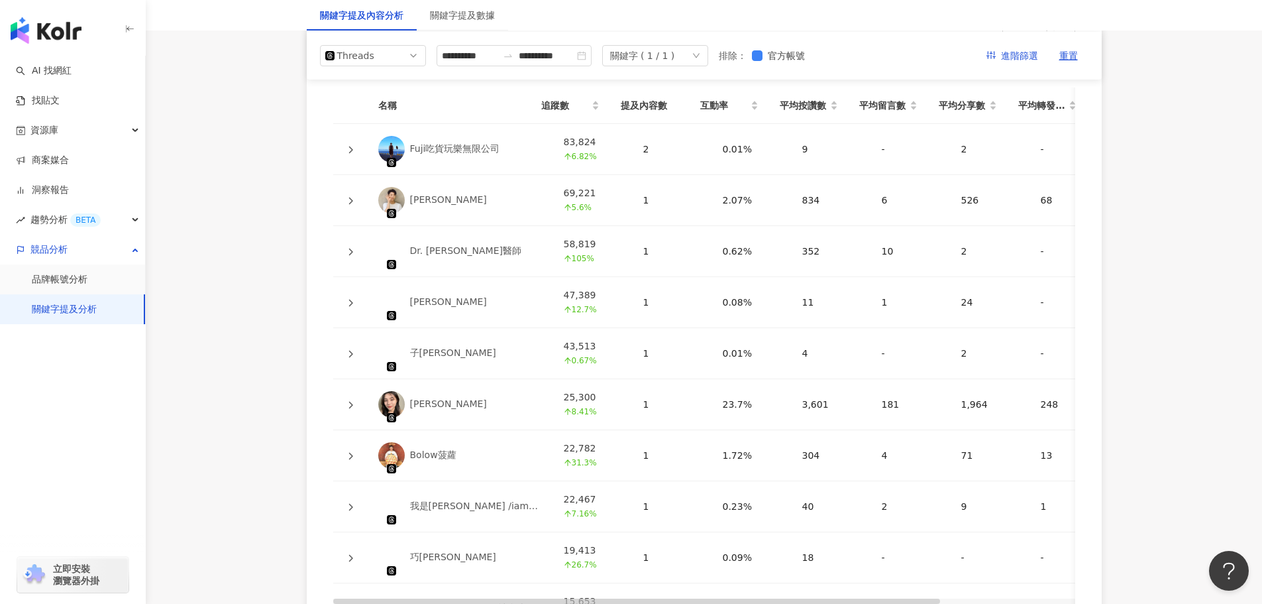
scroll to position [2120, 0]
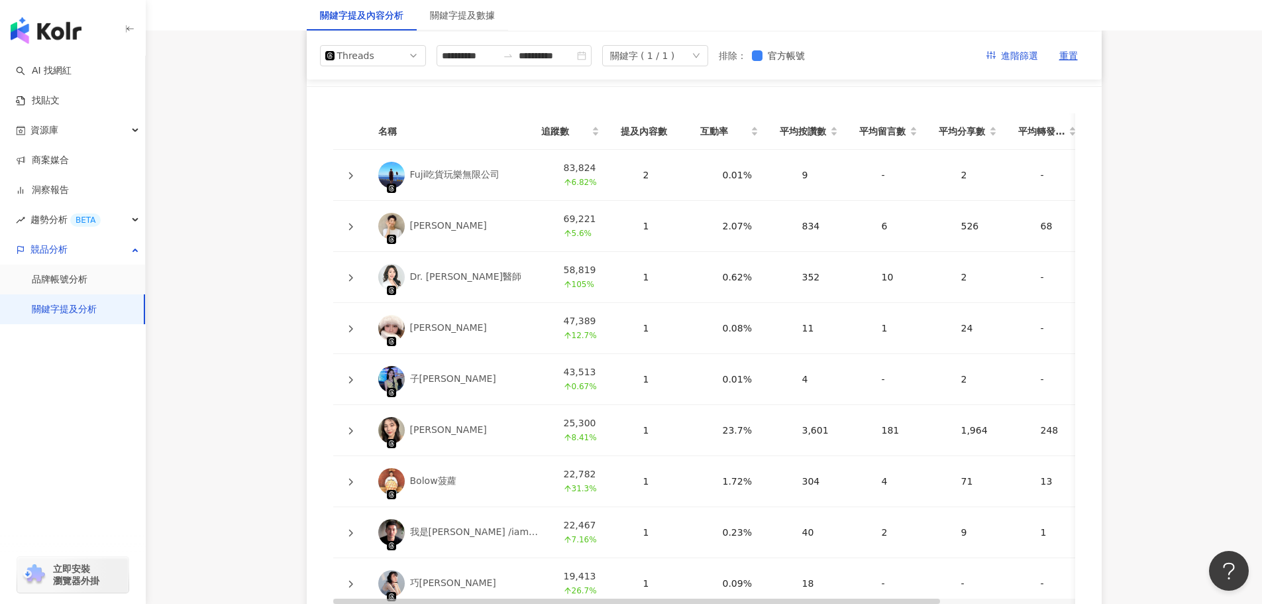
drag, startPoint x: 465, startPoint y: 187, endPoint x: 416, endPoint y: 189, distance: 49.0
click at [416, 182] on div "Fuji吃貨玩樂無限公司" at bounding box center [455, 174] width 90 height 13
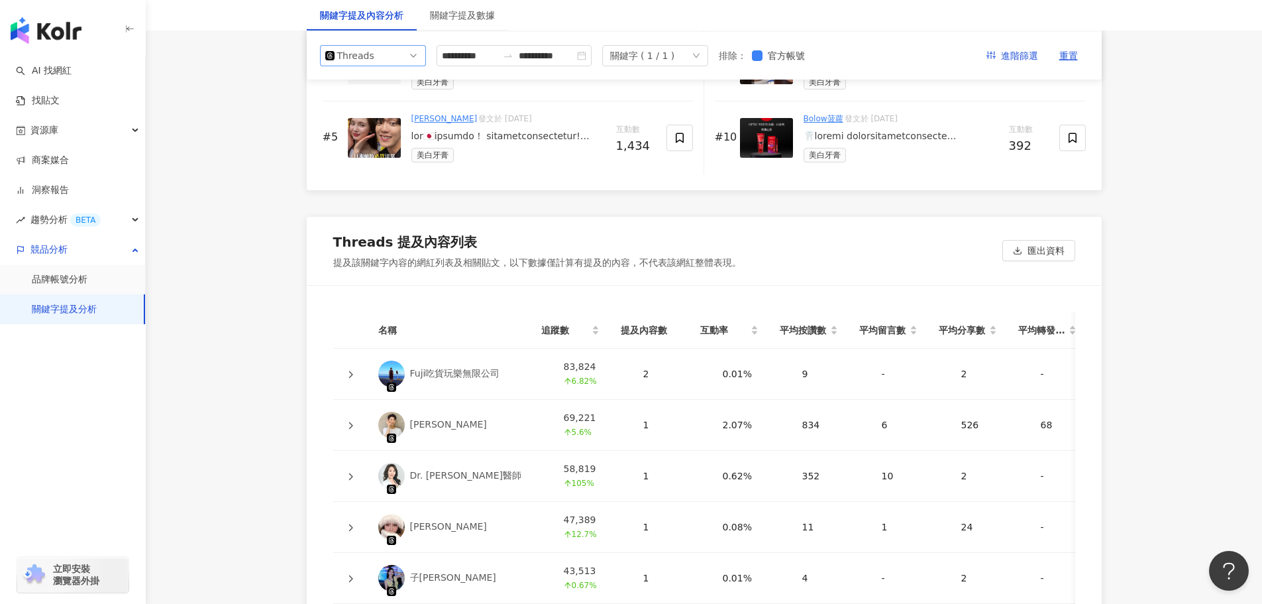
scroll to position [331, 0]
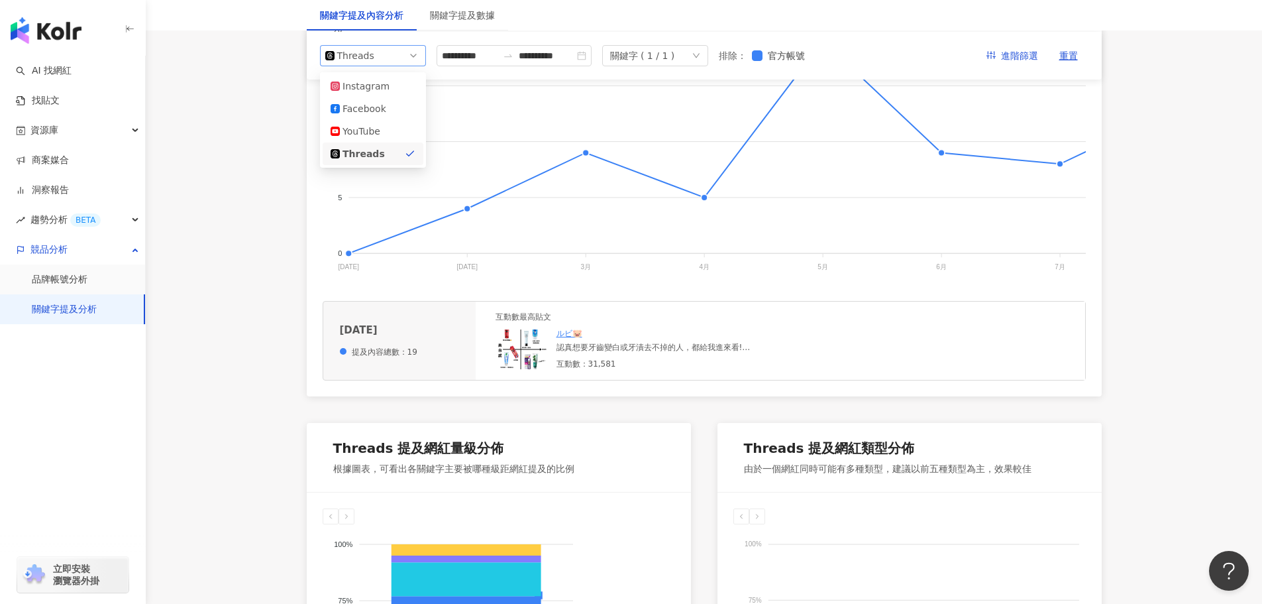
click at [396, 63] on span "Threads" at bounding box center [372, 56] width 95 height 20
click at [378, 91] on div "Instagram" at bounding box center [364, 86] width 43 height 15
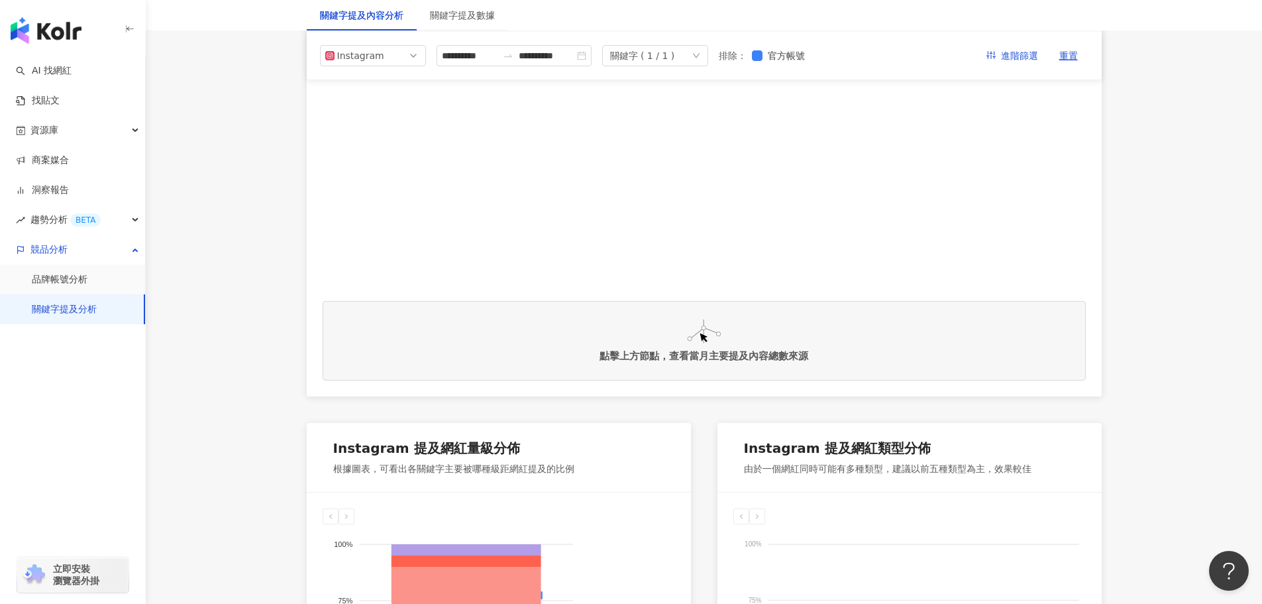
scroll to position [133, 0]
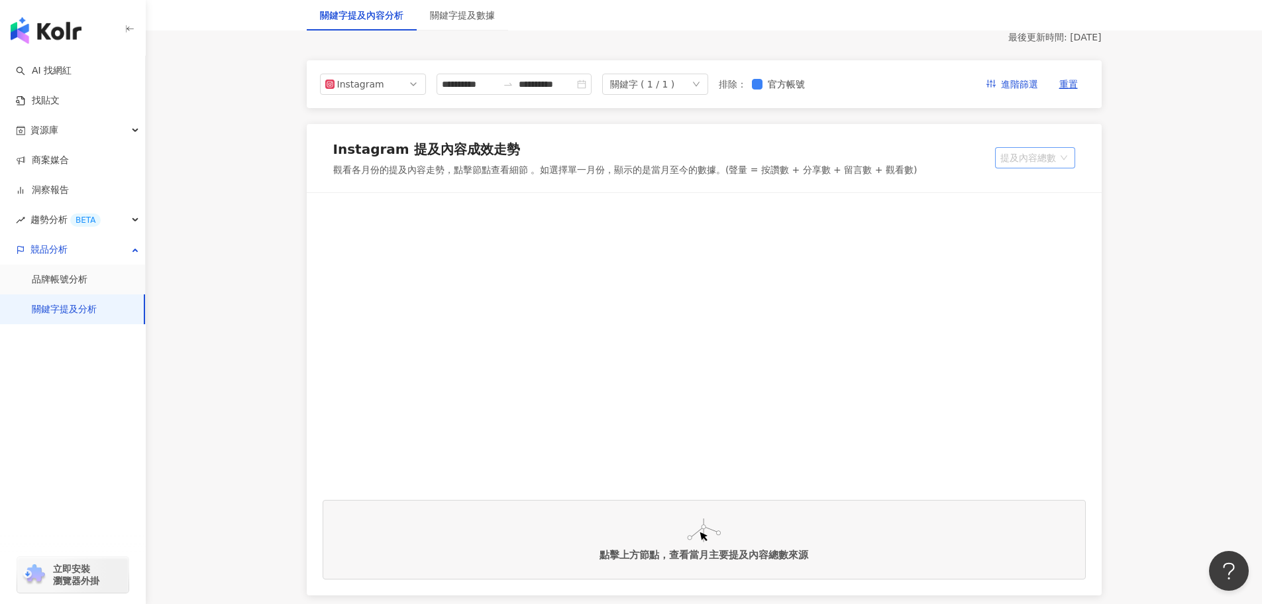
click at [1035, 156] on span "提及內容總數" at bounding box center [1035, 158] width 70 height 20
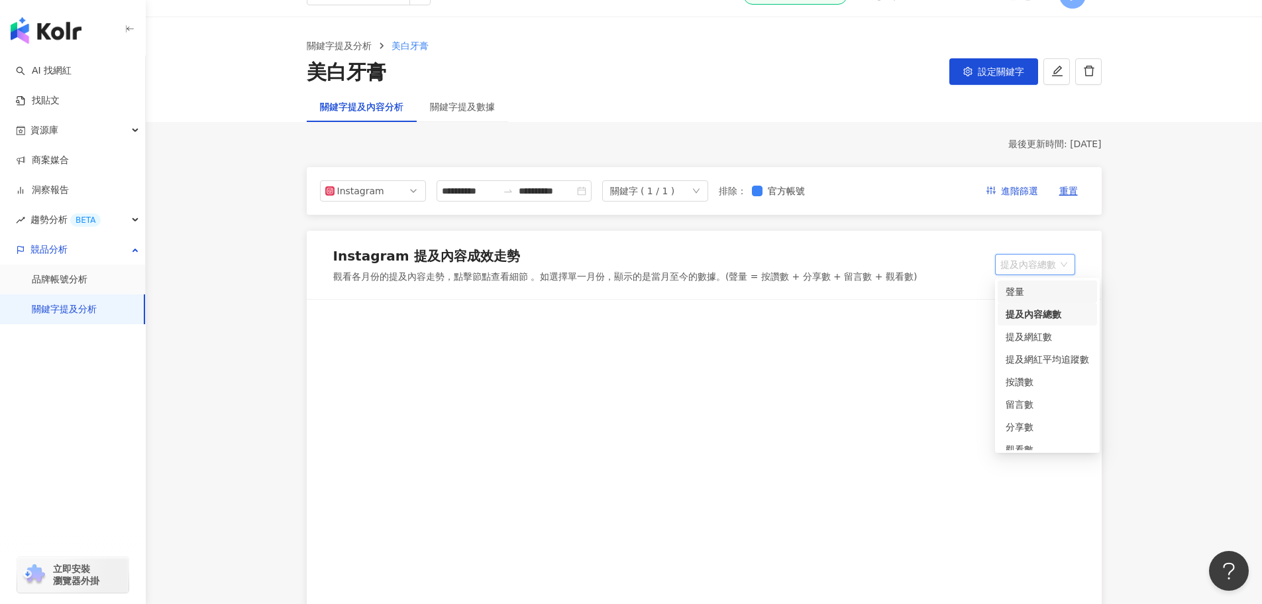
scroll to position [0, 0]
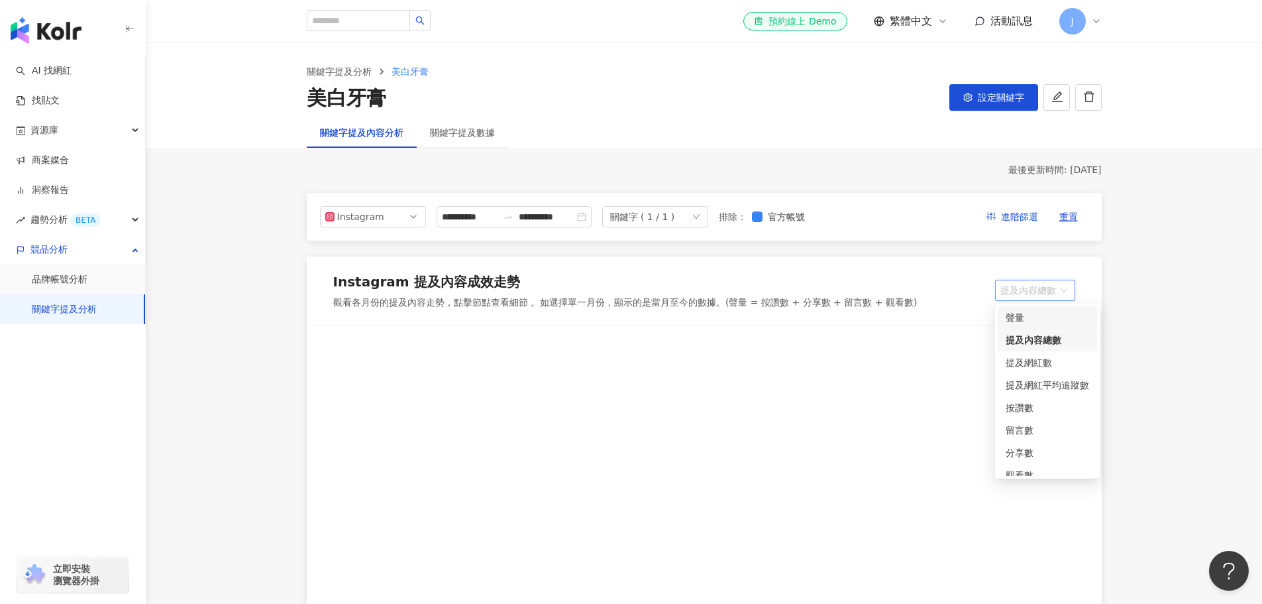
click at [1047, 313] on div "聲量" at bounding box center [1047, 317] width 83 height 15
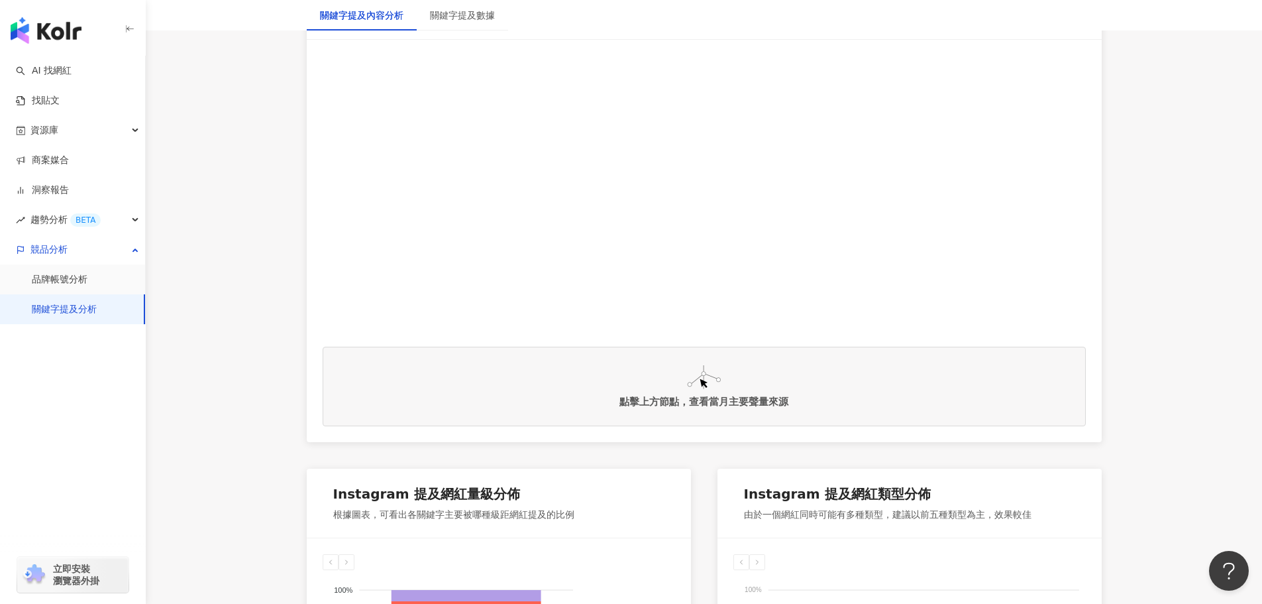
scroll to position [331, 0]
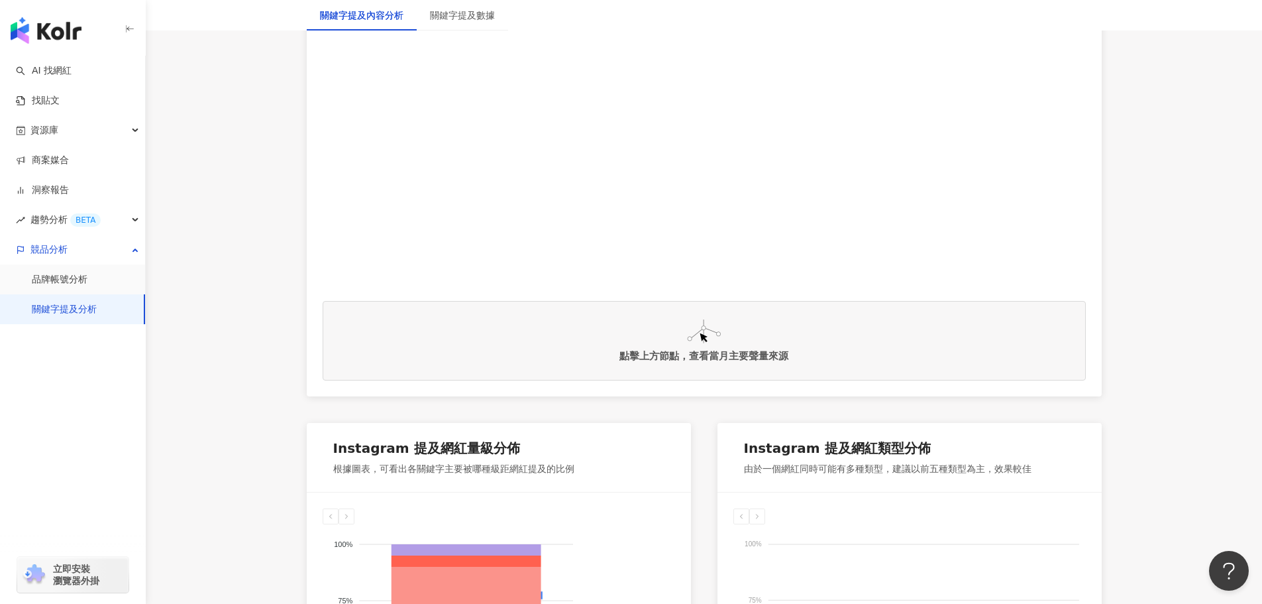
click at [721, 339] on div "點擊上方節點，查看當月主要聲量來源" at bounding box center [704, 341] width 763 height 80
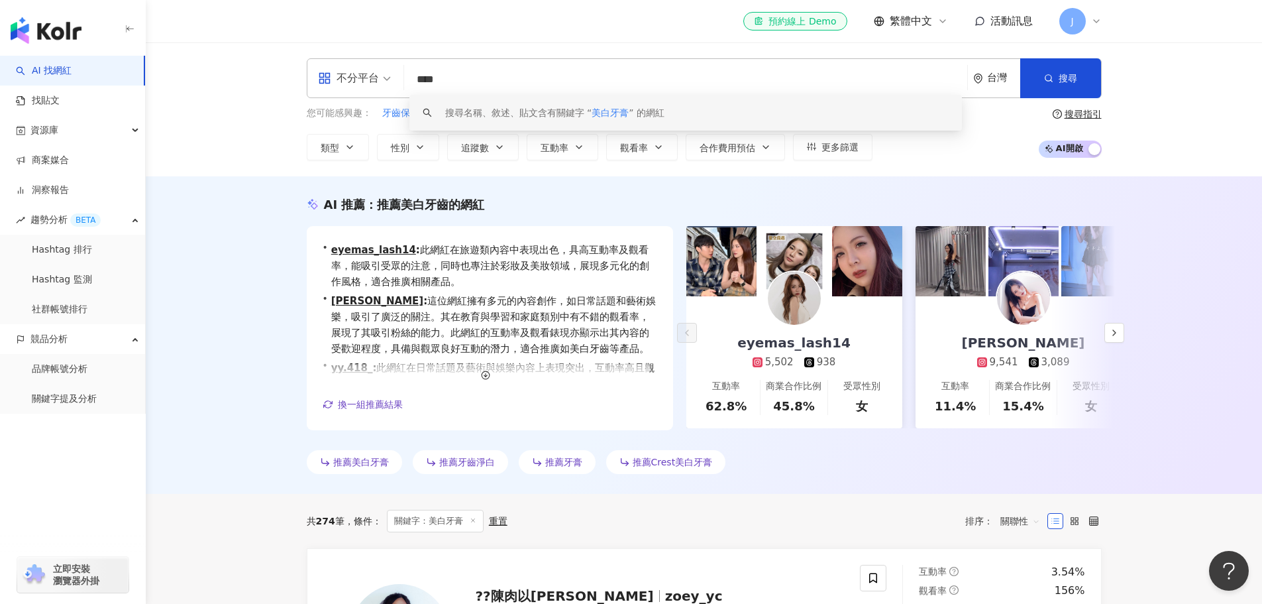
drag, startPoint x: 462, startPoint y: 74, endPoint x: 376, endPoint y: 85, distance: 86.2
click at [376, 85] on div "不分平台 **** 台灣 搜尋 keyword 搜尋名稱、敘述、貼文含有關鍵字 “ 美白牙膏 ” 的網紅" at bounding box center [704, 78] width 795 height 40
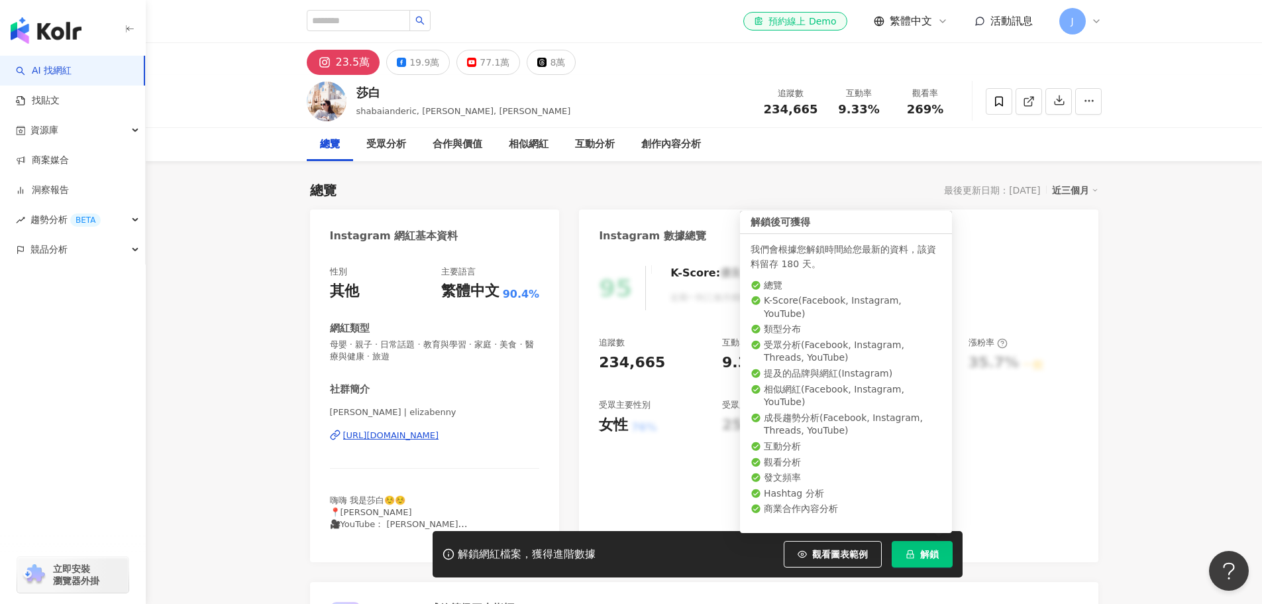
click at [943, 555] on button "解鎖" at bounding box center [922, 554] width 61 height 27
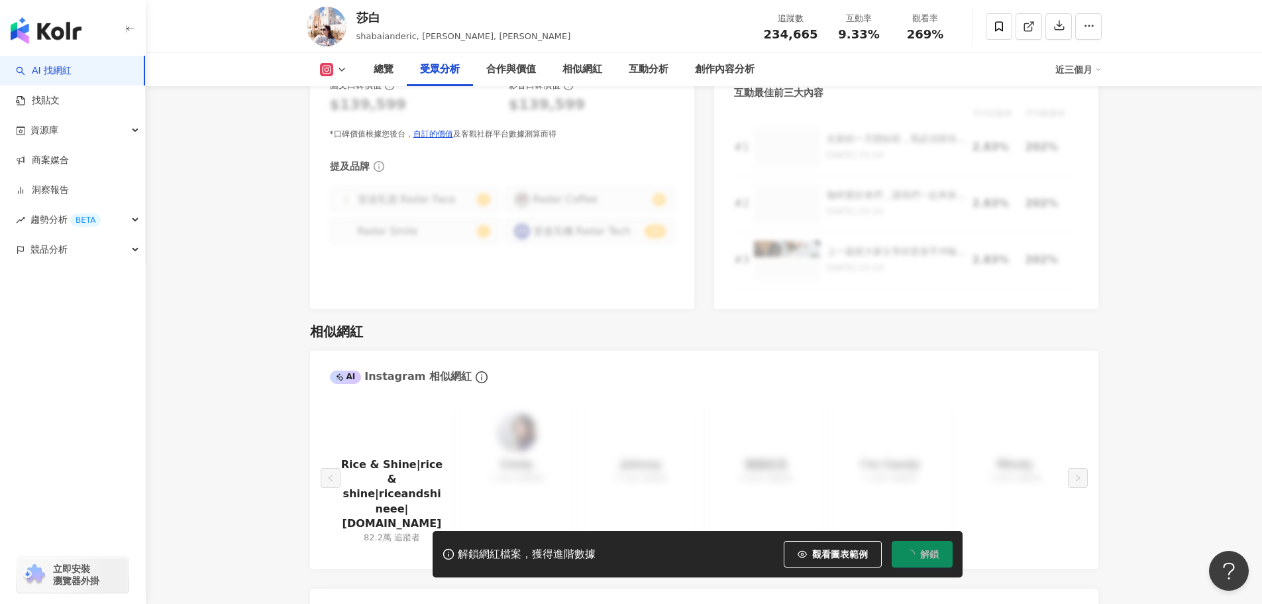
scroll to position [1590, 0]
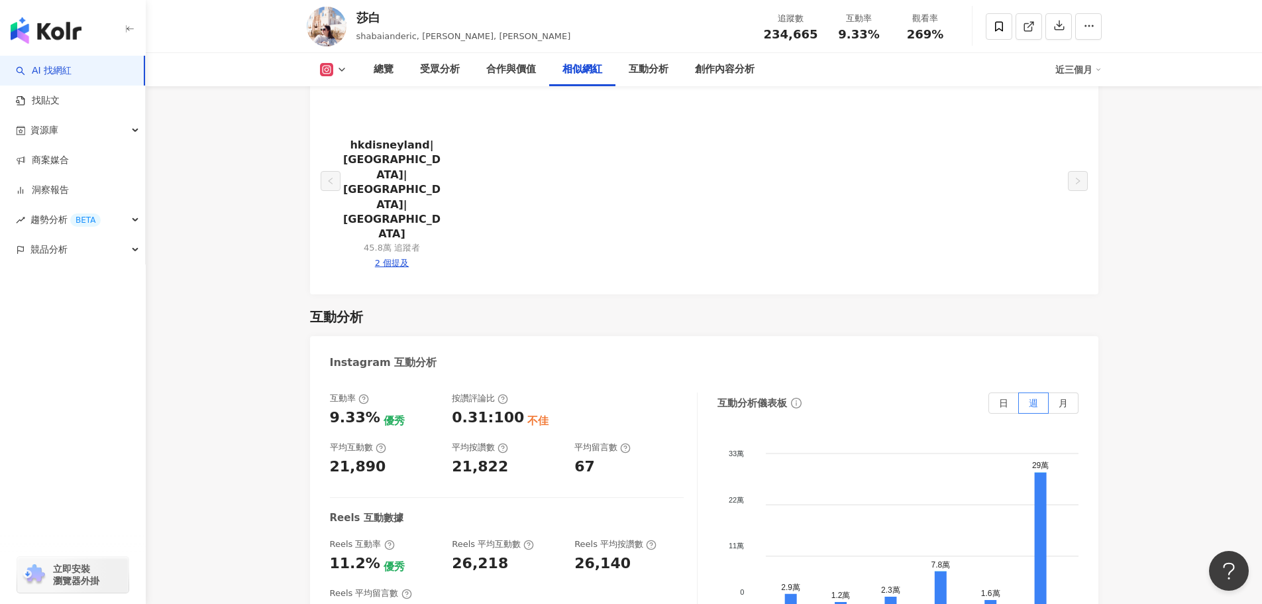
scroll to position [2518, 0]
drag, startPoint x: 460, startPoint y: 357, endPoint x: 539, endPoint y: 356, distance: 78.9
click at [539, 407] on div "0.31:100 不佳" at bounding box center [506, 417] width 109 height 21
click at [568, 392] on div "互動率 9.33% 優秀 按讚評論比 0.31:100 不佳 平均互動數 21,890 平均按讚數 21,822 平均留言數 67" at bounding box center [507, 434] width 354 height 85
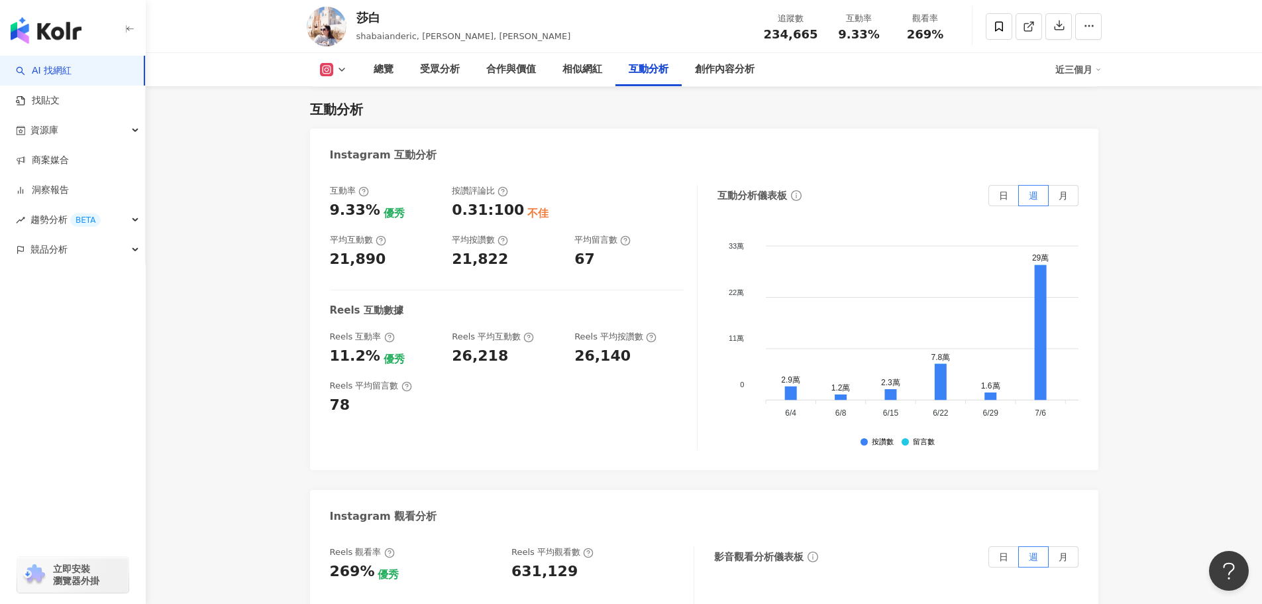
scroll to position [2650, 0]
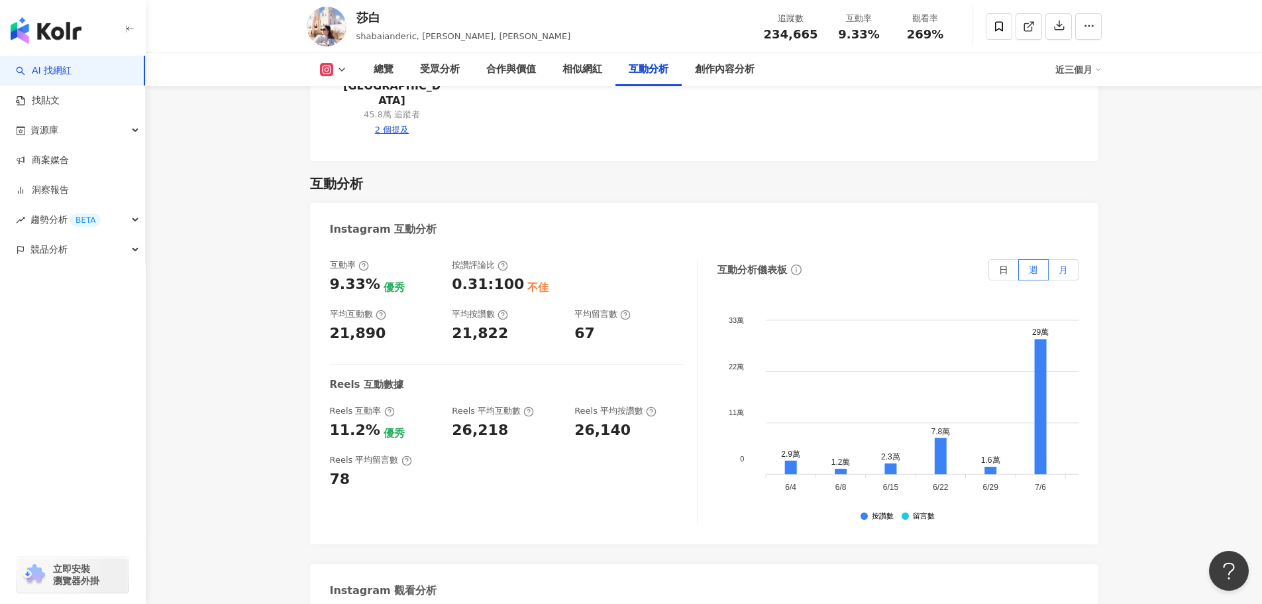
click at [1063, 264] on span "月" at bounding box center [1063, 269] width 9 height 11
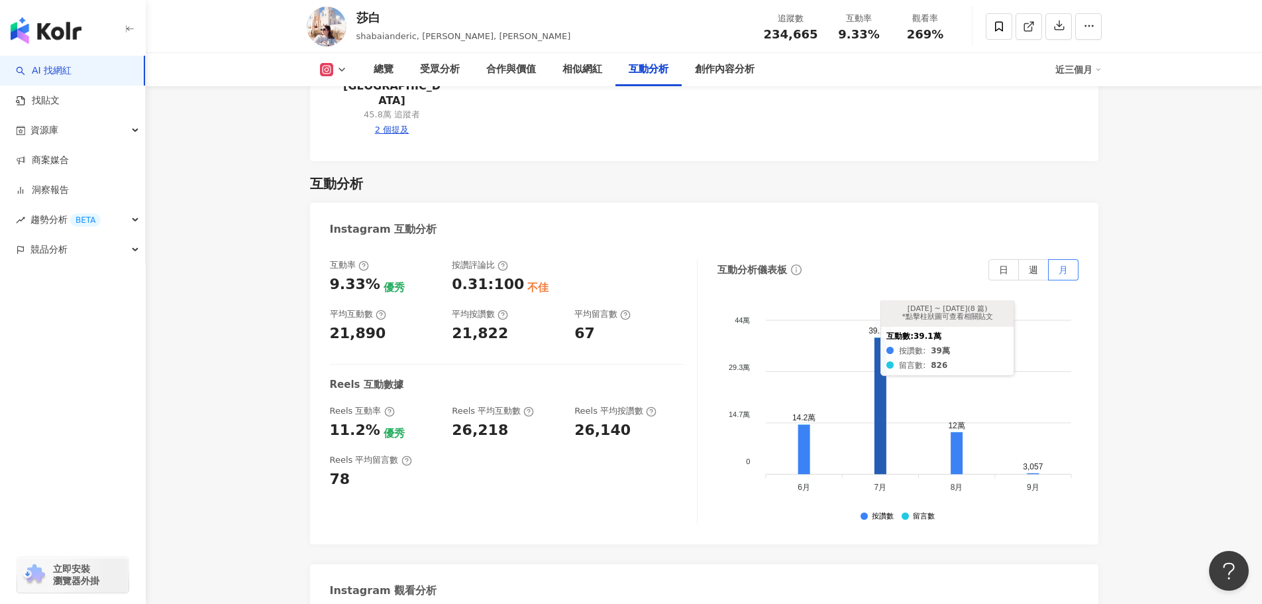
click at [880, 337] on icon at bounding box center [881, 405] width 12 height 136
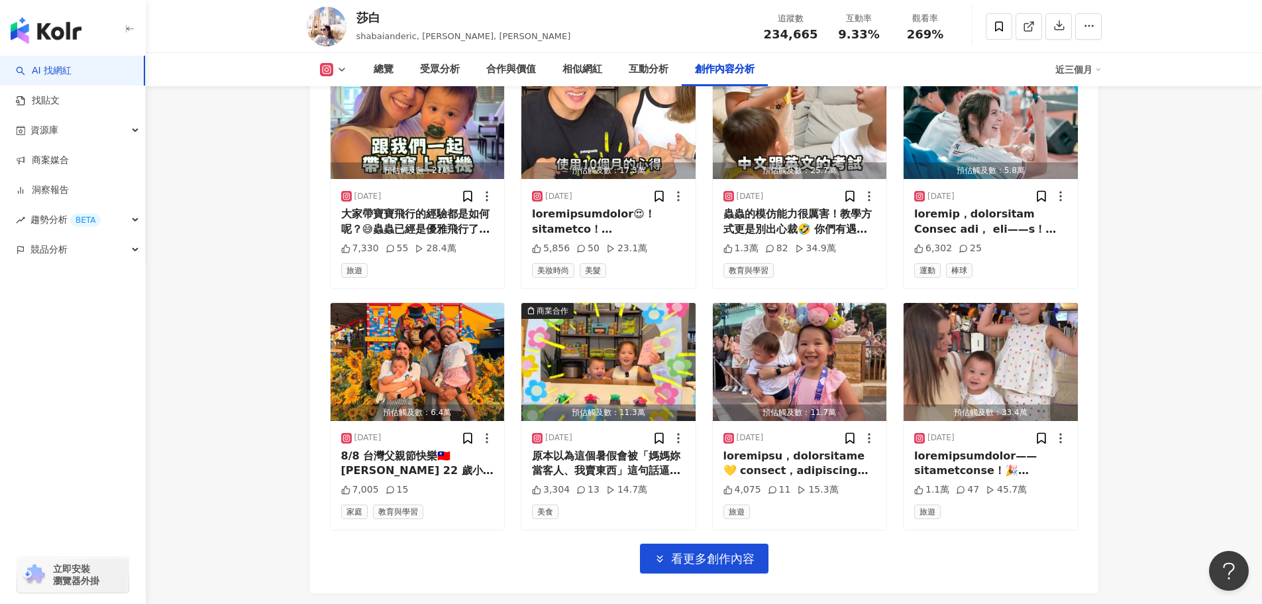
scroll to position [4648, 0]
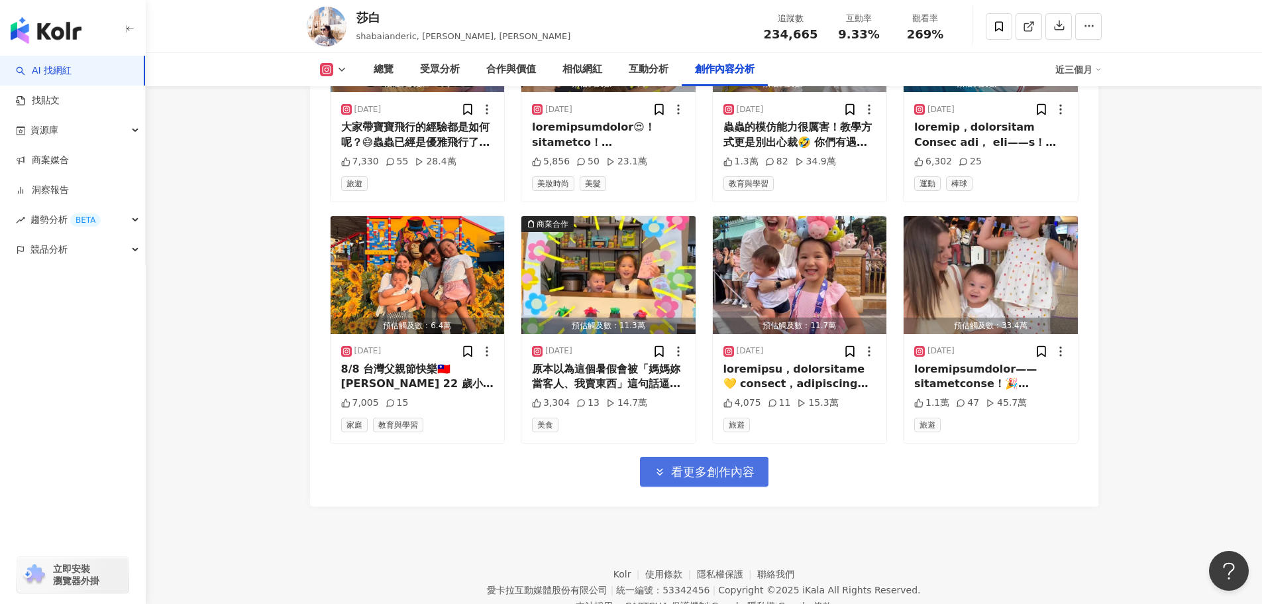
click at [690, 464] on span "看更多創作內容" at bounding box center [712, 471] width 83 height 15
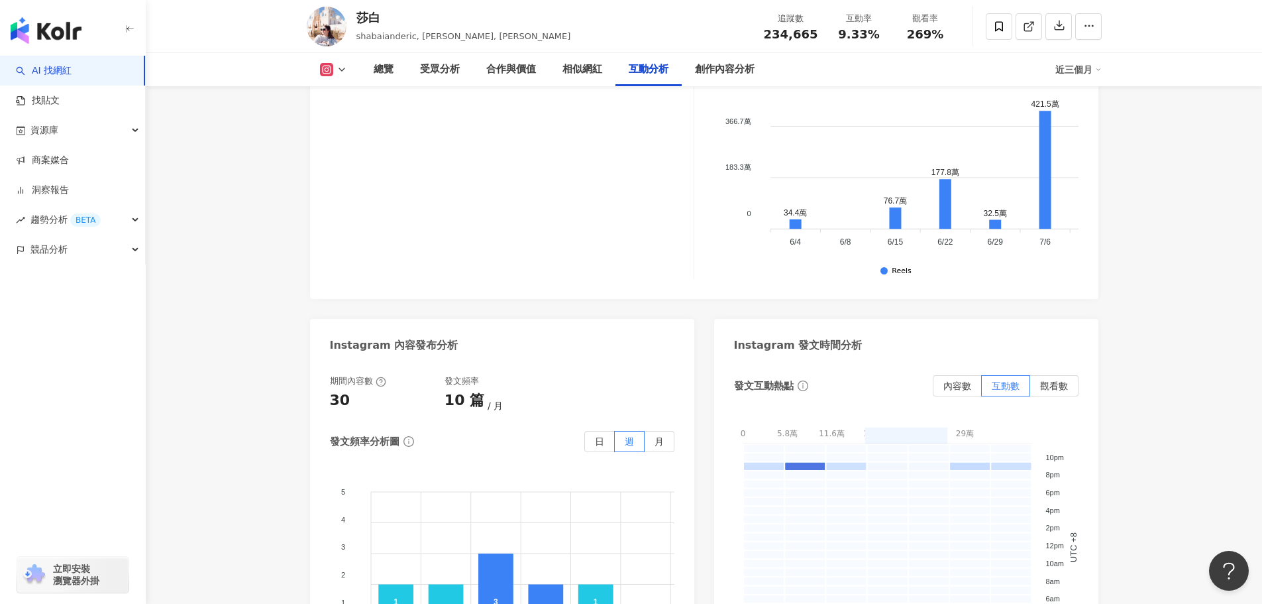
scroll to position [3720, 0]
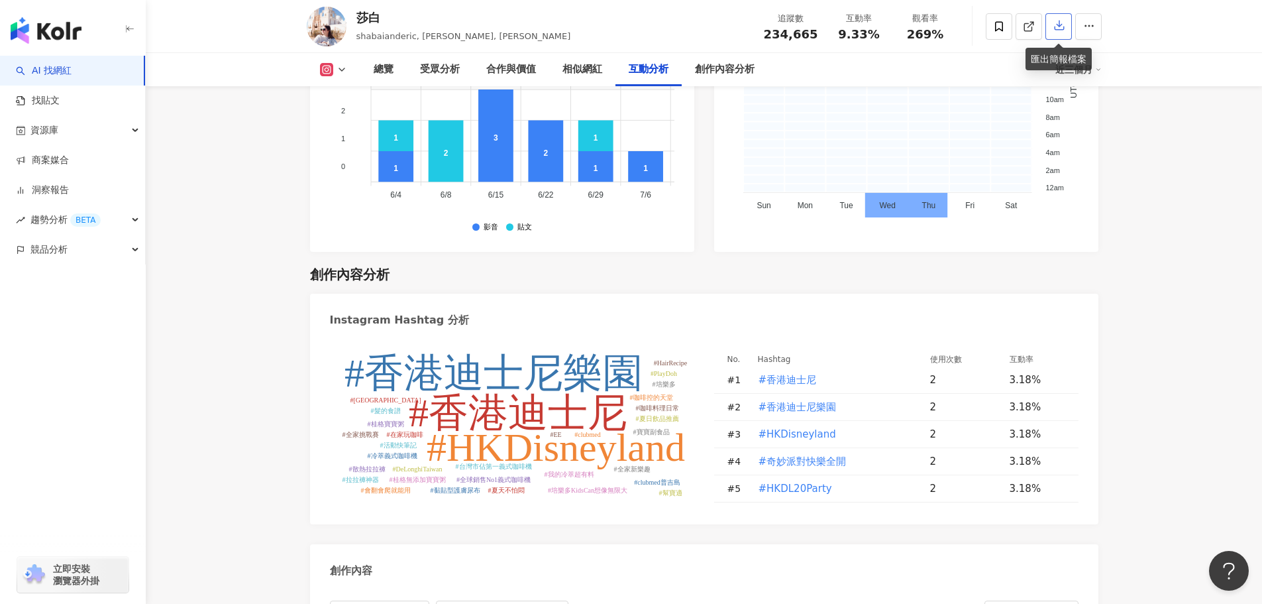
click at [1063, 25] on icon "button" at bounding box center [1059, 25] width 12 height 12
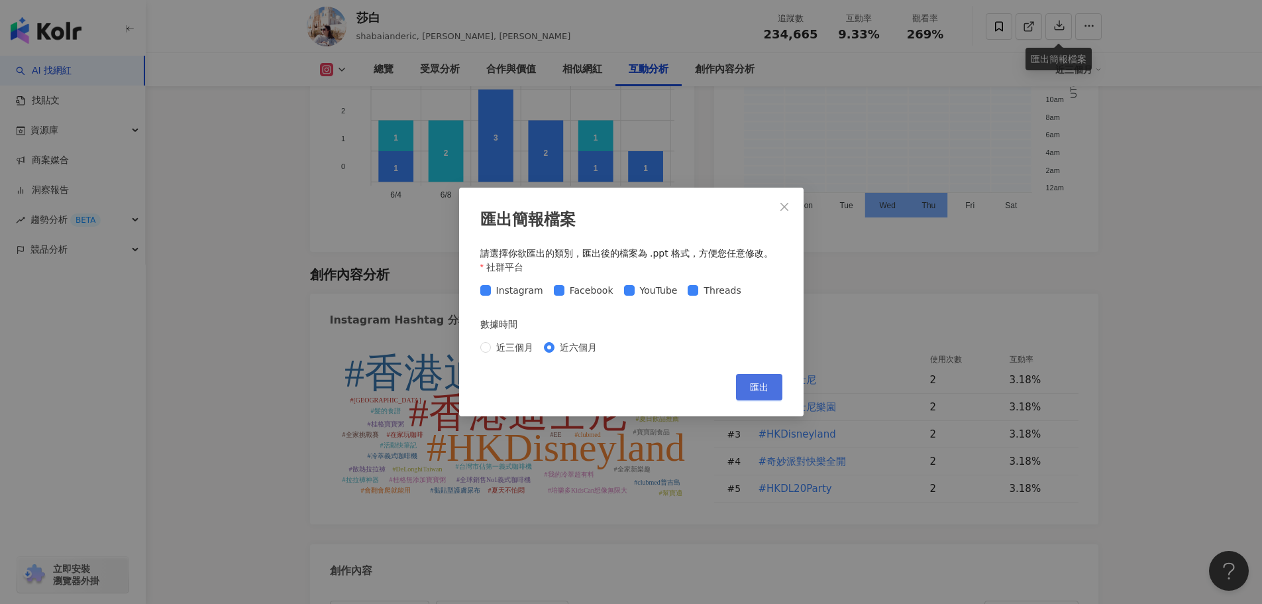
click at [755, 390] on span "匯出" at bounding box center [759, 387] width 19 height 11
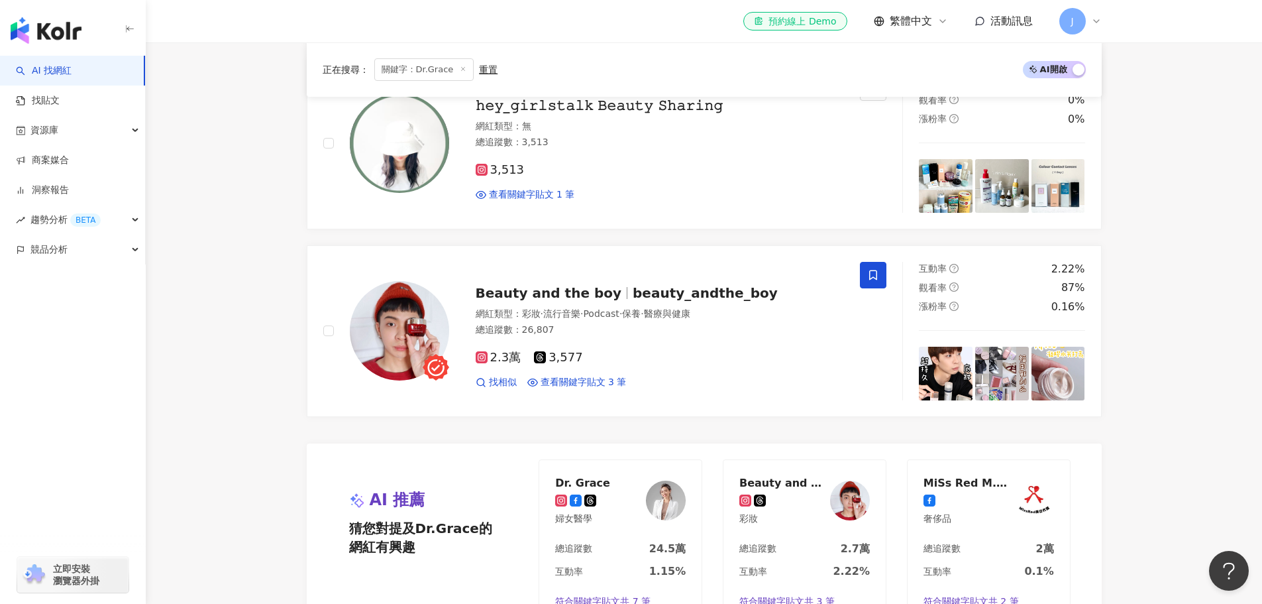
scroll to position [2186, 0]
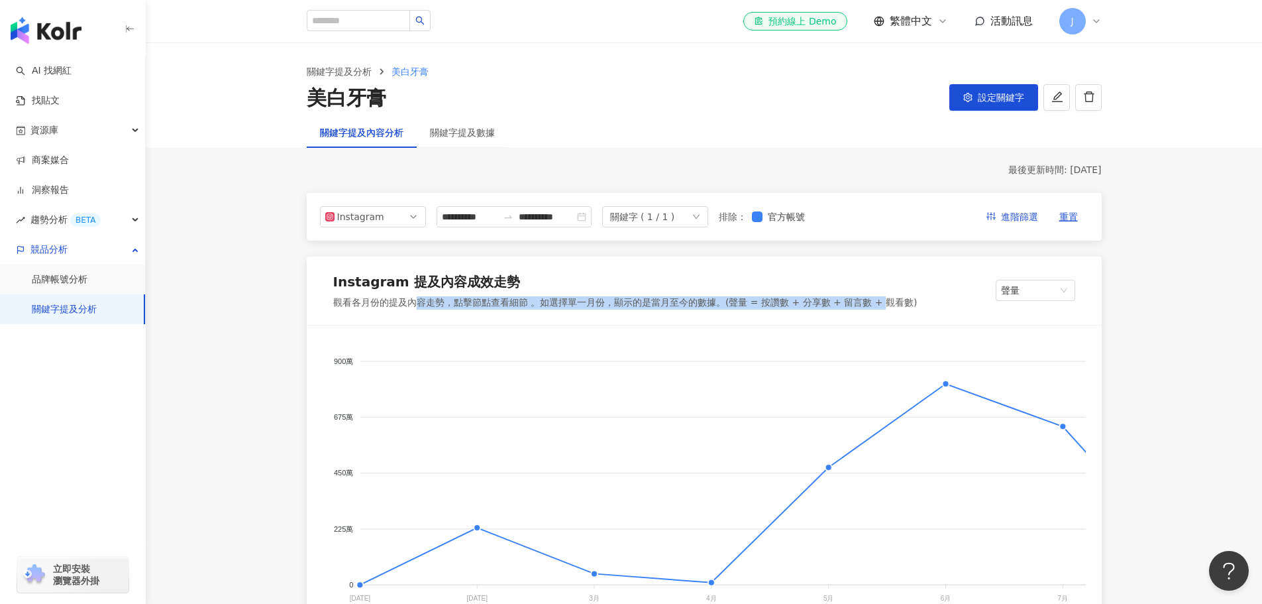
drag, startPoint x: 413, startPoint y: 305, endPoint x: 869, endPoint y: 301, distance: 455.8
click at [869, 301] on div "觀看各月份的提及內容走勢，點擊節點查看細節 。如選擇單一月份，顯示的是當月至今的數據。(聲量 = 按讚數 + 分享數 + 留言數 + 觀看數)" at bounding box center [625, 302] width 584 height 13
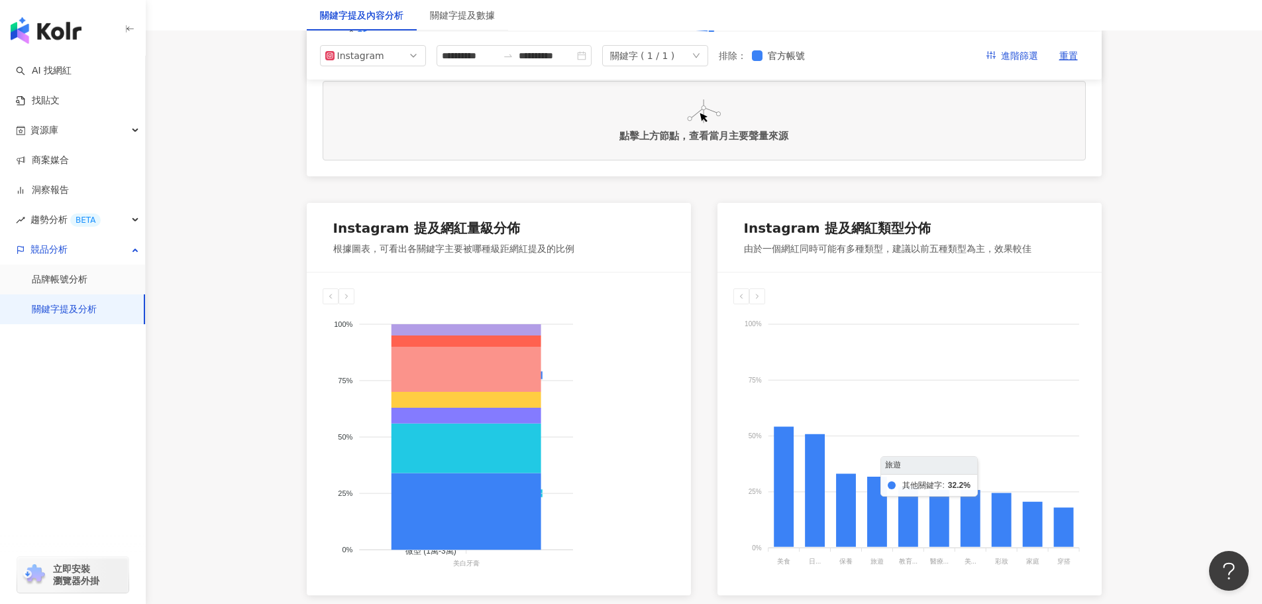
scroll to position [530, 0]
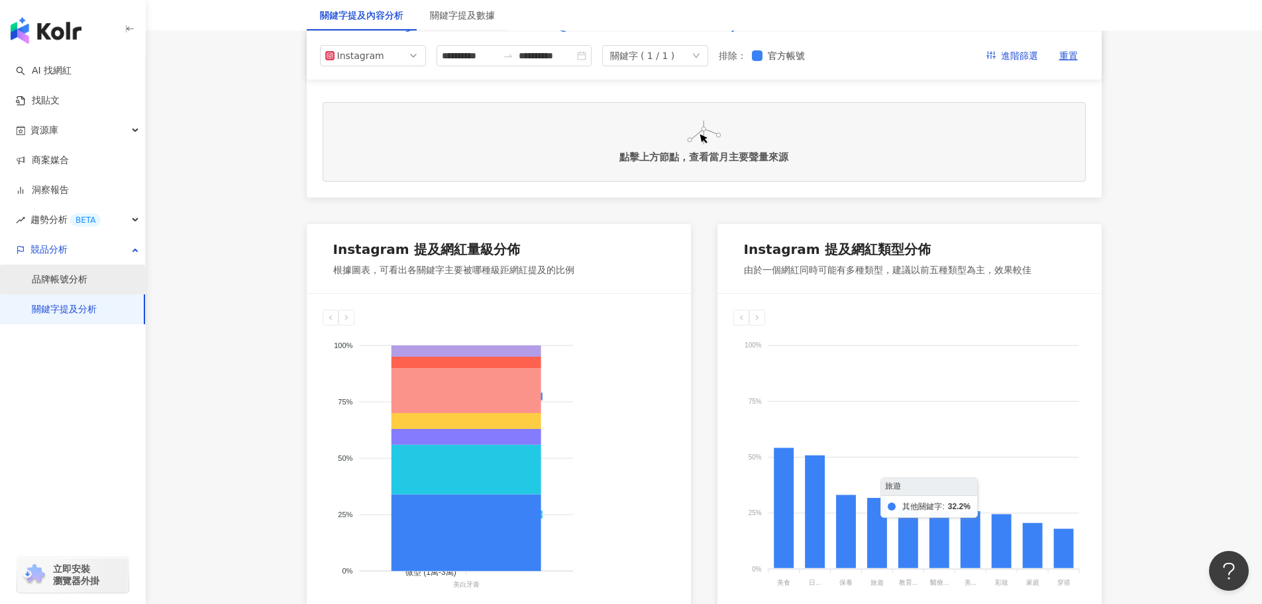
click at [87, 282] on link "品牌帳號分析" at bounding box center [60, 279] width 56 height 13
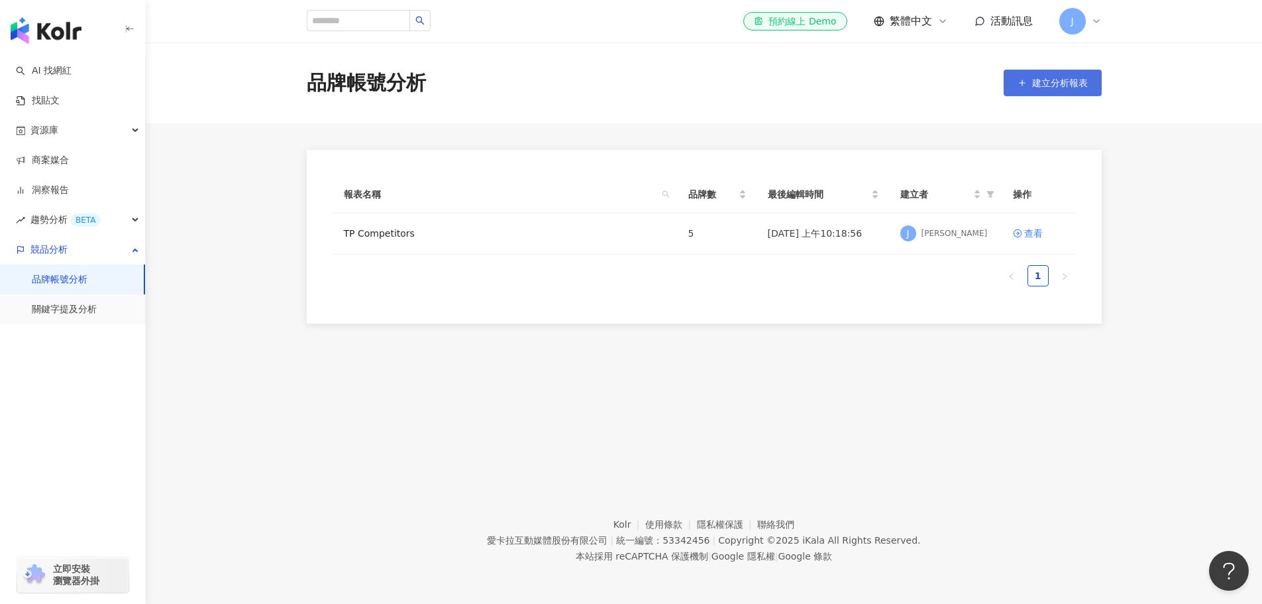
click at [1037, 91] on button "建立分析報表" at bounding box center [1053, 83] width 98 height 27
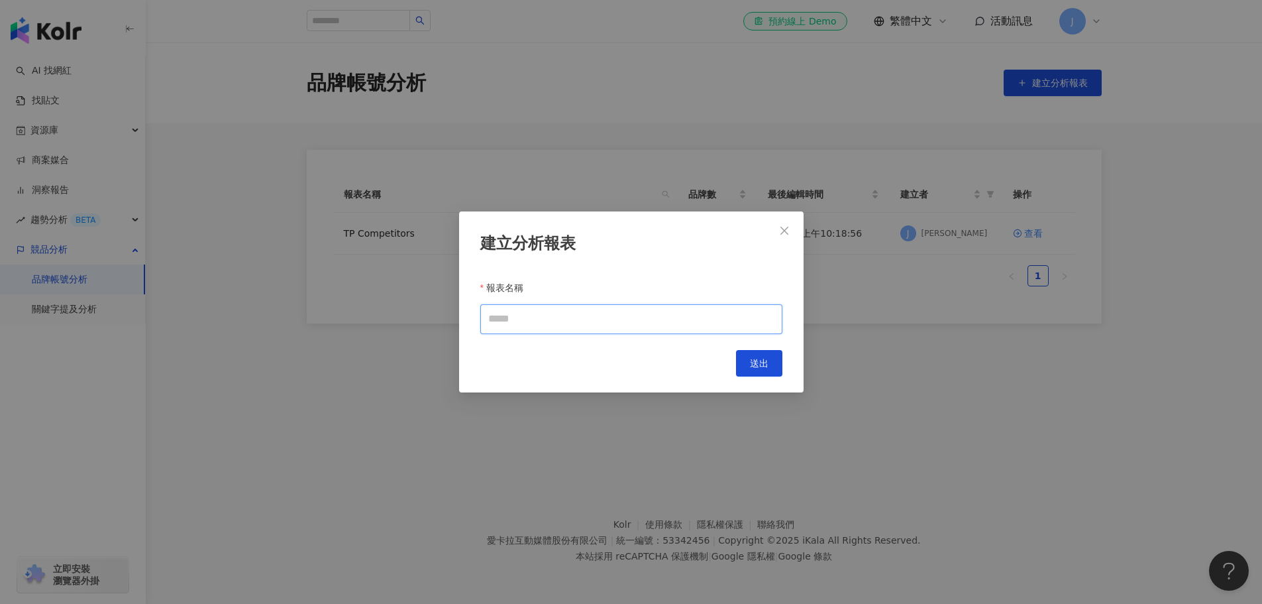
click at [574, 325] on input "報表名稱" at bounding box center [631, 319] width 302 height 30
type input "*"
type input "**********"
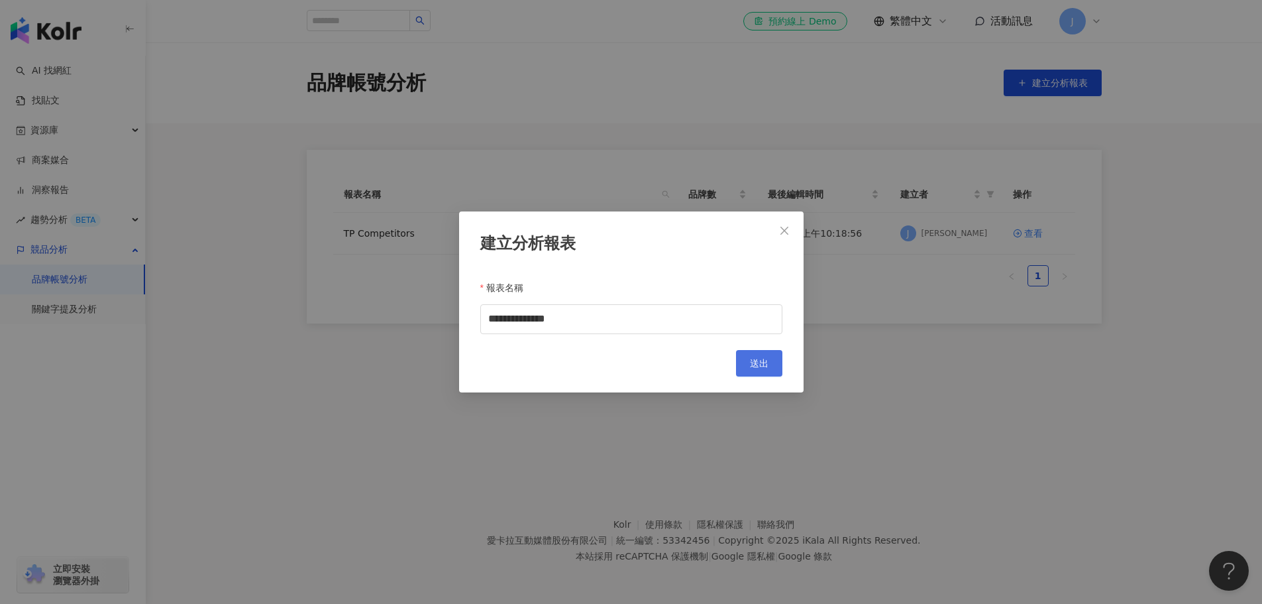
click at [764, 370] on button "送出" at bounding box center [759, 363] width 46 height 27
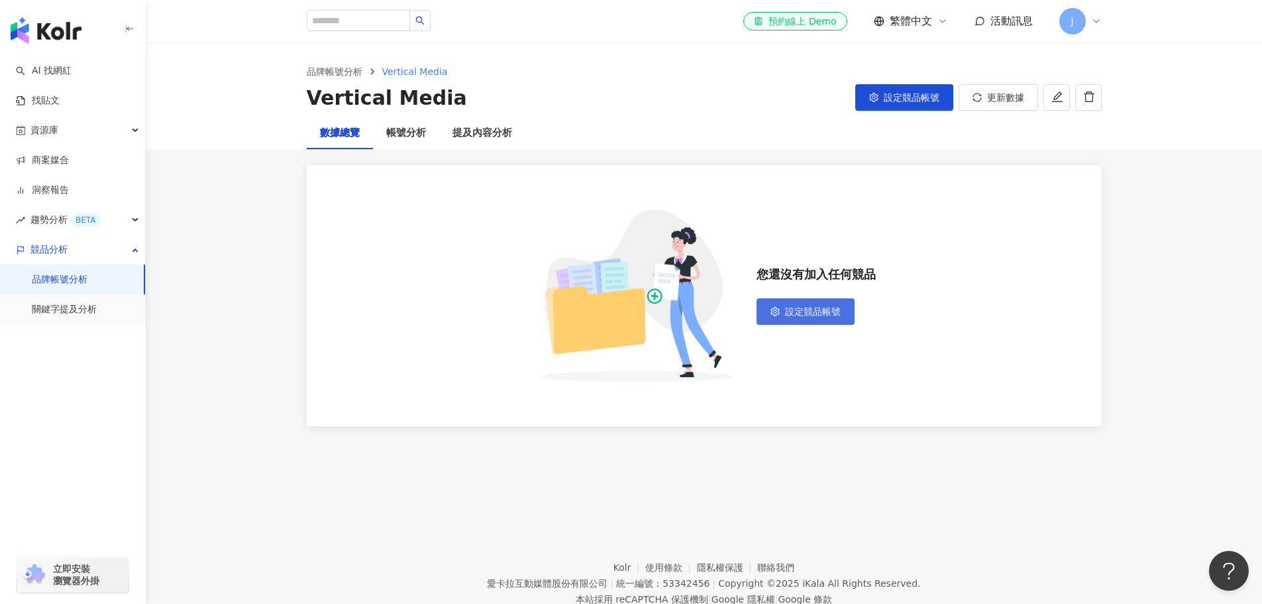
click at [841, 309] on button "設定競品帳號" at bounding box center [806, 311] width 98 height 27
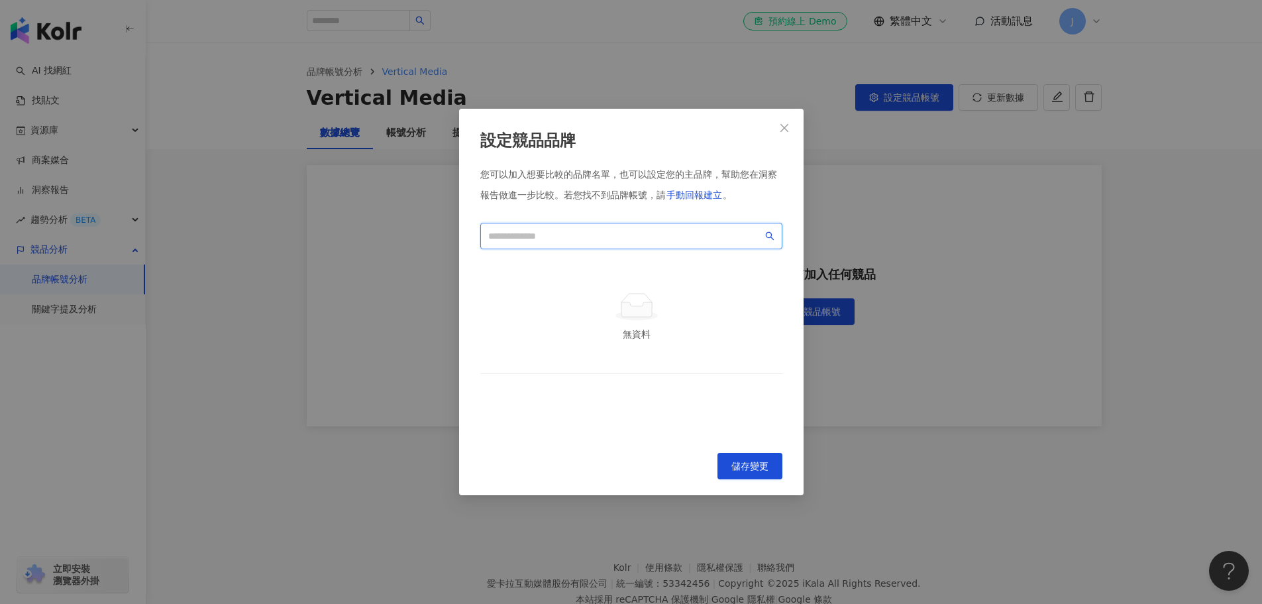
click at [567, 240] on input "search" at bounding box center [625, 236] width 274 height 15
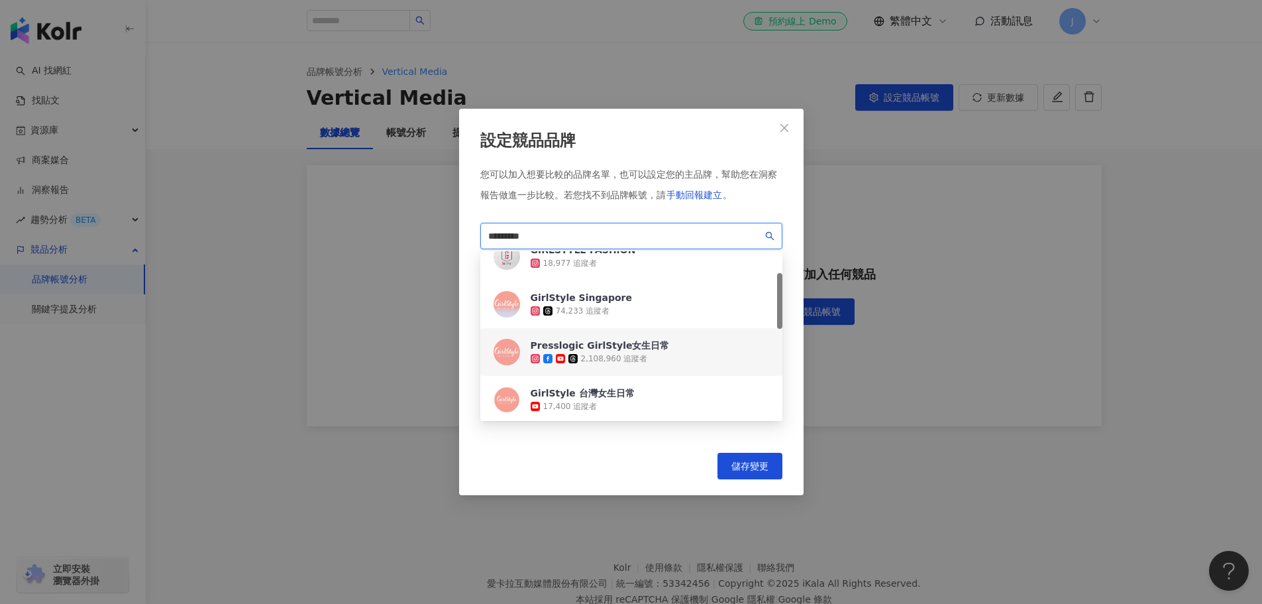
scroll to position [133, 0]
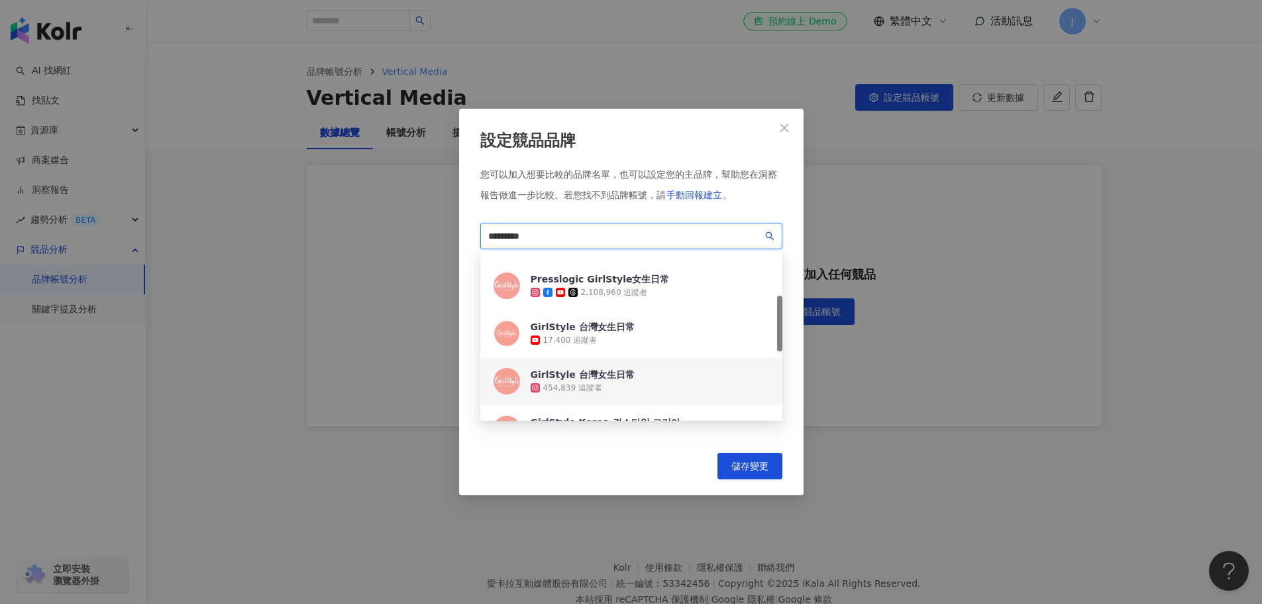
click at [619, 383] on div "454,839 追蹤者" at bounding box center [583, 387] width 104 height 13
drag, startPoint x: 620, startPoint y: 239, endPoint x: 345, endPoint y: 216, distance: 276.6
click at [345, 216] on div "設定競品品牌 您可以加入想要比較的品牌名單，也可以設定您的主品牌，幫助您在洞察報告做進一步比較。 若您找不到品牌帳號，請 手動回報建立 。 *********…" at bounding box center [631, 302] width 1262 height 604
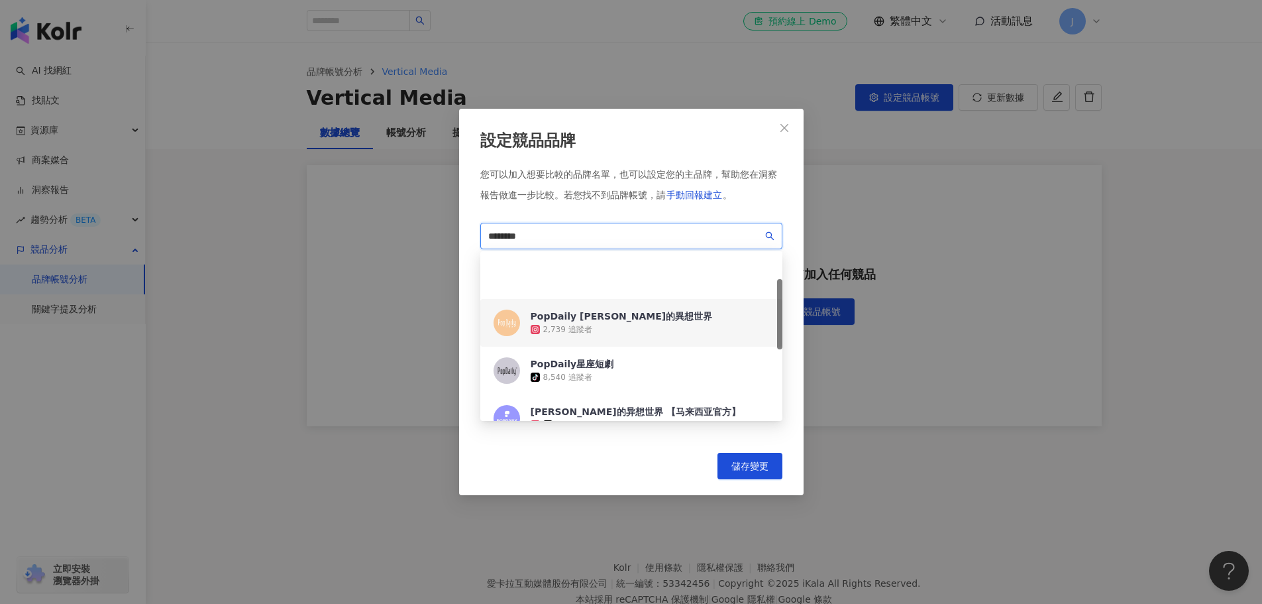
scroll to position [66, 0]
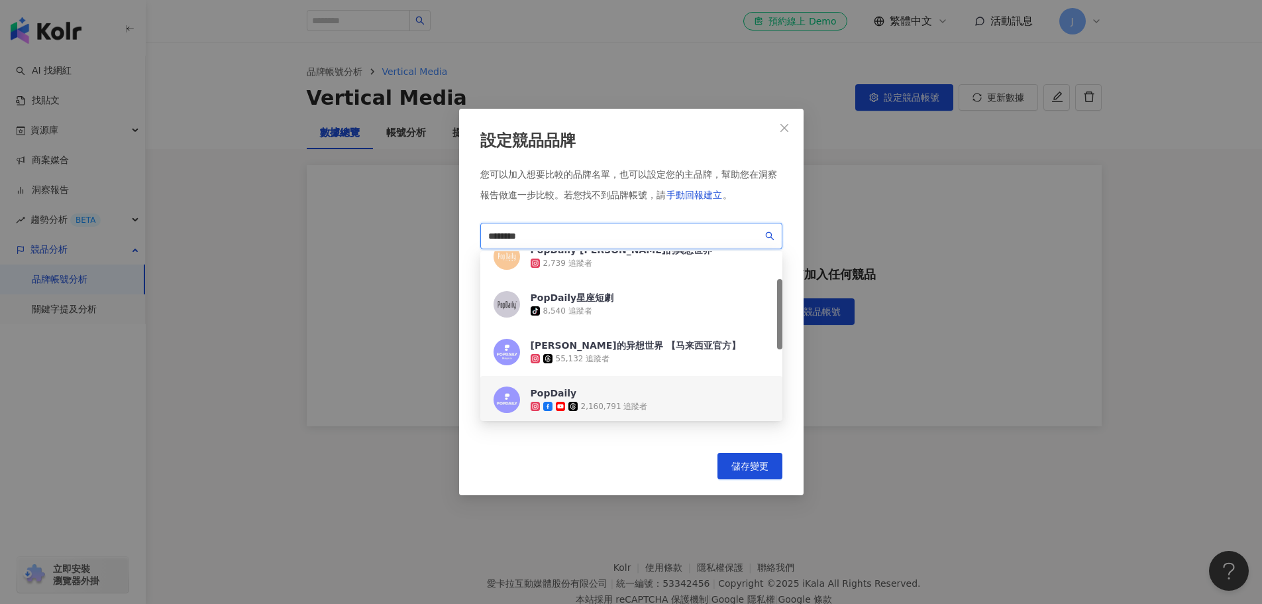
click at [598, 397] on div "PopDaily" at bounding box center [589, 392] width 117 height 13
drag, startPoint x: 603, startPoint y: 239, endPoint x: 384, endPoint y: 248, distance: 219.5
click at [384, 248] on div "設定競品品牌 您可以加入想要比較的品牌名單，也可以設定您的主品牌，幫助您在洞察報告做進一步比較。 若您找不到品牌帳號，請 手動回報建立 。 ******** …" at bounding box center [631, 302] width 1262 height 604
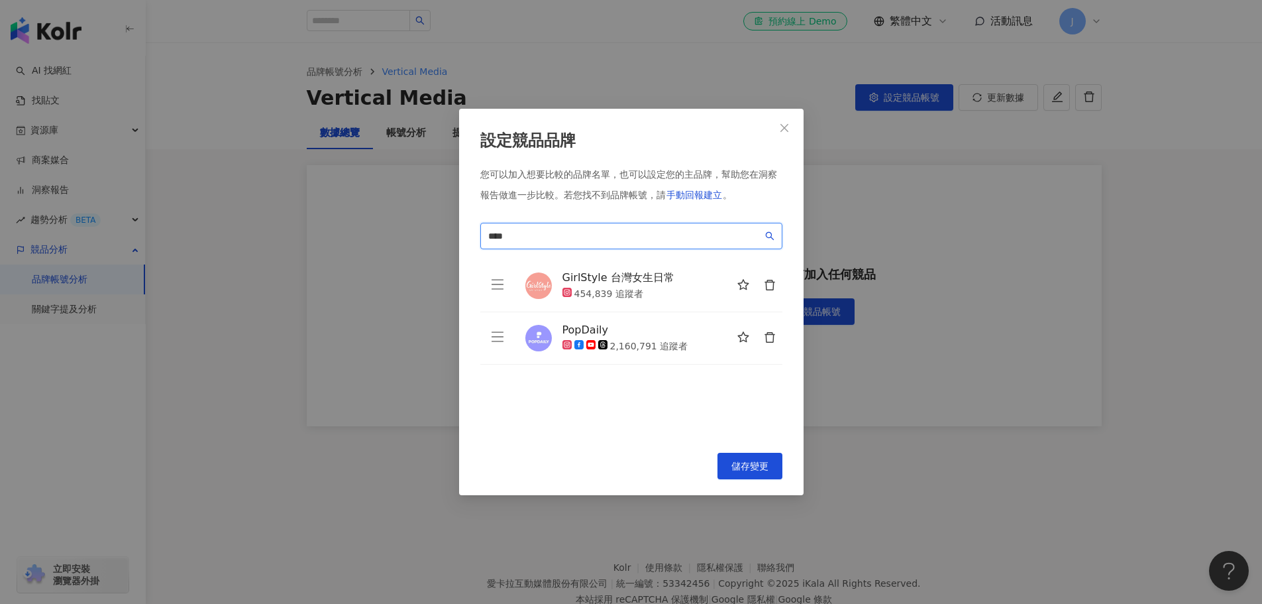
click at [566, 231] on input "****" at bounding box center [625, 236] width 274 height 15
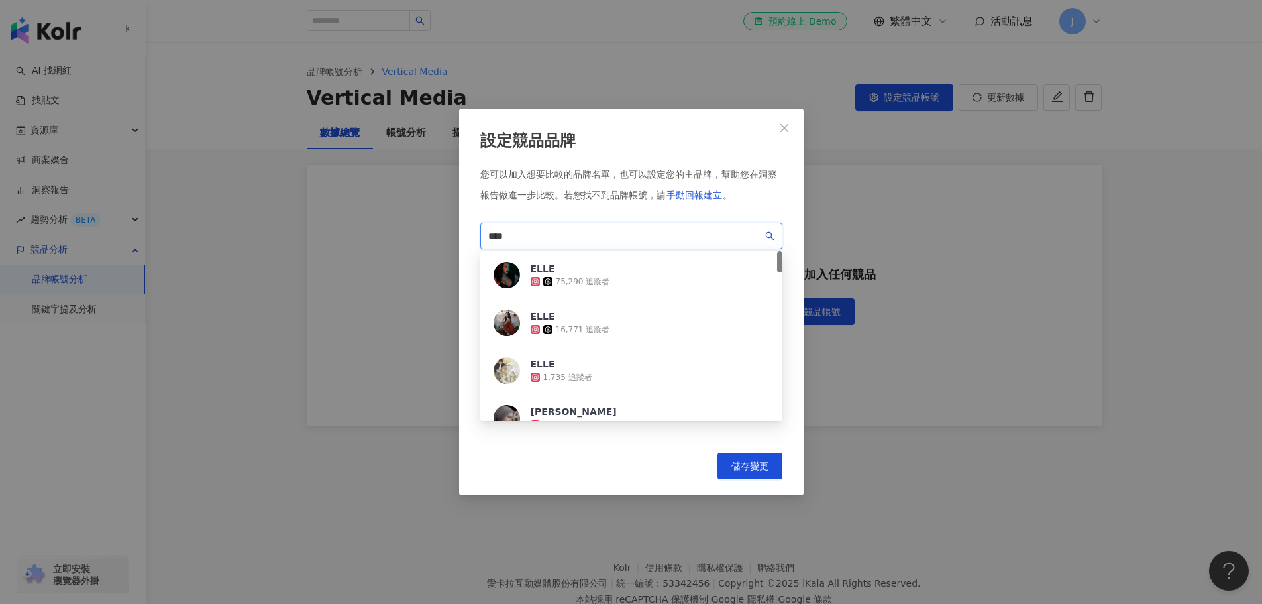
drag, startPoint x: 556, startPoint y: 236, endPoint x: 398, endPoint y: 223, distance: 158.9
click at [398, 223] on div "設定競品品牌 您可以加入想要比較的品牌名單，也可以設定您的主品牌，幫助您在洞察報告做進一步比較。 若您找不到品牌帳號，請 手動回報建立 。 **** c81f…" at bounding box center [631, 302] width 1262 height 604
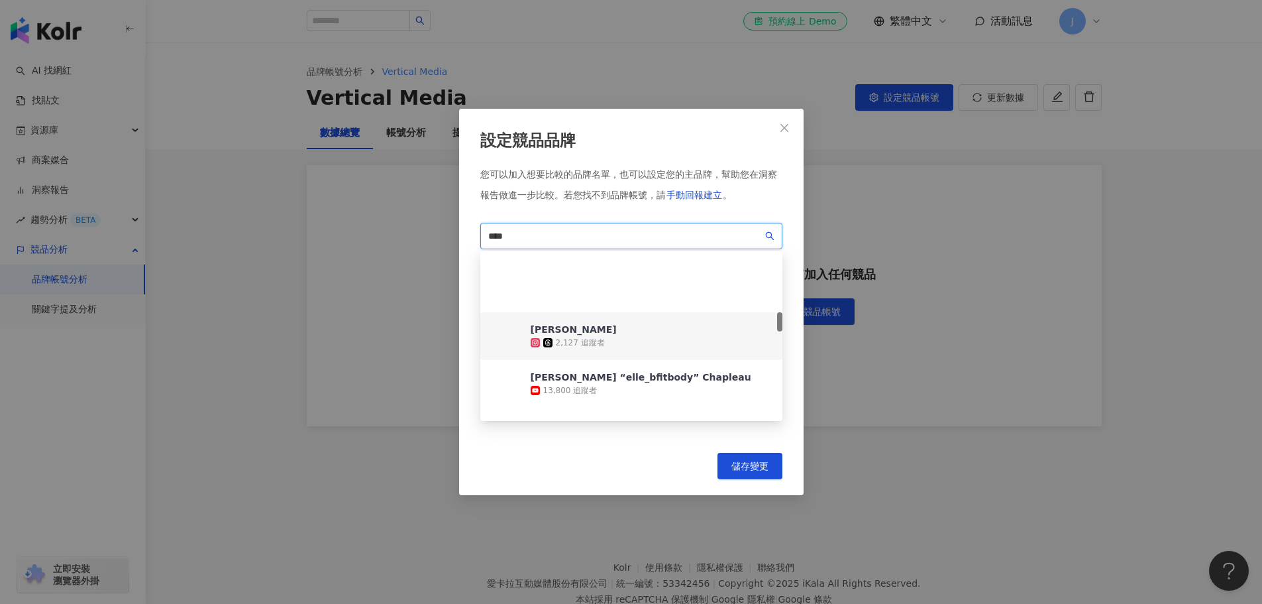
scroll to position [663, 0]
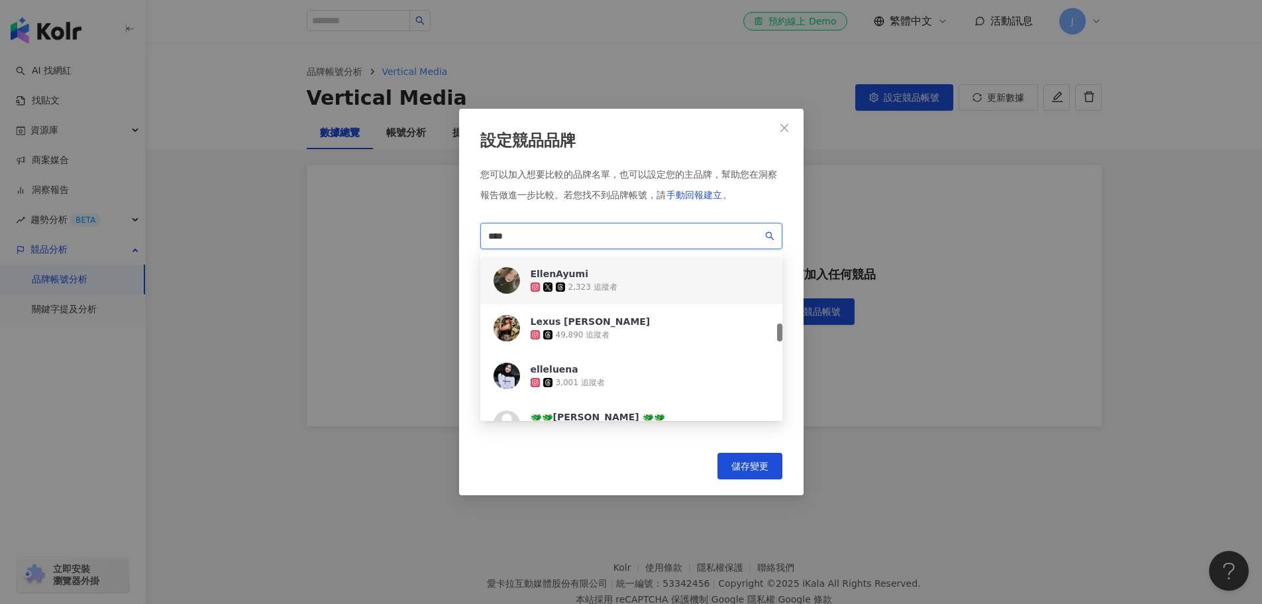
click at [591, 241] on input "****" at bounding box center [625, 236] width 274 height 15
type input "**********"
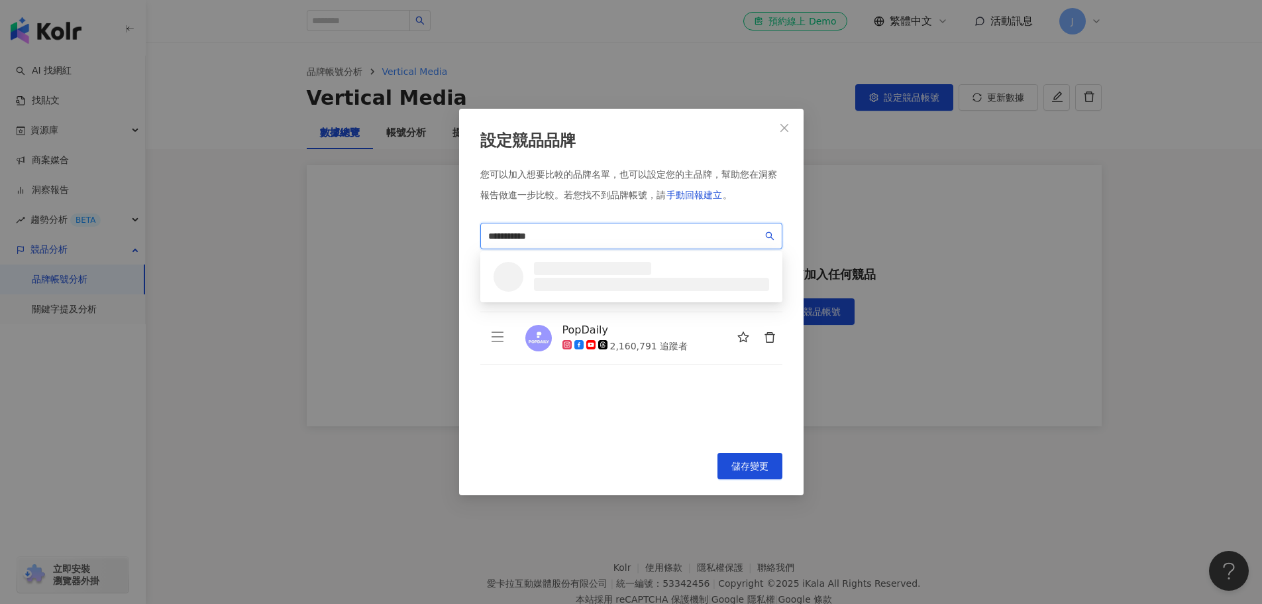
scroll to position [0, 0]
click at [622, 276] on div "2,924,091 追蹤者" at bounding box center [614, 281] width 67 height 11
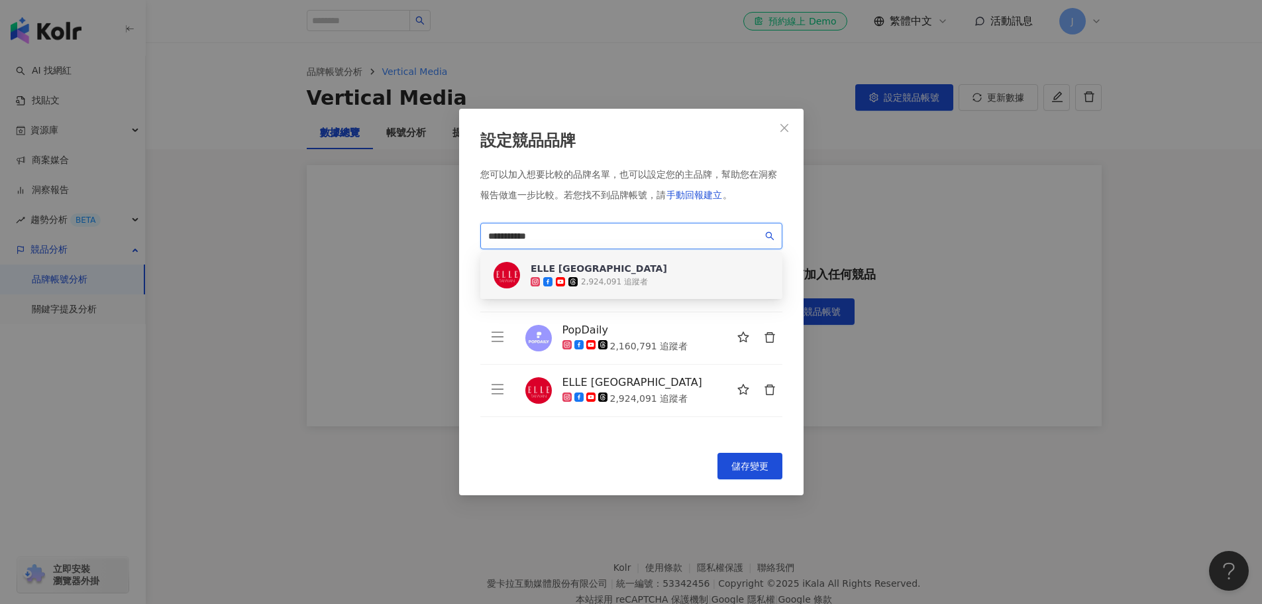
drag, startPoint x: 498, startPoint y: 237, endPoint x: 487, endPoint y: 237, distance: 10.6
click at [473, 240] on div "**********" at bounding box center [631, 302] width 345 height 386
drag, startPoint x: 550, startPoint y: 233, endPoint x: 438, endPoint y: 235, distance: 112.0
click at [438, 235] on div "**********" at bounding box center [631, 302] width 1262 height 604
type input "**********"
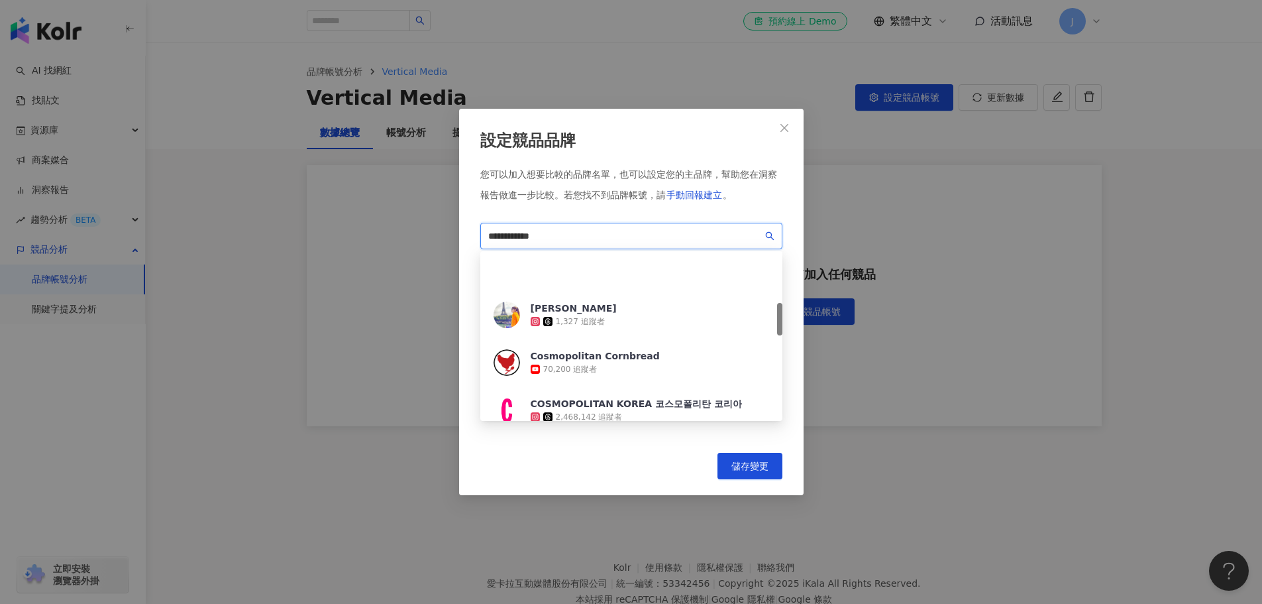
scroll to position [265, 0]
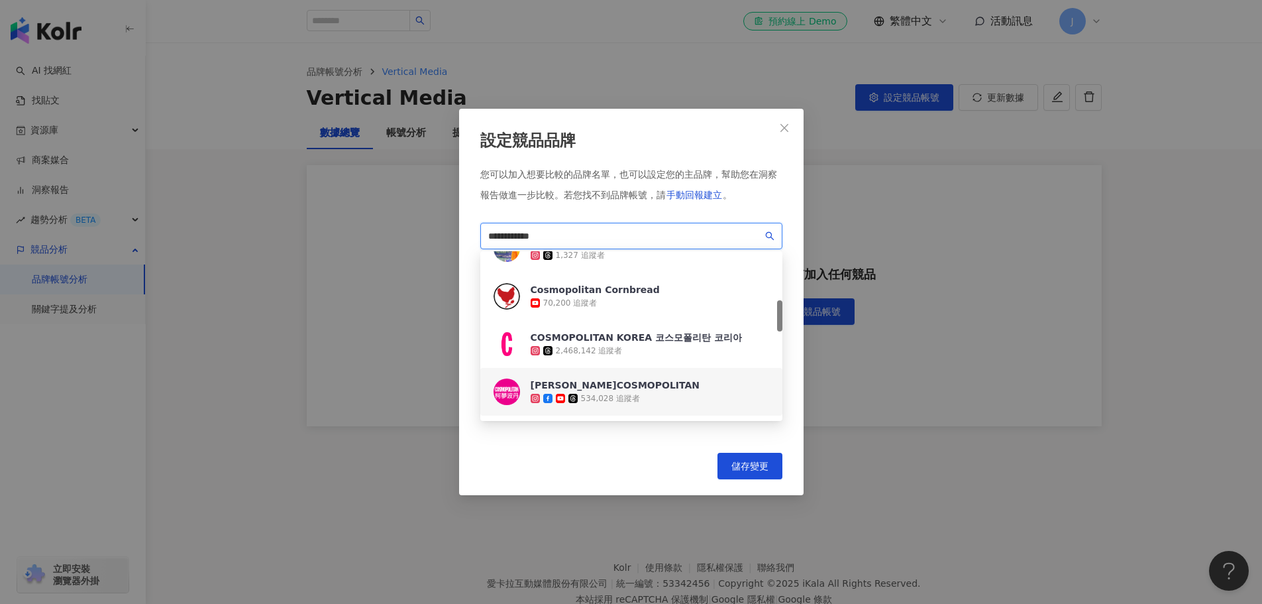
click at [649, 394] on div "[PERSON_NAME]COSMOPOLITAN 534,028 追蹤者" at bounding box center [631, 392] width 302 height 48
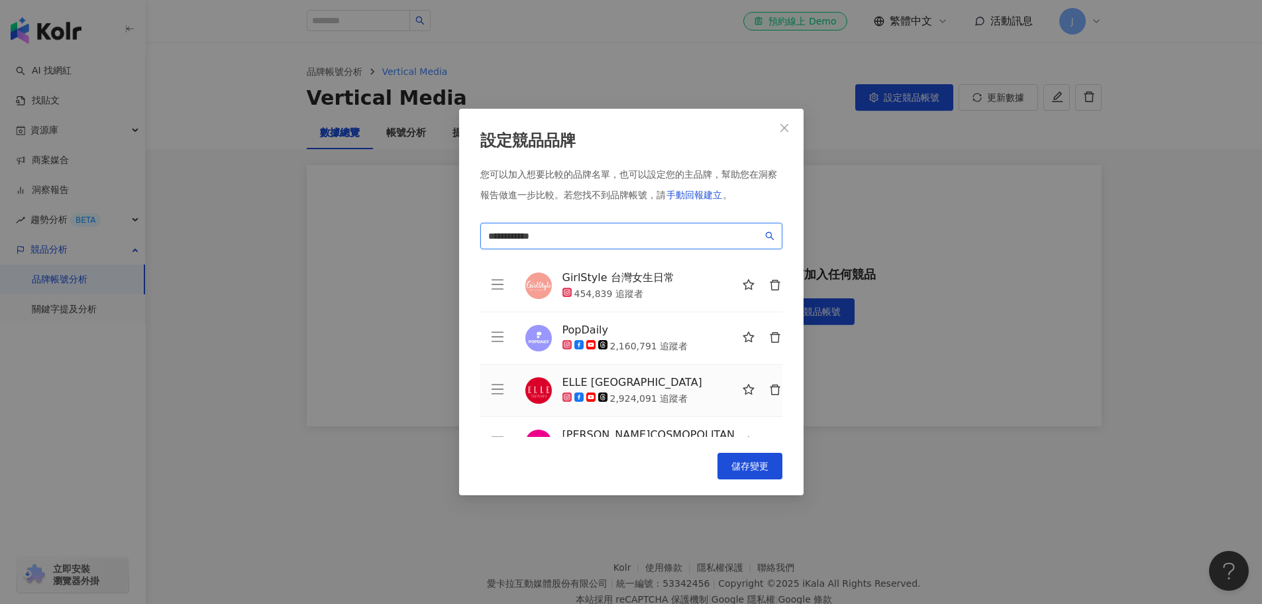
scroll to position [32, 0]
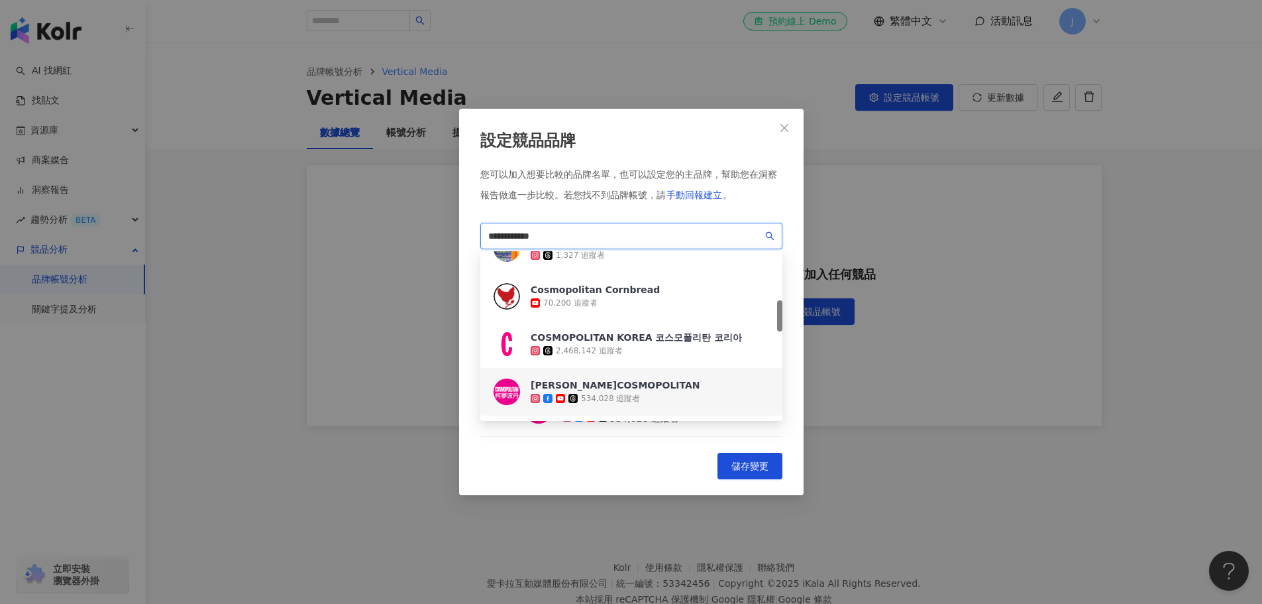
click at [612, 229] on input "**********" at bounding box center [625, 236] width 274 height 15
drag, startPoint x: 612, startPoint y: 229, endPoint x: 416, endPoint y: 229, distance: 196.1
click at [416, 229] on div "**********" at bounding box center [631, 302] width 1262 height 604
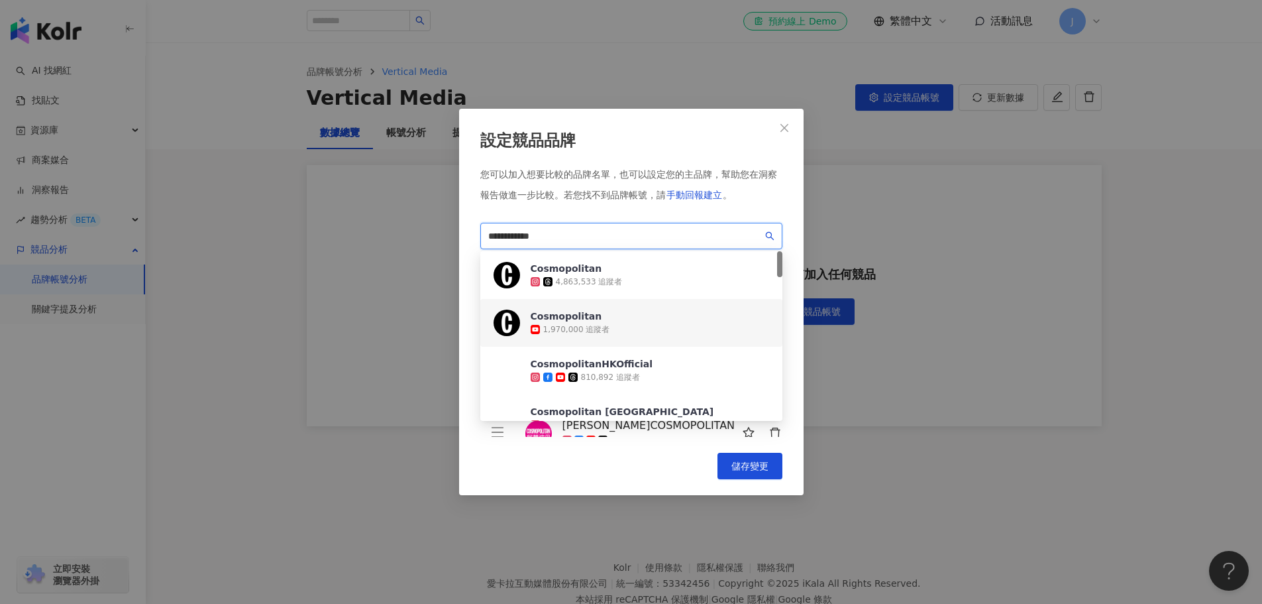
scroll to position [0, 0]
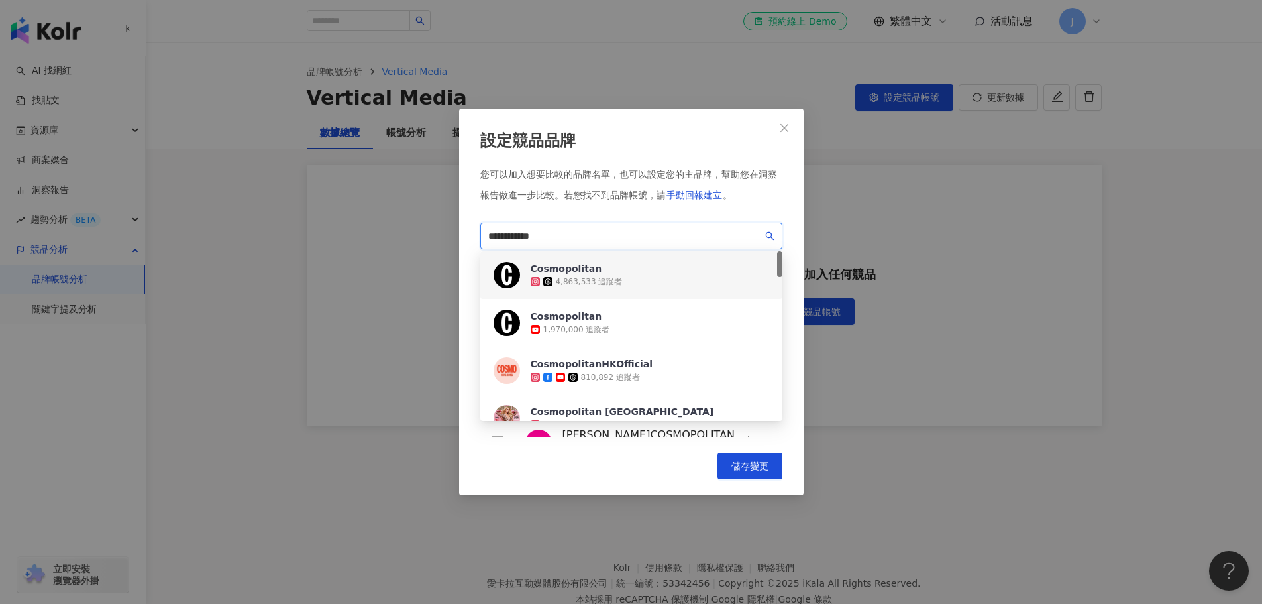
click at [576, 239] on input "**********" at bounding box center [625, 236] width 274 height 15
drag, startPoint x: 572, startPoint y: 235, endPoint x: 360, endPoint y: 221, distance: 212.5
click at [360, 221] on div "**********" at bounding box center [631, 302] width 1262 height 604
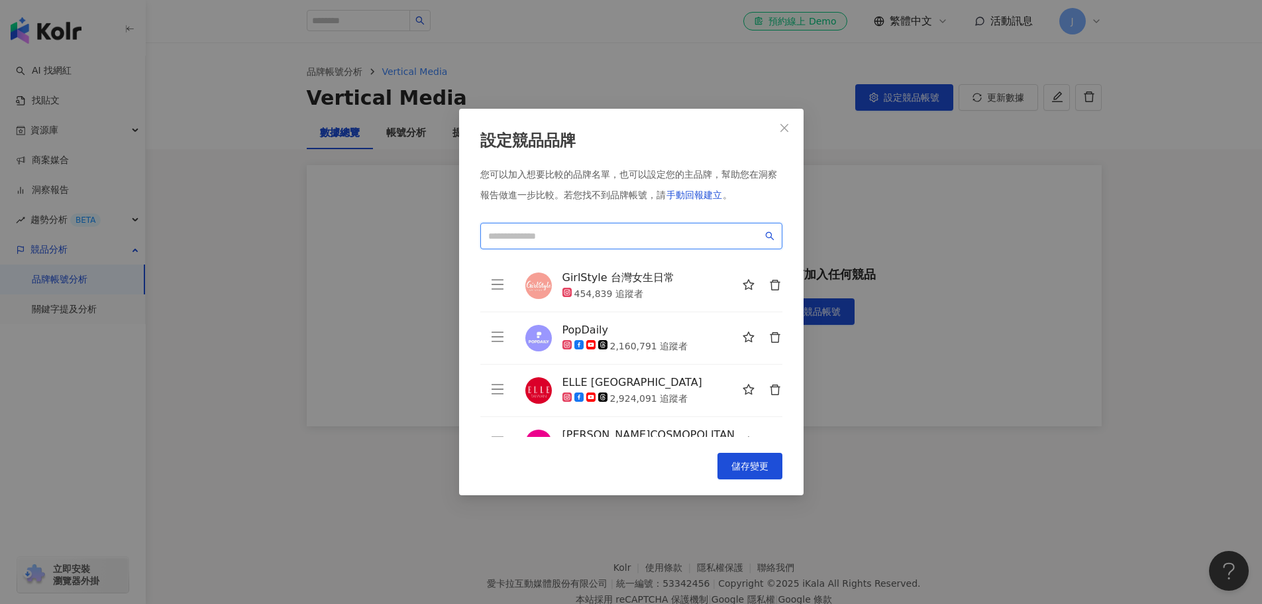
click at [562, 235] on input "search" at bounding box center [625, 236] width 274 height 15
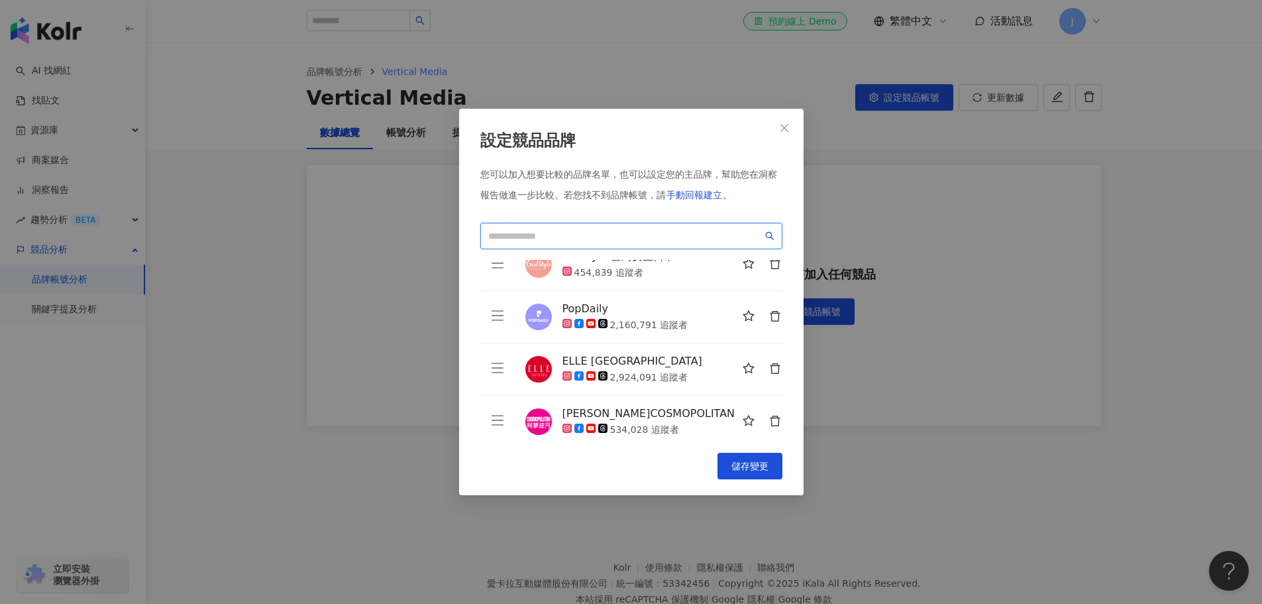
scroll to position [32, 0]
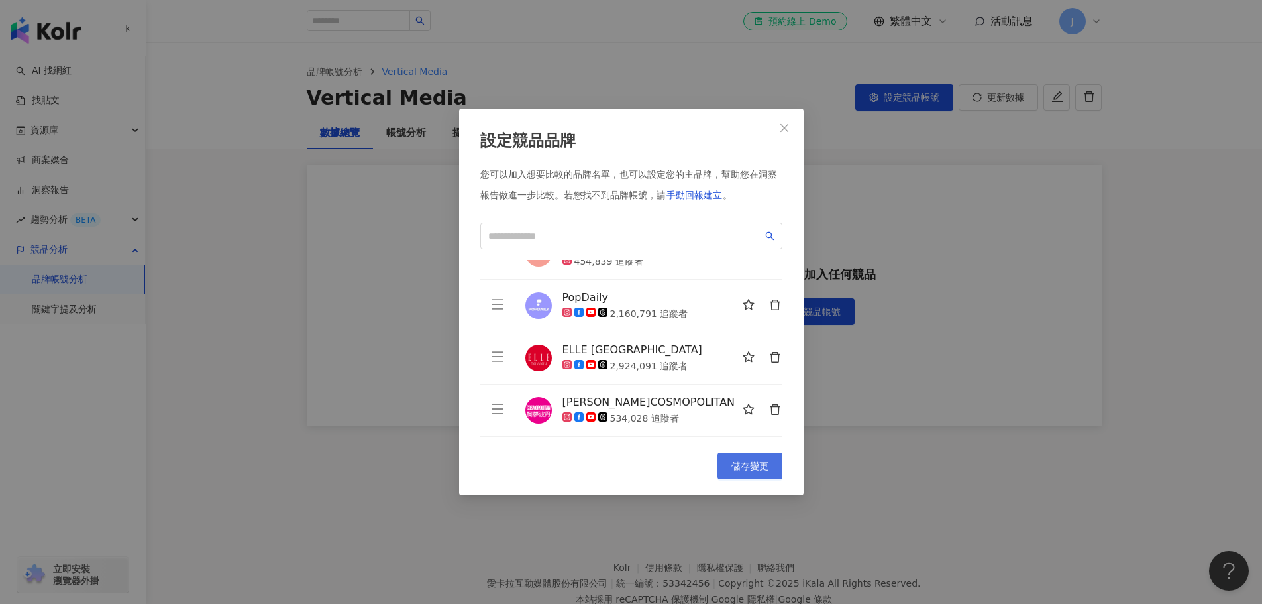
click at [763, 466] on span "儲存變更" at bounding box center [749, 465] width 37 height 11
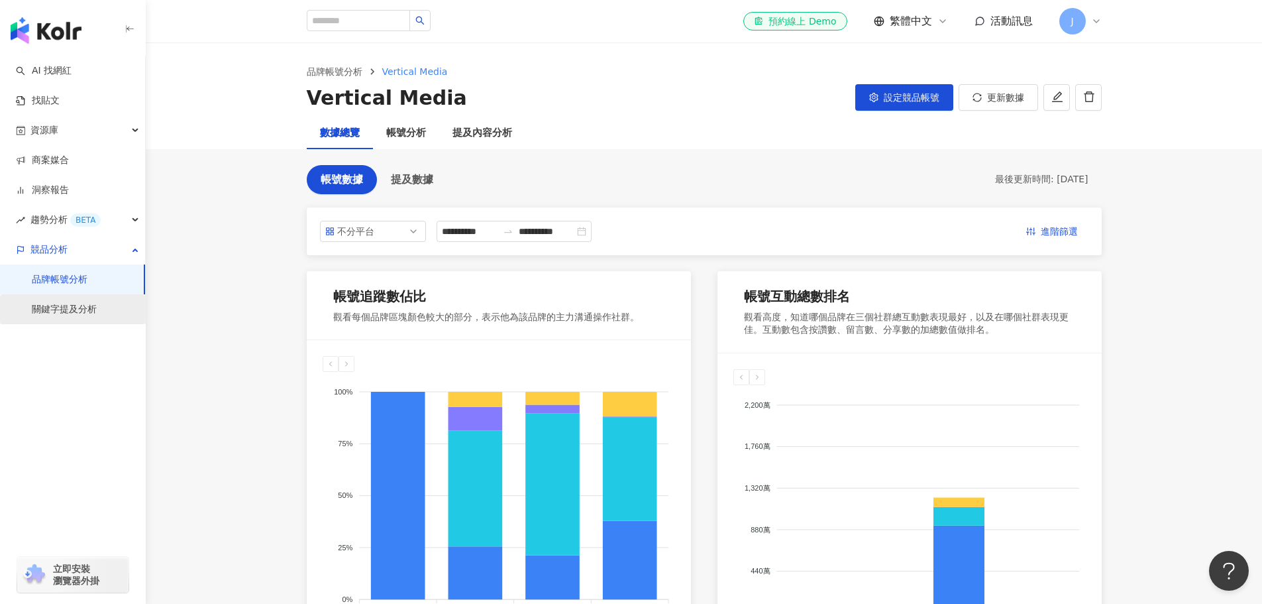
click at [66, 316] on link "關鍵字提及分析" at bounding box center [64, 309] width 65 height 13
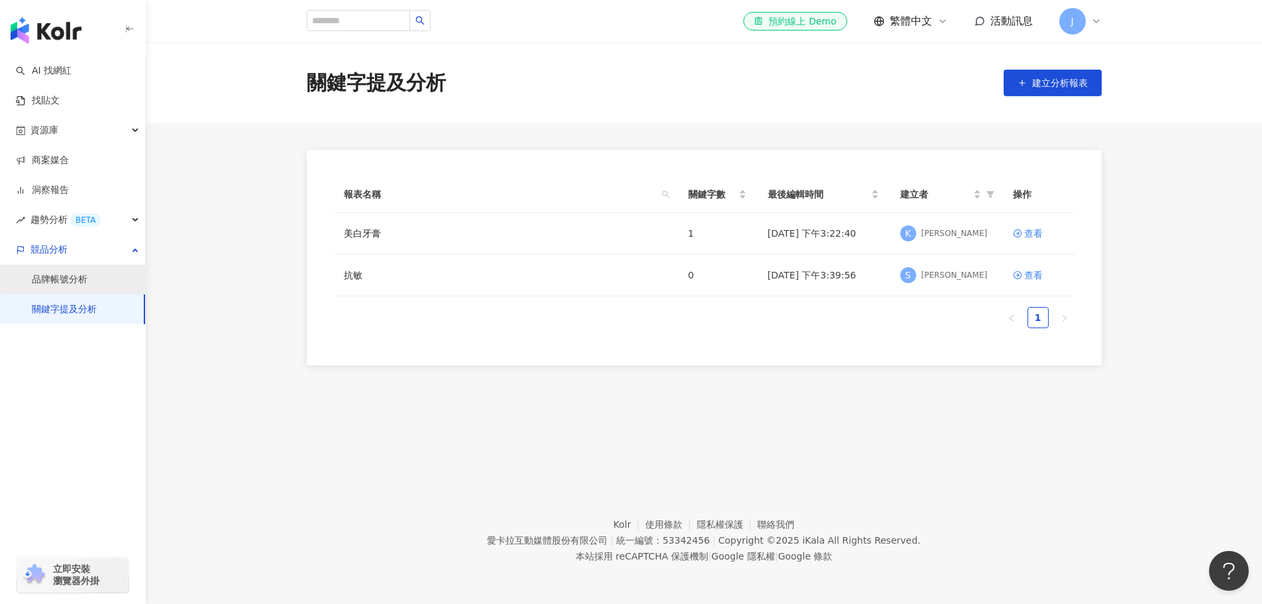
click at [72, 282] on link "品牌帳號分析" at bounding box center [60, 279] width 56 height 13
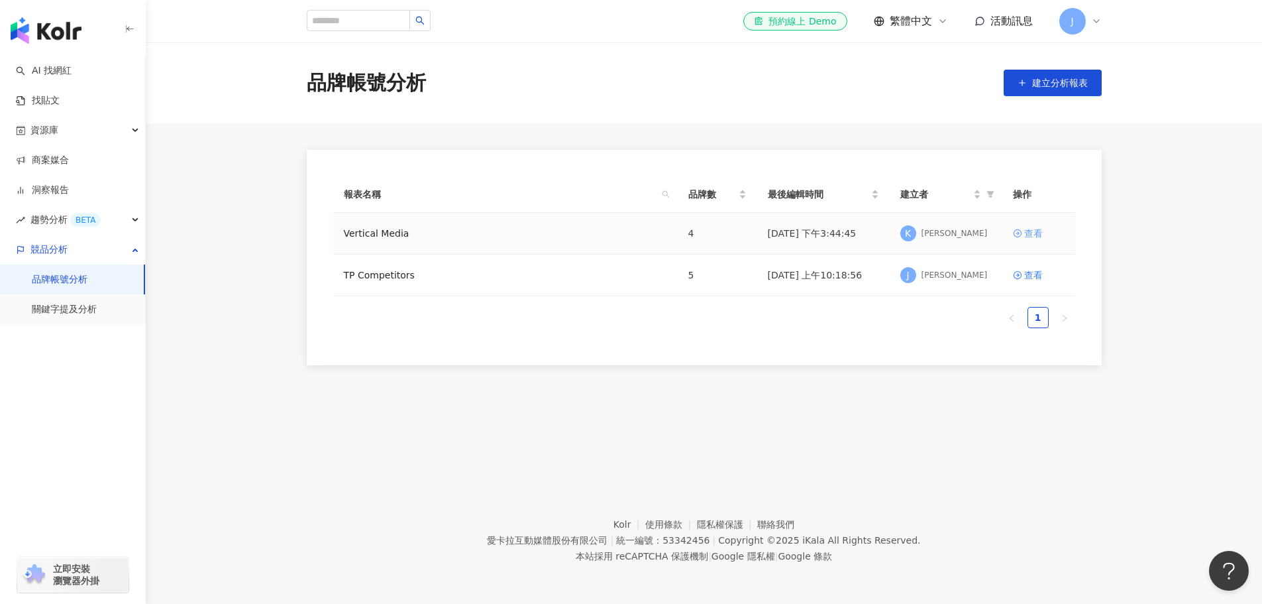
click at [1028, 229] on div "查看" at bounding box center [1033, 233] width 19 height 15
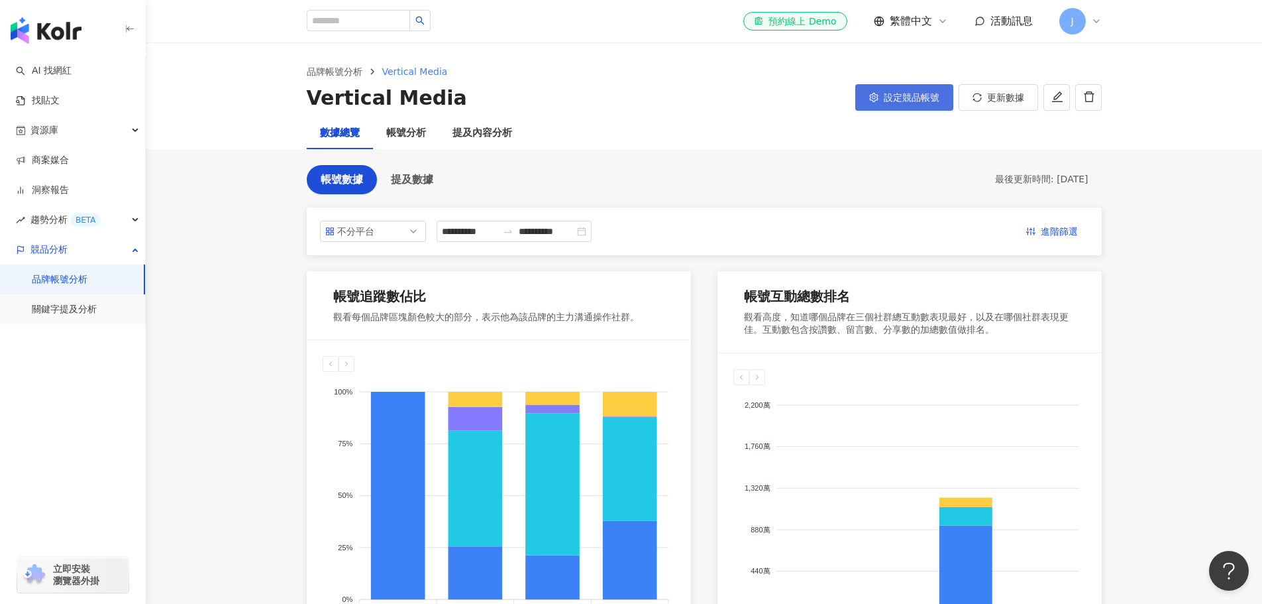
click at [920, 98] on span "設定競品帳號" at bounding box center [912, 97] width 56 height 11
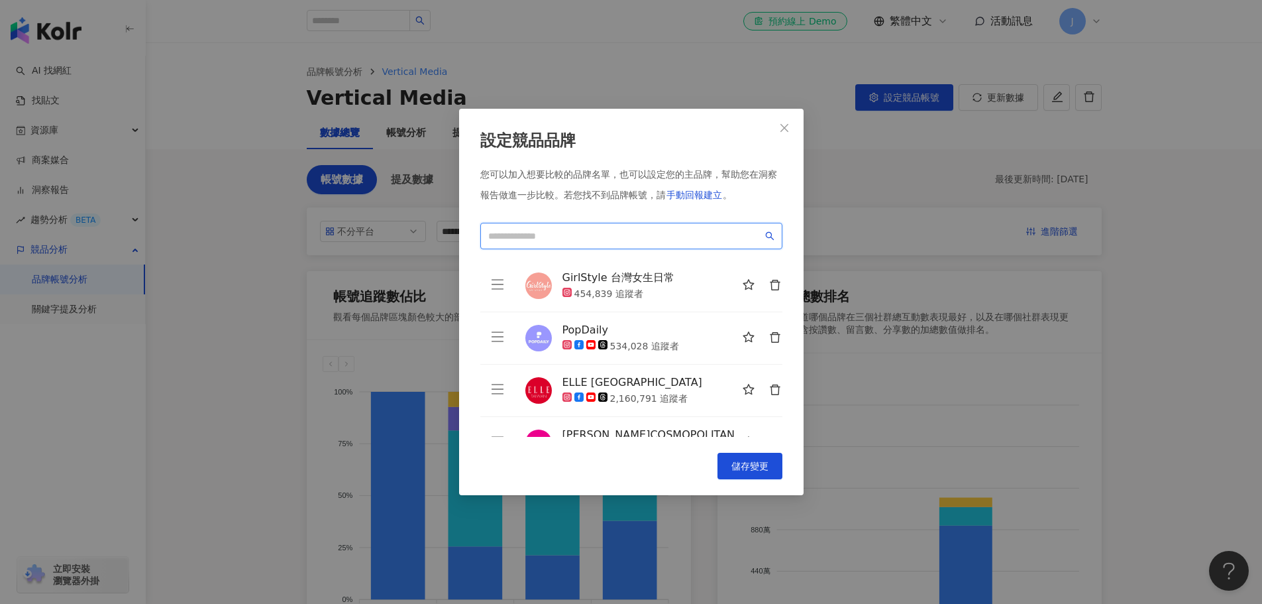
click at [651, 235] on input "search" at bounding box center [625, 236] width 274 height 15
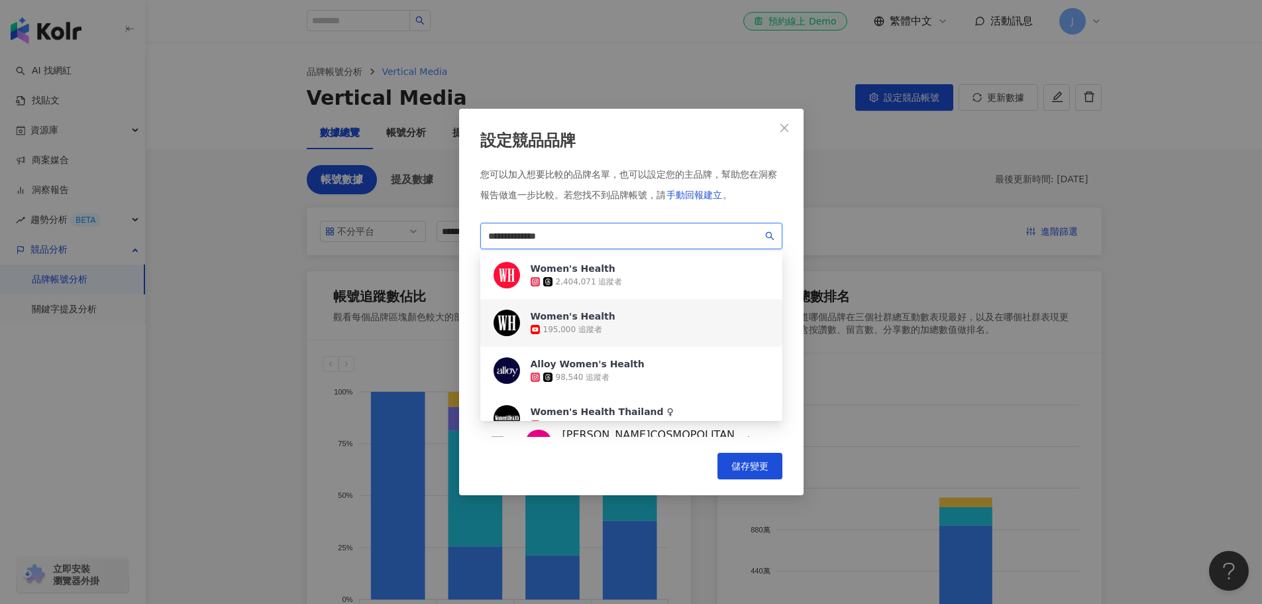
click at [666, 319] on div "Women's Health 195,000 追蹤者" at bounding box center [631, 323] width 302 height 48
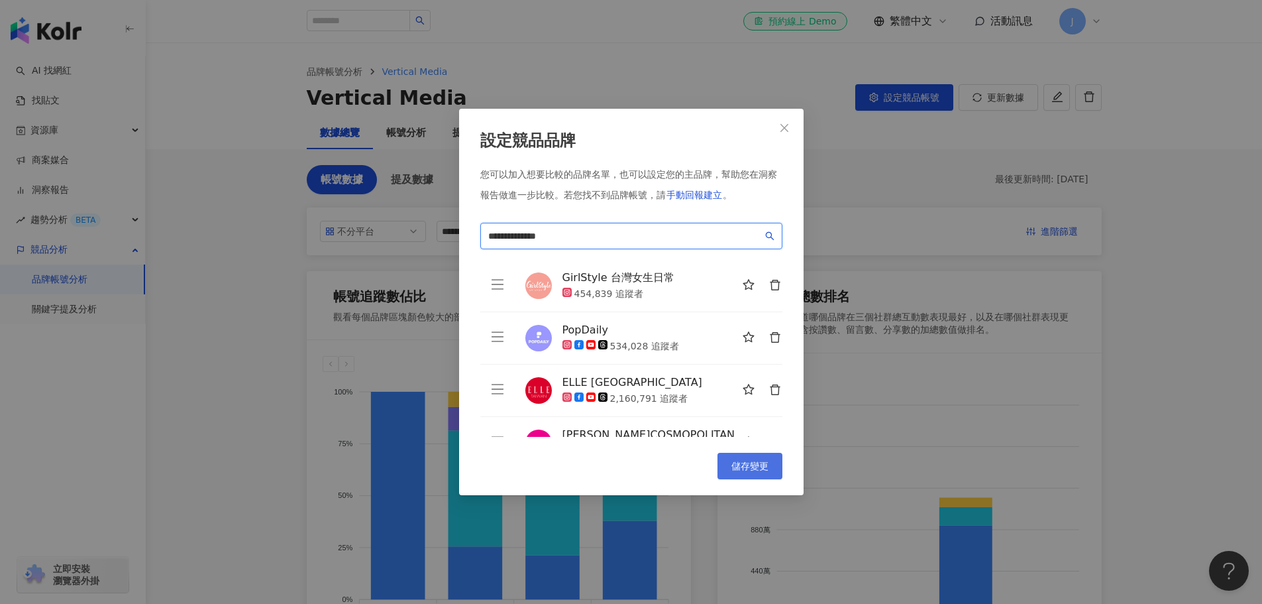
type input "**********"
click at [751, 464] on span "儲存變更" at bounding box center [749, 465] width 37 height 11
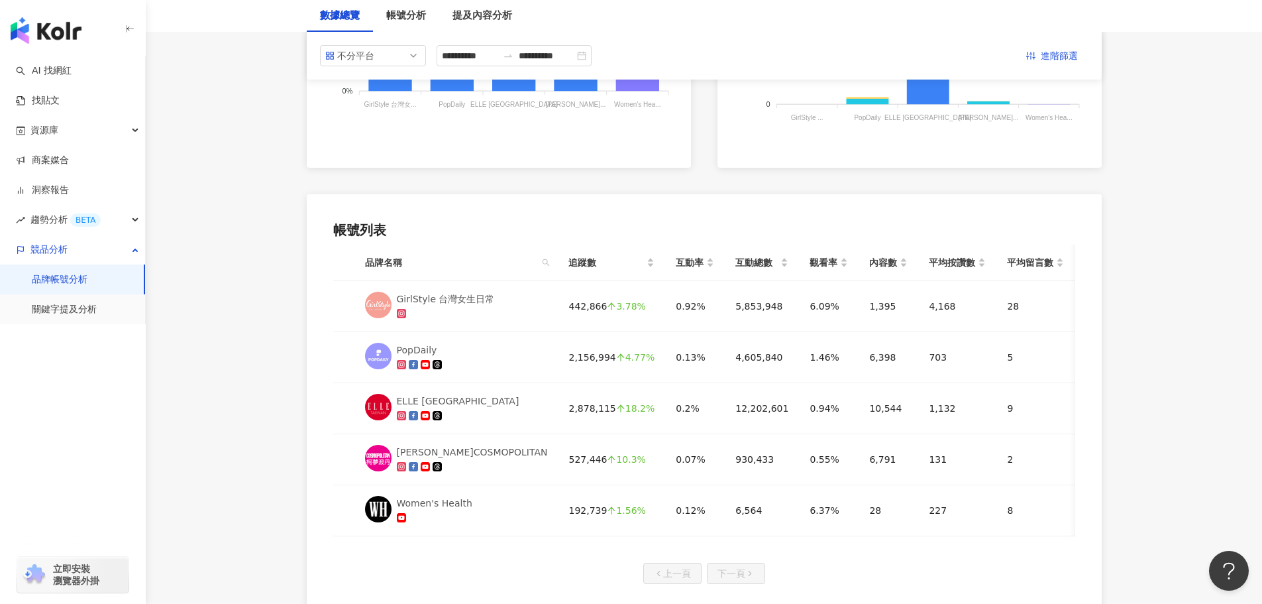
scroll to position [502, 0]
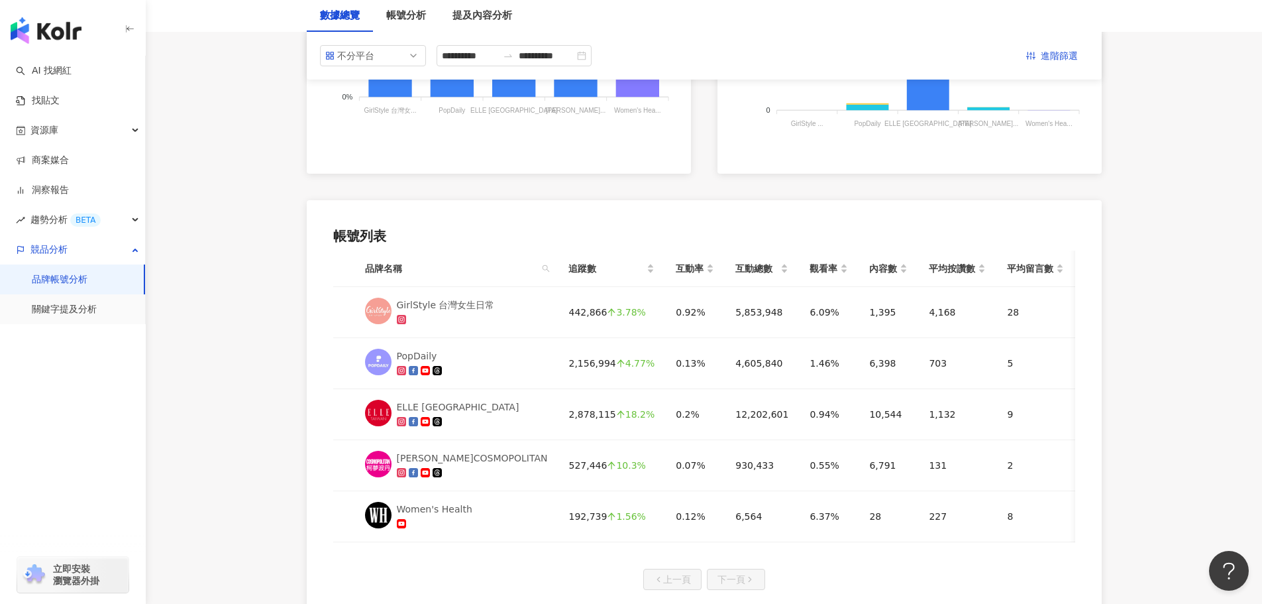
click at [74, 325] on div "button" at bounding box center [73, 367] width 146 height 87
click at [74, 316] on link "關鍵字提及分析" at bounding box center [64, 309] width 65 height 13
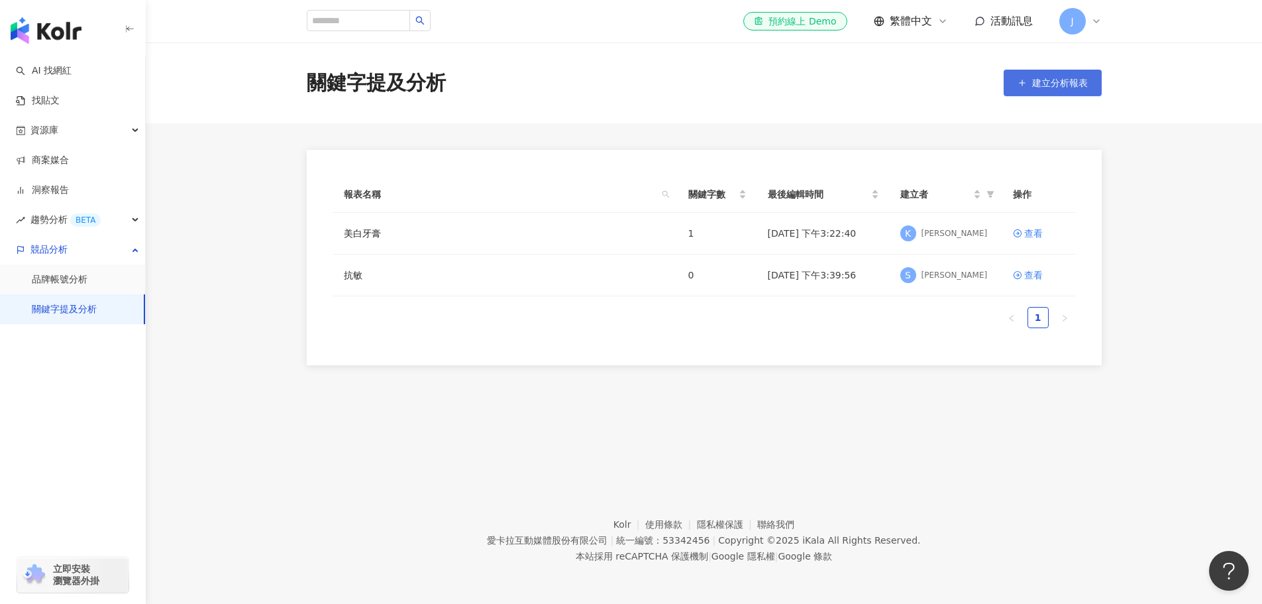
click at [1048, 86] on span "建立分析報表" at bounding box center [1060, 83] width 56 height 11
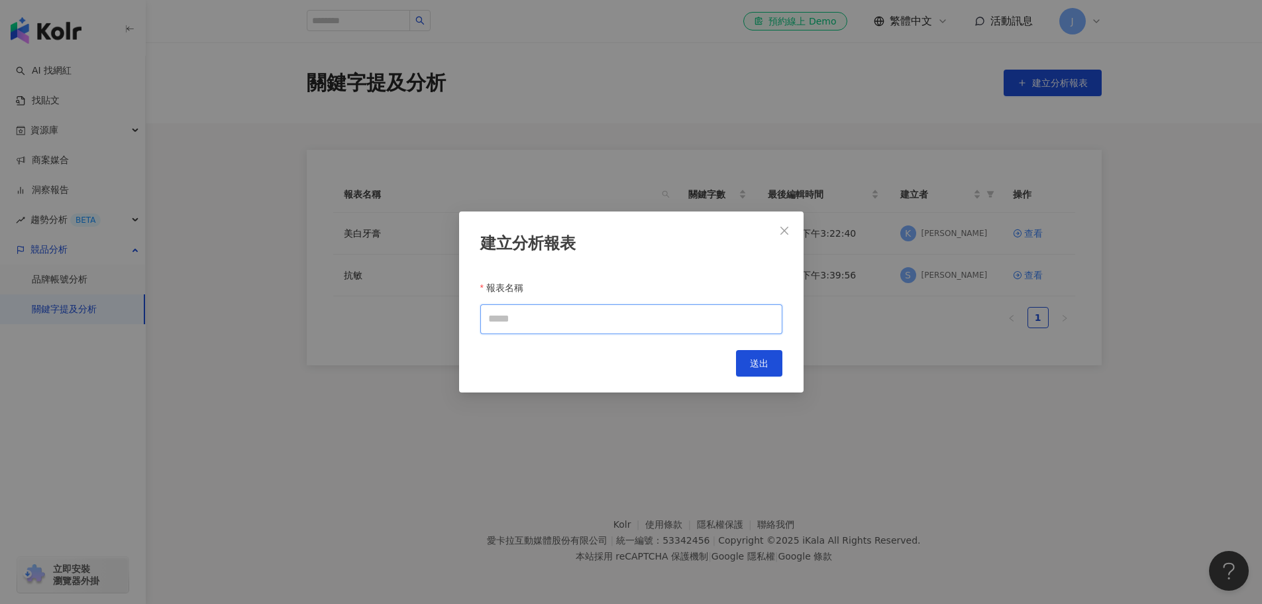
click at [521, 314] on input "報表名稱" at bounding box center [631, 319] width 302 height 30
type input "****"
click at [753, 364] on span "送出" at bounding box center [759, 363] width 19 height 11
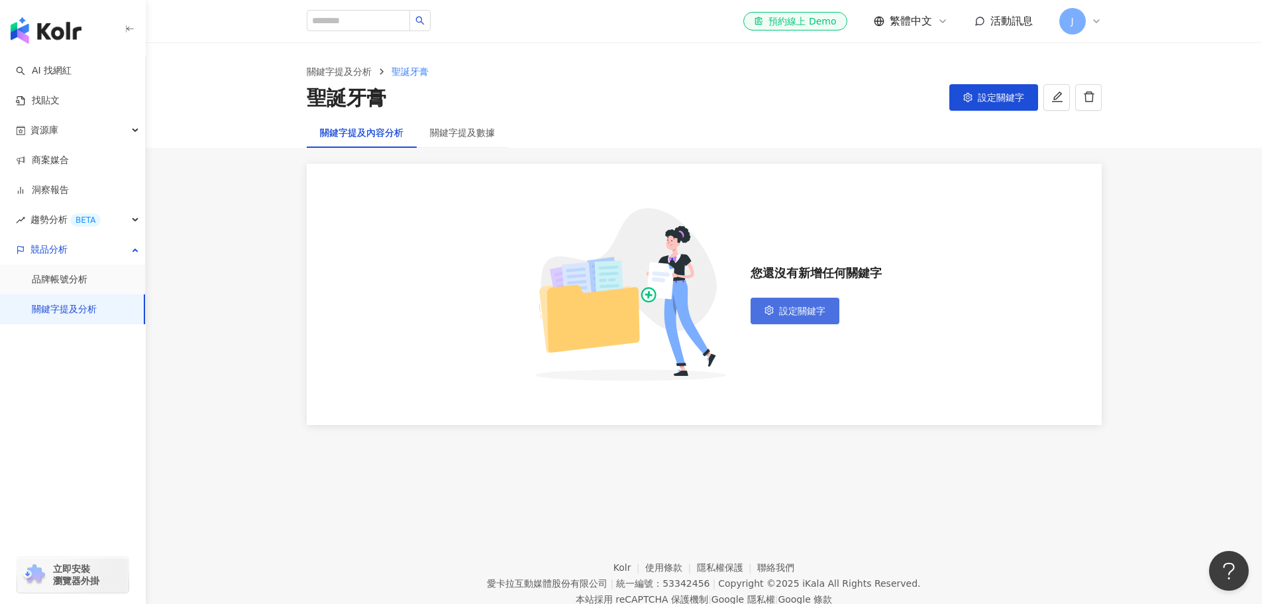
click at [817, 301] on button "設定關鍵字" at bounding box center [795, 310] width 89 height 27
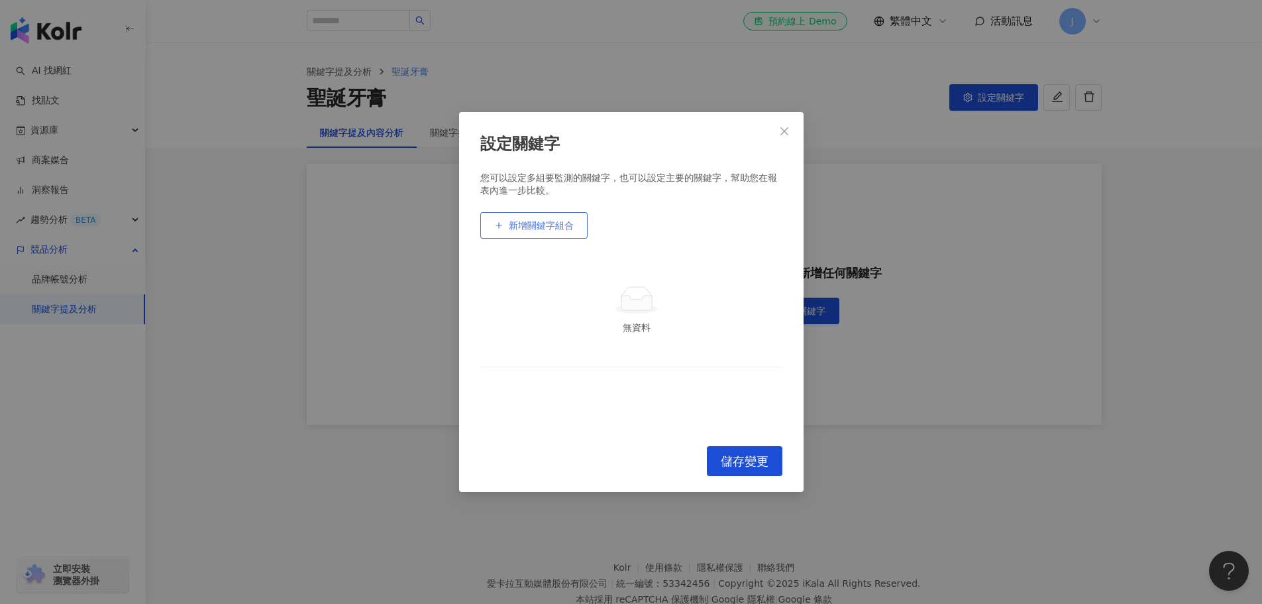
click at [519, 231] on span "新增關鍵字組合" at bounding box center [541, 225] width 65 height 11
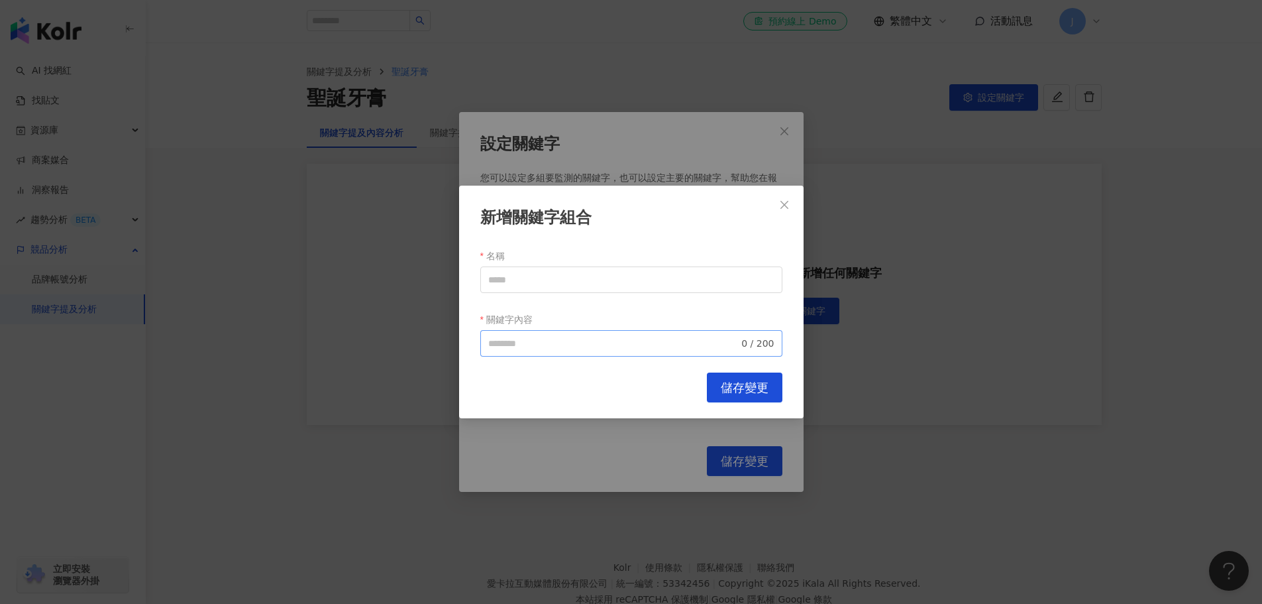
click at [576, 333] on span "0 / 200" at bounding box center [631, 343] width 302 height 27
click at [561, 272] on input "名稱" at bounding box center [631, 279] width 302 height 27
type input "****"
click at [558, 347] on input "關鍵字內容" at bounding box center [613, 343] width 251 height 15
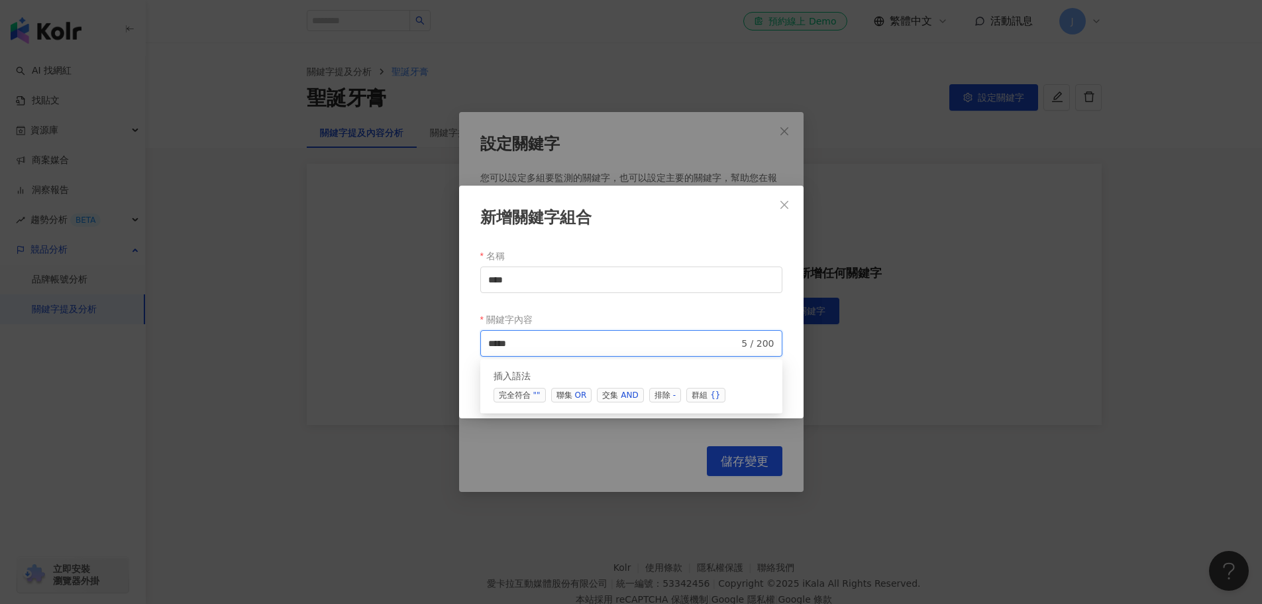
click at [576, 398] on div "OR" at bounding box center [581, 394] width 12 height 13
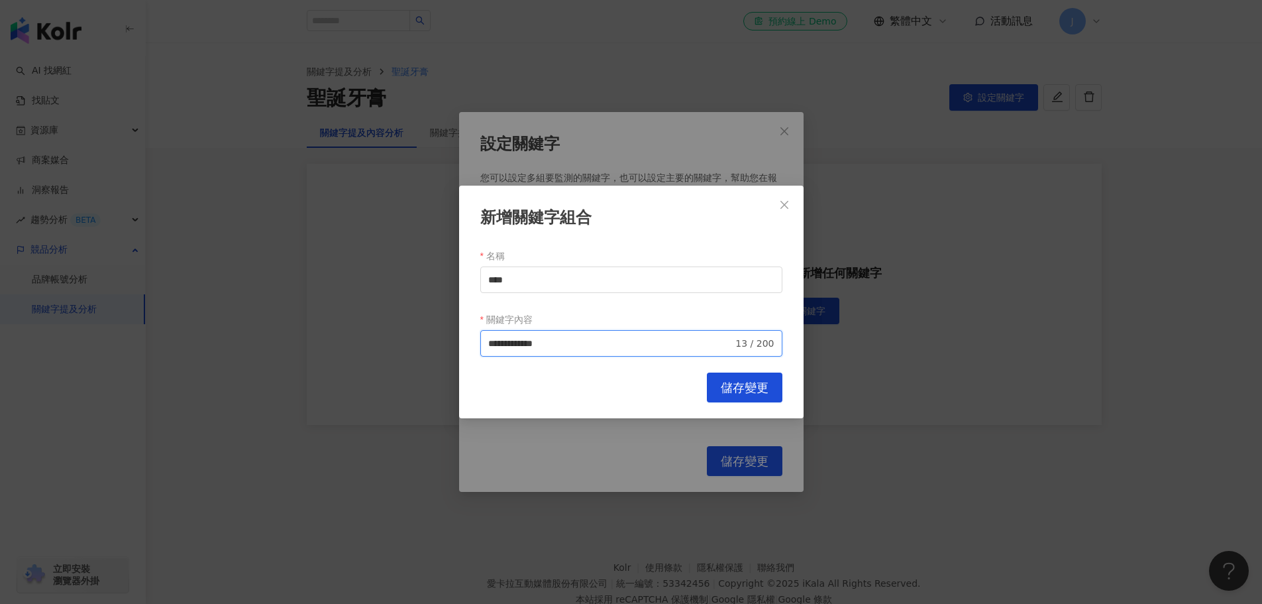
click at [623, 353] on span "**********" at bounding box center [631, 343] width 302 height 27
click at [627, 343] on input "**********" at bounding box center [610, 343] width 245 height 15
type input "**********"
click at [746, 381] on span "儲存變更" at bounding box center [745, 387] width 48 height 15
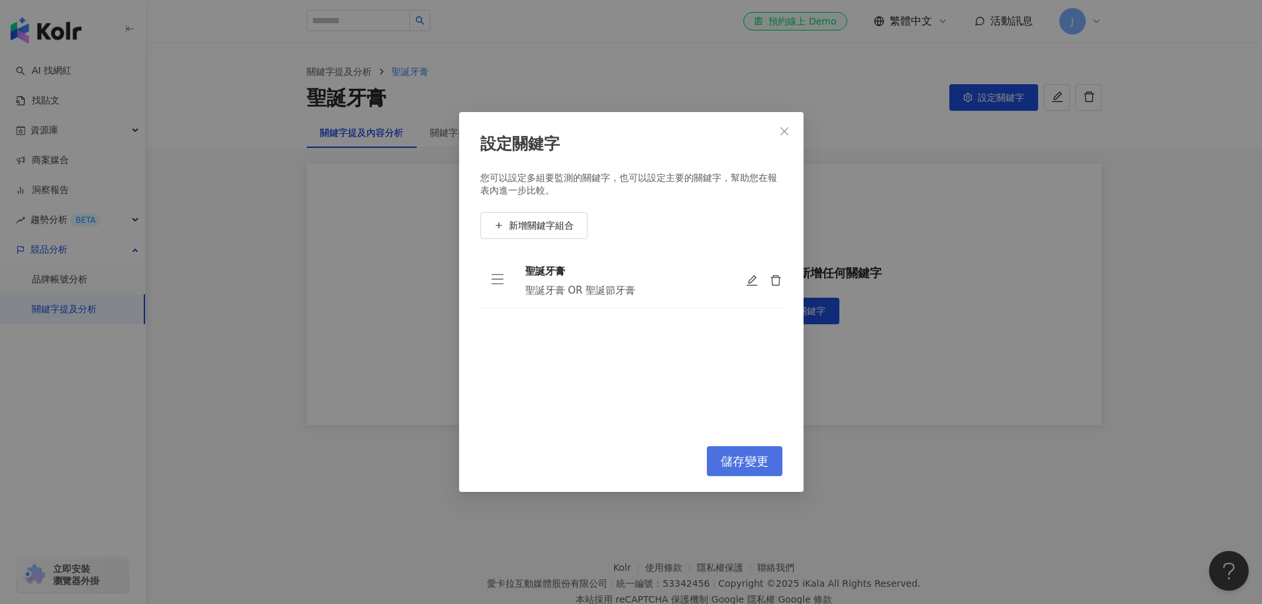
click at [751, 449] on button "儲存變更" at bounding box center [745, 461] width 76 height 30
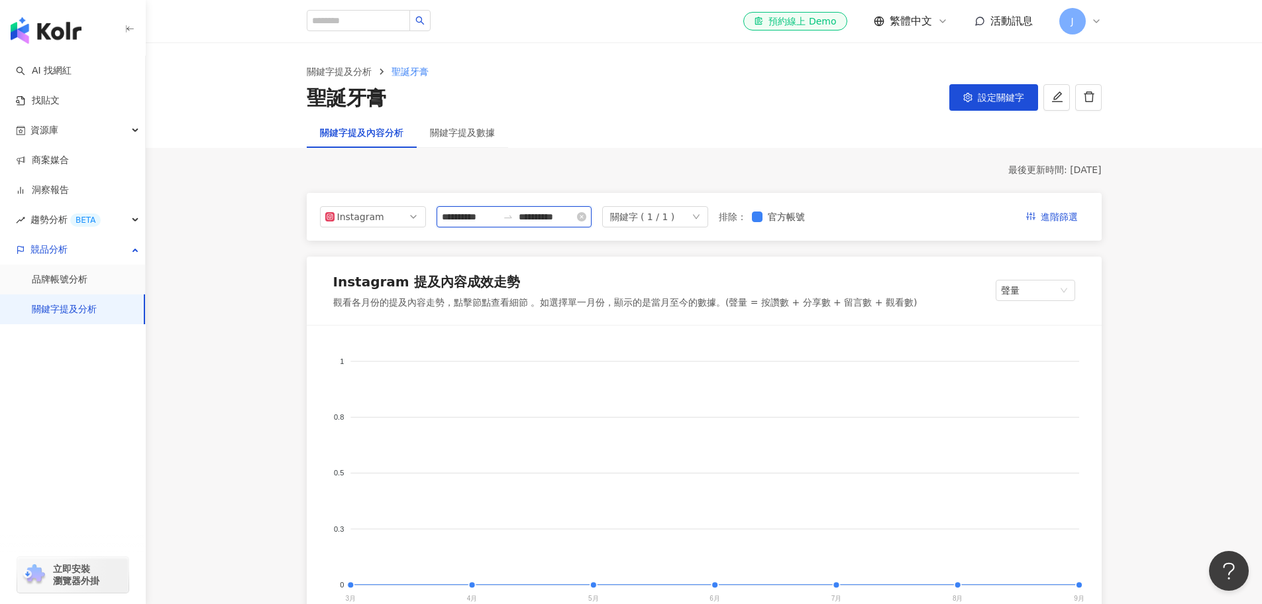
click at [496, 221] on input "**********" at bounding box center [470, 216] width 56 height 15
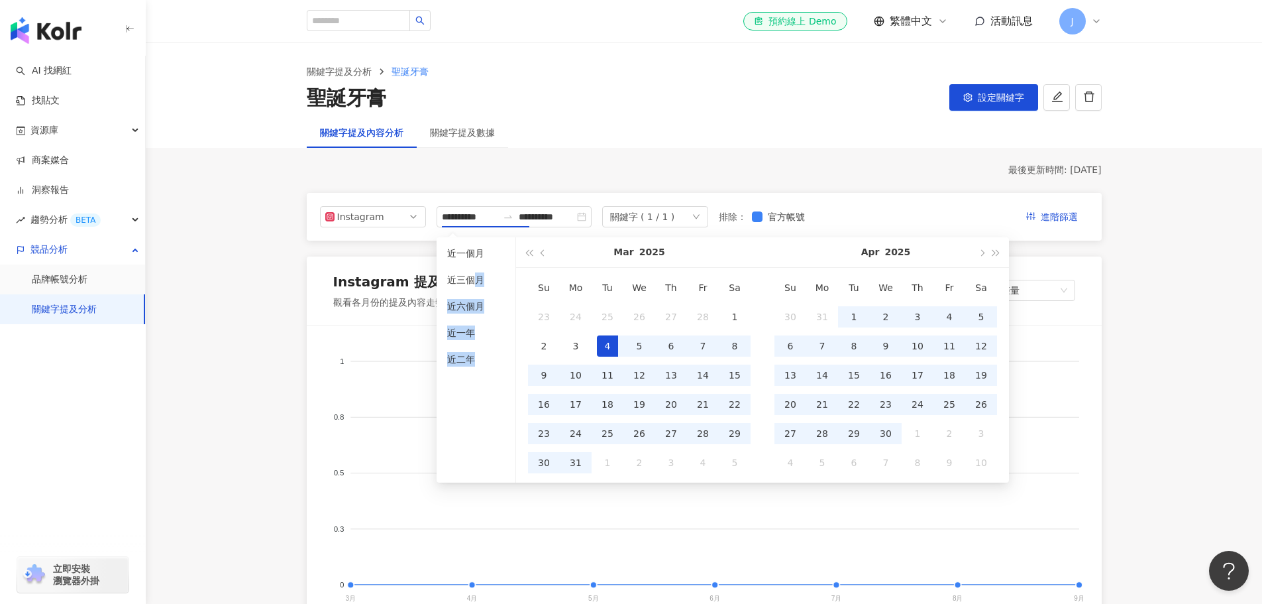
drag, startPoint x: 474, startPoint y: 278, endPoint x: 478, endPoint y: 371, distance: 93.5
click at [478, 371] on ul "近一個月 近三個月 近六個月 近一年 近二年" at bounding box center [477, 359] width 80 height 245
click at [470, 360] on li "近二年" at bounding box center [476, 358] width 68 height 21
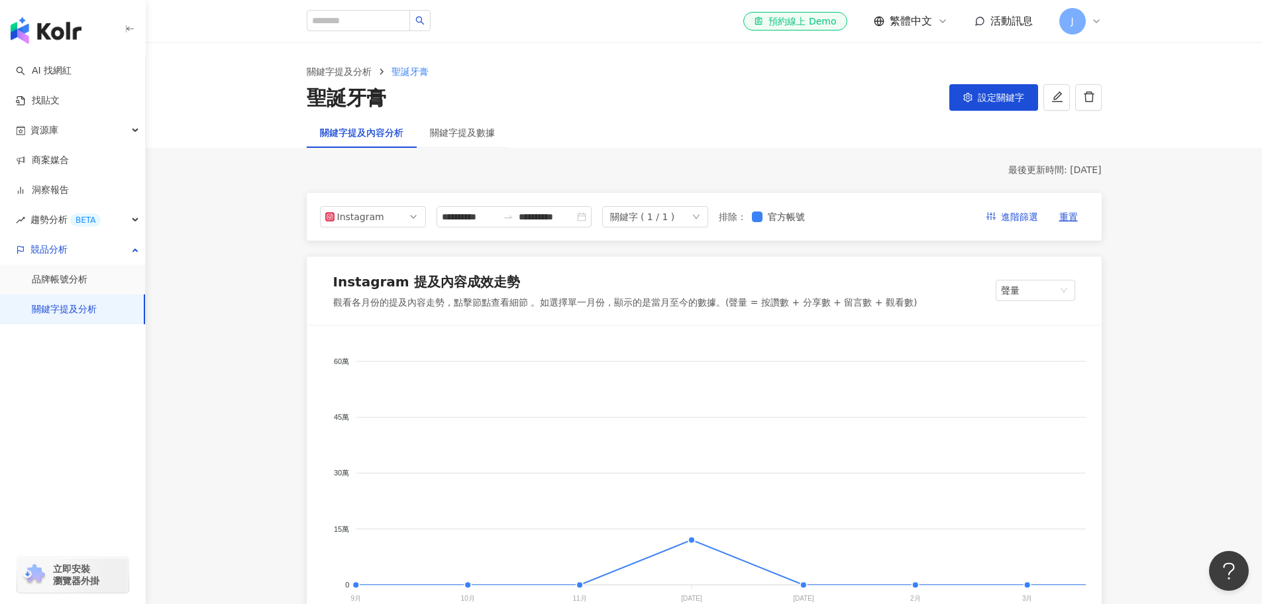
click at [1091, 25] on icon at bounding box center [1096, 21] width 11 height 11
click at [580, 147] on div "關鍵字提及內容分析 關鍵字提及數據" at bounding box center [704, 132] width 848 height 30
click at [1103, 25] on div "el-icon-cs 預約線上 Demo 繁體中文 活動訊息 J" at bounding box center [704, 21] width 848 height 42
click at [1100, 24] on icon at bounding box center [1096, 21] width 11 height 11
click at [583, 119] on div "關鍵字提及內容分析 關鍵字提及數據" at bounding box center [704, 132] width 848 height 30
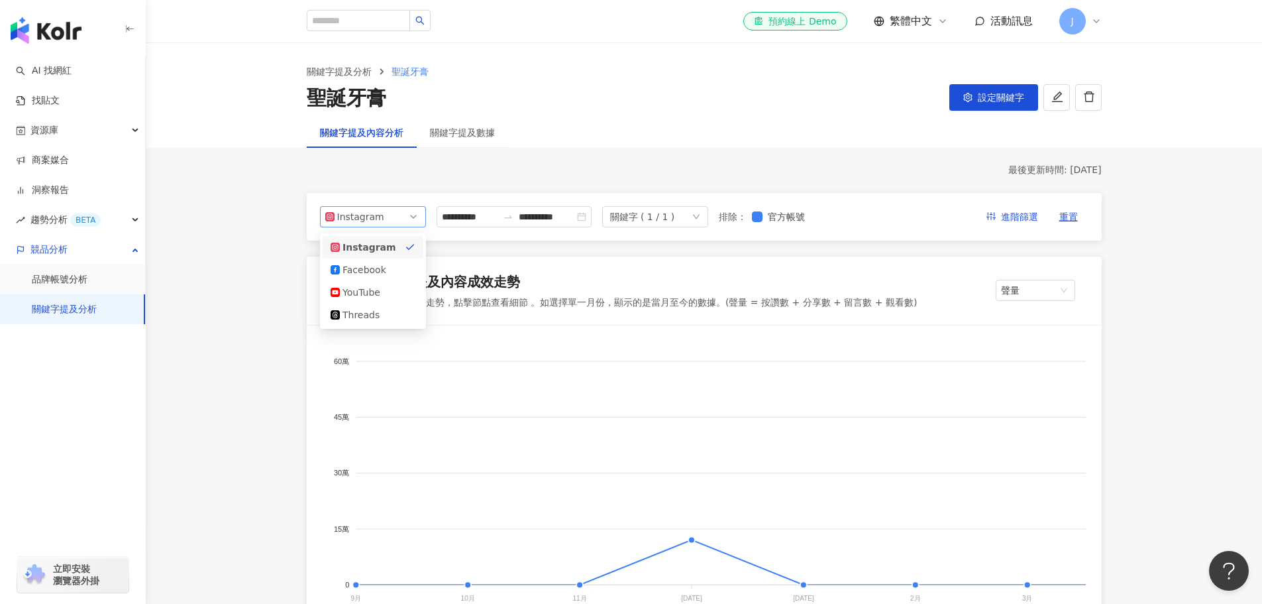
click at [394, 219] on span "Instagram" at bounding box center [372, 217] width 95 height 20
click at [376, 317] on div "Threads" at bounding box center [364, 314] width 43 height 15
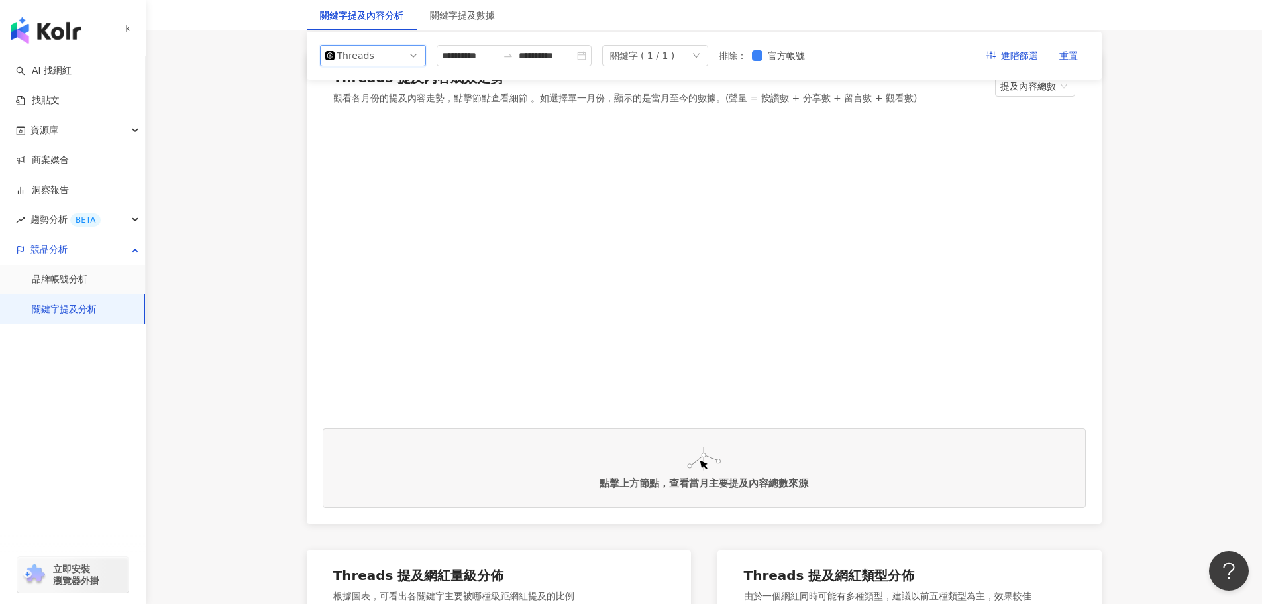
scroll to position [133, 0]
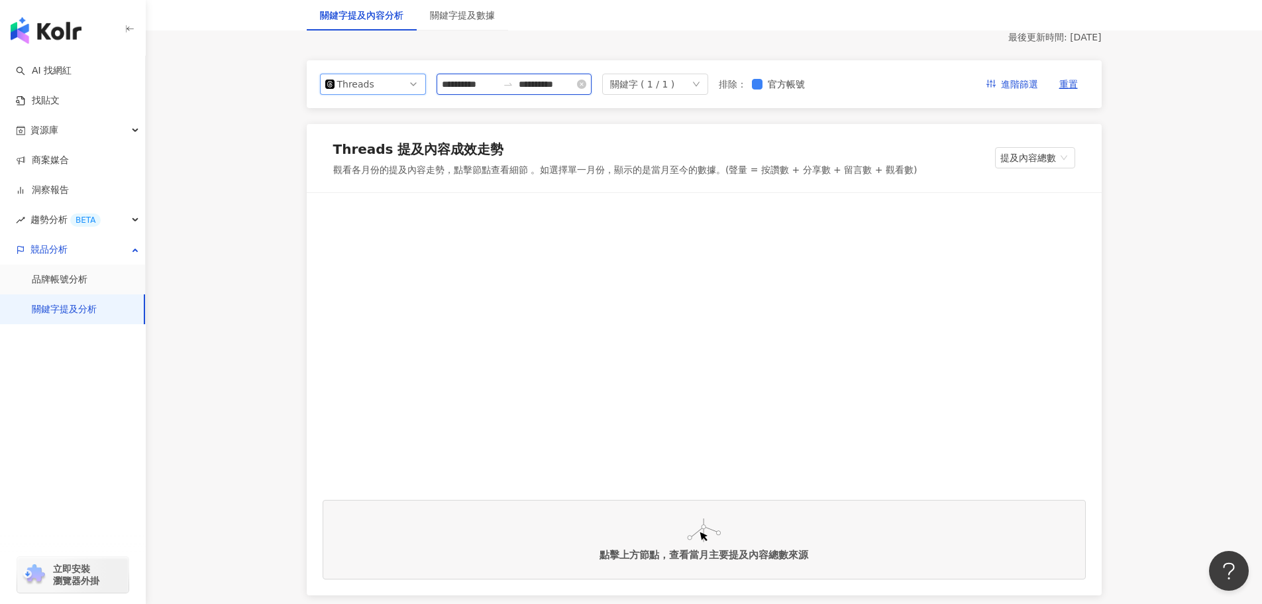
click at [493, 77] on input "**********" at bounding box center [470, 84] width 56 height 15
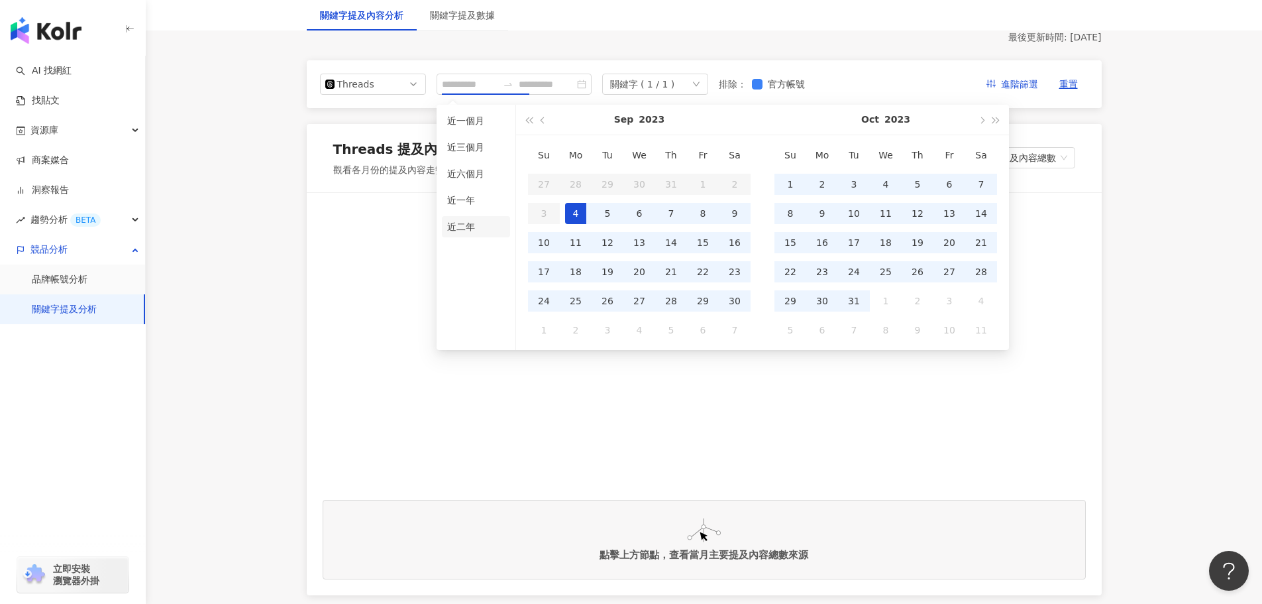
click at [471, 229] on li "近二年" at bounding box center [476, 226] width 68 height 21
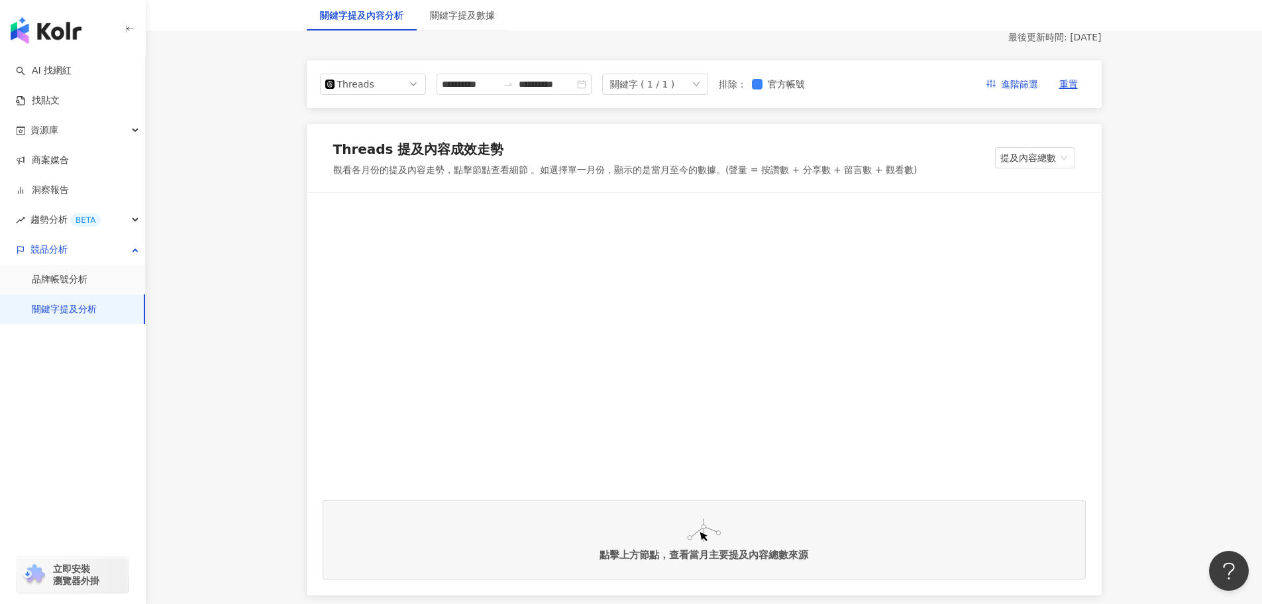
click at [951, 85] on div "**********" at bounding box center [704, 84] width 769 height 21
click at [1034, 156] on span "提及內容總數" at bounding box center [1035, 158] width 70 height 20
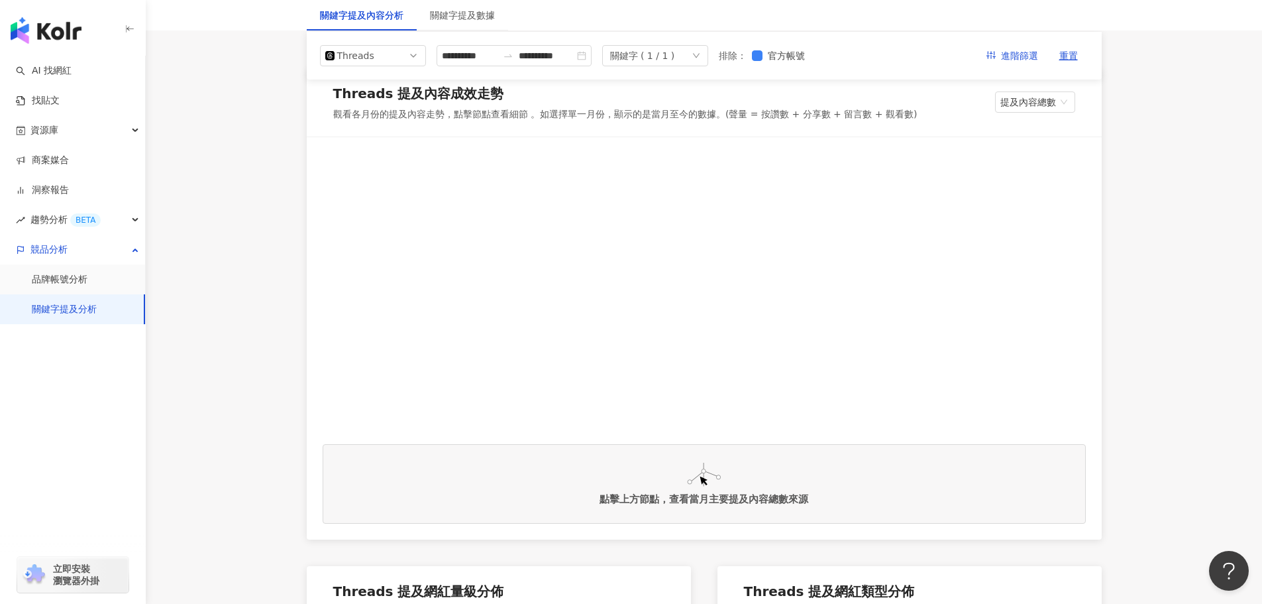
scroll to position [66, 0]
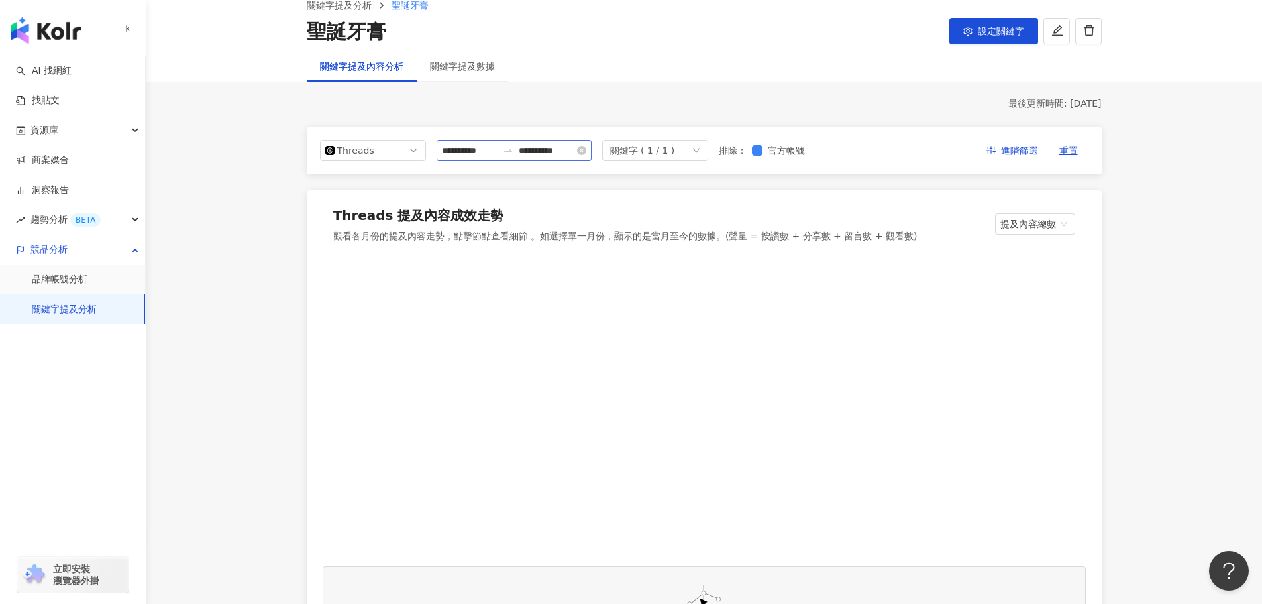
click at [513, 148] on icon "swap-right" at bounding box center [508, 150] width 11 height 11
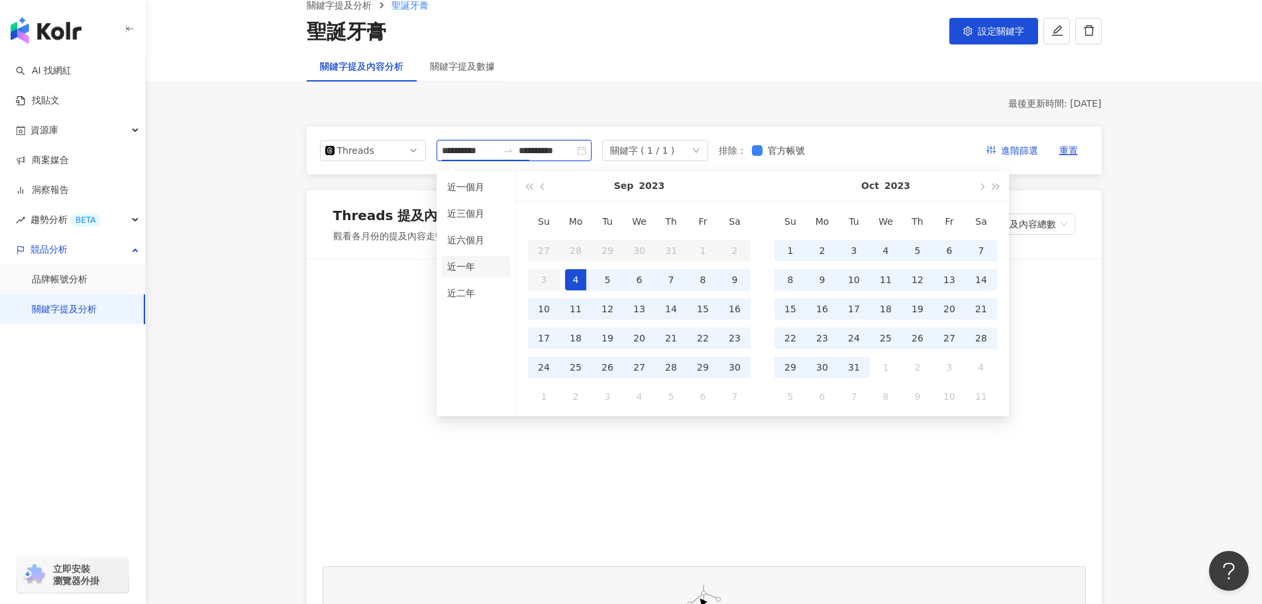
type input "**********"
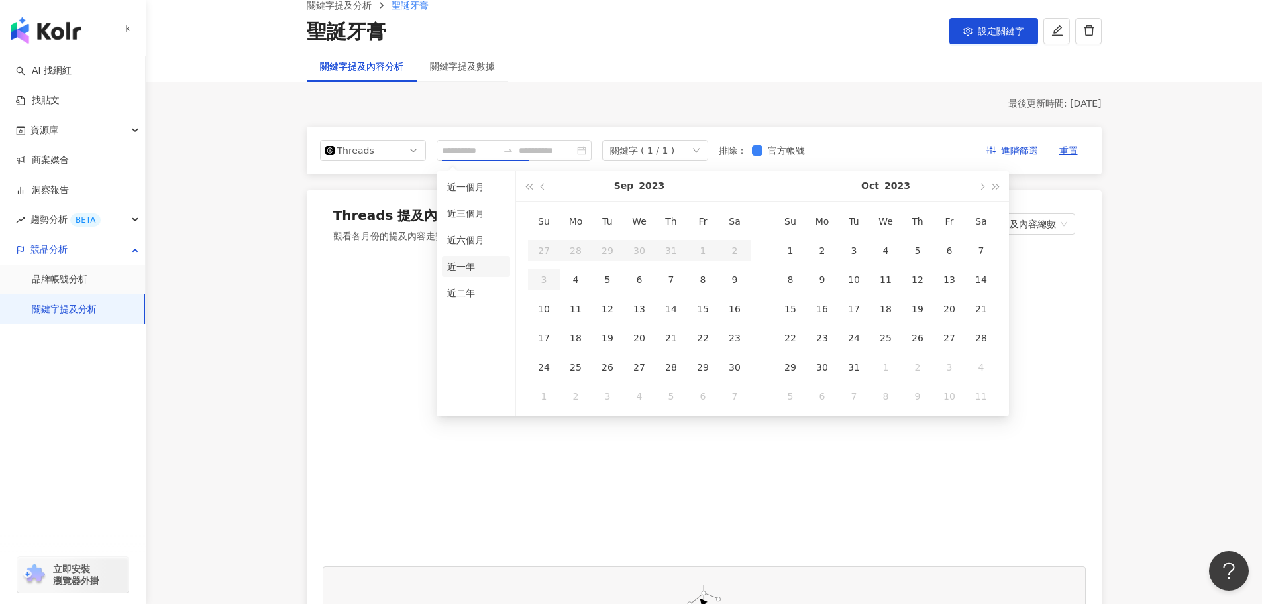
click at [465, 268] on li "近一年" at bounding box center [476, 266] width 68 height 21
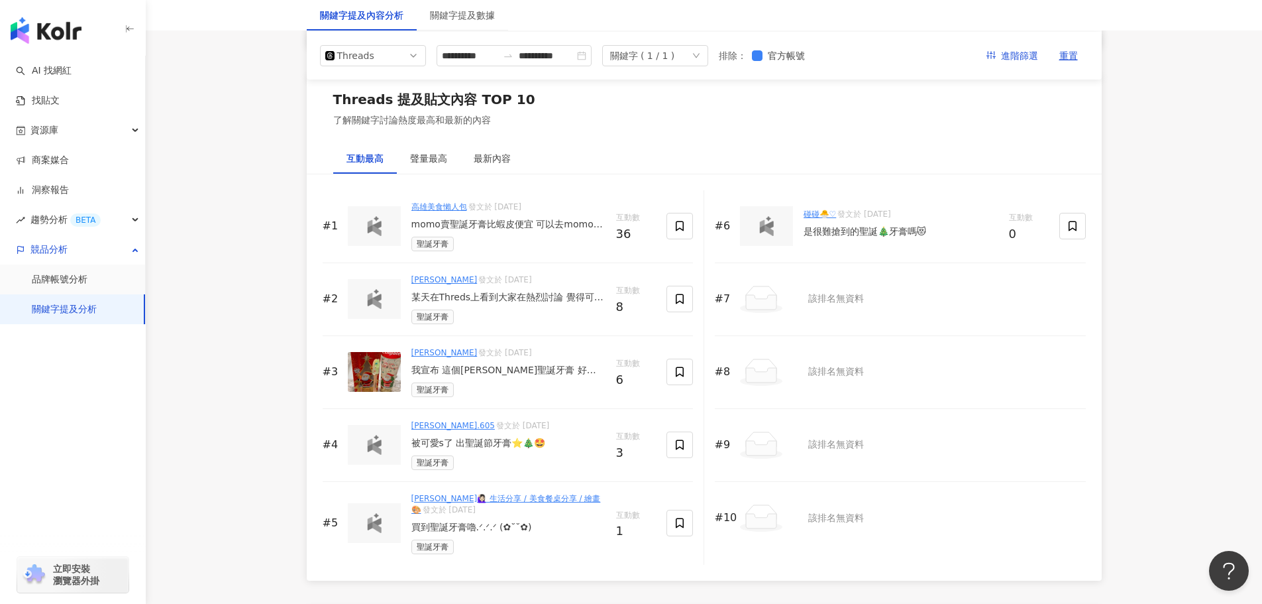
scroll to position [1524, 0]
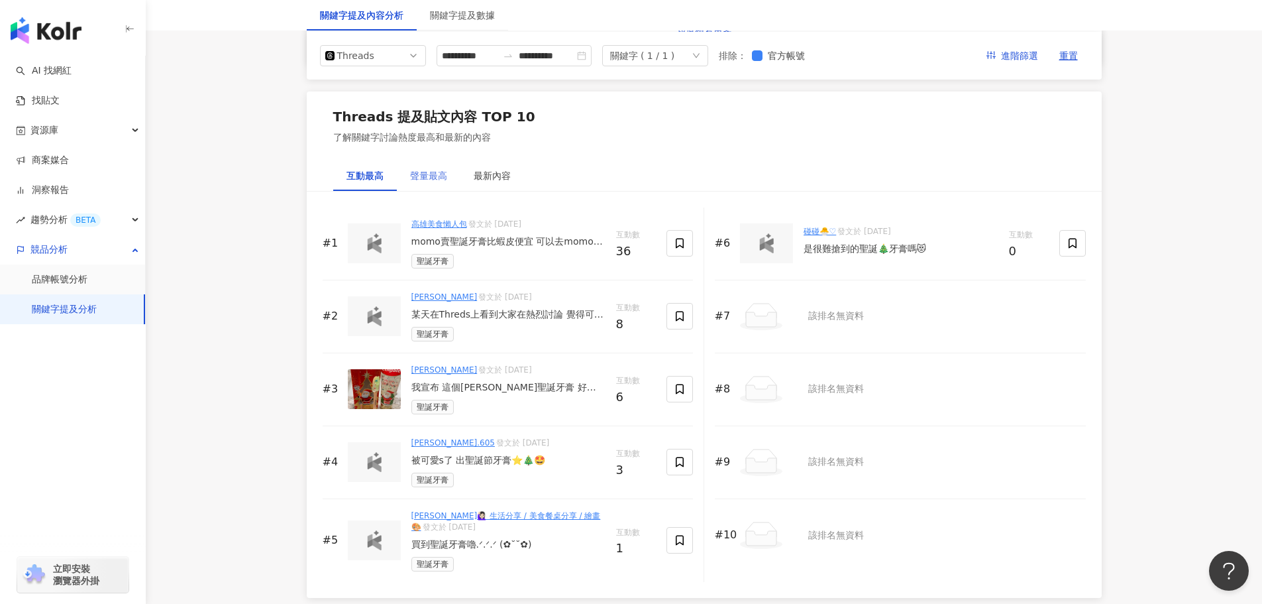
click at [412, 191] on div "聲量最高" at bounding box center [429, 175] width 64 height 30
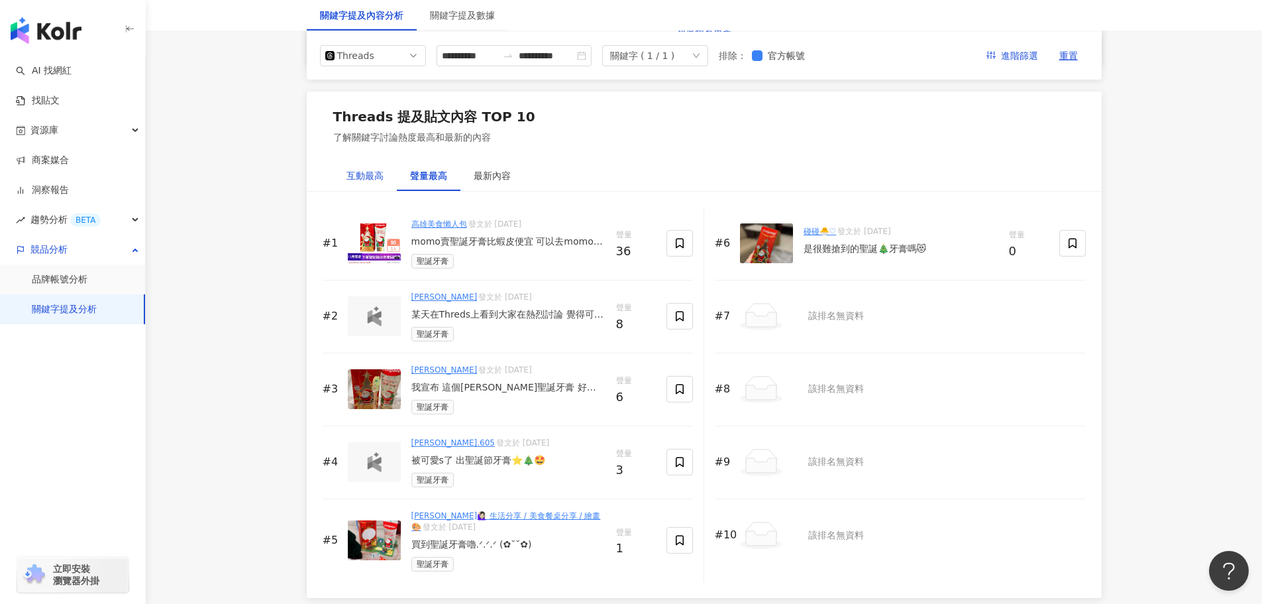
click at [366, 183] on div "互動最高" at bounding box center [365, 175] width 37 height 15
click at [431, 174] on div "聲量最高" at bounding box center [429, 175] width 64 height 30
click at [481, 183] on div "最新內容" at bounding box center [492, 175] width 37 height 15
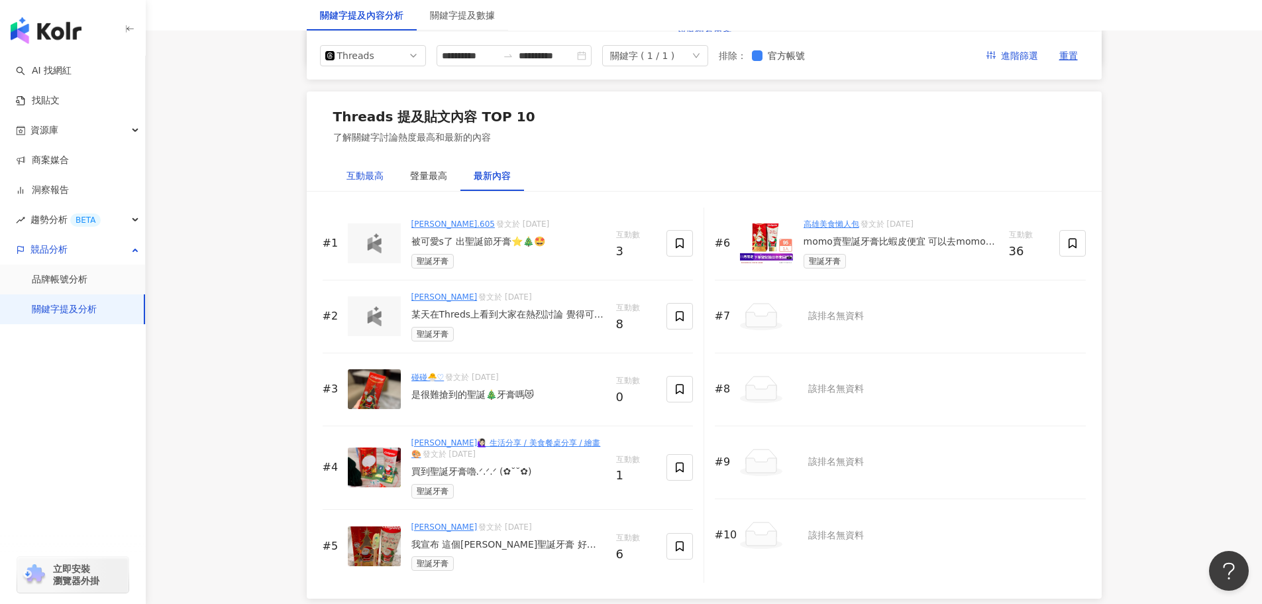
click at [356, 183] on div "互動最高" at bounding box center [365, 175] width 37 height 15
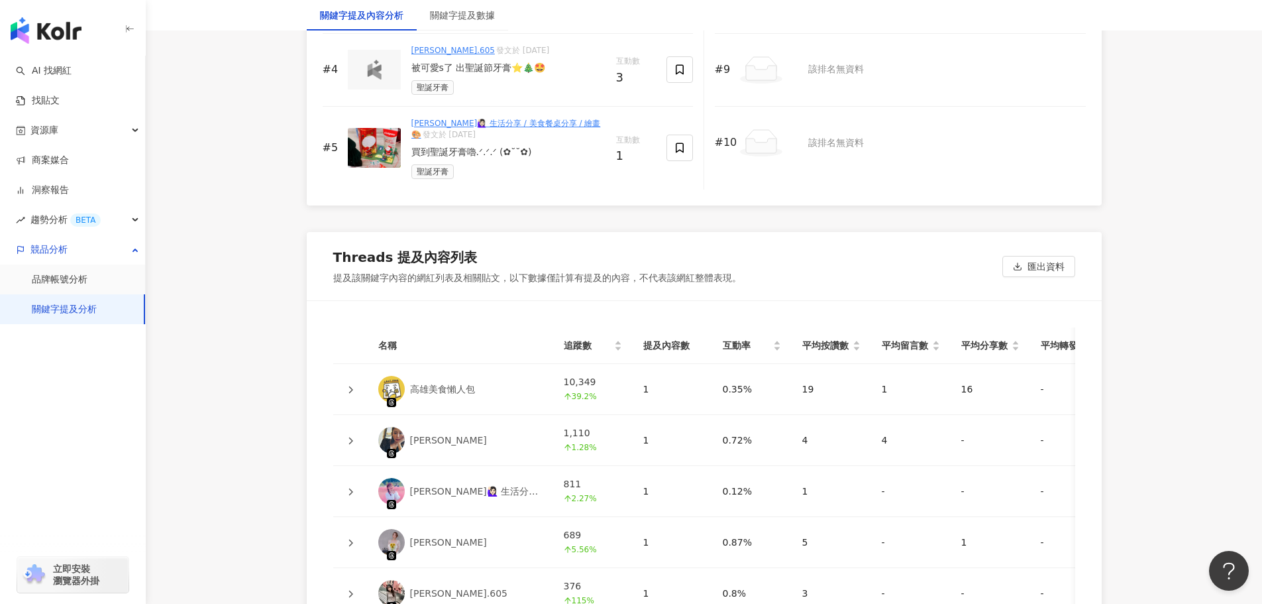
scroll to position [2054, 0]
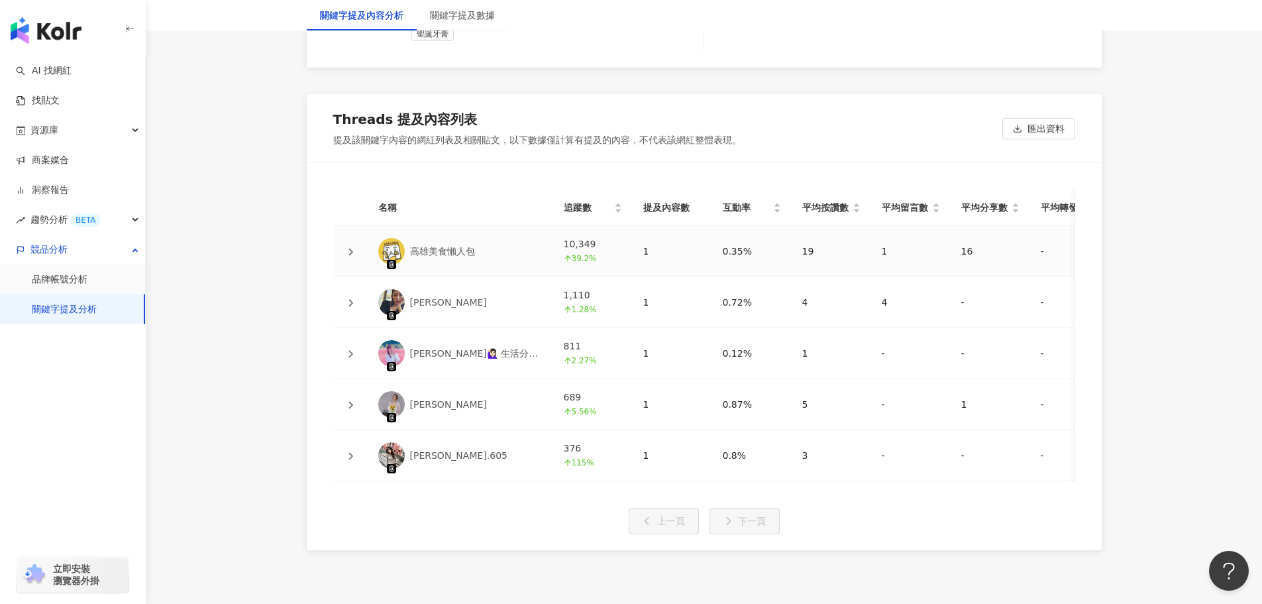
drag, startPoint x: 454, startPoint y: 261, endPoint x: 79, endPoint y: 307, distance: 378.5
click at [79, 307] on link "關鍵字提及分析" at bounding box center [64, 309] width 65 height 13
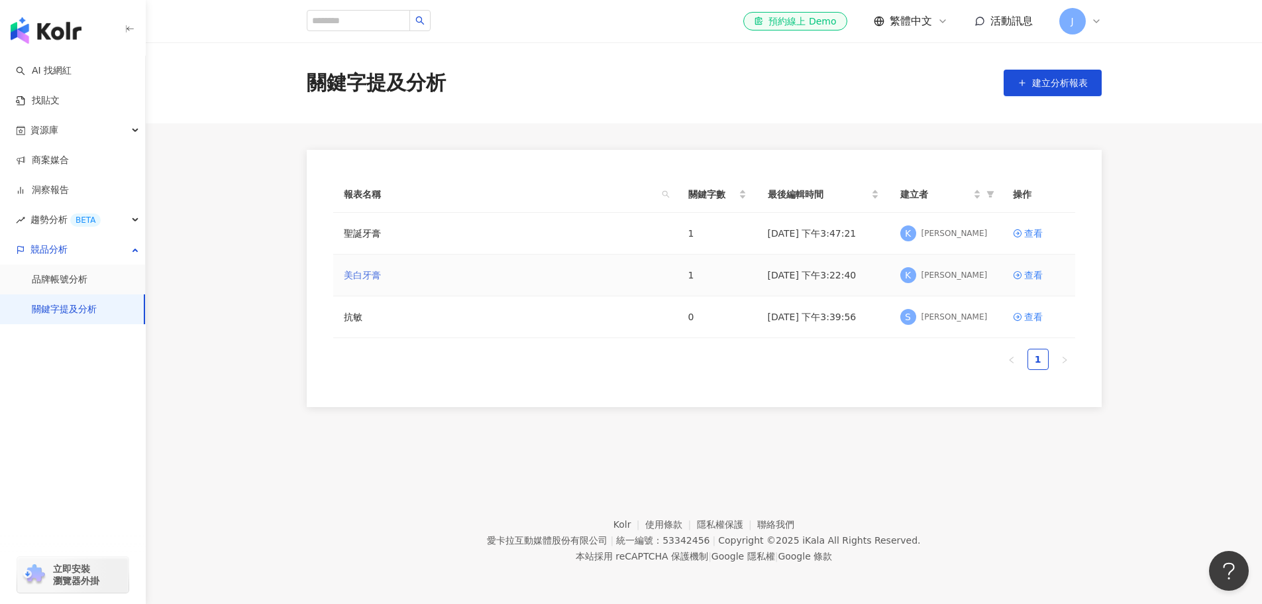
click at [377, 277] on link "美白牙膏" at bounding box center [362, 275] width 37 height 15
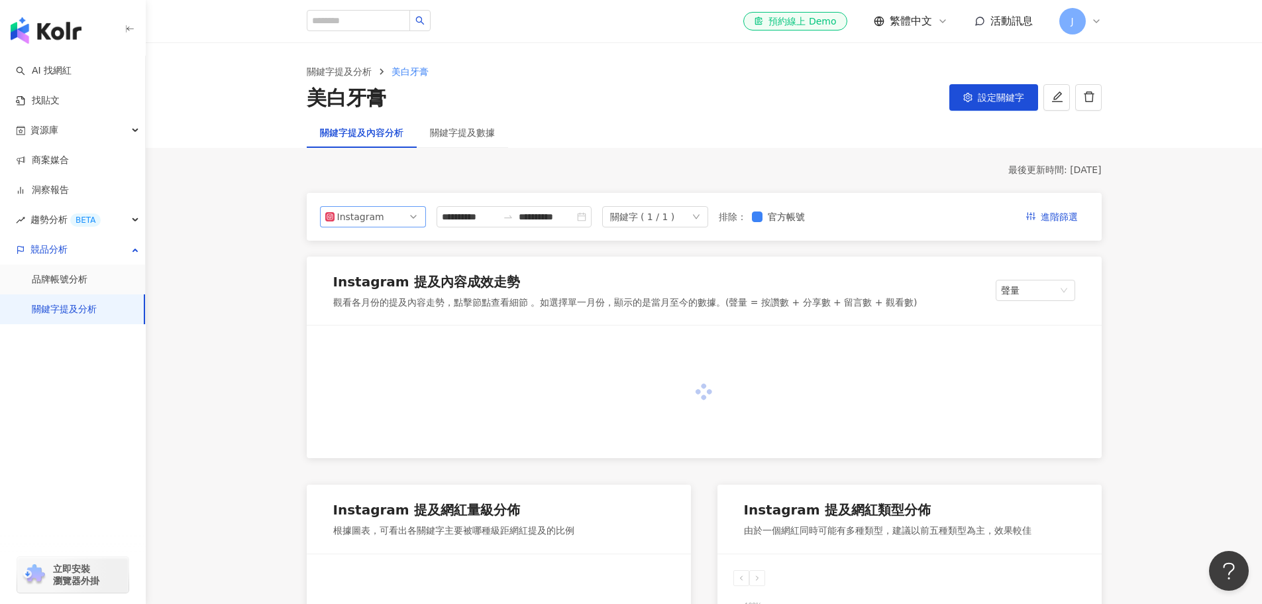
click at [390, 219] on span "Instagram" at bounding box center [372, 217] width 95 height 20
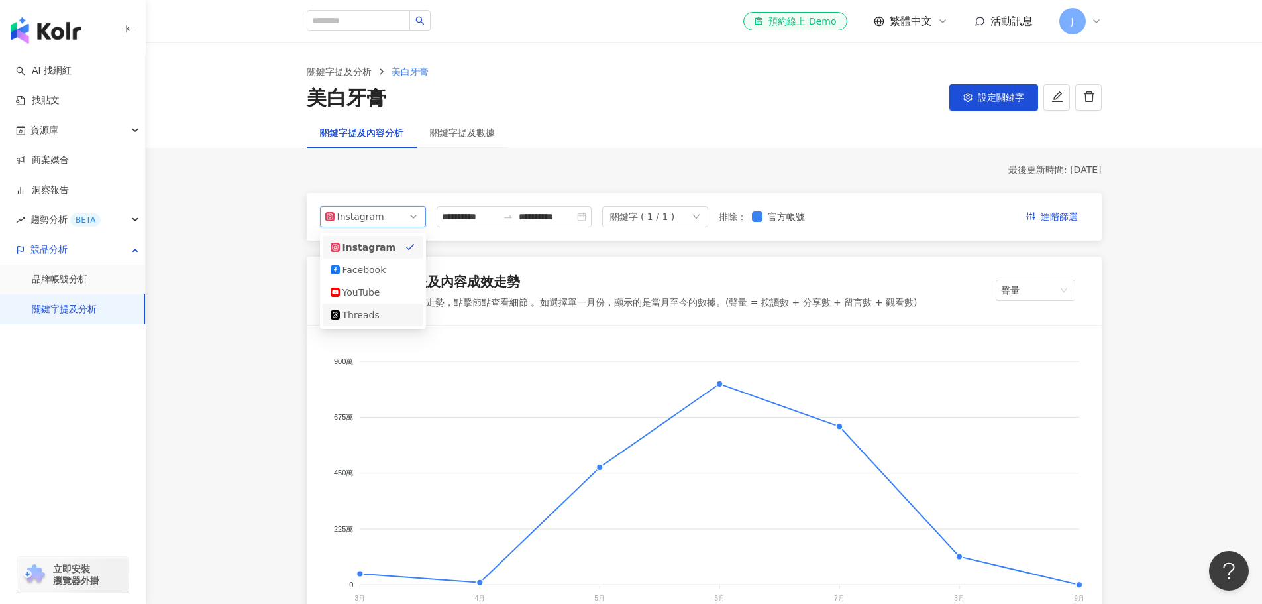
click at [366, 321] on div "Threads" at bounding box center [364, 314] width 43 height 15
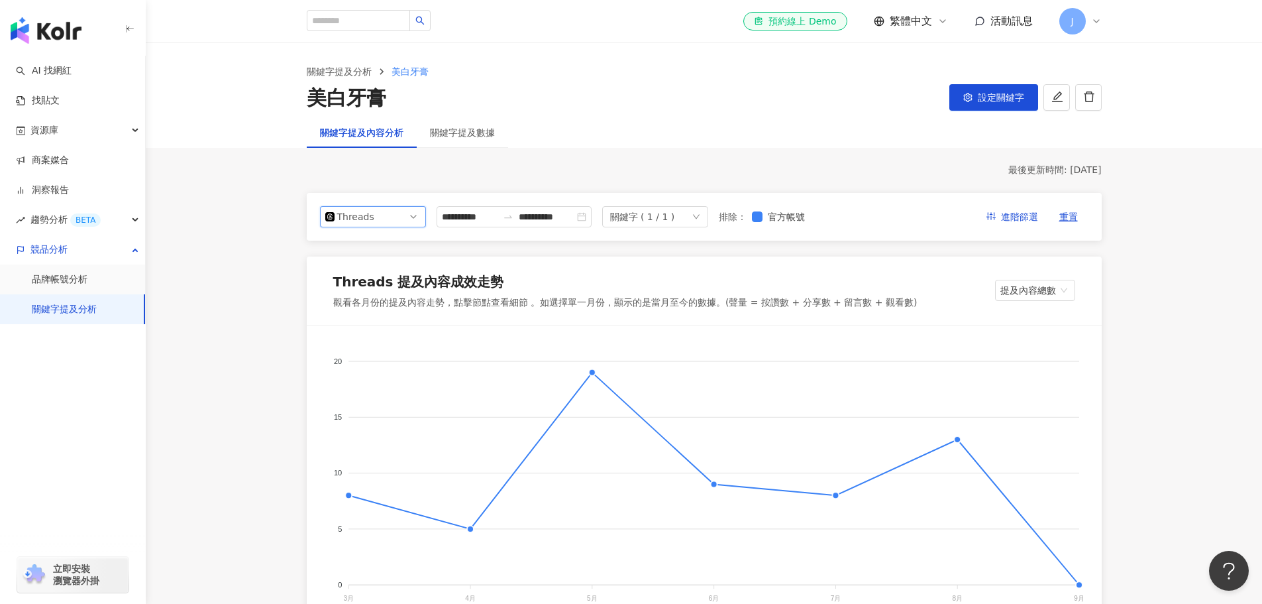
click at [675, 217] on div "關鍵字 ( 1 / 1 )" at bounding box center [642, 217] width 65 height 20
click at [574, 219] on input "**********" at bounding box center [547, 216] width 56 height 15
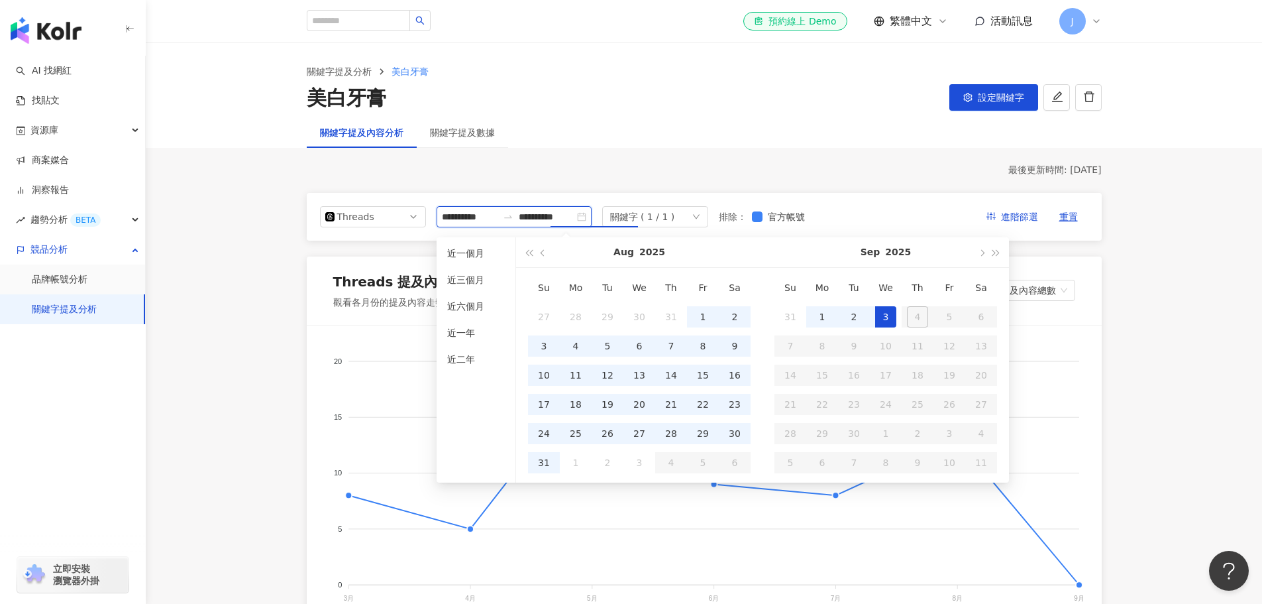
type input "**********"
click at [465, 331] on li "近一年" at bounding box center [476, 332] width 68 height 21
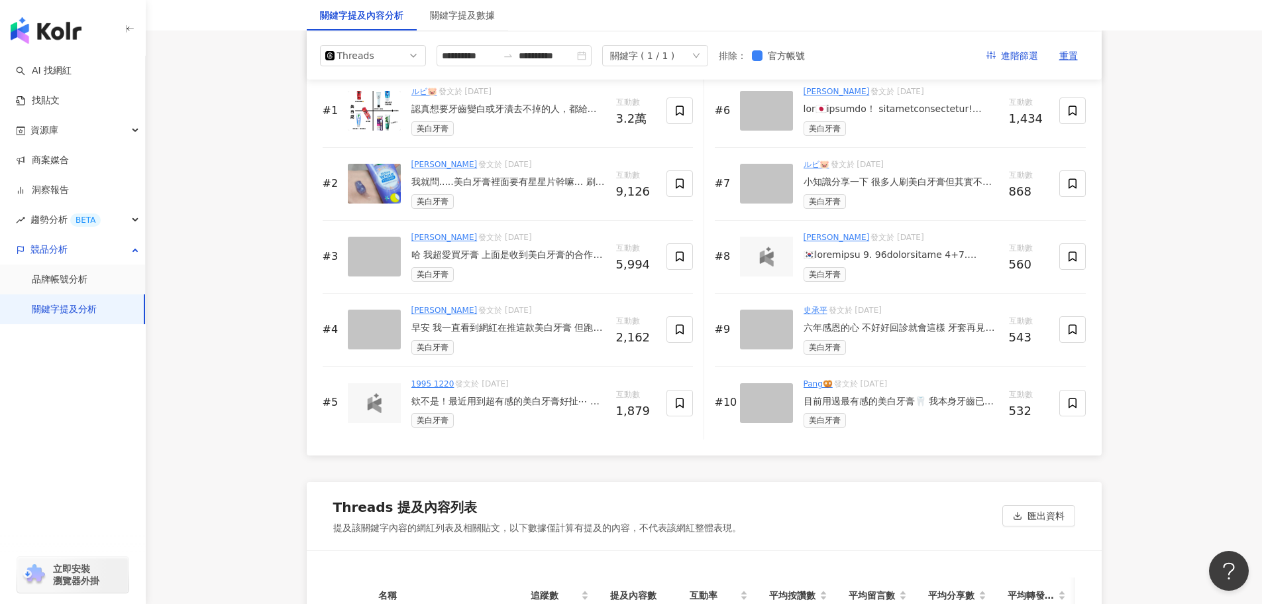
scroll to position [1590, 0]
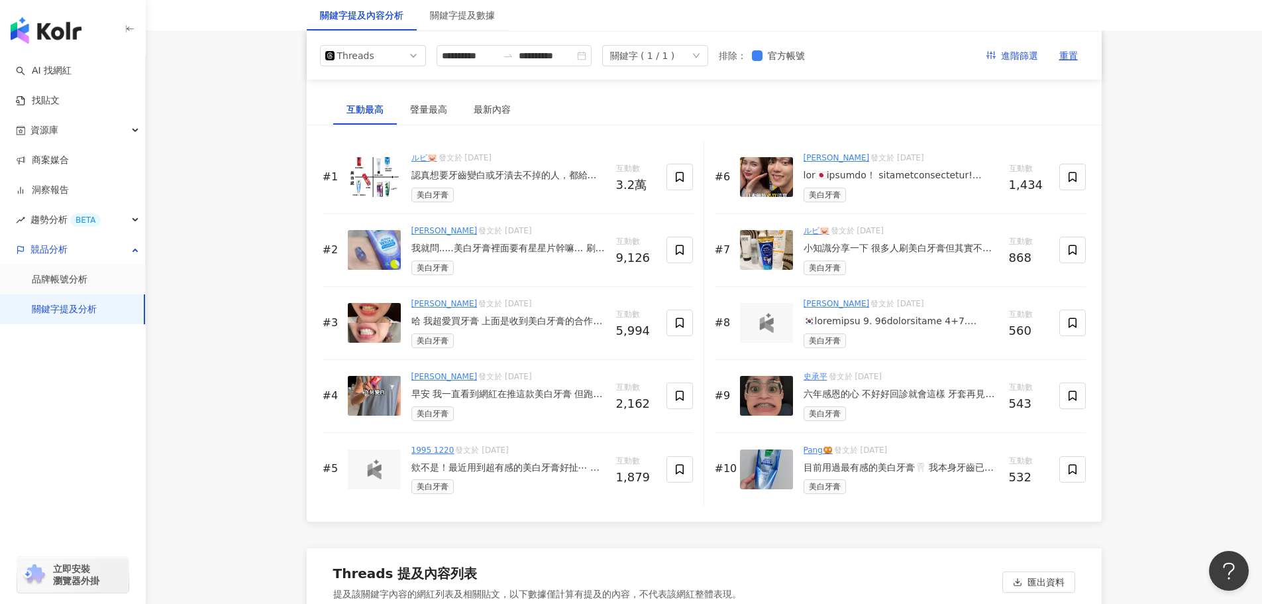
click at [414, 235] on link "Elvira" at bounding box center [444, 230] width 66 height 9
click at [529, 255] on div "我就問.....美白牙膏裡面要有星星片幹嘛... 刷到變藍色泡沫一起吐星星.....？ #黑人牙膏" at bounding box center [508, 248] width 194 height 13
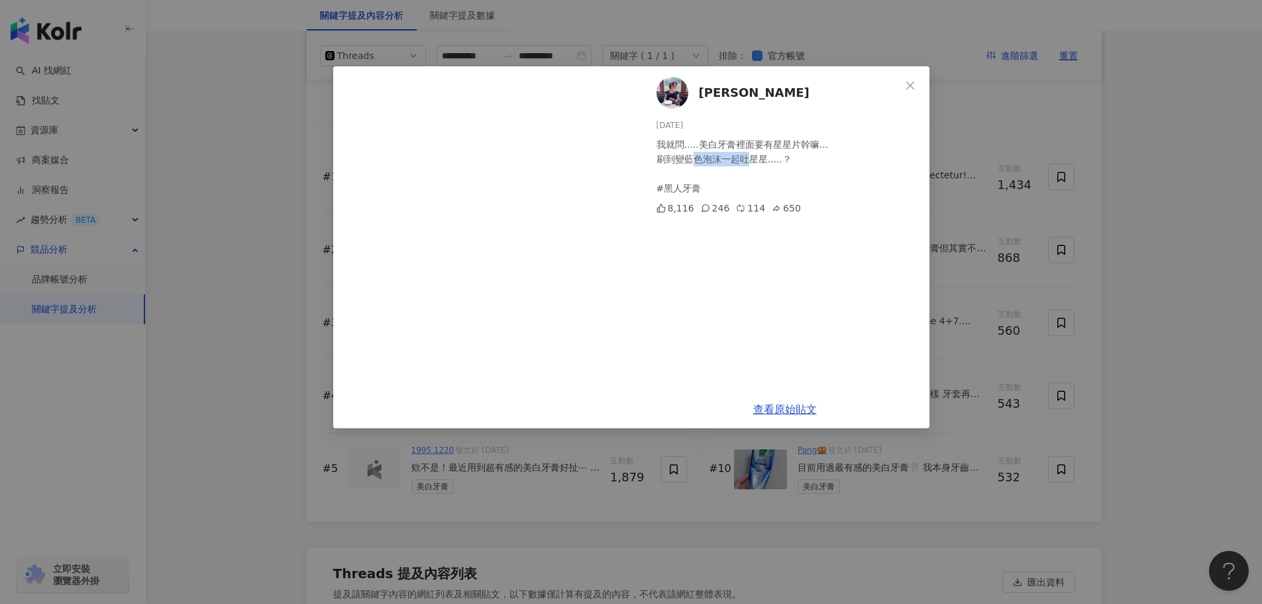
drag, startPoint x: 692, startPoint y: 161, endPoint x: 753, endPoint y: 156, distance: 60.5
click at [753, 156] on div "我就問.....美白牙膏裡面要有星星片幹嘛... 刷到變藍色泡沫一起吐星星.....？ #黑人牙膏" at bounding box center [788, 166] width 262 height 58
click at [909, 82] on icon "close" at bounding box center [910, 85] width 11 height 11
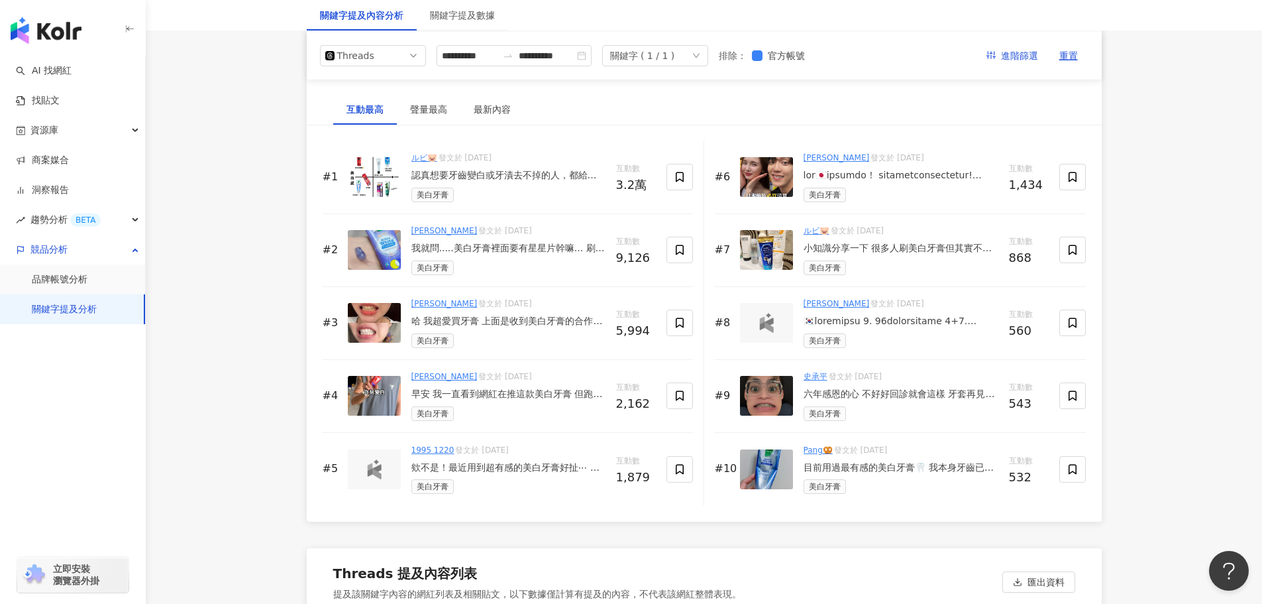
click at [875, 255] on div "小知識分享一下 很多人刷美白牙膏但其實不知道，美白靠的是「過氧化氫」這個成分（Hydrogen Peroxide） 靠氧化分解牙齒表面色素才會變白 衛福部規定…" at bounding box center [901, 248] width 195 height 13
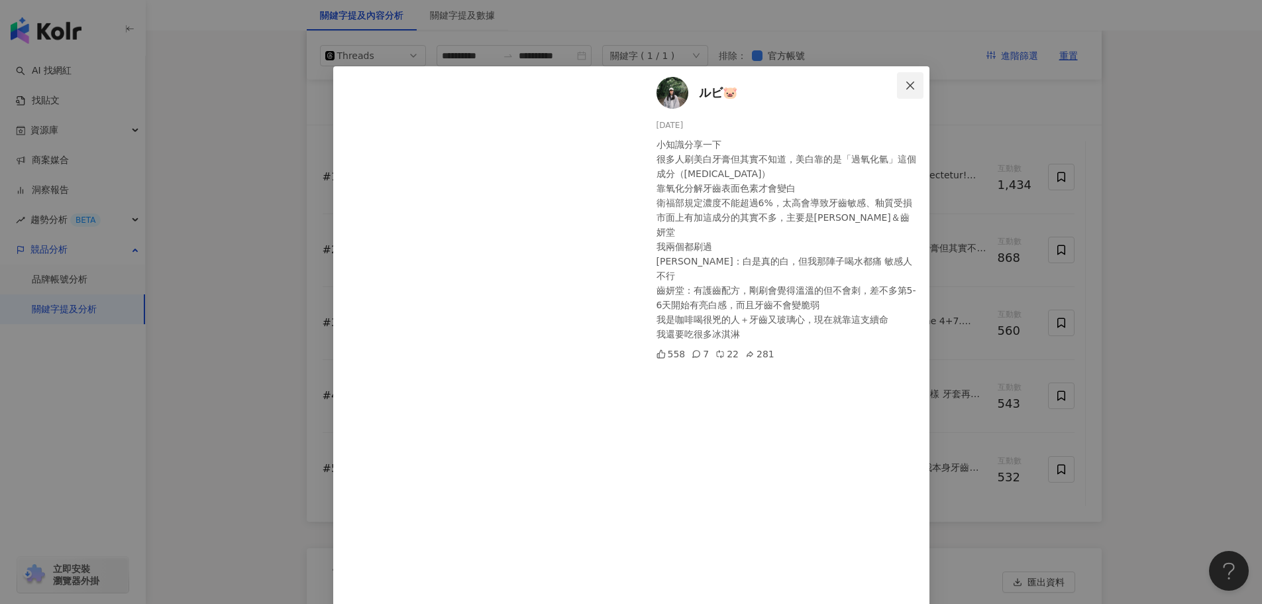
click at [914, 81] on span "Close" at bounding box center [910, 85] width 27 height 11
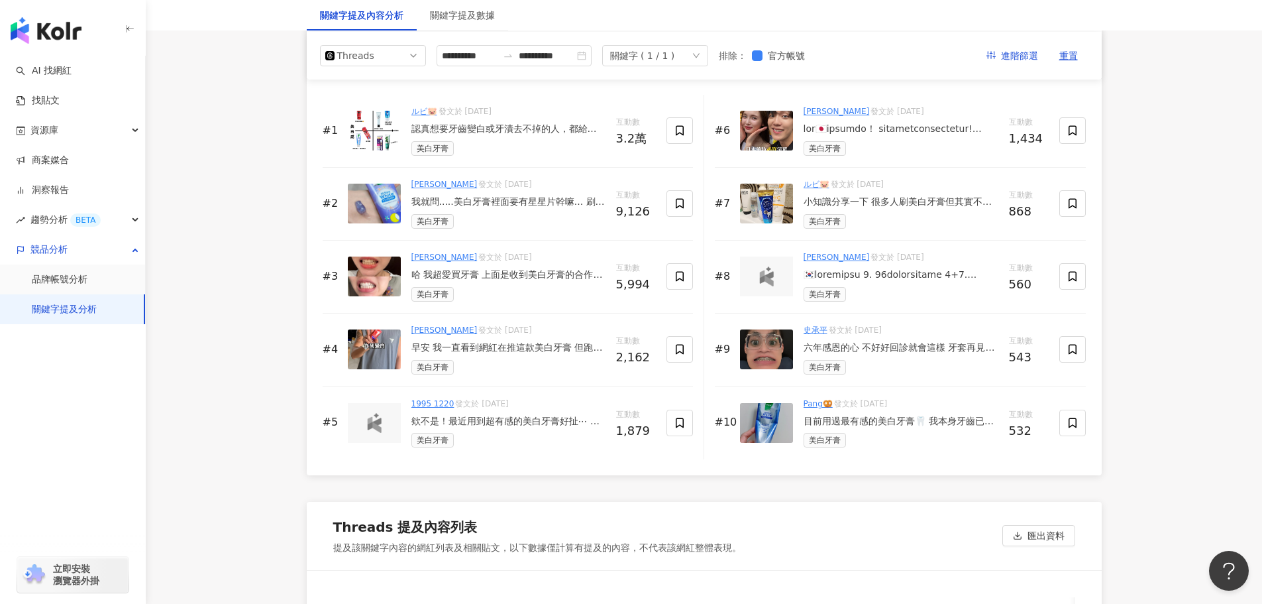
scroll to position [1501, 0]
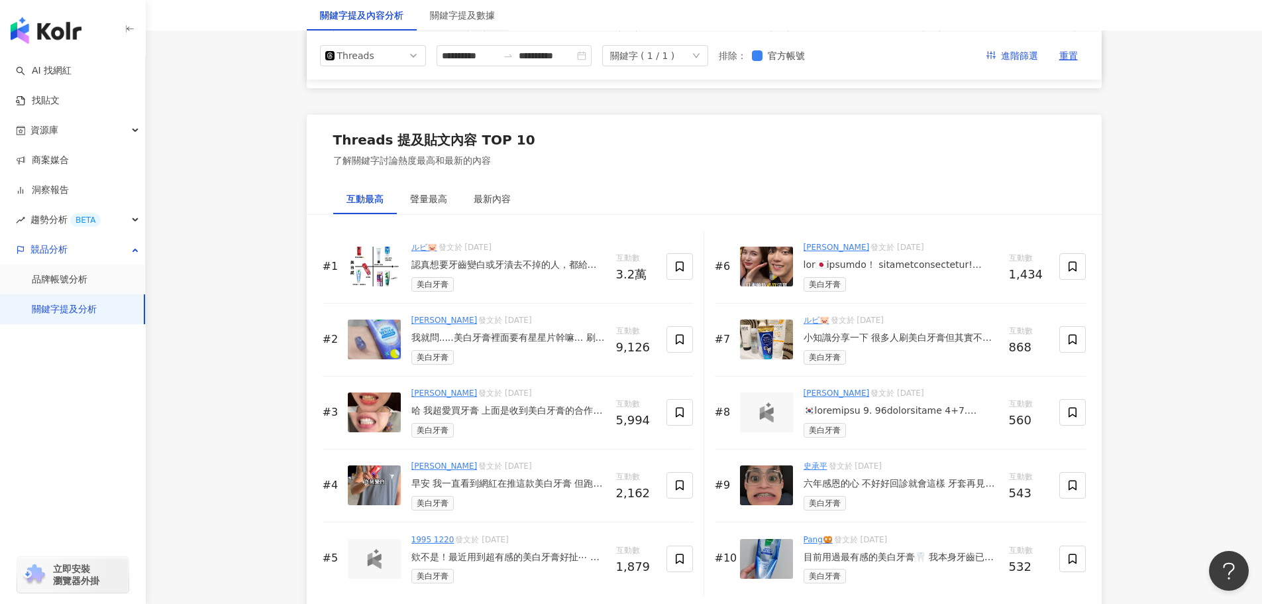
click at [869, 345] on div "小知識分享一下 很多人刷美白牙膏但其實不知道，美白靠的是「過氧化氫」這個成分（Hydrogen Peroxide） 靠氧化分解牙齒表面色素才會變白 衛福部規定…" at bounding box center [901, 337] width 195 height 13
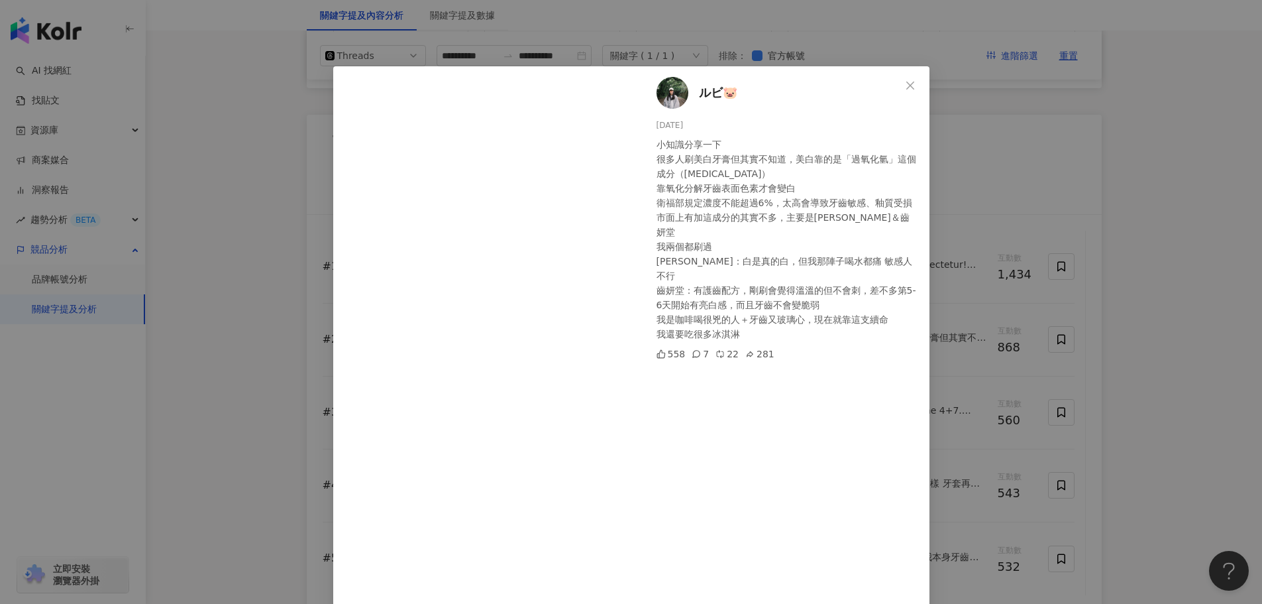
click at [990, 111] on div "ルビ🐷 2025/5/13 小知識分享一下 很多人刷美白牙膏但其實不知道，美白靠的是「過氧化氫」這個成分（Hydrogen Peroxide） 靠氧化分解牙…" at bounding box center [631, 302] width 1262 height 604
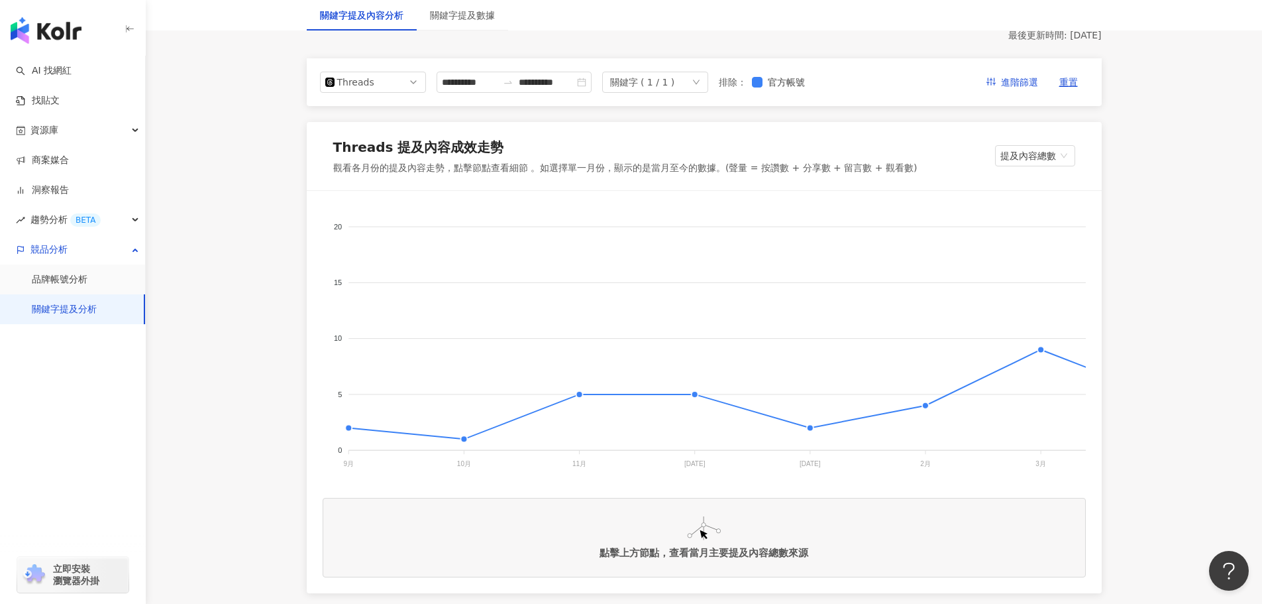
scroll to position [0, 0]
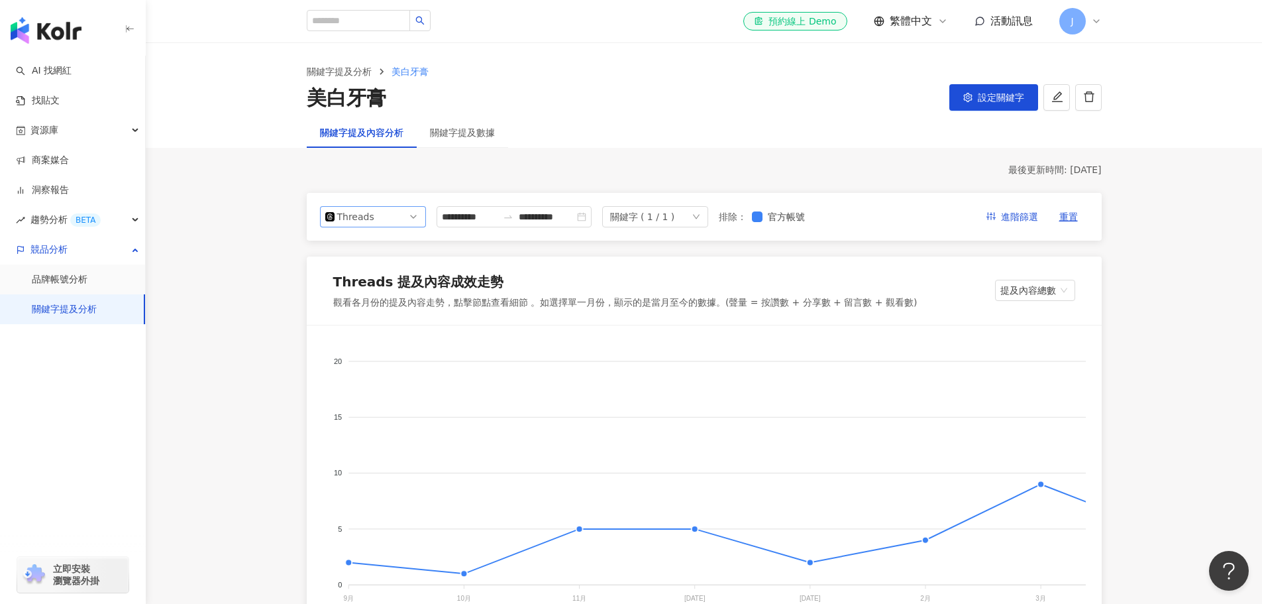
click at [399, 224] on span "Threads" at bounding box center [372, 217] width 95 height 20
click at [357, 253] on div "Instagram" at bounding box center [364, 247] width 43 height 15
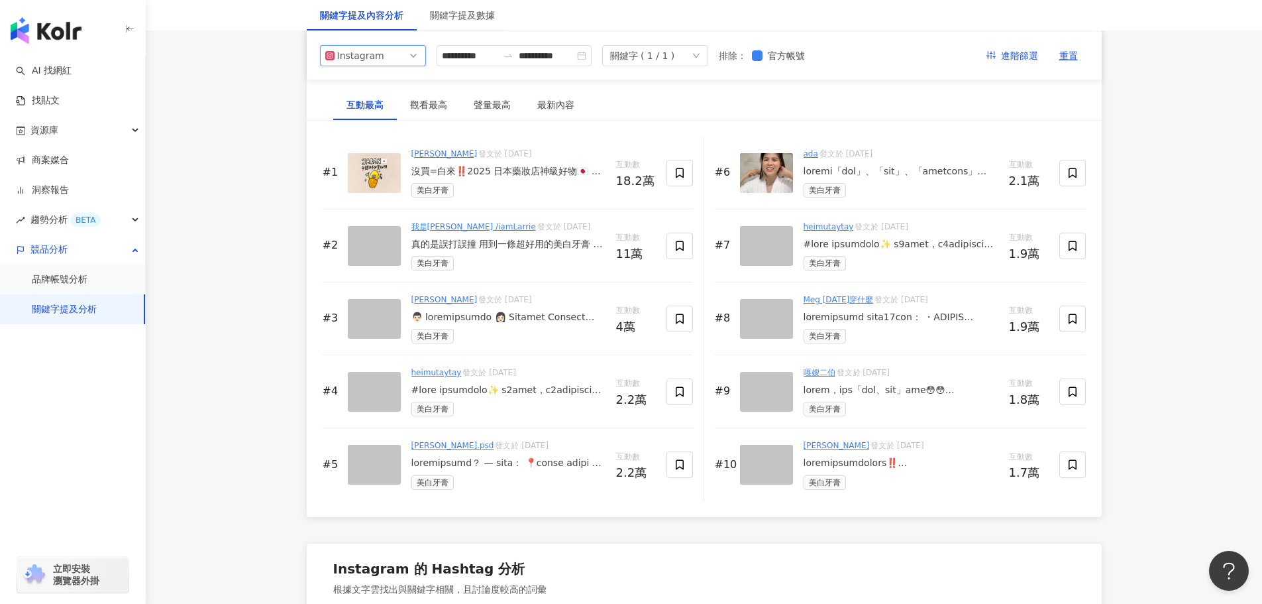
scroll to position [1988, 0]
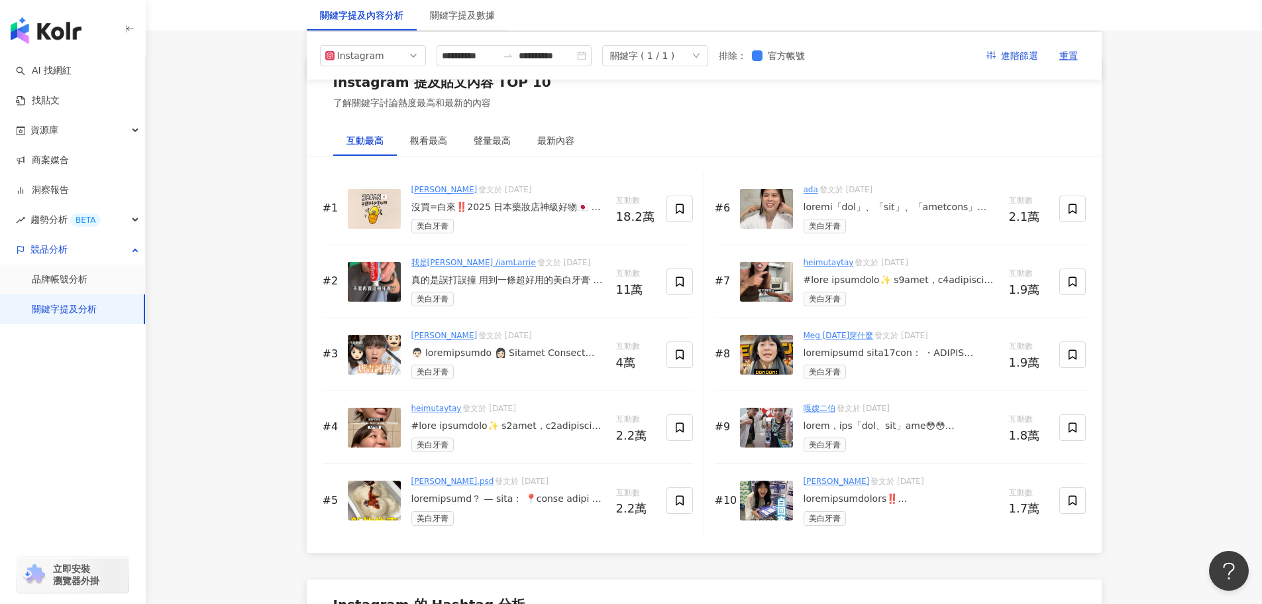
click at [902, 213] on div at bounding box center [901, 207] width 195 height 13
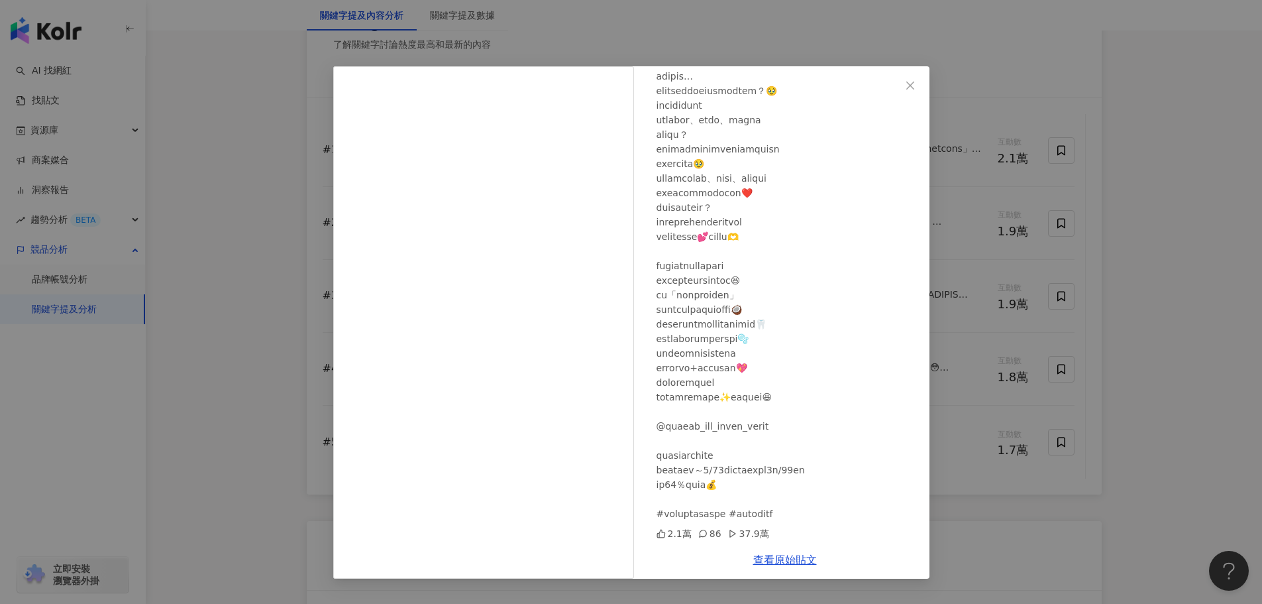
scroll to position [2186, 0]
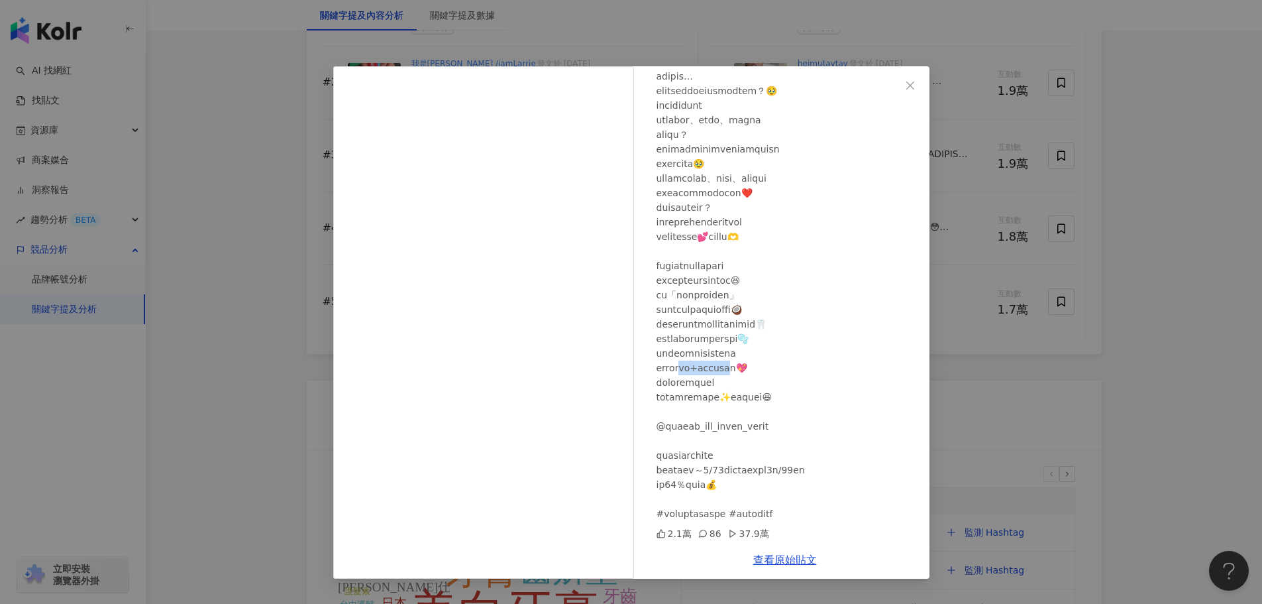
drag, startPoint x: 702, startPoint y: 363, endPoint x: 781, endPoint y: 368, distance: 79.0
click at [781, 368] on div at bounding box center [788, 287] width 262 height 466
click at [905, 89] on icon "close" at bounding box center [910, 85] width 11 height 11
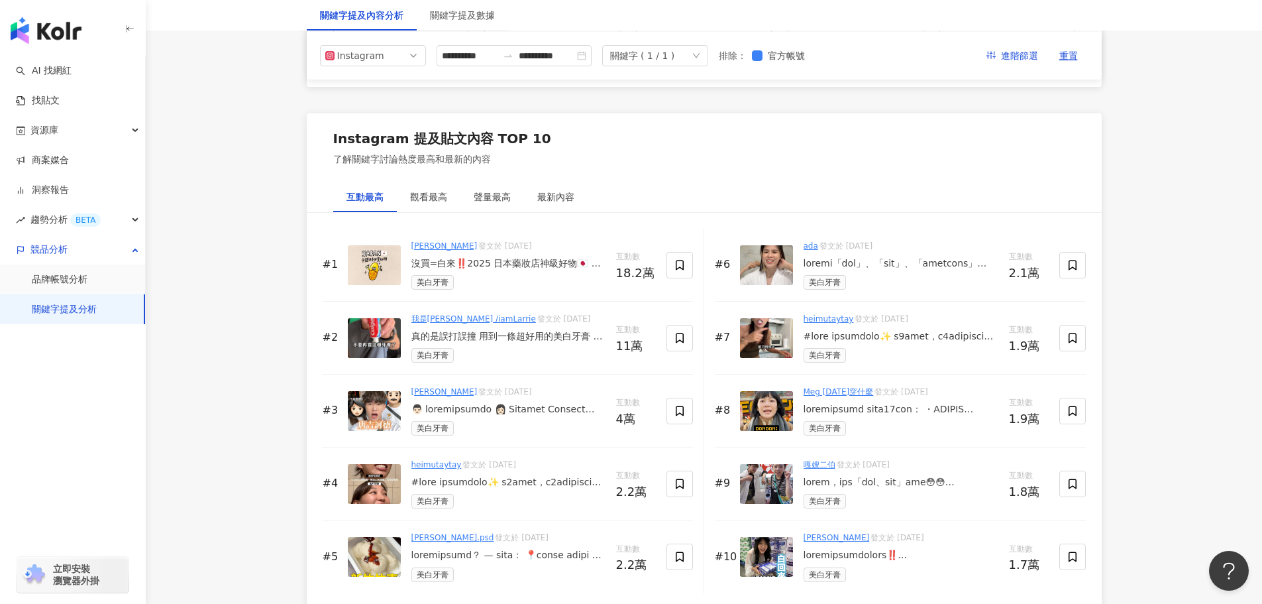
scroll to position [1921, 0]
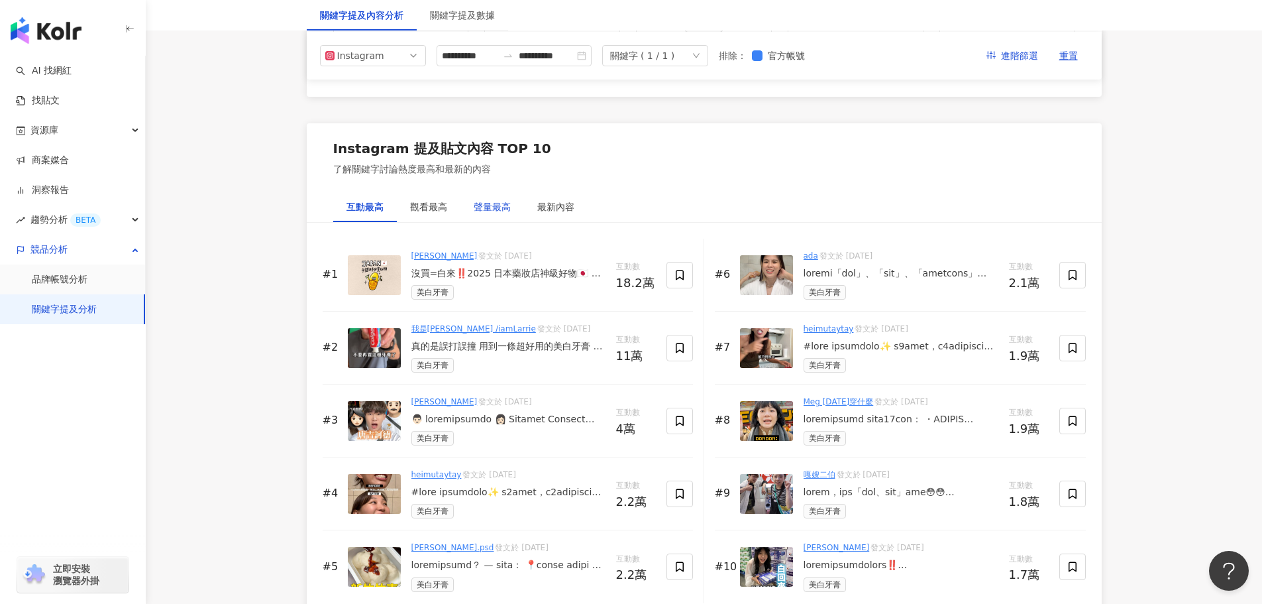
click at [490, 205] on div "聲量最高" at bounding box center [492, 206] width 37 height 15
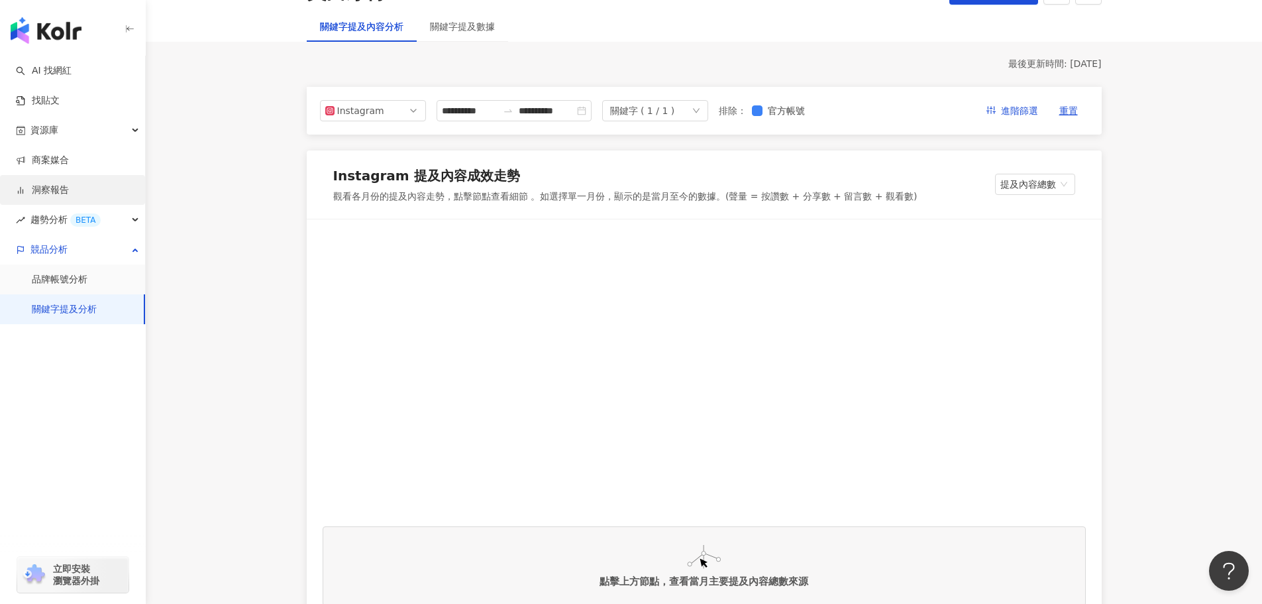
scroll to position [0, 0]
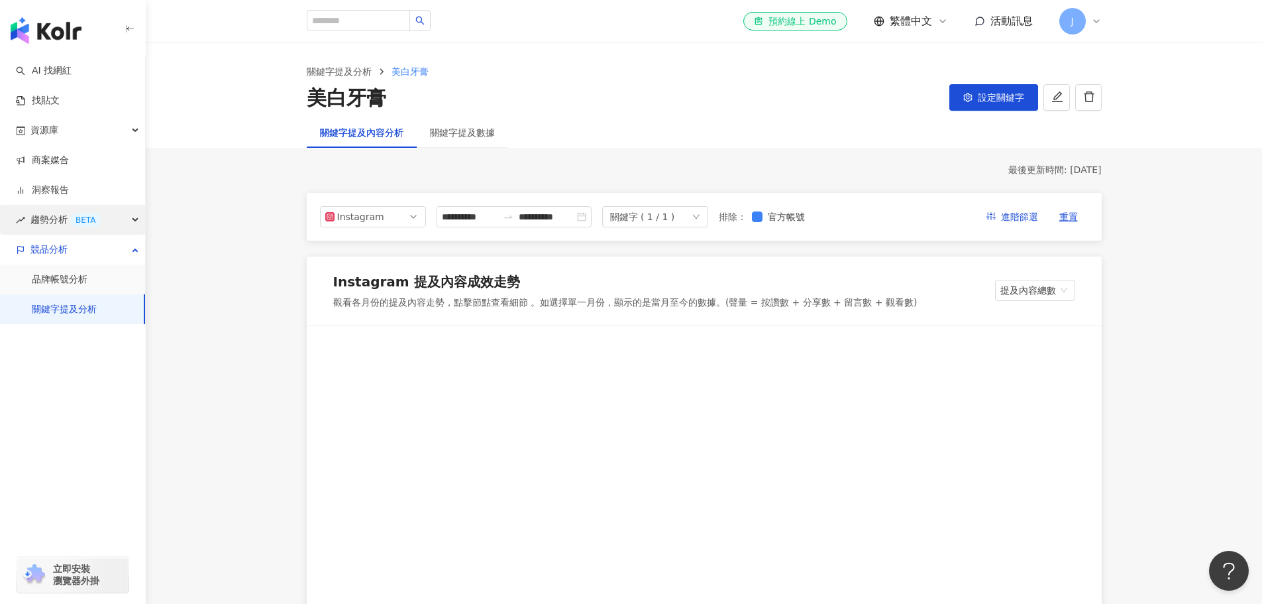
click at [126, 219] on div "趨勢分析 BETA" at bounding box center [72, 220] width 145 height 30
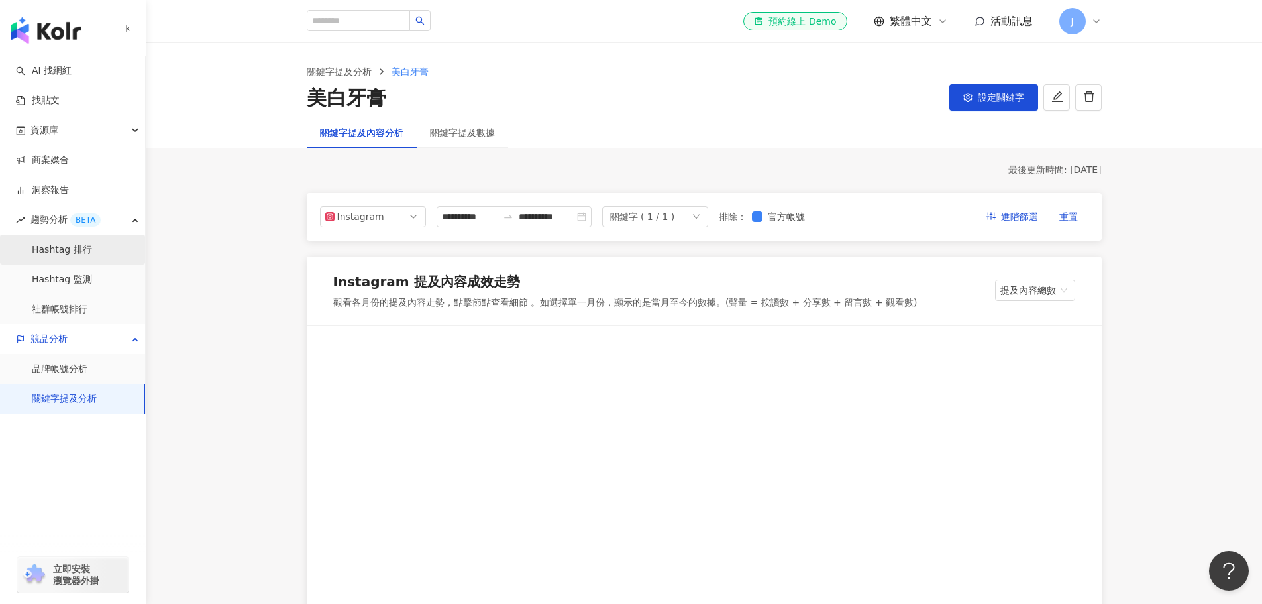
click at [92, 252] on link "Hashtag 排行" at bounding box center [62, 249] width 60 height 13
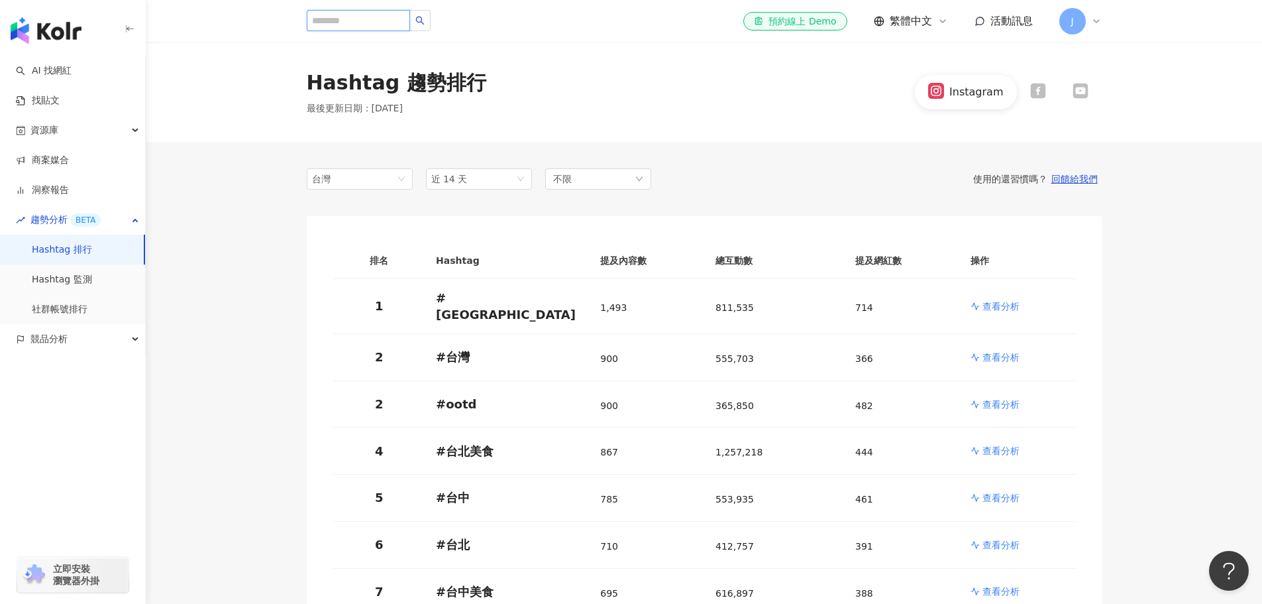
click at [362, 24] on input "search" at bounding box center [358, 20] width 103 height 21
type input "*"
type input "****"
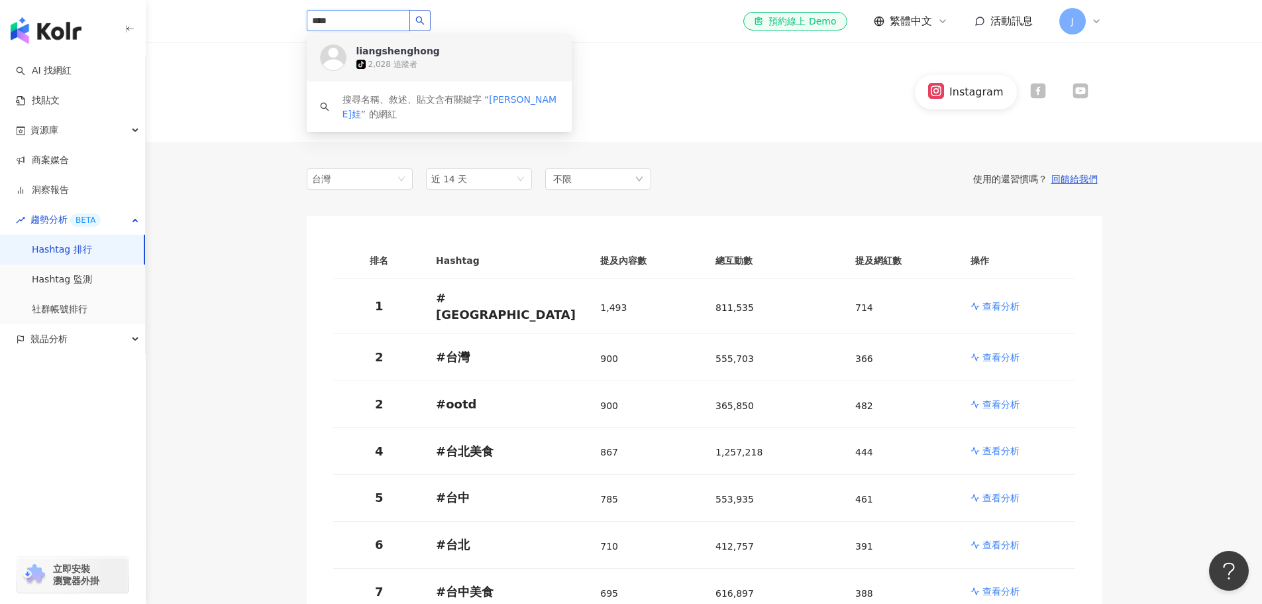
click at [431, 21] on button "button" at bounding box center [419, 20] width 21 height 21
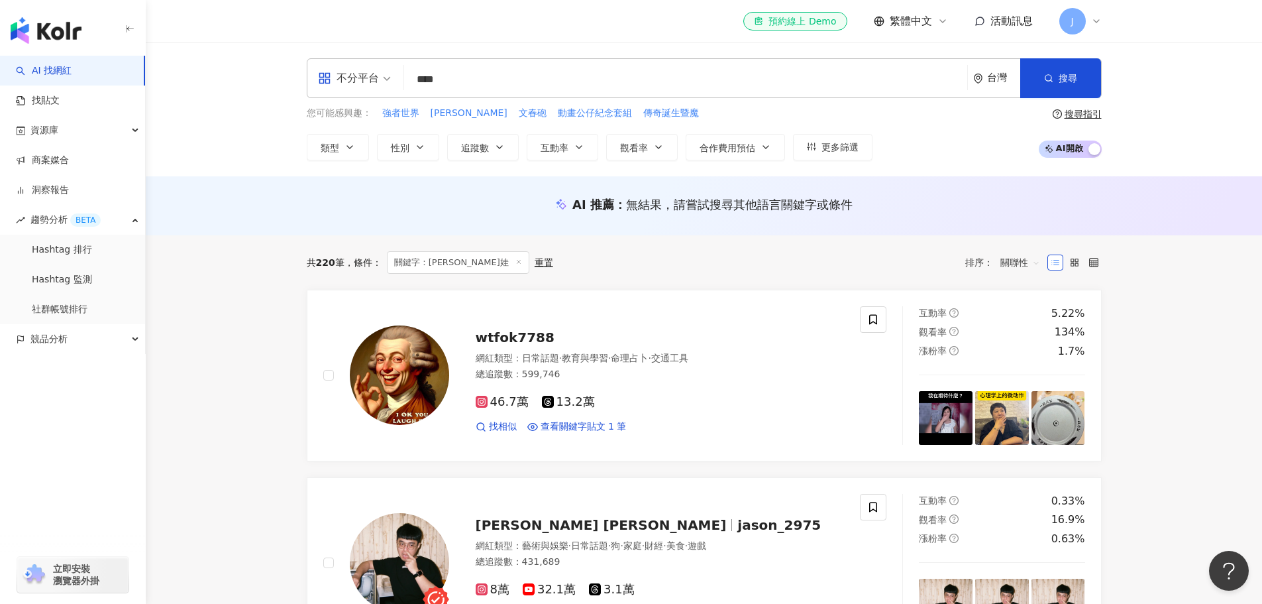
scroll to position [1, 0]
drag, startPoint x: 470, startPoint y: 68, endPoint x: 380, endPoint y: 87, distance: 92.0
click at [380, 87] on div "不分平台 吉伊卡娃 **** 台灣 搜尋" at bounding box center [704, 78] width 795 height 40
click at [130, 338] on div "競品分析" at bounding box center [72, 339] width 145 height 30
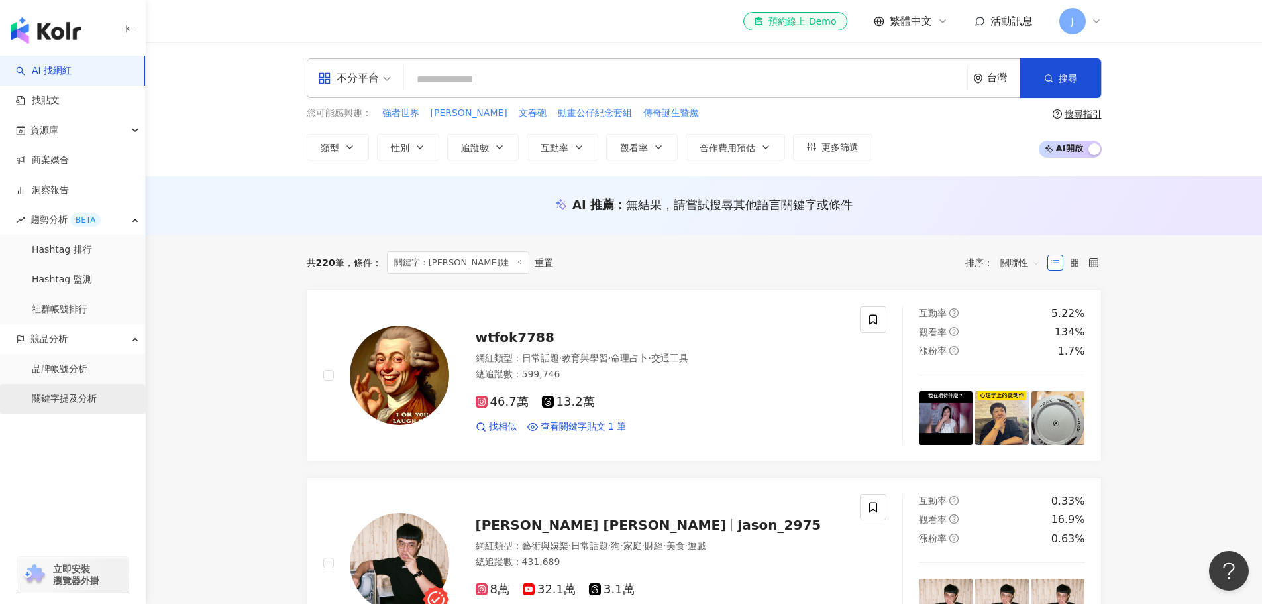
click at [83, 401] on link "關鍵字提及分析" at bounding box center [64, 398] width 65 height 13
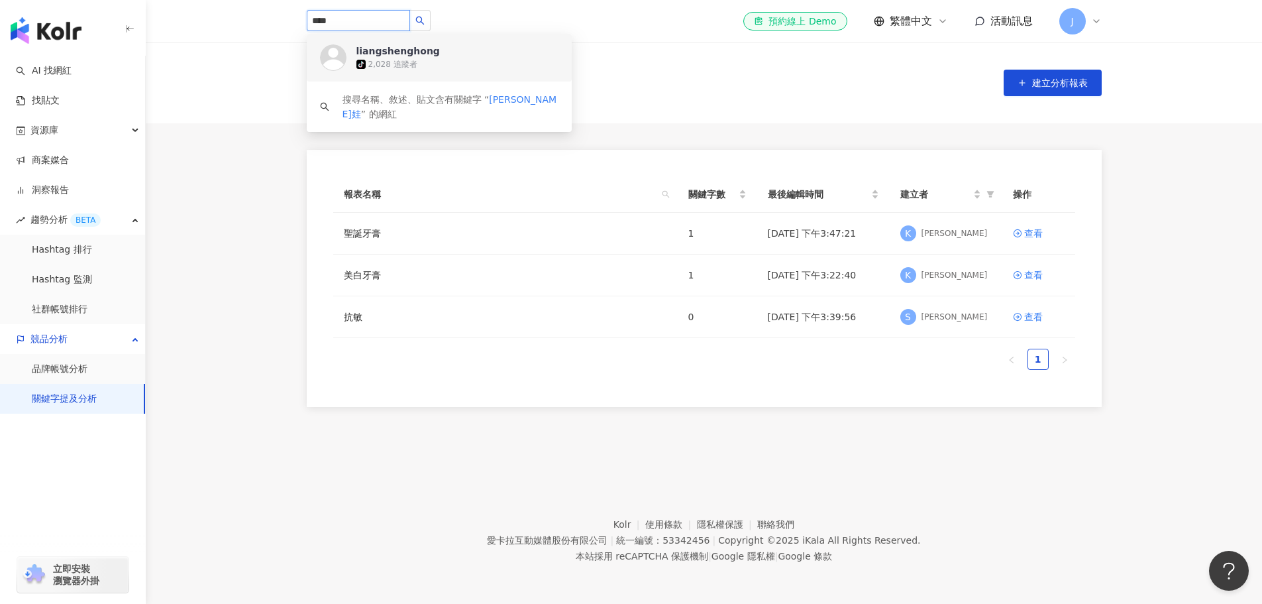
click at [399, 23] on input "****" at bounding box center [358, 20] width 103 height 21
click at [521, 42] on div "liangshenghong tiktok-icon 2,028 追蹤者" at bounding box center [439, 58] width 265 height 48
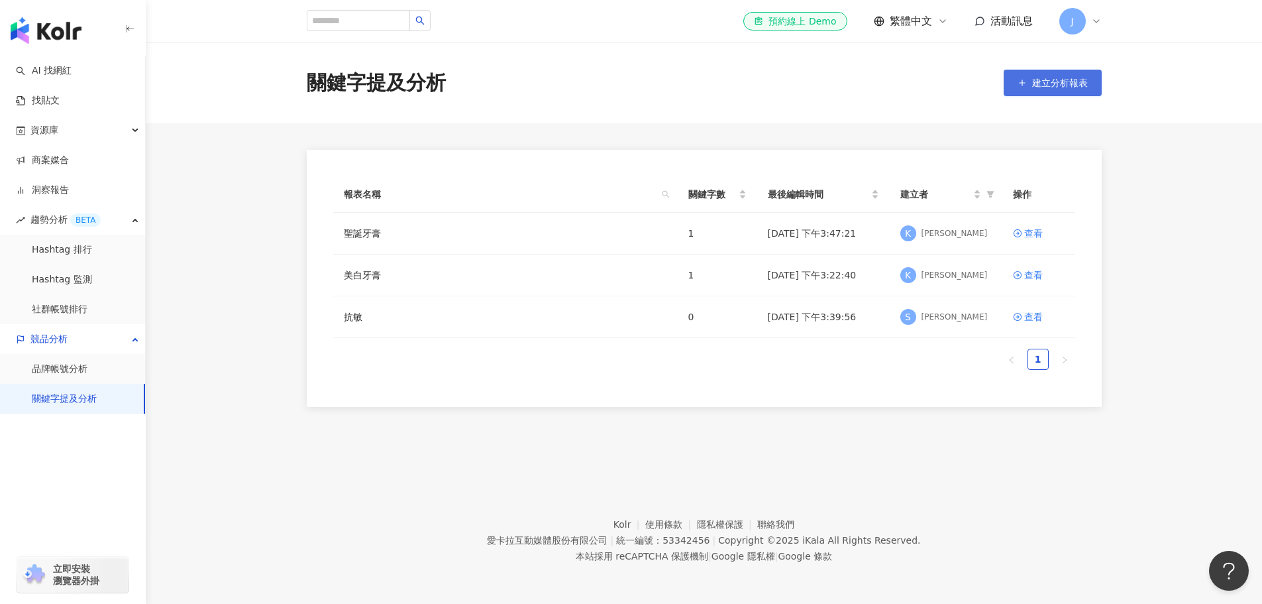
click at [1070, 83] on span "建立分析報表" at bounding box center [1060, 83] width 56 height 11
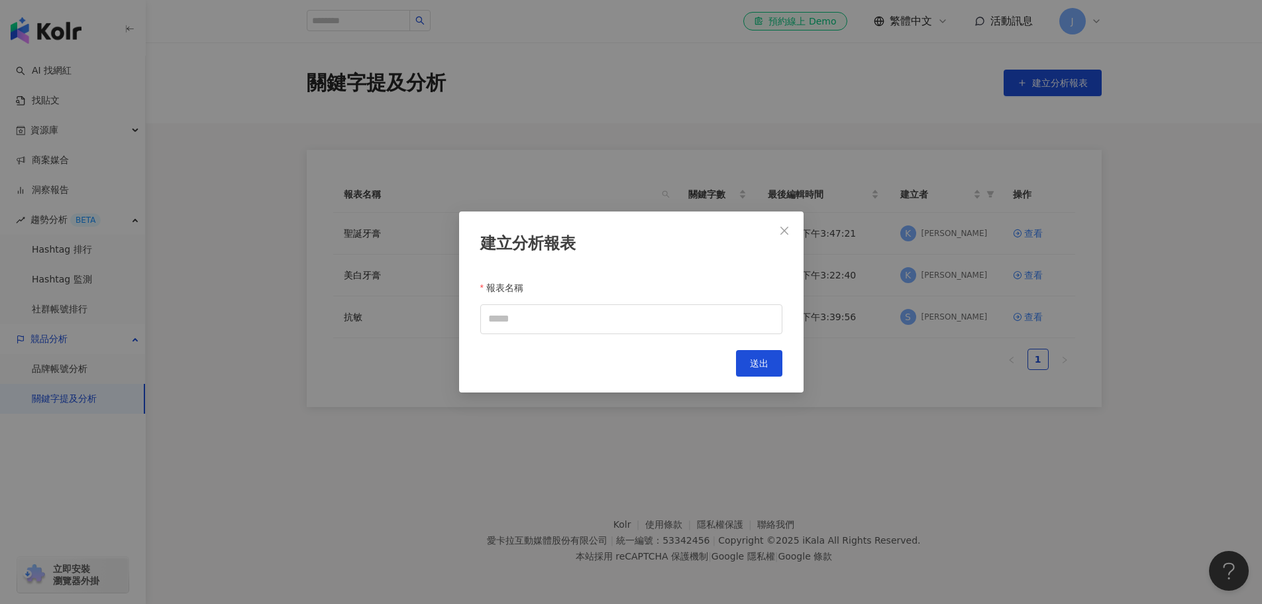
drag, startPoint x: 784, startPoint y: 228, endPoint x: 548, endPoint y: 345, distance: 264.0
click at [548, 345] on div "建立分析報表 報表名稱 Cancel 送出" at bounding box center [631, 301] width 345 height 181
click at [553, 318] on input "報表名稱" at bounding box center [631, 319] width 302 height 30
type input "****"
click at [769, 365] on button "送出" at bounding box center [759, 363] width 46 height 27
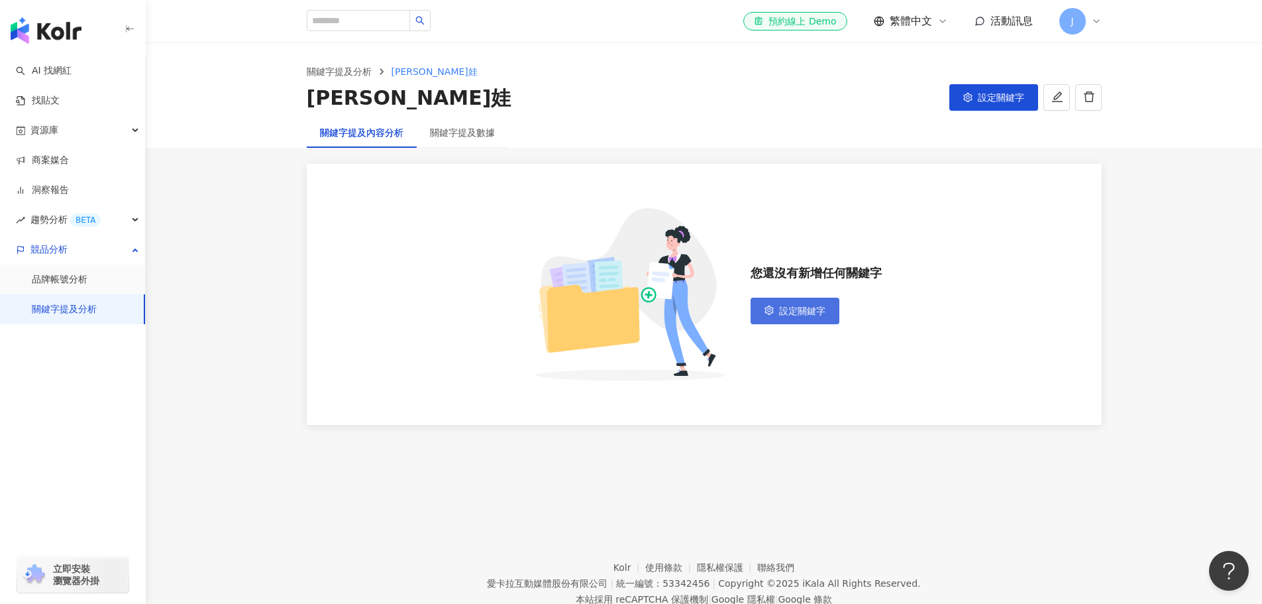
click at [807, 313] on span "設定關鍵字" at bounding box center [802, 310] width 46 height 11
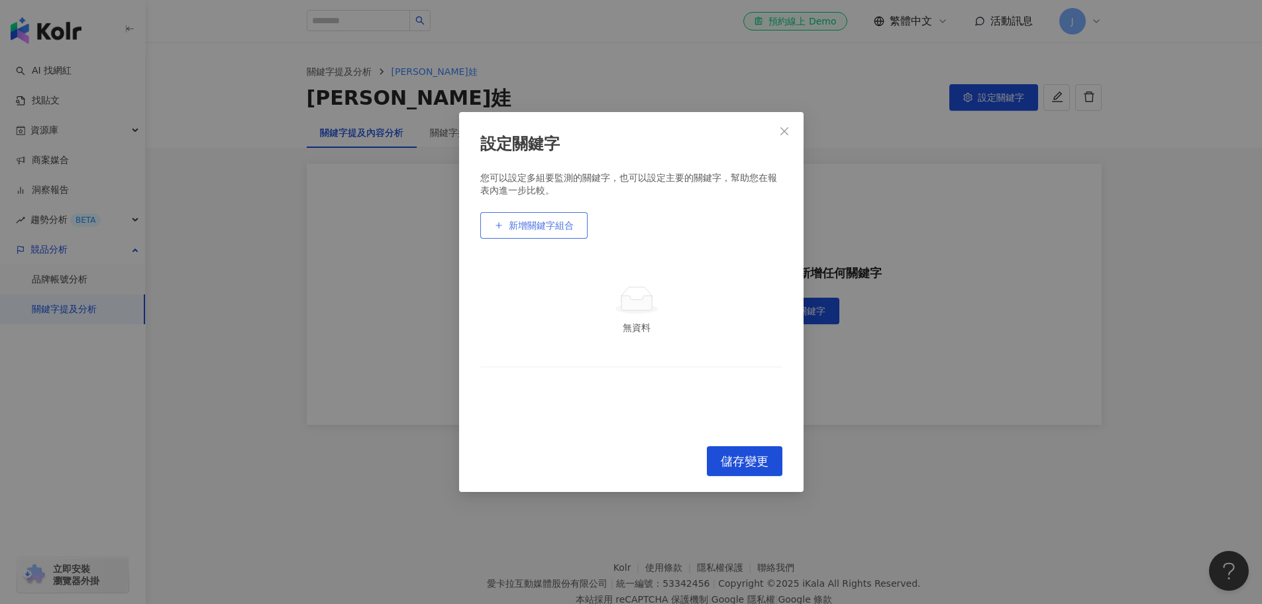
click at [557, 212] on button "新增關鍵字組合" at bounding box center [533, 225] width 107 height 27
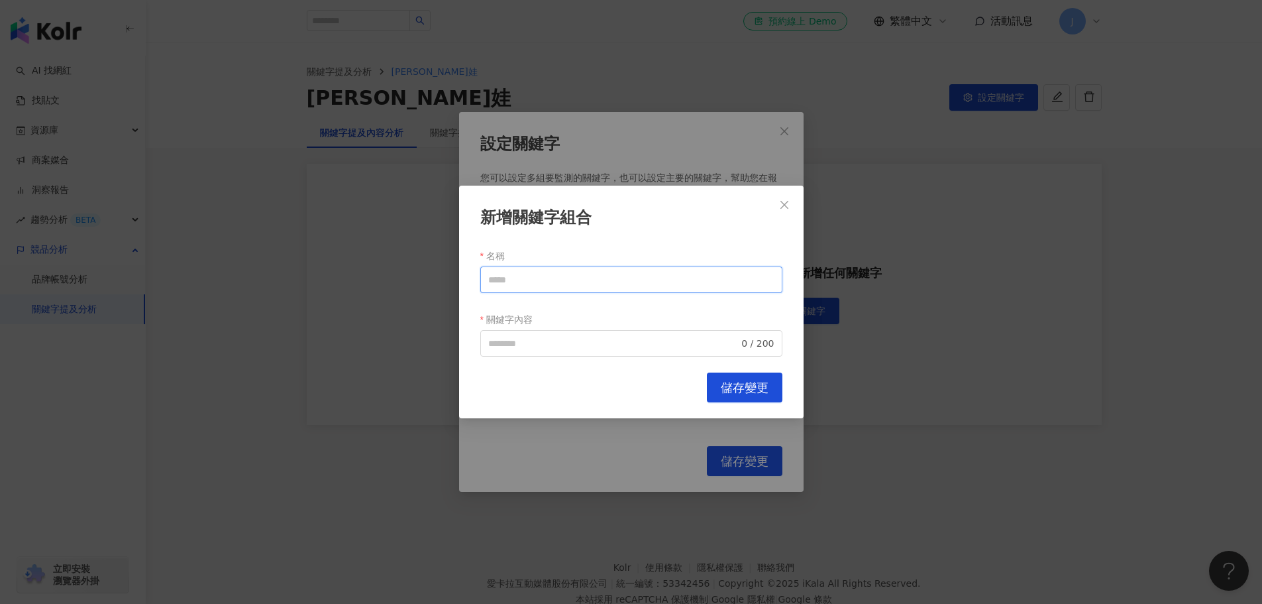
click at [537, 280] on input "名稱" at bounding box center [631, 279] width 302 height 27
drag, startPoint x: 537, startPoint y: 280, endPoint x: 567, endPoint y: 372, distance: 96.8
click at [385, 287] on div "新增關鍵字組合 名稱 **** 關鍵字內容 0 / 200 Cancel 儲存變更" at bounding box center [631, 302] width 1262 height 604
type input "****"
click at [576, 347] on input "關鍵字內容" at bounding box center [613, 343] width 251 height 15
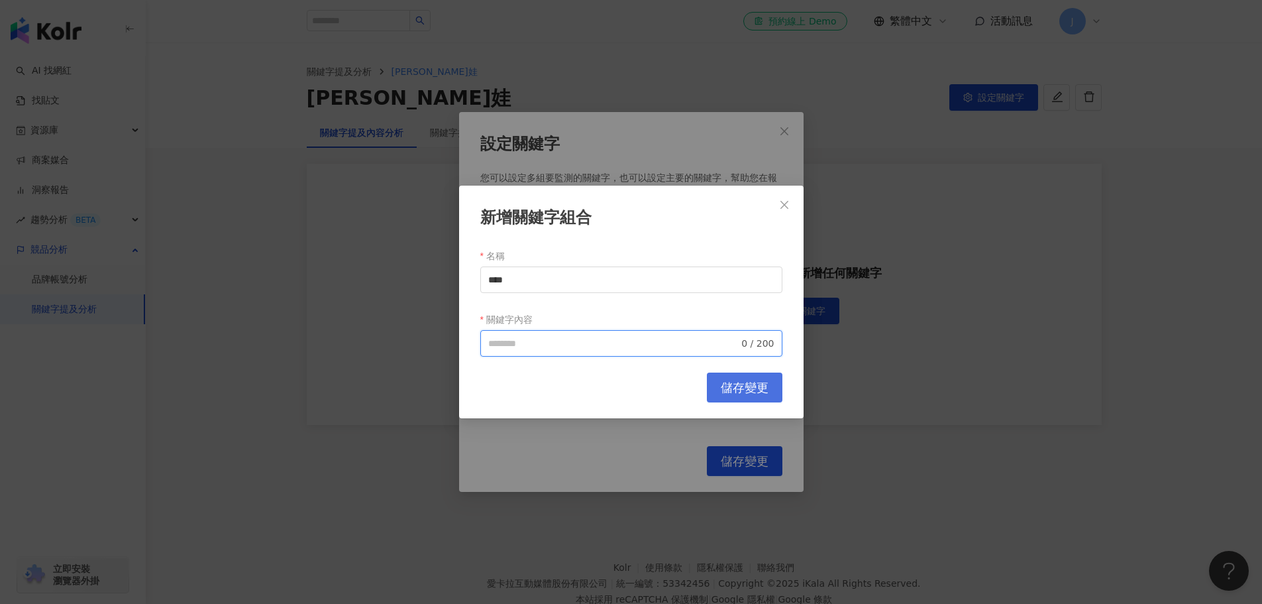
paste input "****"
type input "****"
click at [764, 389] on span "儲存變更" at bounding box center [745, 387] width 48 height 15
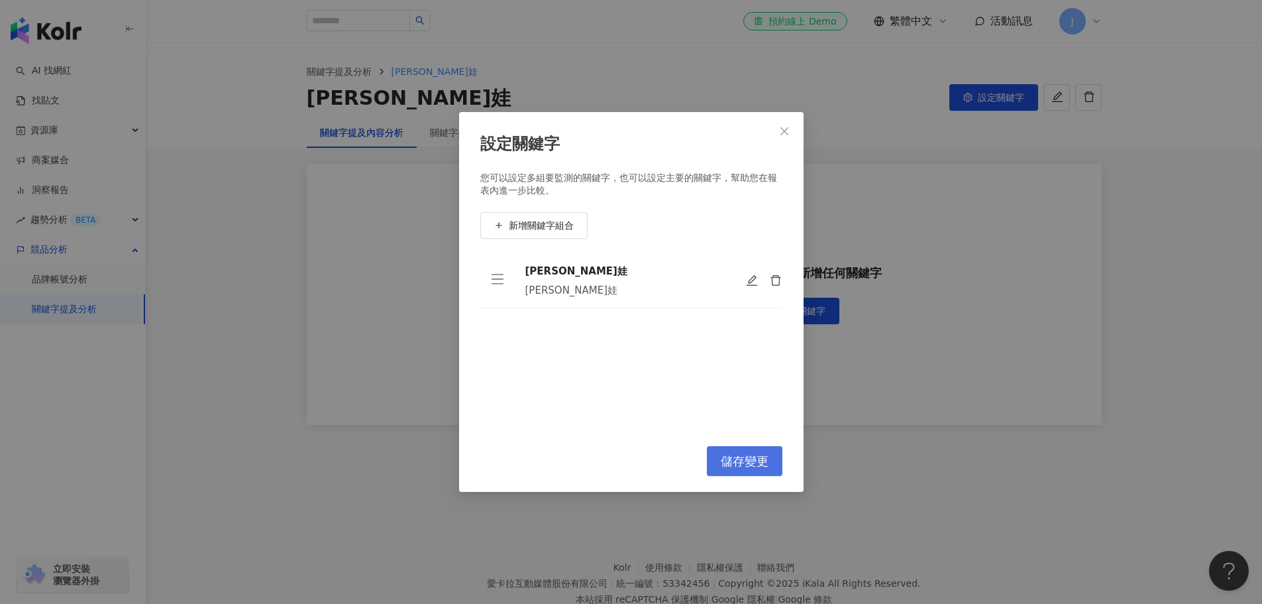
click at [756, 466] on span "儲存變更" at bounding box center [745, 461] width 48 height 15
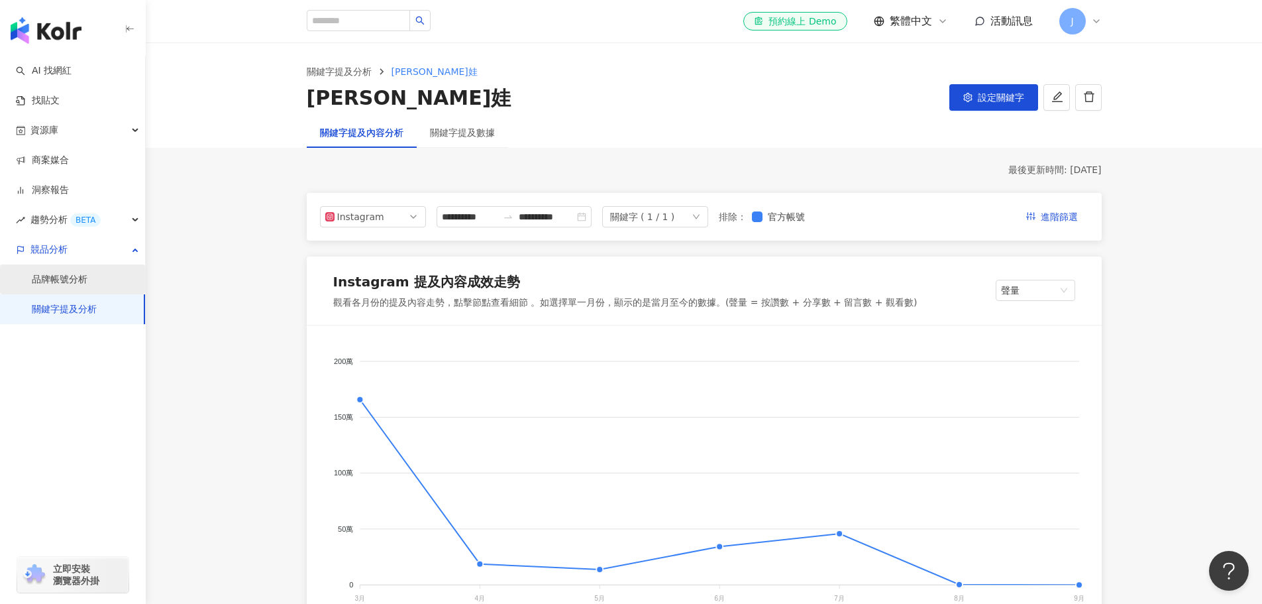
click at [50, 286] on link "品牌帳號分析" at bounding box center [60, 279] width 56 height 13
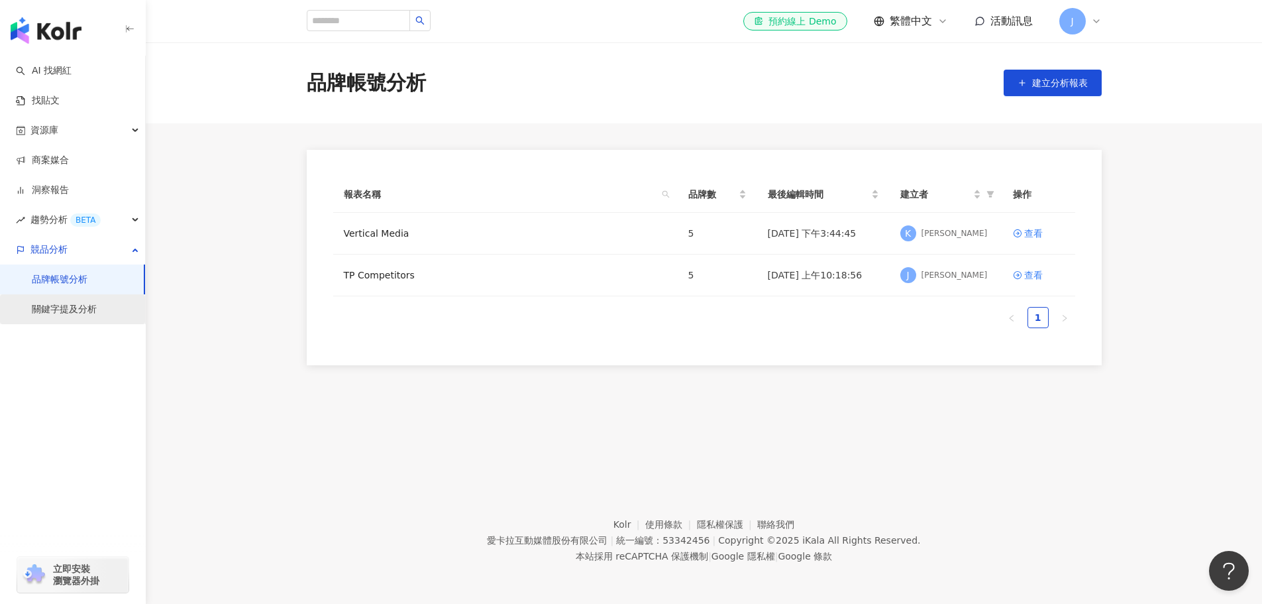
click at [60, 309] on link "關鍵字提及分析" at bounding box center [64, 309] width 65 height 13
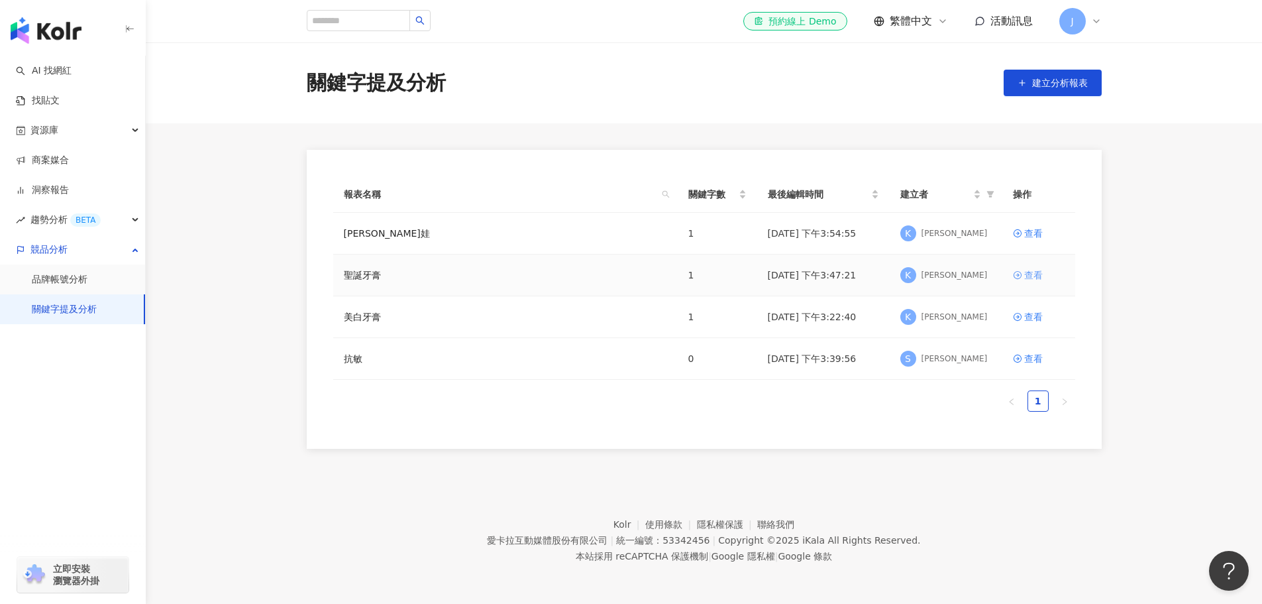
click at [1053, 272] on link "查看" at bounding box center [1039, 275] width 52 height 15
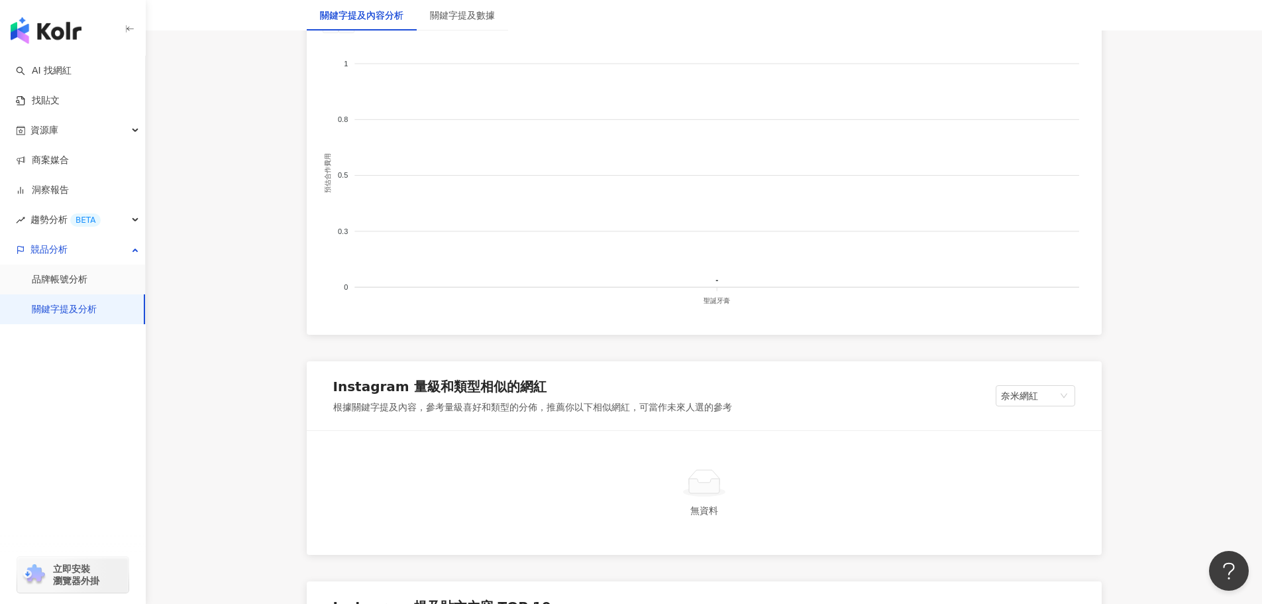
scroll to position [1259, 0]
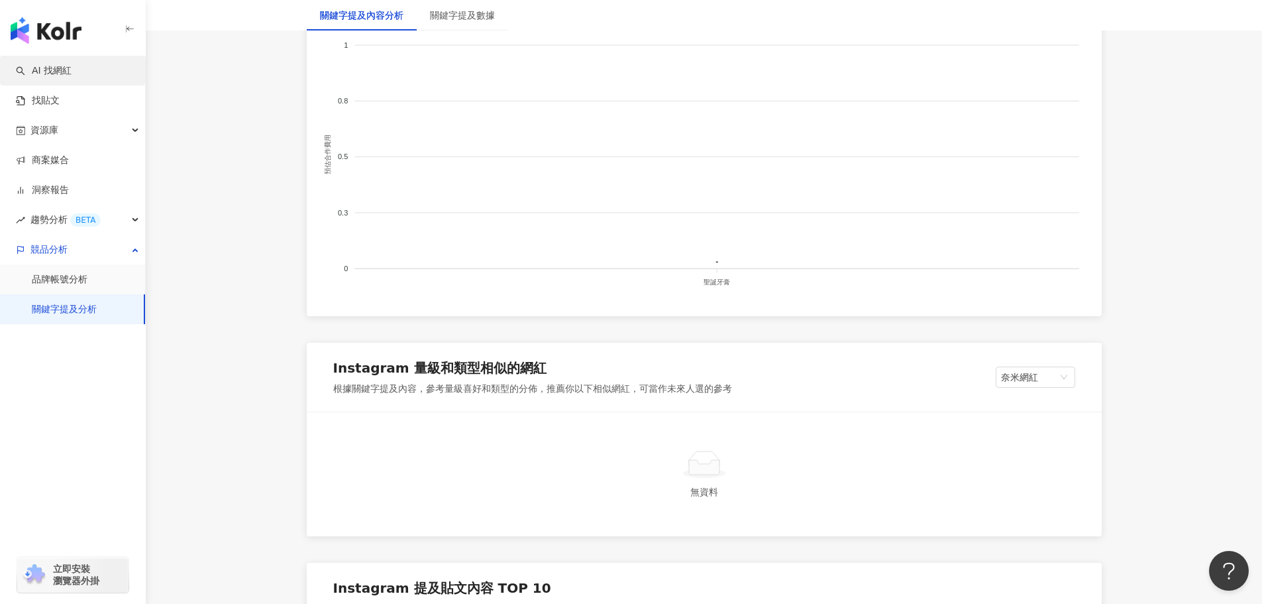
click at [71, 70] on link "AI 找網紅" at bounding box center [44, 70] width 56 height 13
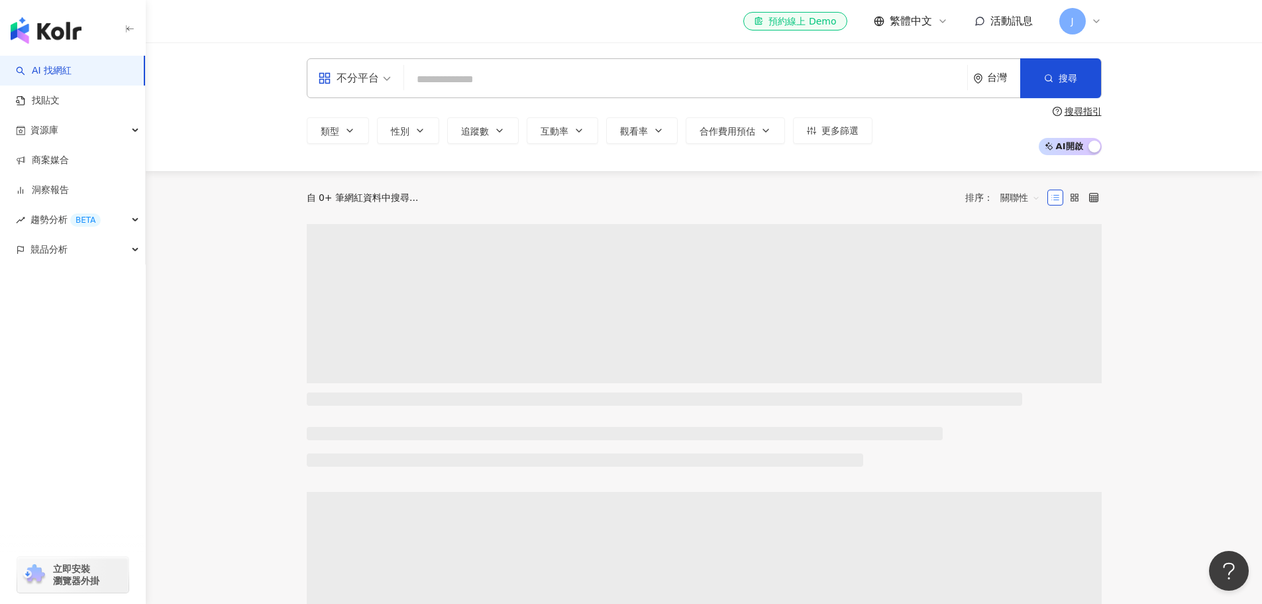
click at [455, 78] on input "search" at bounding box center [685, 79] width 553 height 25
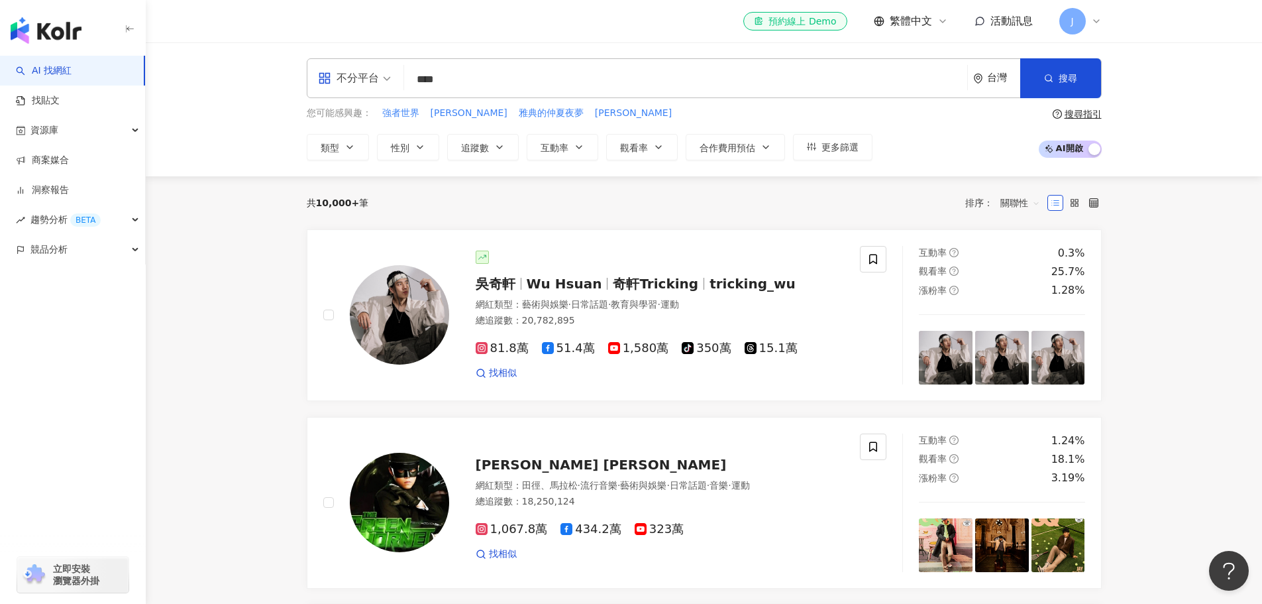
type input "****"
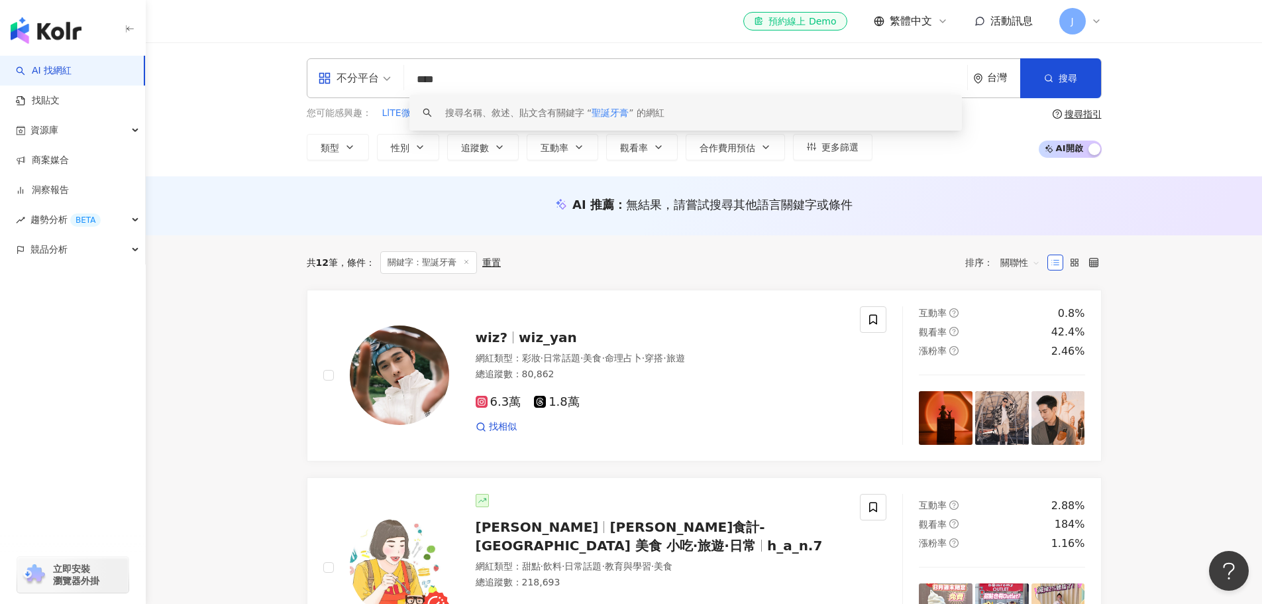
click at [572, 114] on div "搜尋名稱、敘述、貼文含有關鍵字 “ 聖誕牙膏 ” 的網紅" at bounding box center [554, 112] width 219 height 15
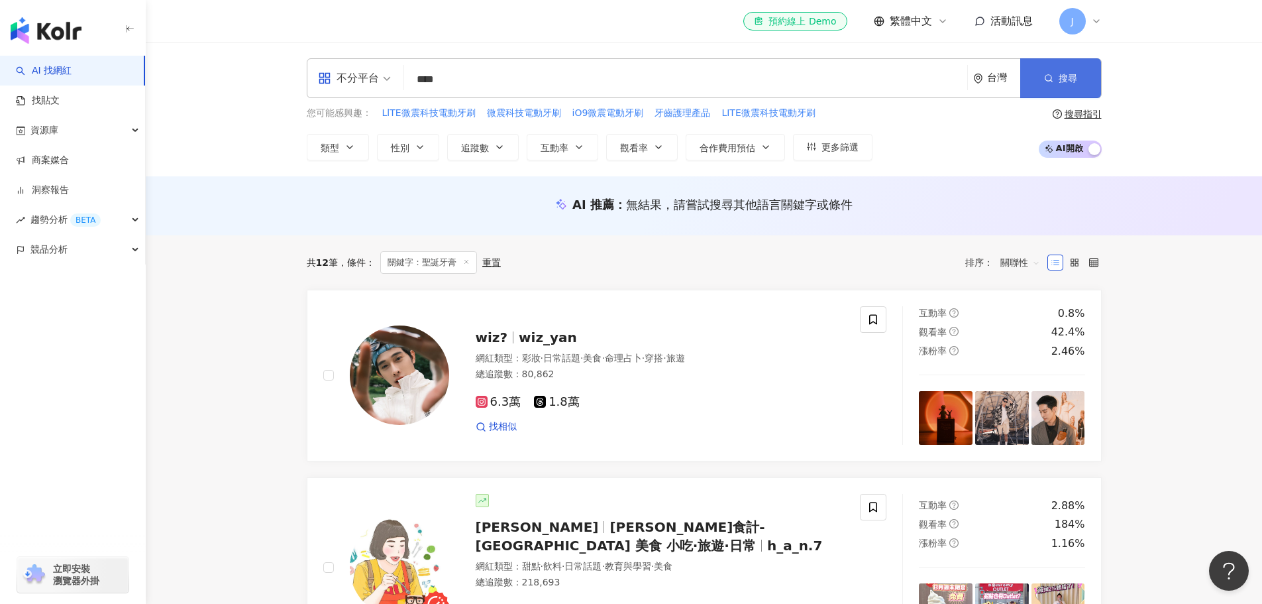
click at [1047, 73] on span "button" at bounding box center [1048, 78] width 9 height 11
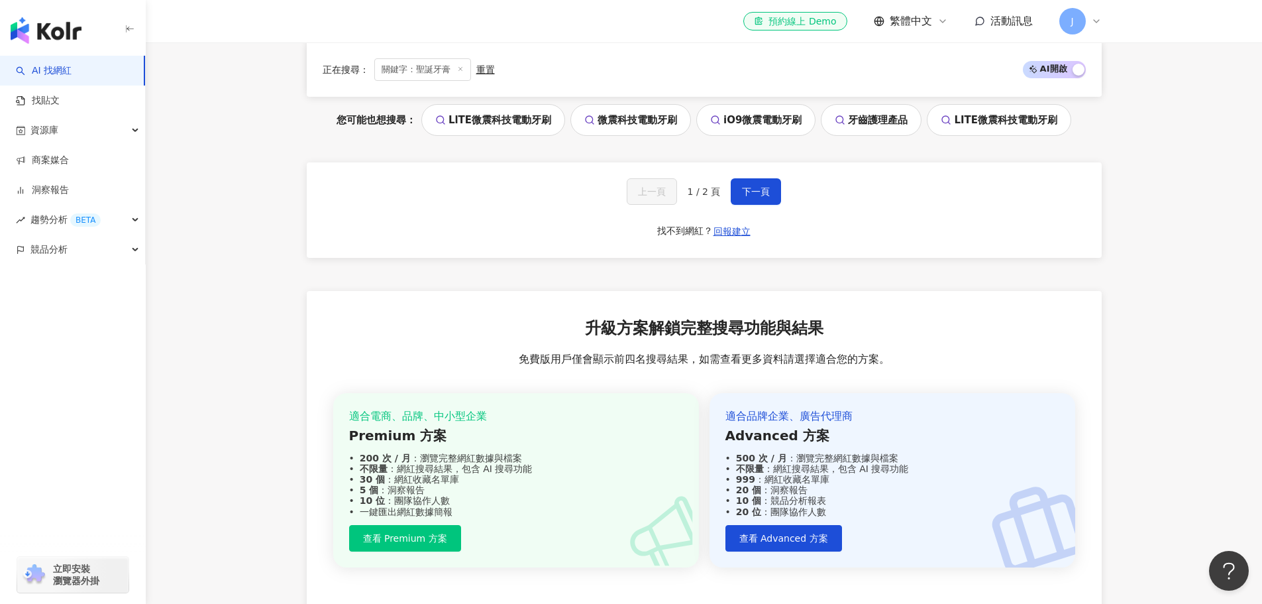
scroll to position [2424, 0]
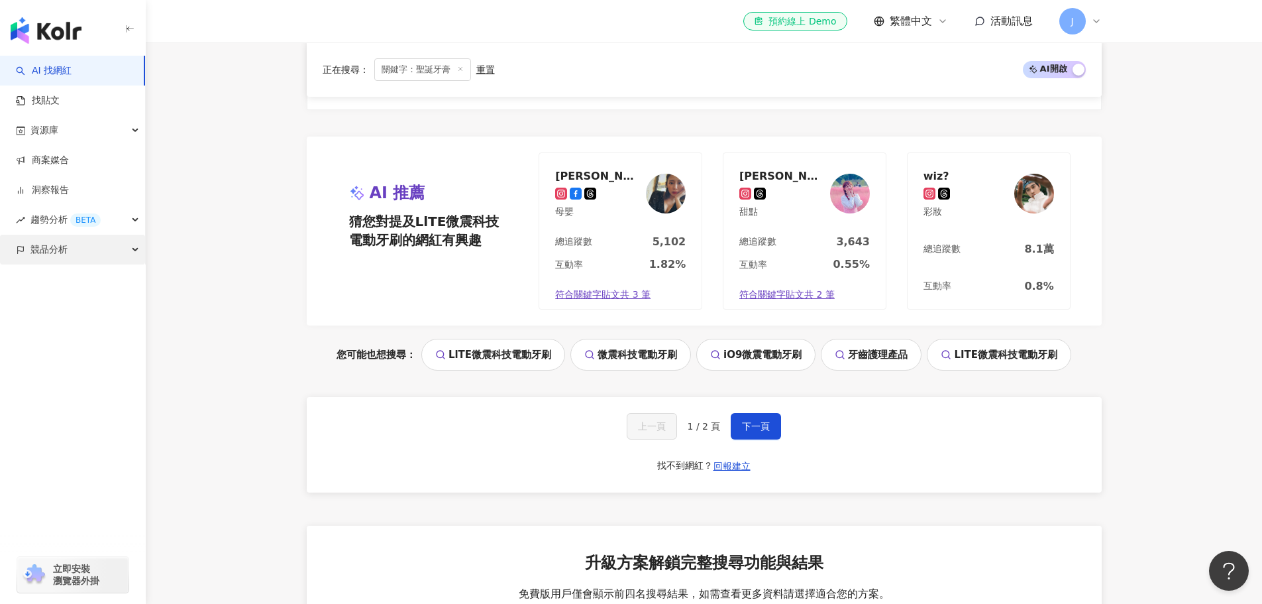
click at [105, 248] on div "競品分析" at bounding box center [72, 250] width 145 height 30
click at [87, 276] on link "品牌帳號分析" at bounding box center [60, 279] width 56 height 13
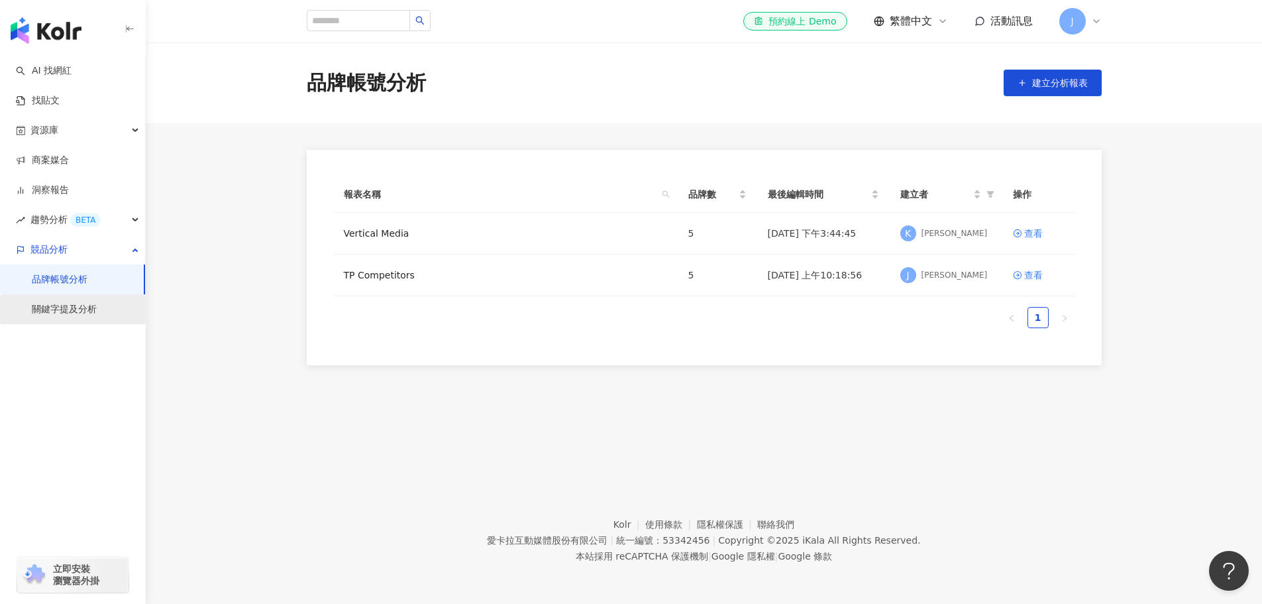
click at [76, 309] on link "關鍵字提及分析" at bounding box center [64, 309] width 65 height 13
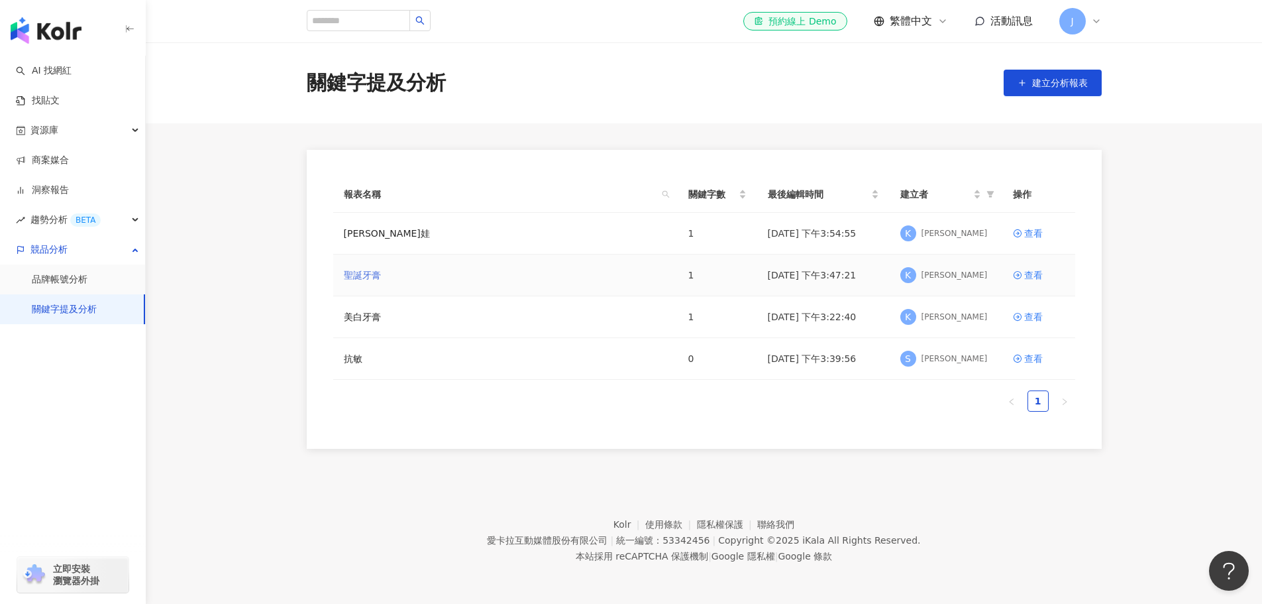
click at [359, 276] on link "聖誕牙膏" at bounding box center [362, 275] width 37 height 15
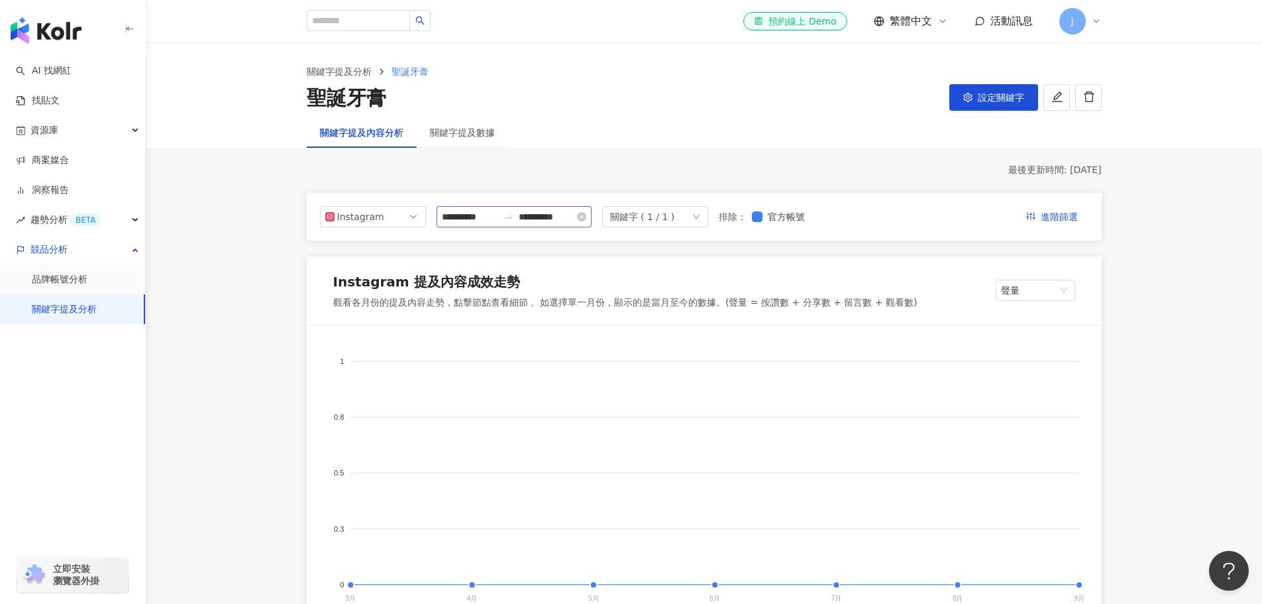
click at [513, 222] on icon "swap-right" at bounding box center [508, 216] width 11 height 11
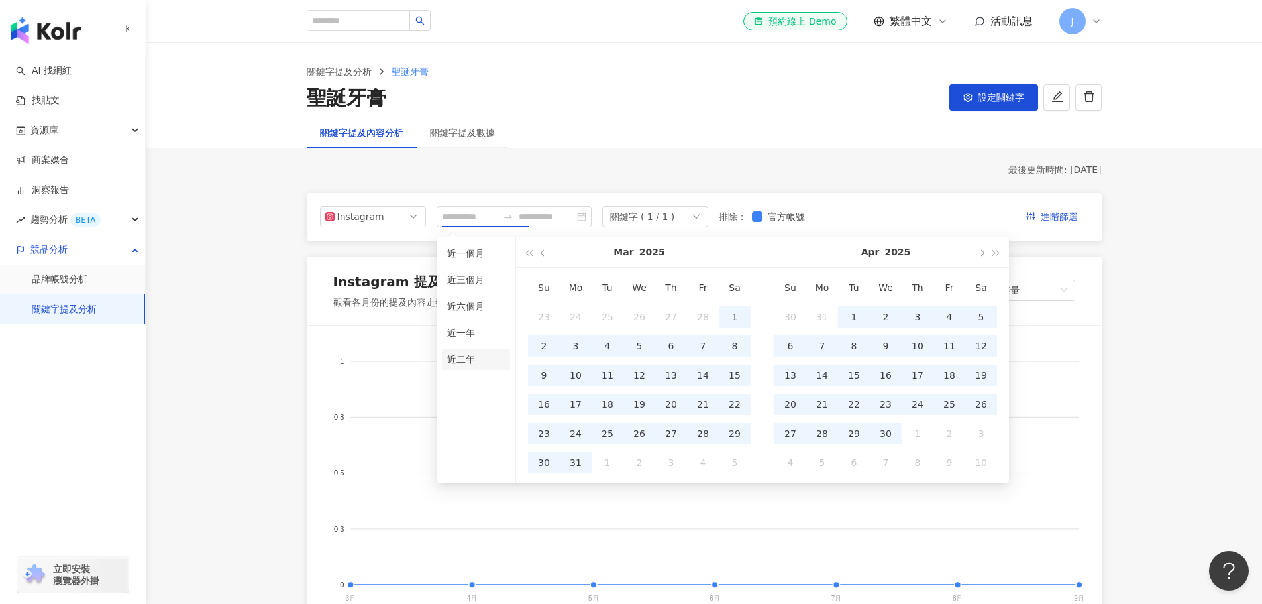
click at [462, 354] on li "近二年" at bounding box center [476, 358] width 68 height 21
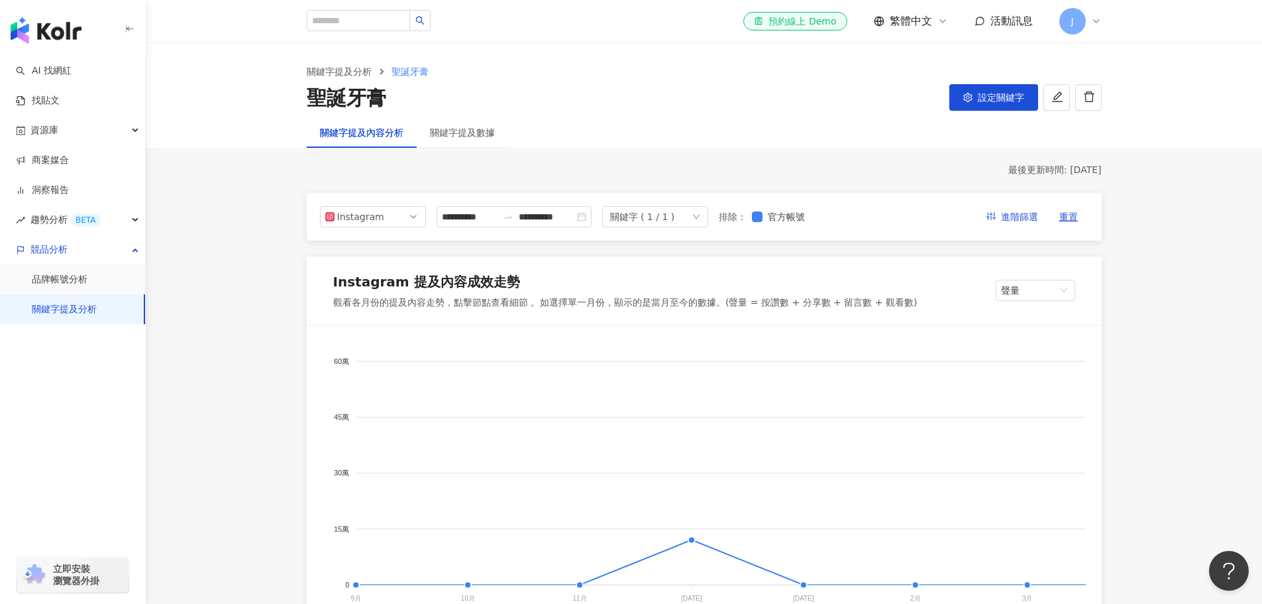
click at [1100, 21] on icon at bounding box center [1096, 21] width 11 height 11
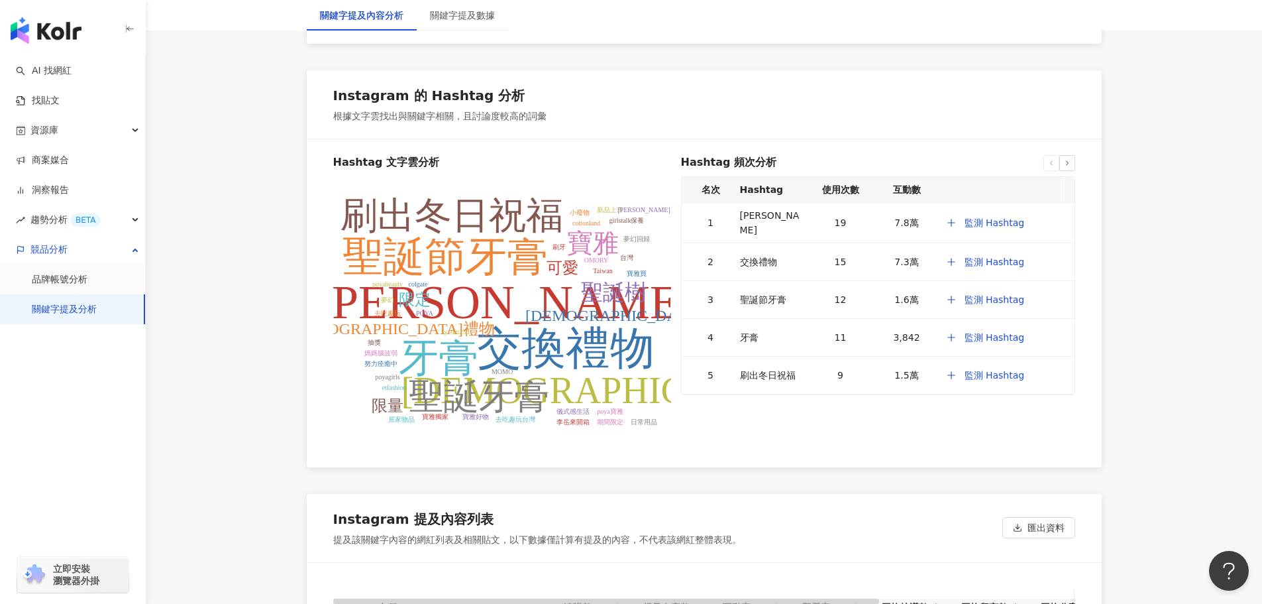
scroll to position [2496, 0]
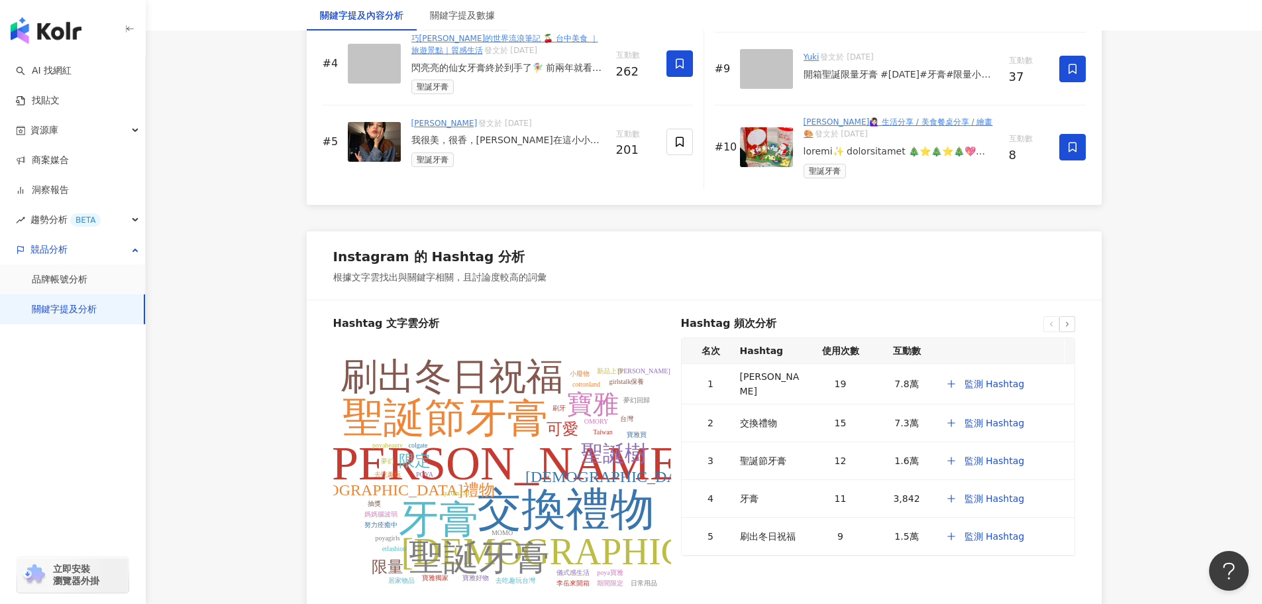
scroll to position [2385, 0]
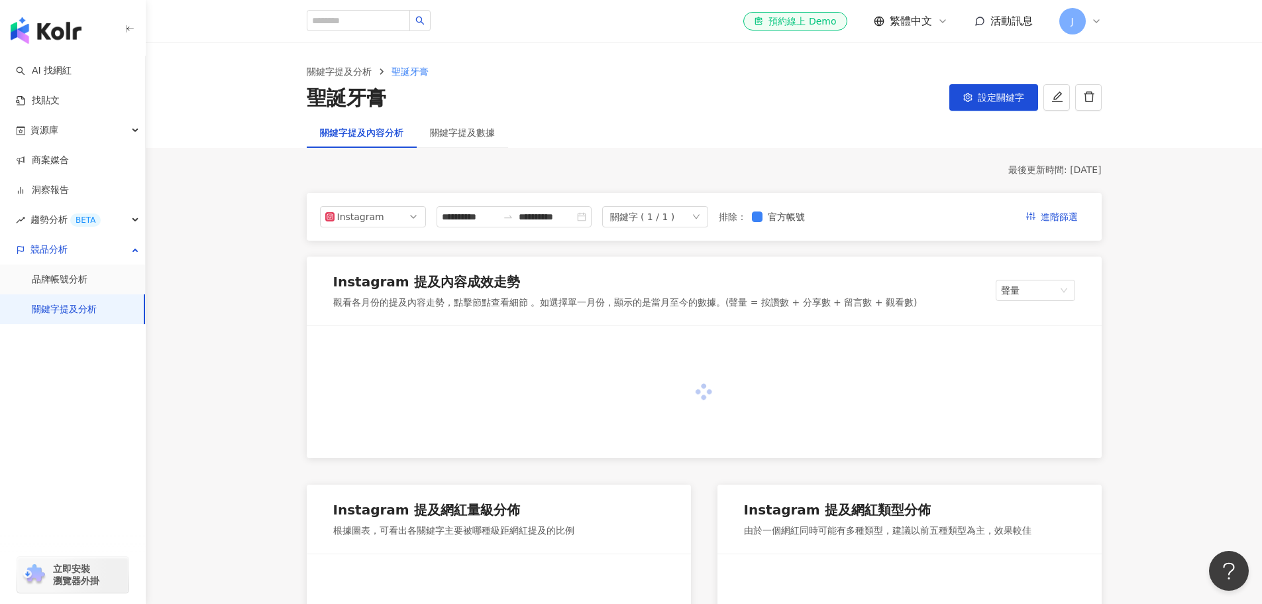
type input "**********"
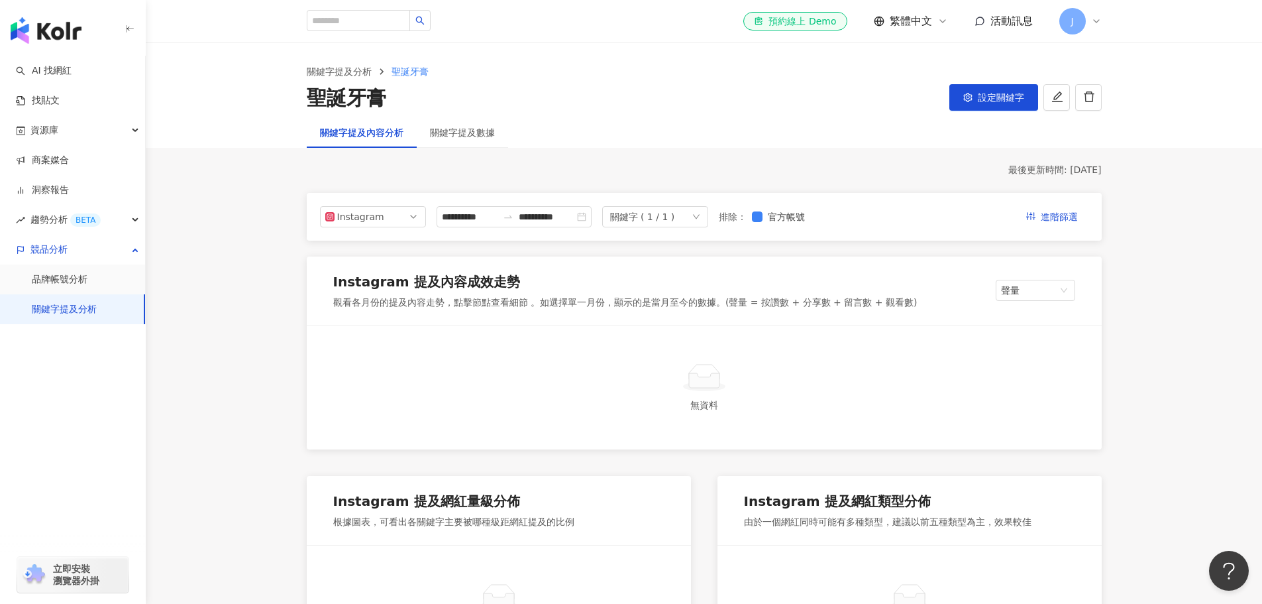
click at [1089, 24] on div "J" at bounding box center [1080, 21] width 42 height 27
click at [1123, 150] on link "方案內容" at bounding box center [1104, 153] width 37 height 11
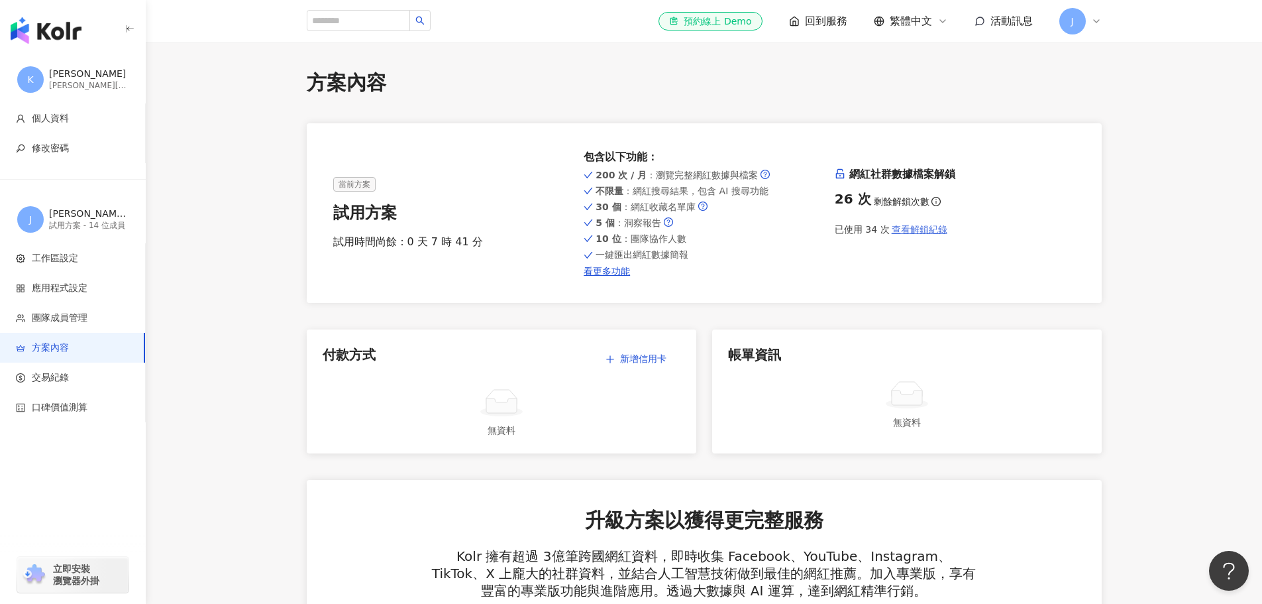
click at [935, 229] on span "查看解鎖紀錄" at bounding box center [920, 229] width 56 height 11
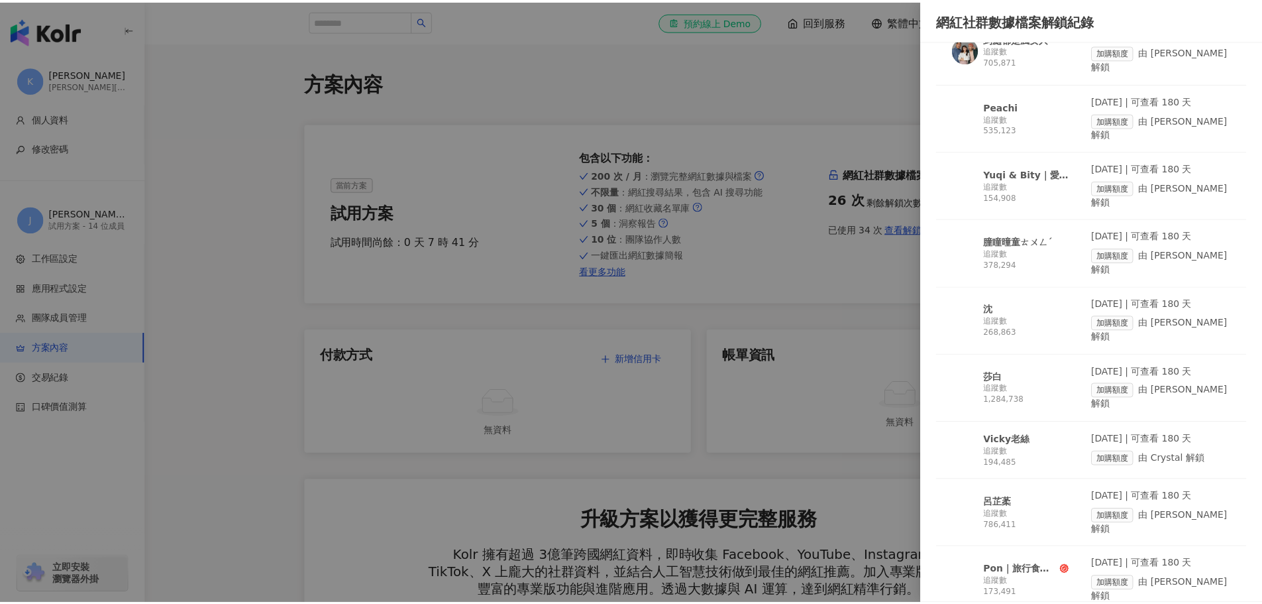
scroll to position [795, 0]
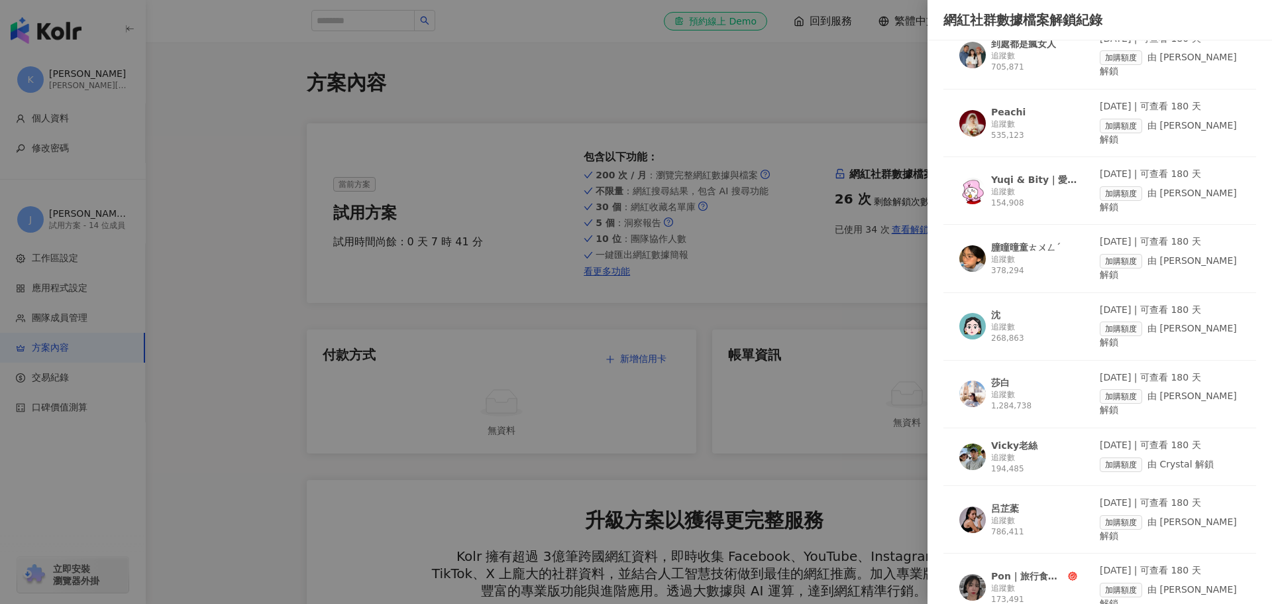
click at [60, 115] on div at bounding box center [636, 302] width 1272 height 604
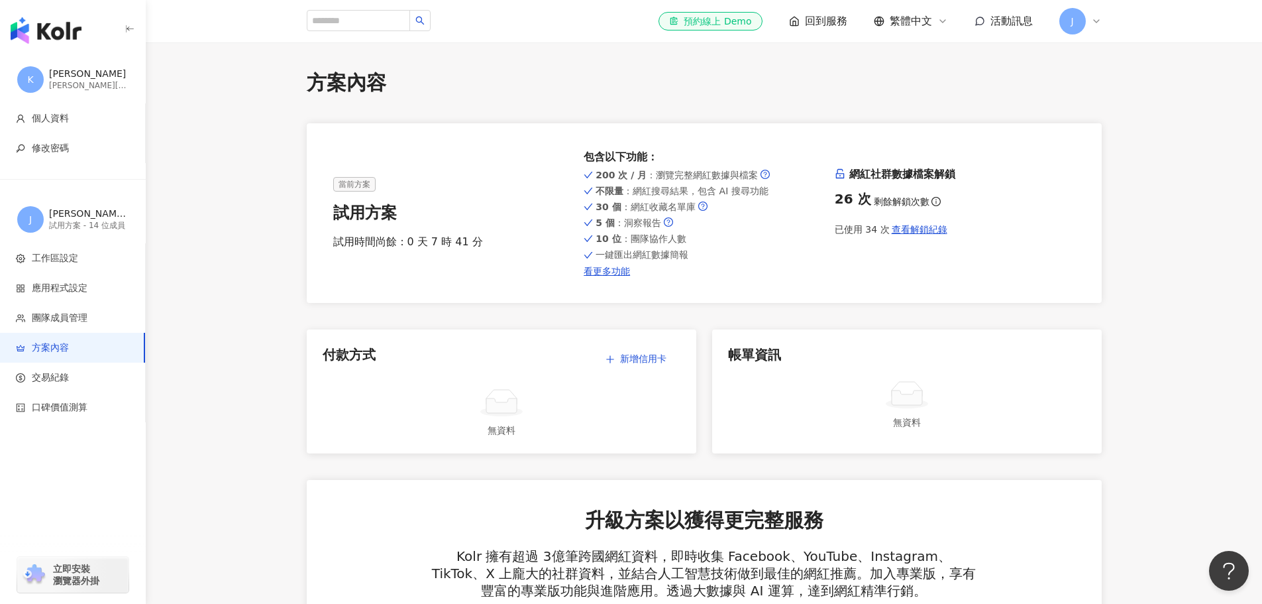
click at [34, 76] on span "K" at bounding box center [30, 79] width 27 height 27
click at [96, 258] on span "工作區設定" at bounding box center [75, 258] width 119 height 13
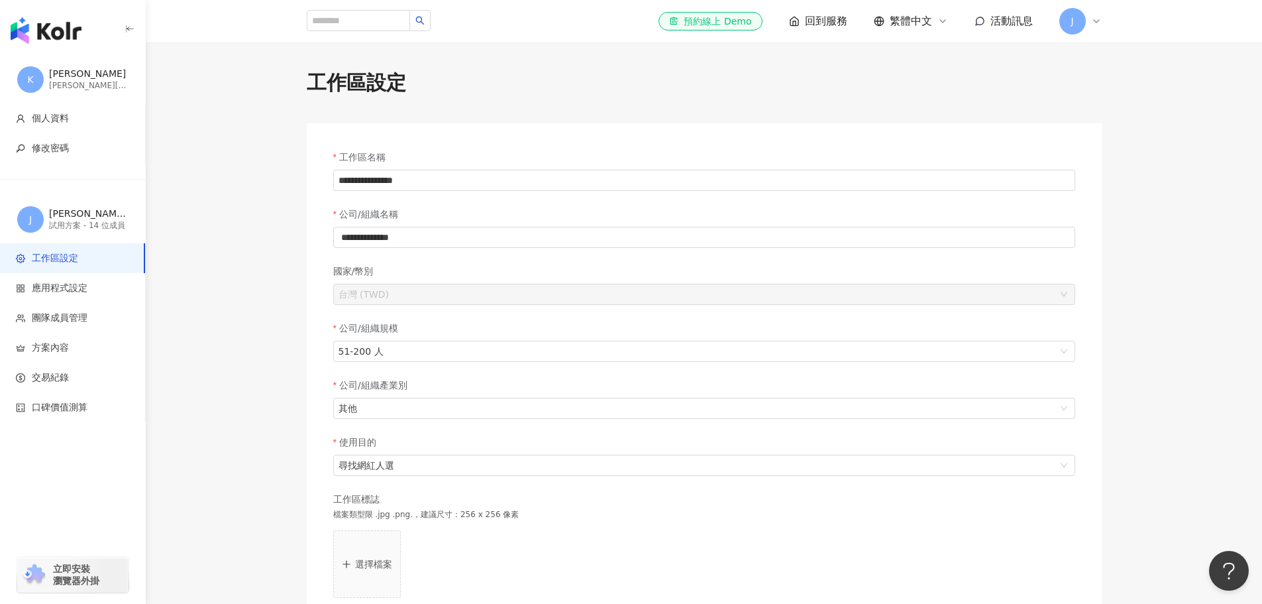
click at [54, 36] on img "button" at bounding box center [46, 30] width 71 height 27
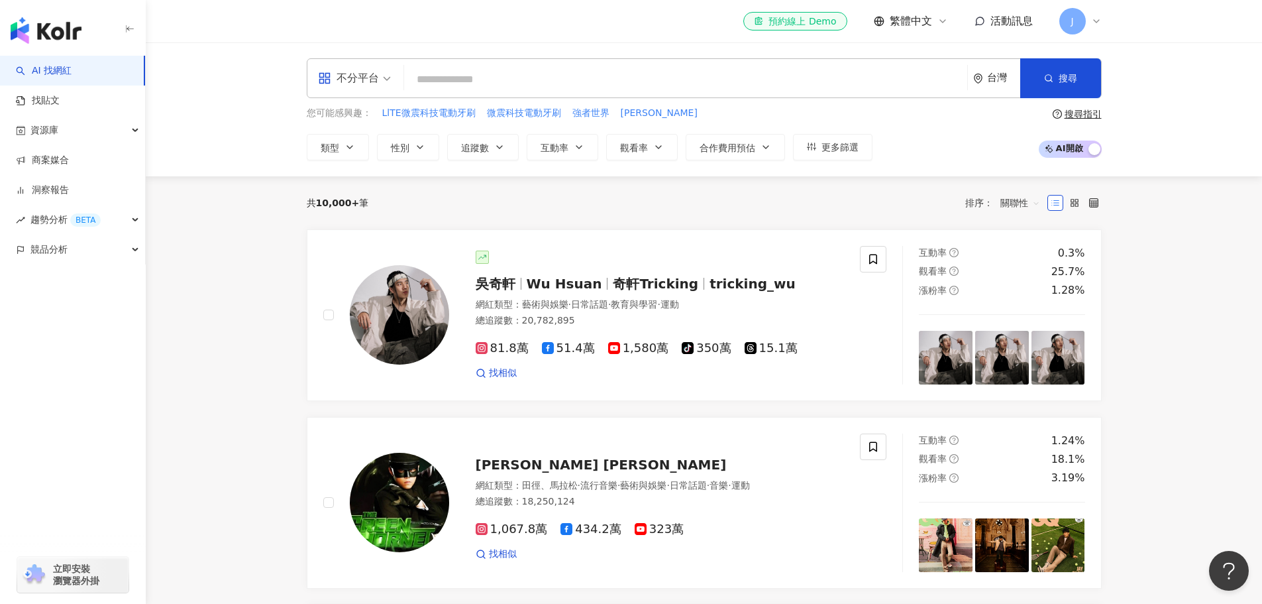
click at [666, 81] on input "search" at bounding box center [685, 79] width 553 height 25
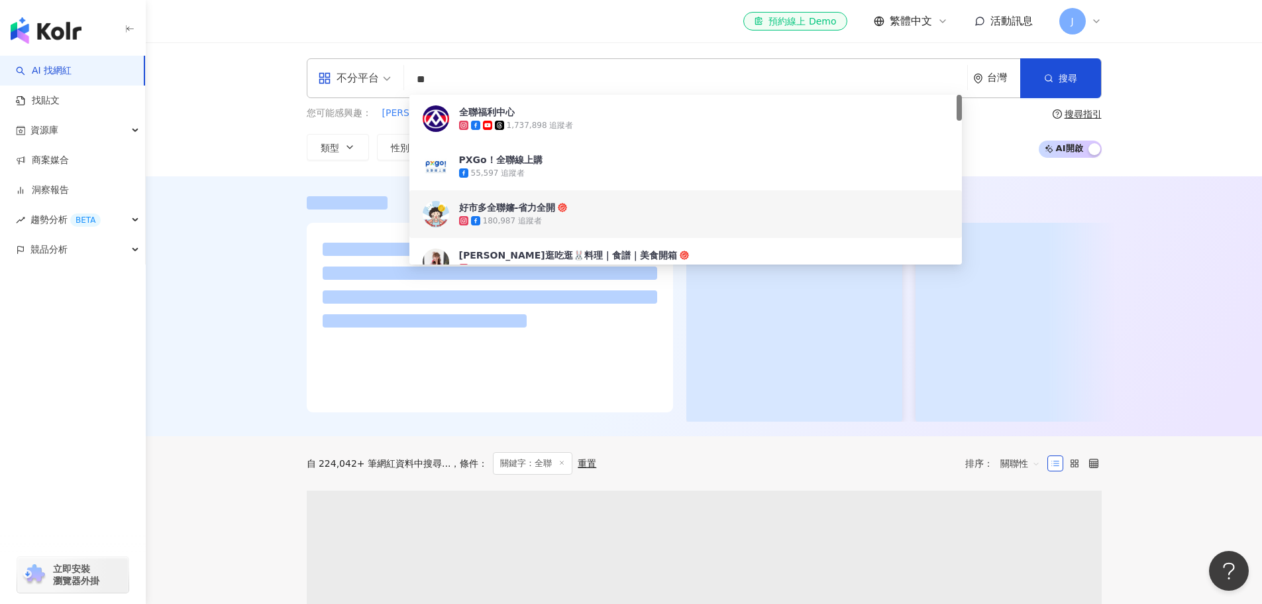
click at [254, 364] on div at bounding box center [704, 306] width 1116 height 260
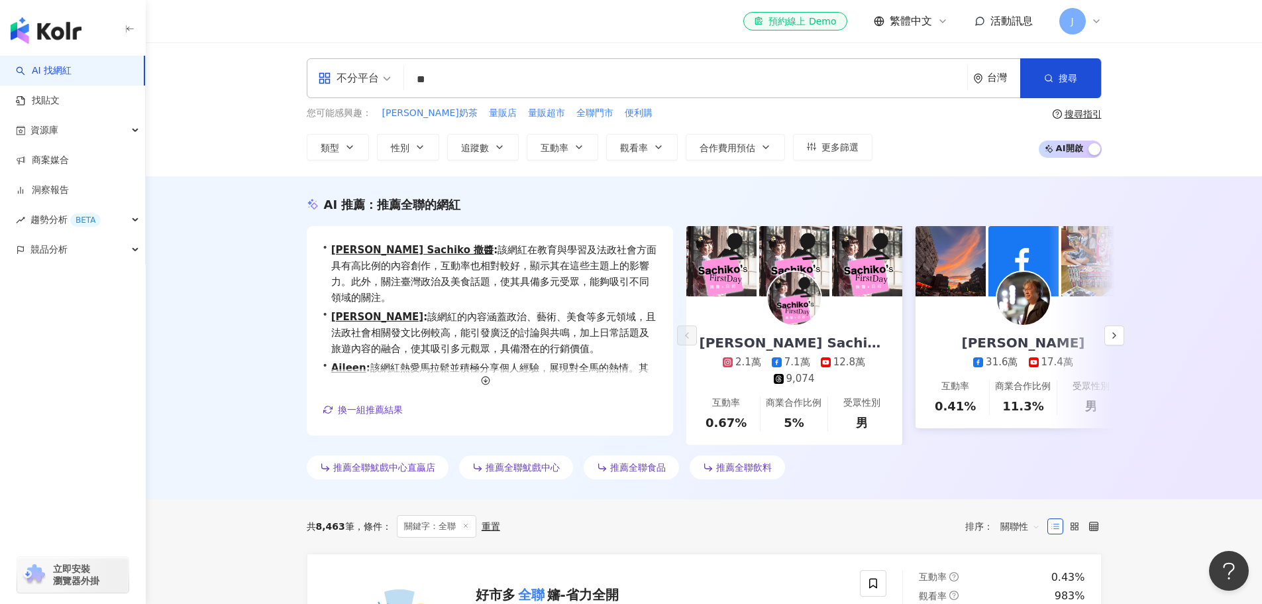
drag, startPoint x: 410, startPoint y: 78, endPoint x: 384, endPoint y: 72, distance: 27.2
click at [384, 72] on div "不分平台 ** 台灣 搜尋 2e84e4ef-e92e-4b5e-9cd7-9c071adaa355 8e13ea66-d2d8-4a21-a452-3dc9…" at bounding box center [704, 78] width 795 height 40
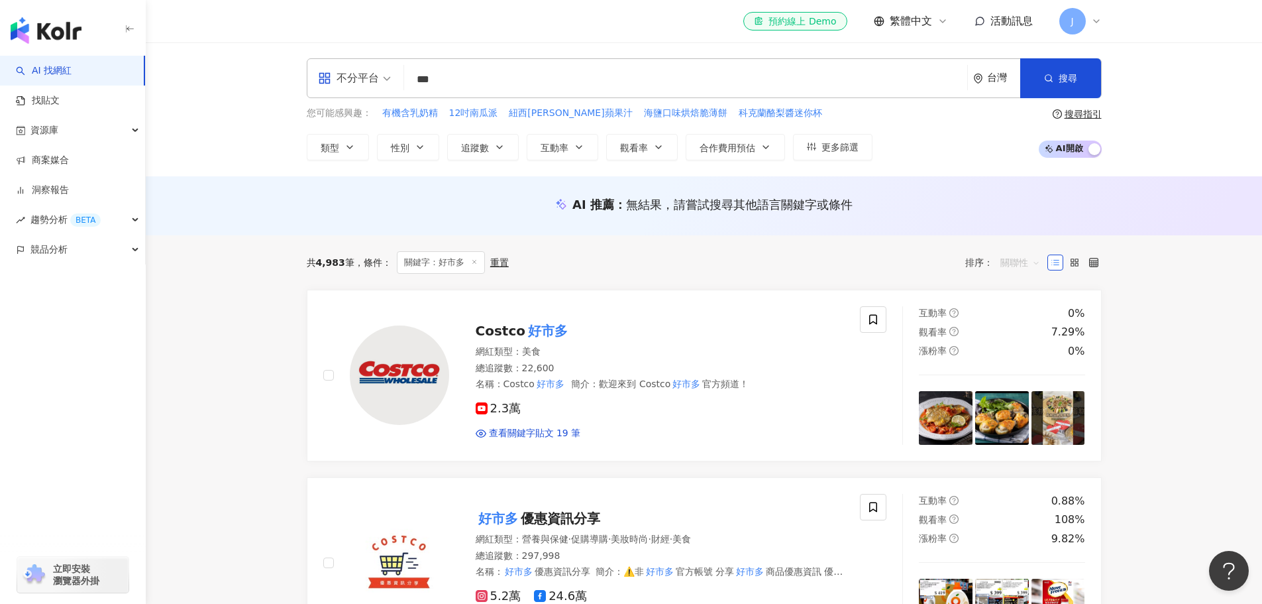
click at [1022, 258] on span "關聯性" at bounding box center [1020, 262] width 40 height 21
click at [1023, 354] on div "互動率" at bounding box center [1020, 357] width 33 height 15
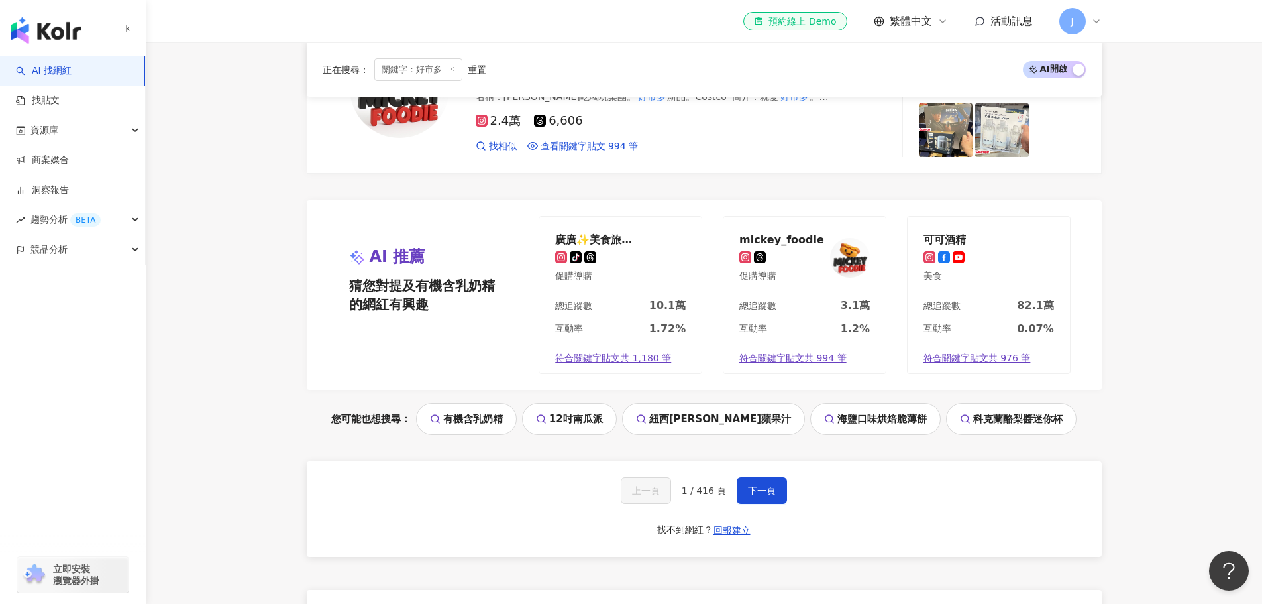
scroll to position [2451, 0]
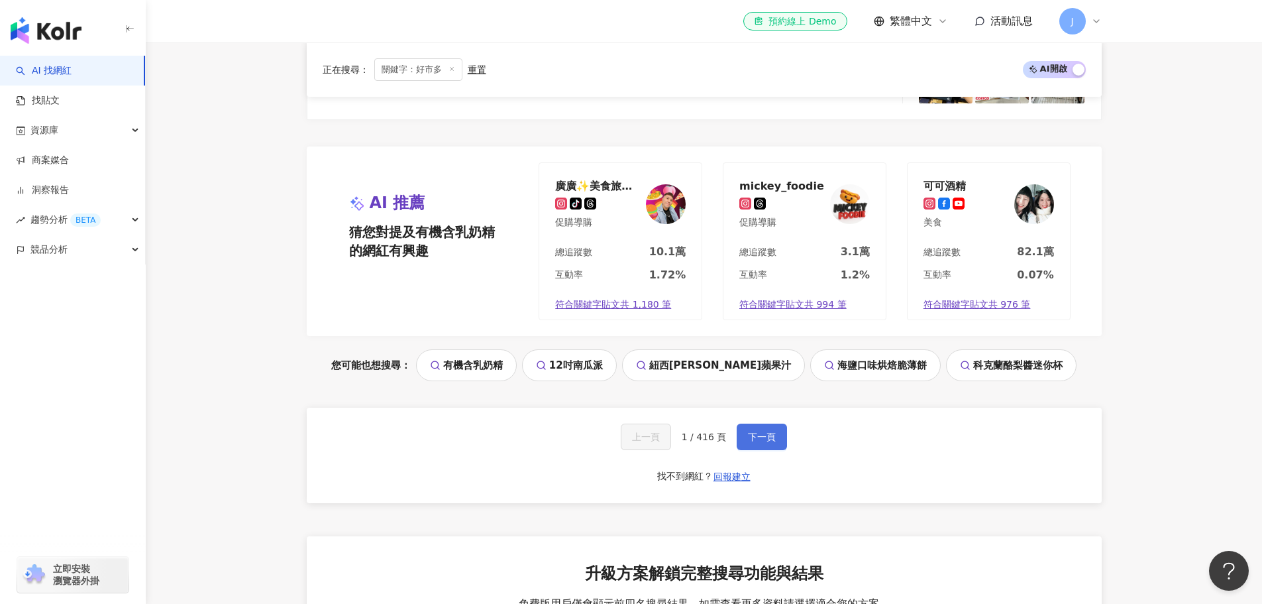
click at [764, 426] on button "下一頁" at bounding box center [762, 436] width 50 height 27
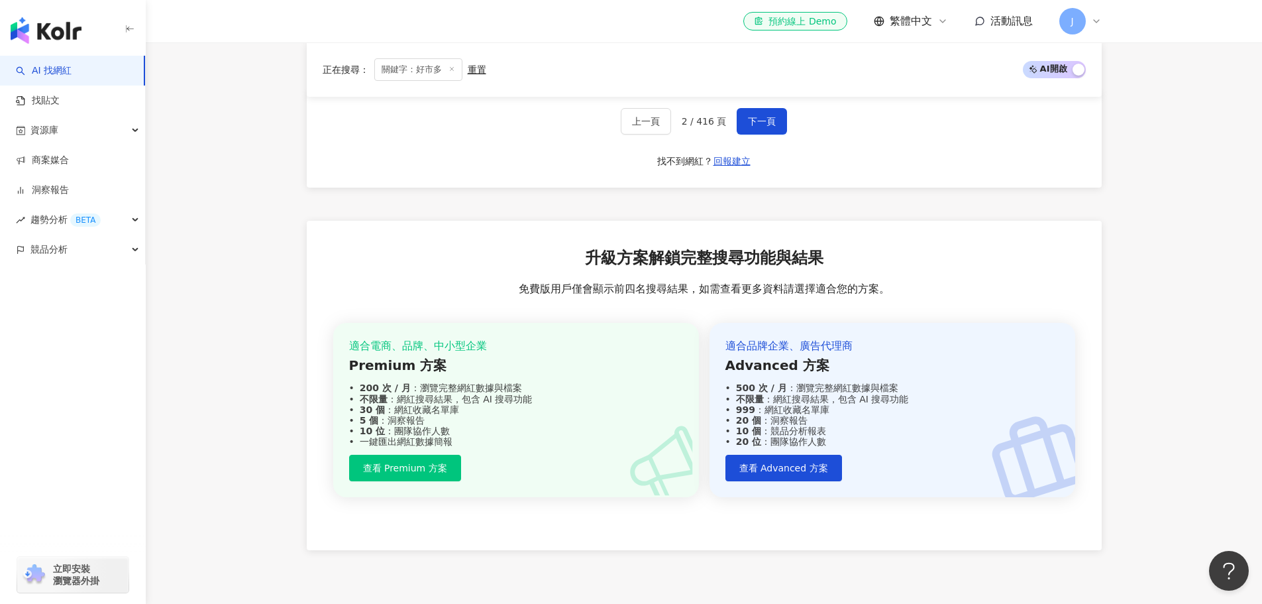
scroll to position [2620, 0]
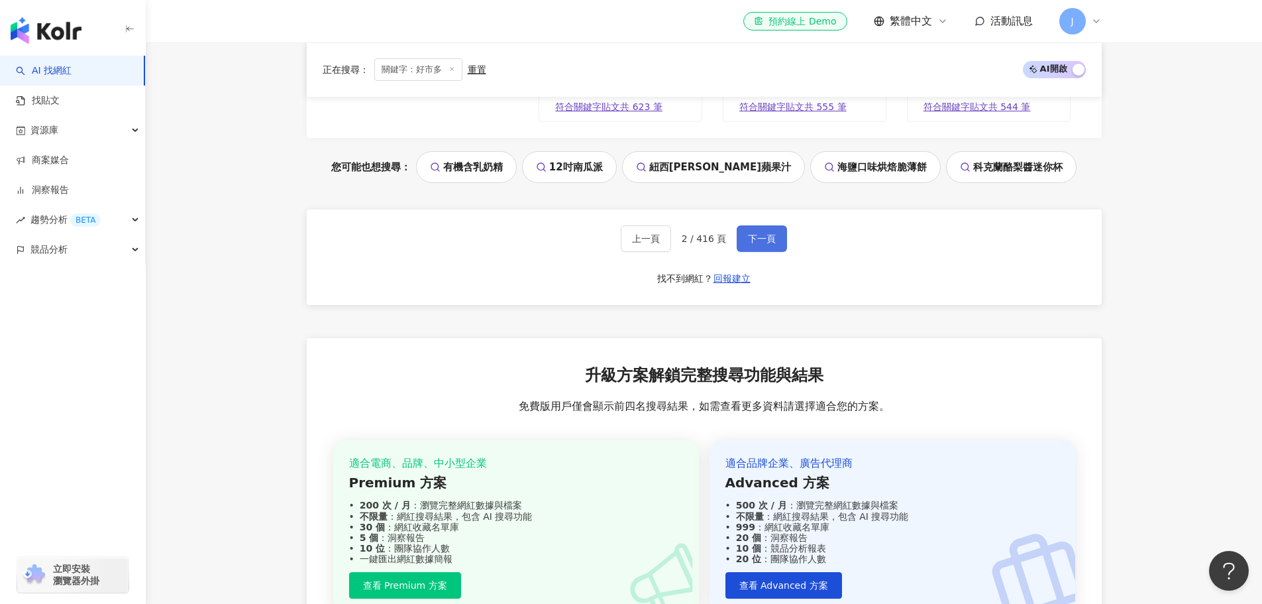
click at [762, 240] on span "下一頁" at bounding box center [762, 238] width 28 height 11
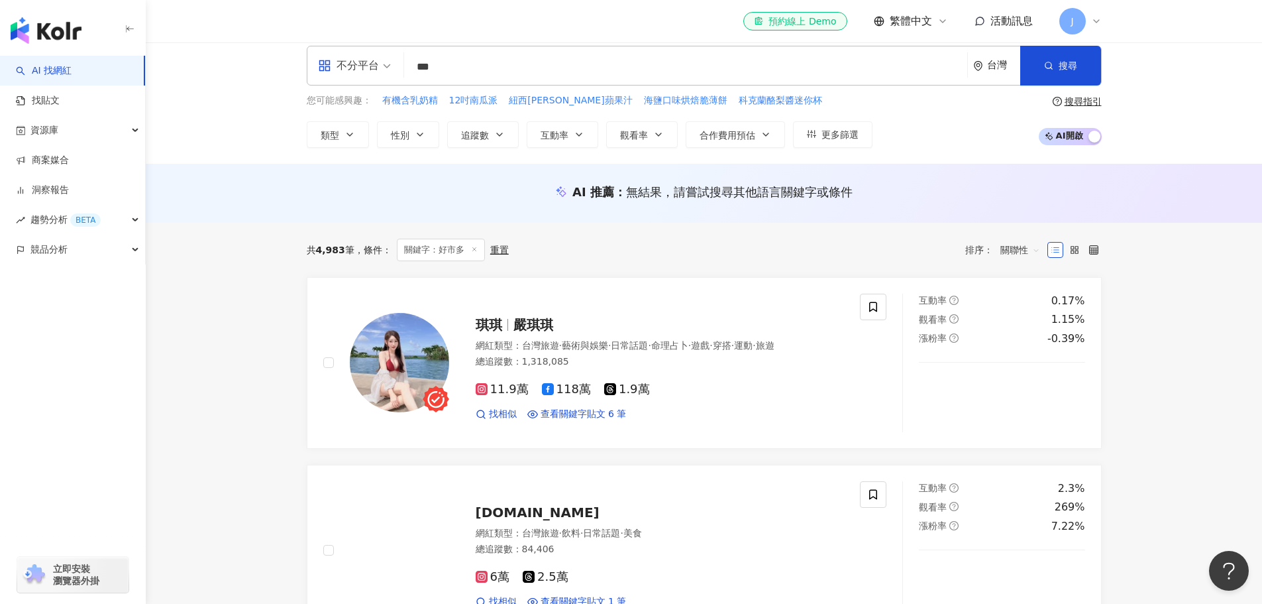
scroll to position [0, 0]
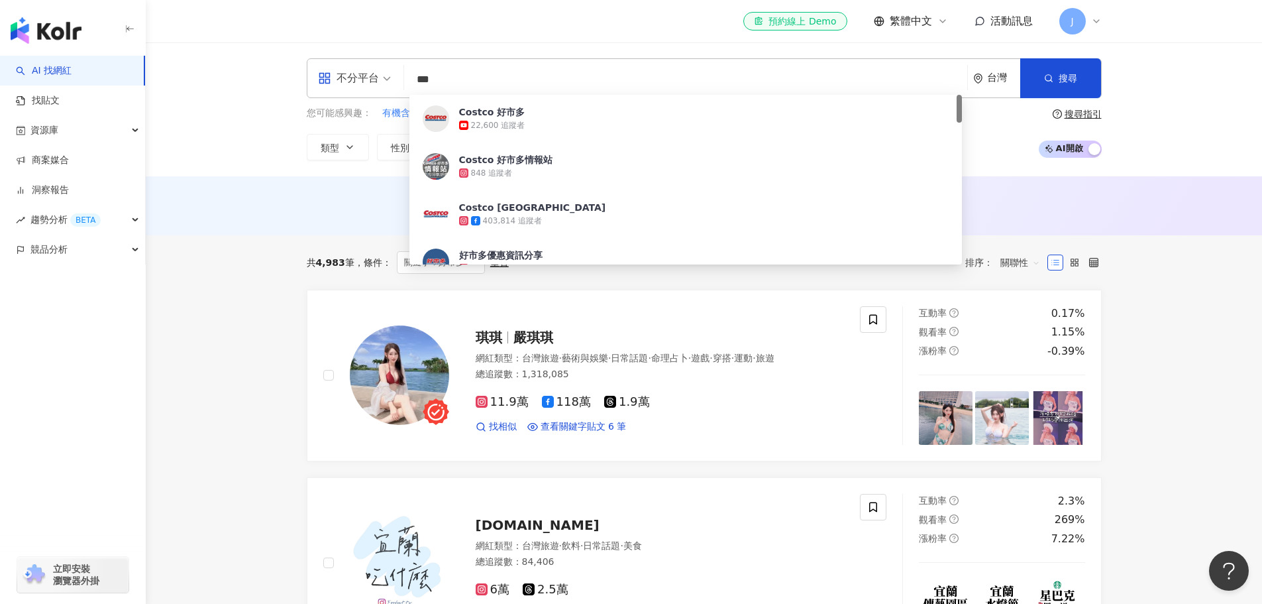
drag, startPoint x: 464, startPoint y: 78, endPoint x: 374, endPoint y: 72, distance: 90.3
click at [374, 72] on div "不分平台 *** 台灣 搜尋 2381356f-7626-4aba-89ee-d876ff415282 Costco 好市多 22,600 追蹤者 Costc…" at bounding box center [704, 78] width 795 height 40
type input "**"
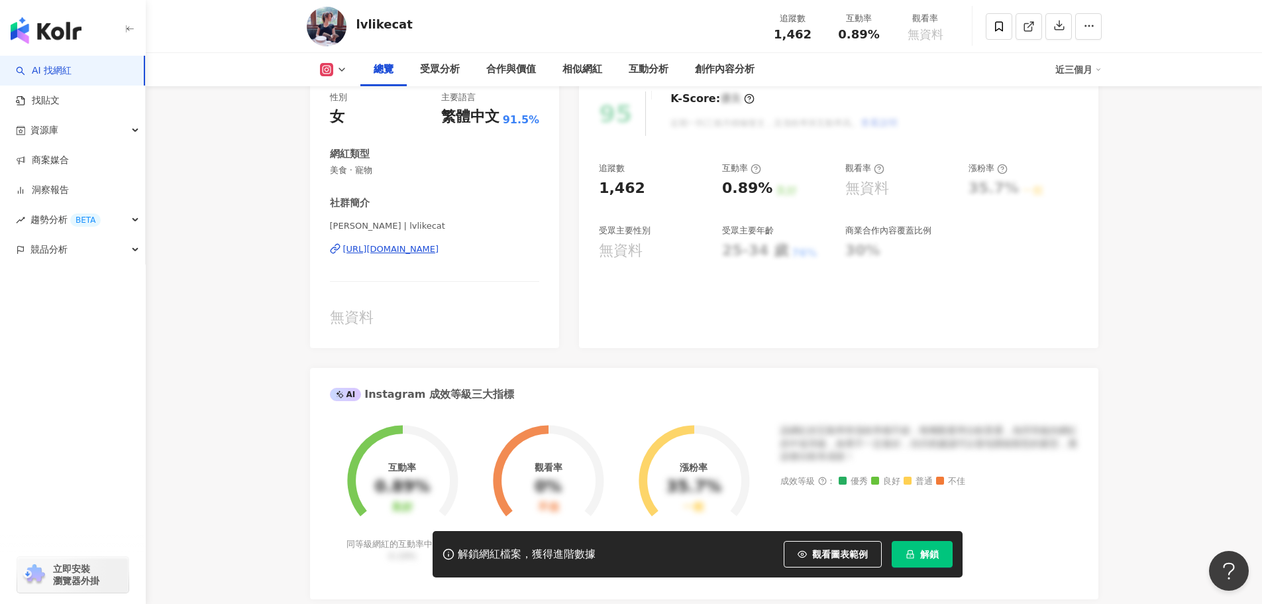
scroll to position [398, 0]
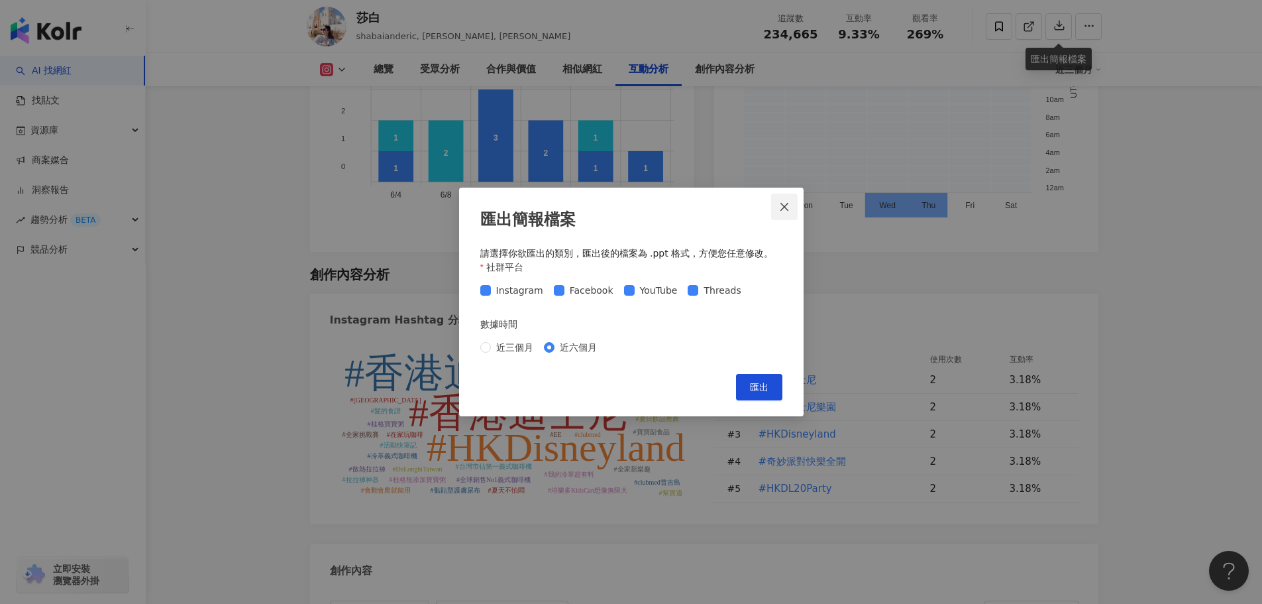
click at [787, 211] on icon "close" at bounding box center [784, 206] width 11 height 11
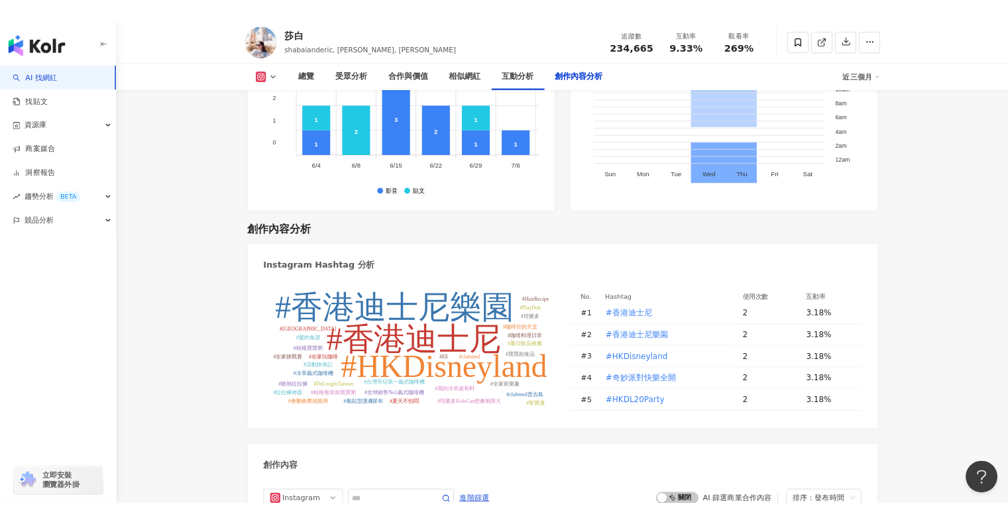
scroll to position [4898, 0]
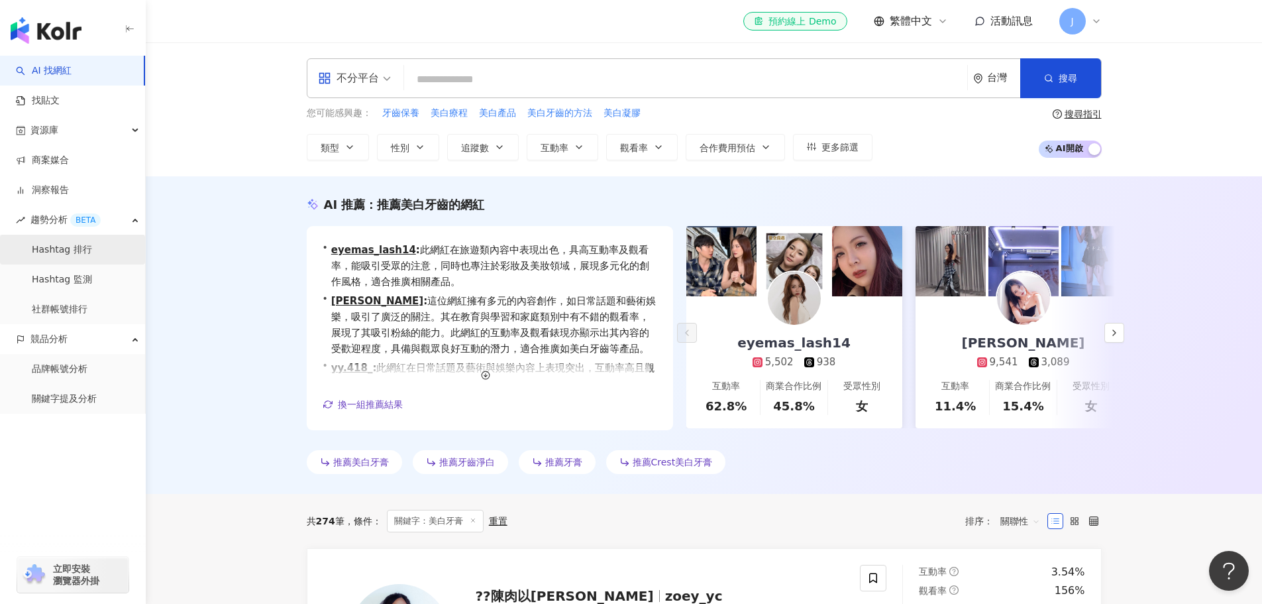
click at [73, 247] on link "Hashtag 排行" at bounding box center [62, 249] width 60 height 13
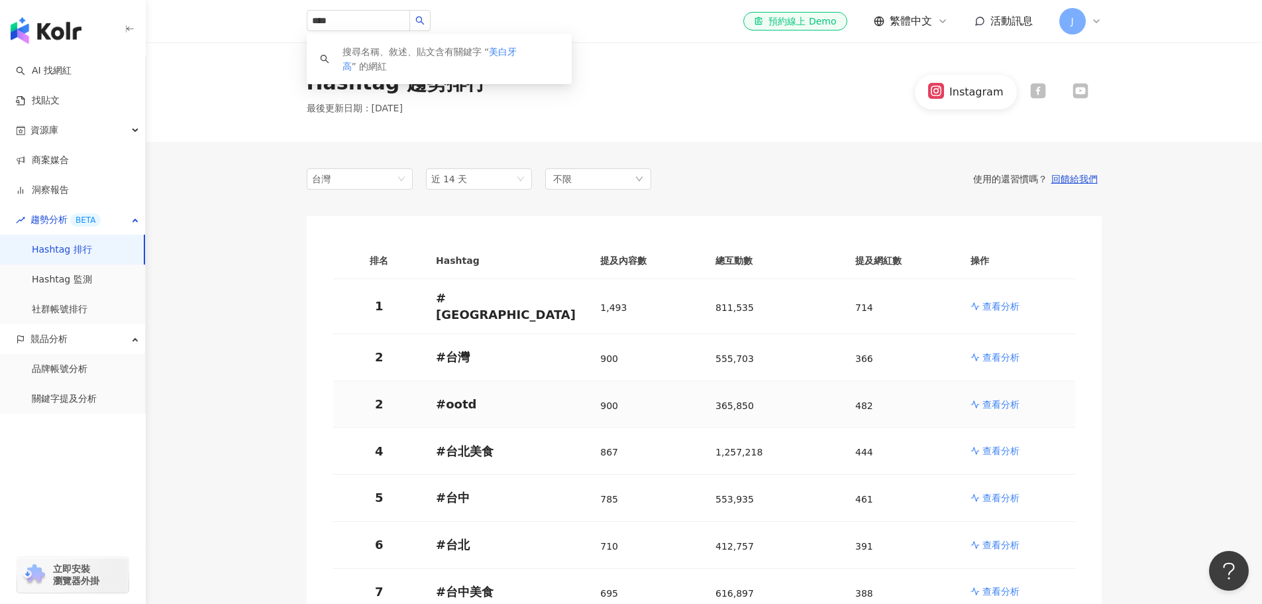
scroll to position [398, 0]
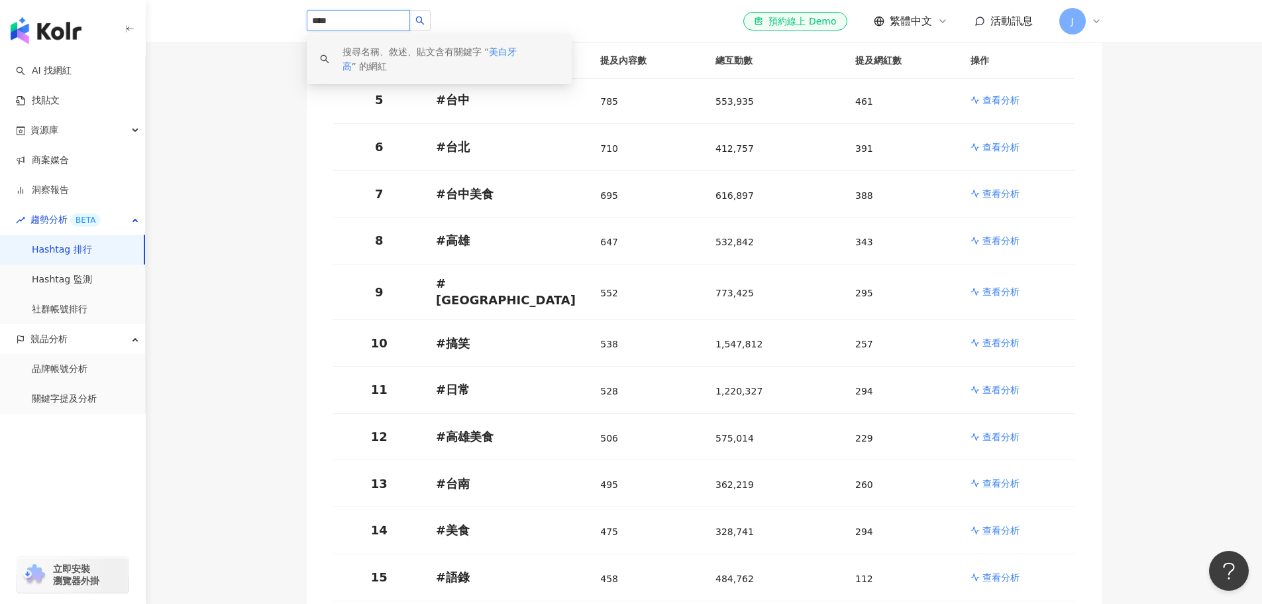
click at [378, 24] on input "****" at bounding box center [358, 20] width 103 height 21
drag, startPoint x: 377, startPoint y: 21, endPoint x: 193, endPoint y: 0, distance: 185.4
click at [193, 0] on header "**** 搜尋名稱、敘述、貼文含有關鍵字 “ 美白牙高 ” 的網紅 el-icon-cs 預約線上 Demo 繁體中文 活動訊息 J" at bounding box center [704, 21] width 1116 height 43
type input "***"
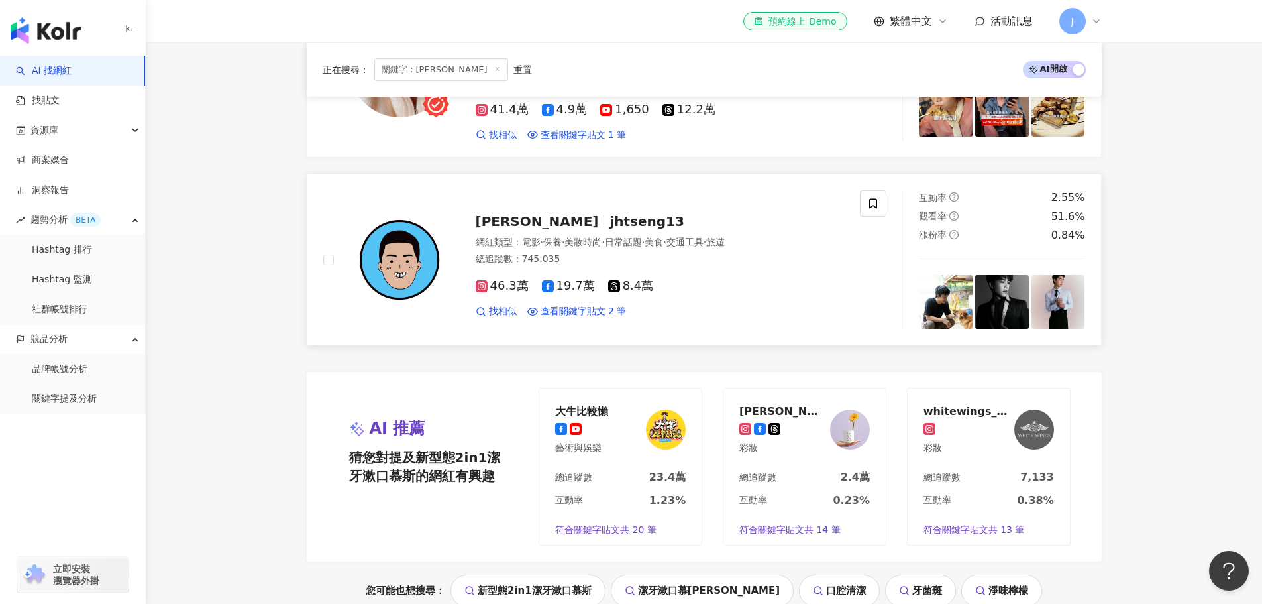
scroll to position [2451, 0]
click at [670, 257] on div "網紅類型 ： 電影 · 保養 · 美妝時尚 · 日常話題 · 美食 · 交通工具 · 旅遊 總追蹤數 ： 745,035" at bounding box center [660, 253] width 369 height 32
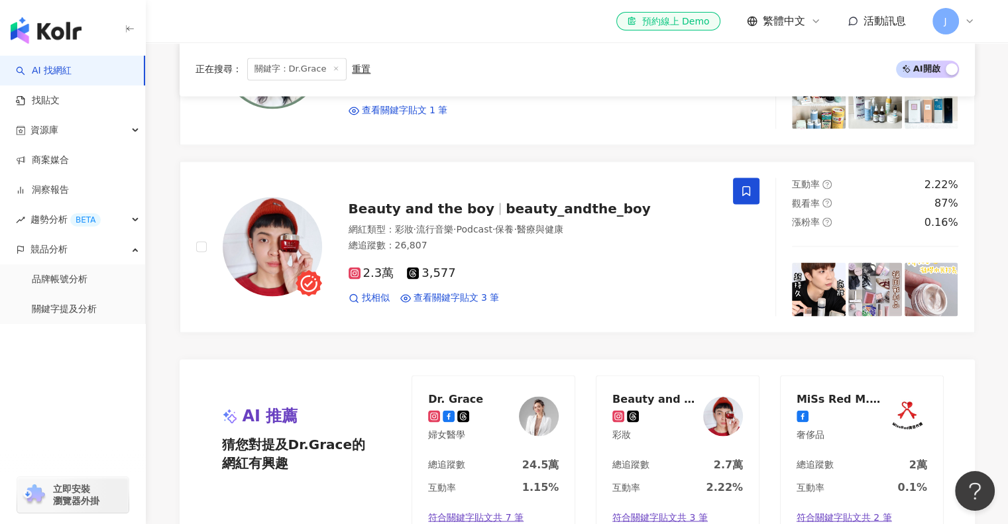
scroll to position [2186, 0]
click at [91, 312] on link "關鍵字提及分析" at bounding box center [64, 309] width 65 height 13
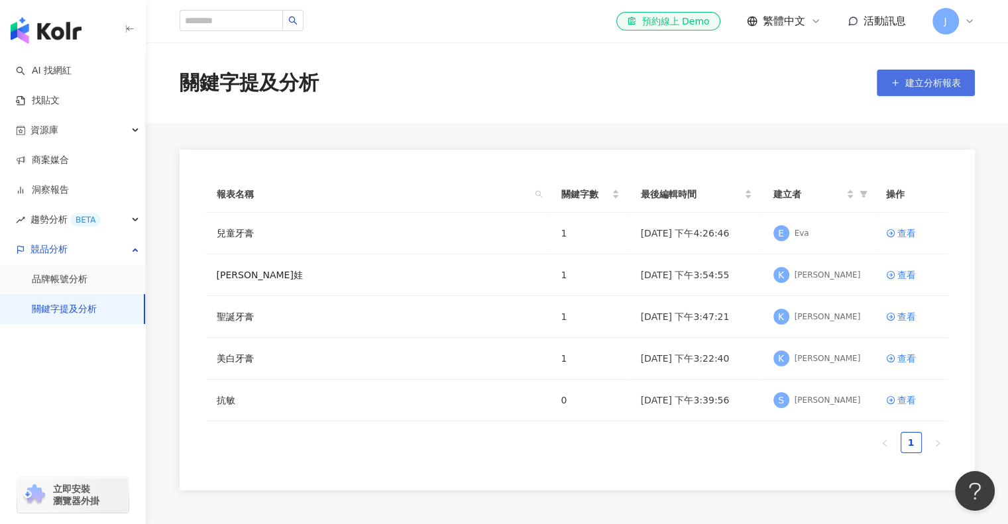
click at [922, 89] on button "建立分析報表" at bounding box center [926, 83] width 98 height 27
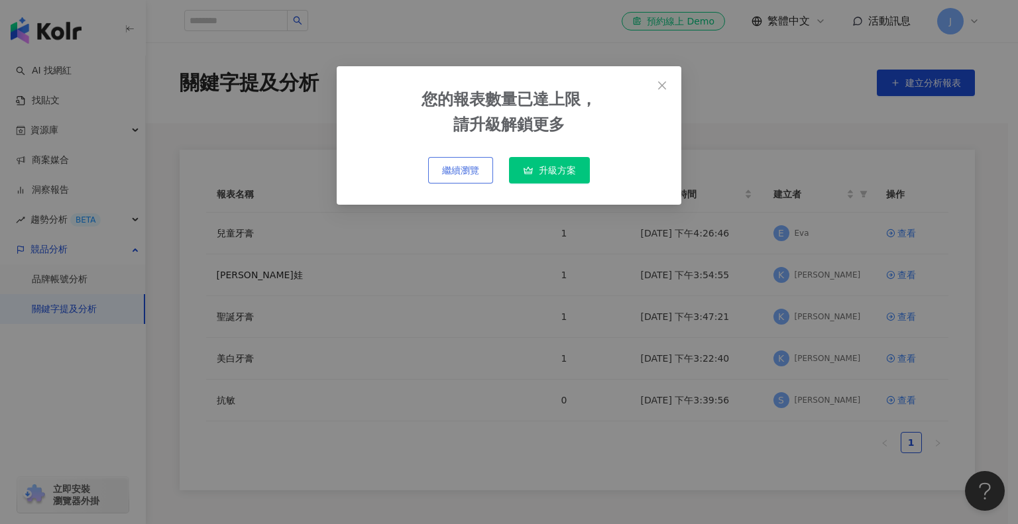
click at [469, 172] on span "繼續瀏覽" at bounding box center [460, 170] width 37 height 11
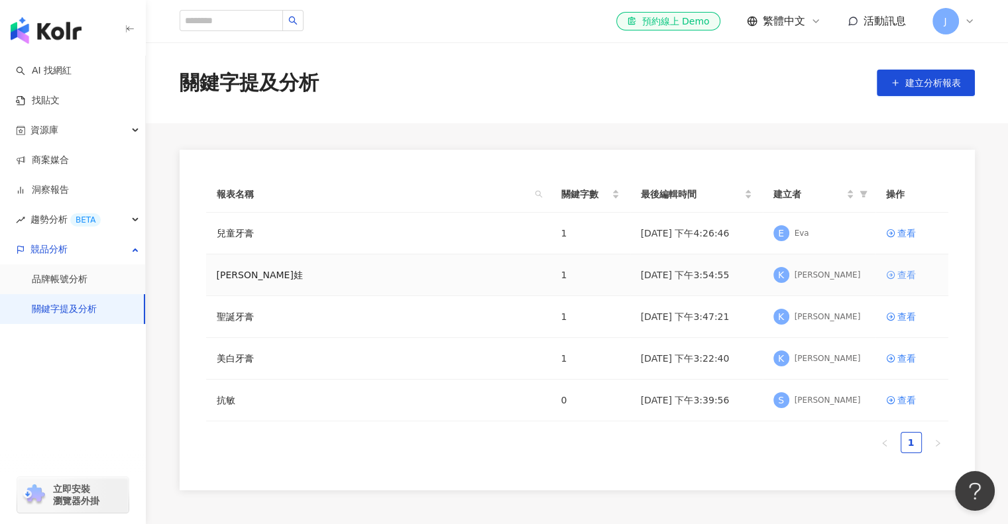
click at [888, 272] on icon at bounding box center [890, 274] width 9 height 9
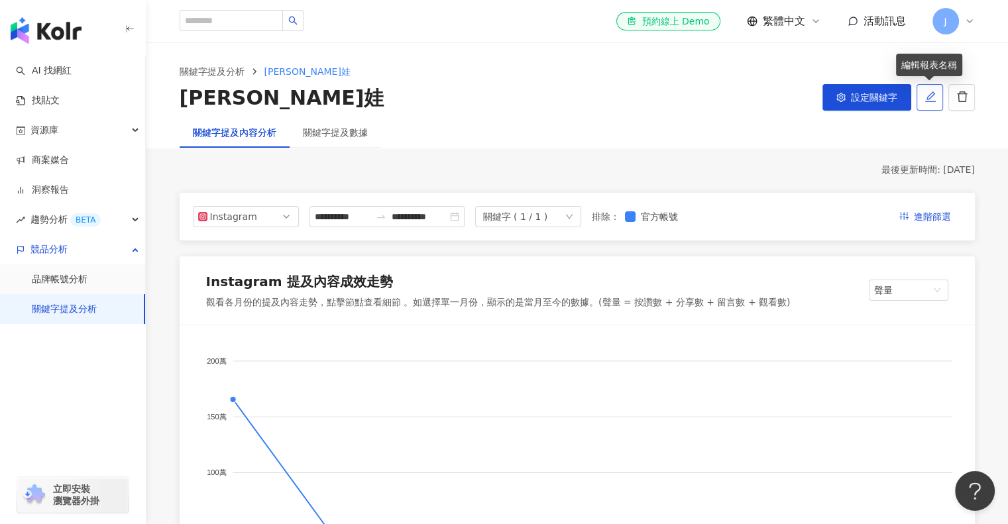
click at [924, 98] on icon "edit" at bounding box center [930, 97] width 12 height 12
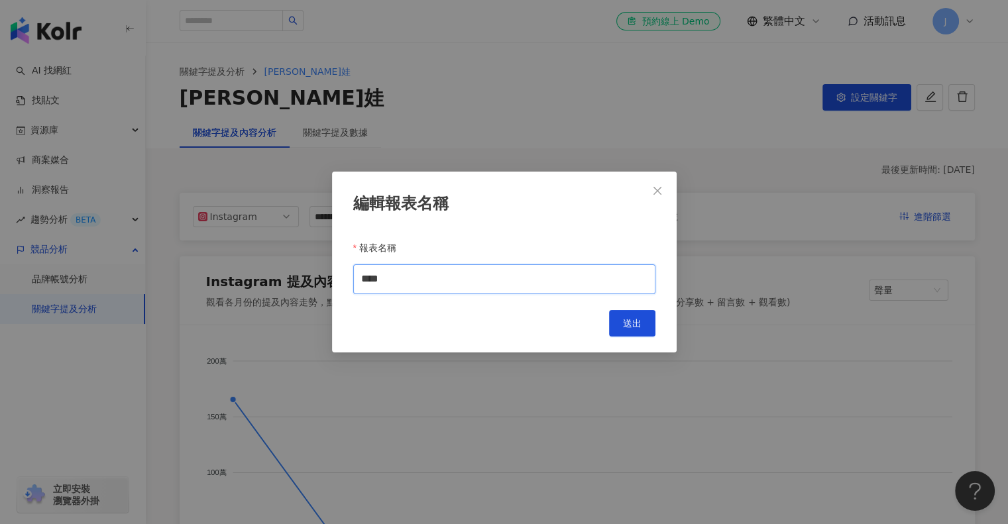
drag, startPoint x: 478, startPoint y: 283, endPoint x: 352, endPoint y: 293, distance: 126.3
click at [352, 293] on div "編輯報表名稱 報表名稱 **** Cancel 送出" at bounding box center [504, 262] width 345 height 181
type input "*"
type input "********"
click at [642, 322] on button "送出" at bounding box center [632, 323] width 46 height 27
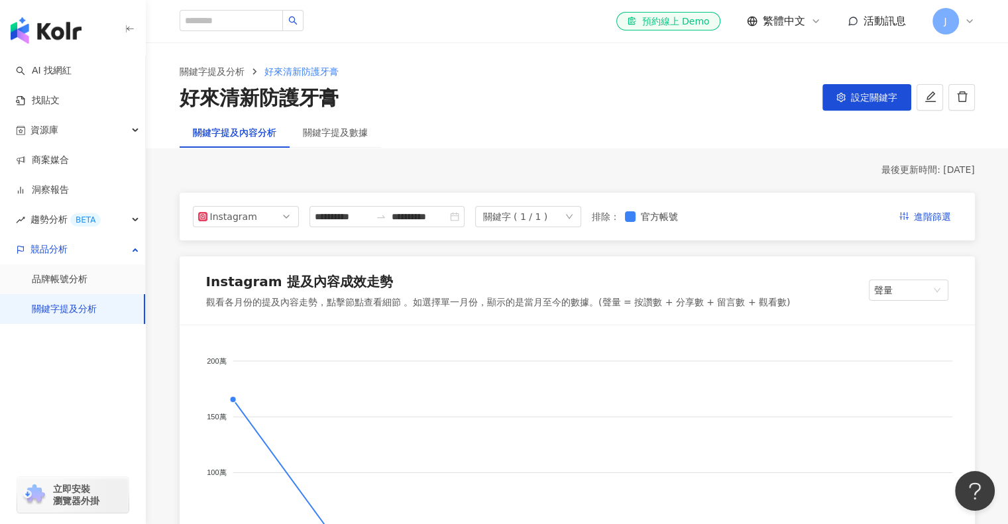
type input "********"
